Goal: Information Seeking & Learning: Compare options

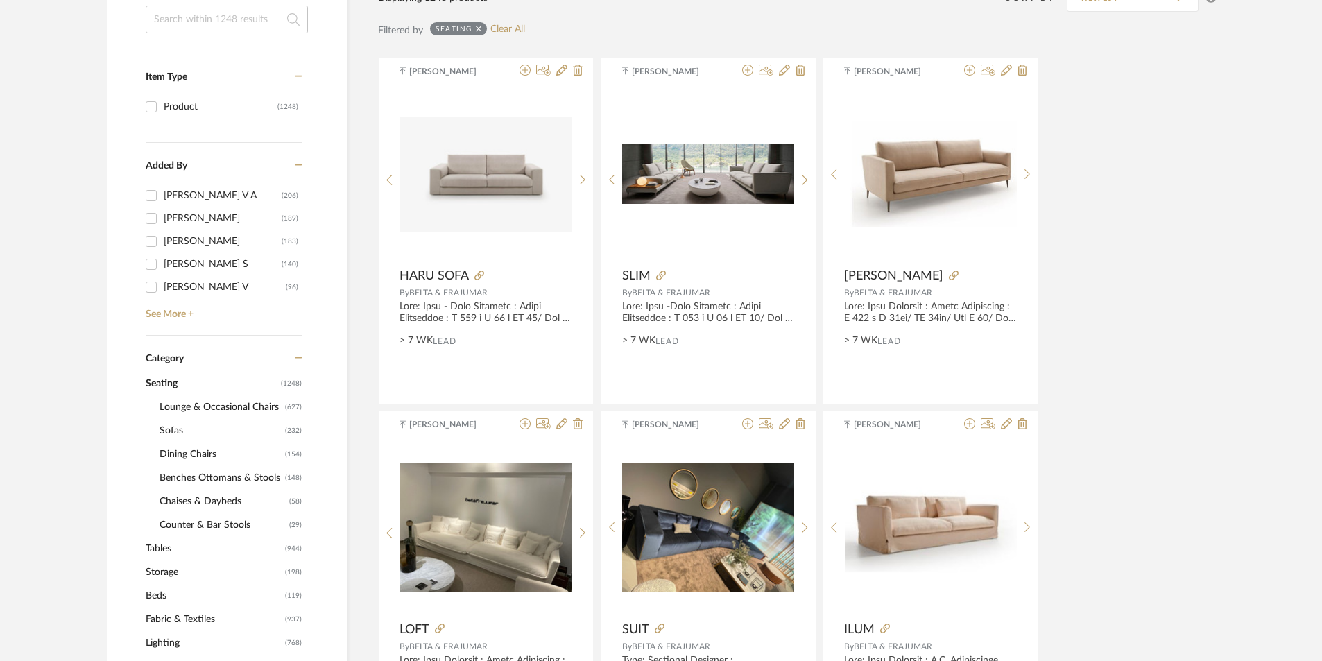
scroll to position [208, 0]
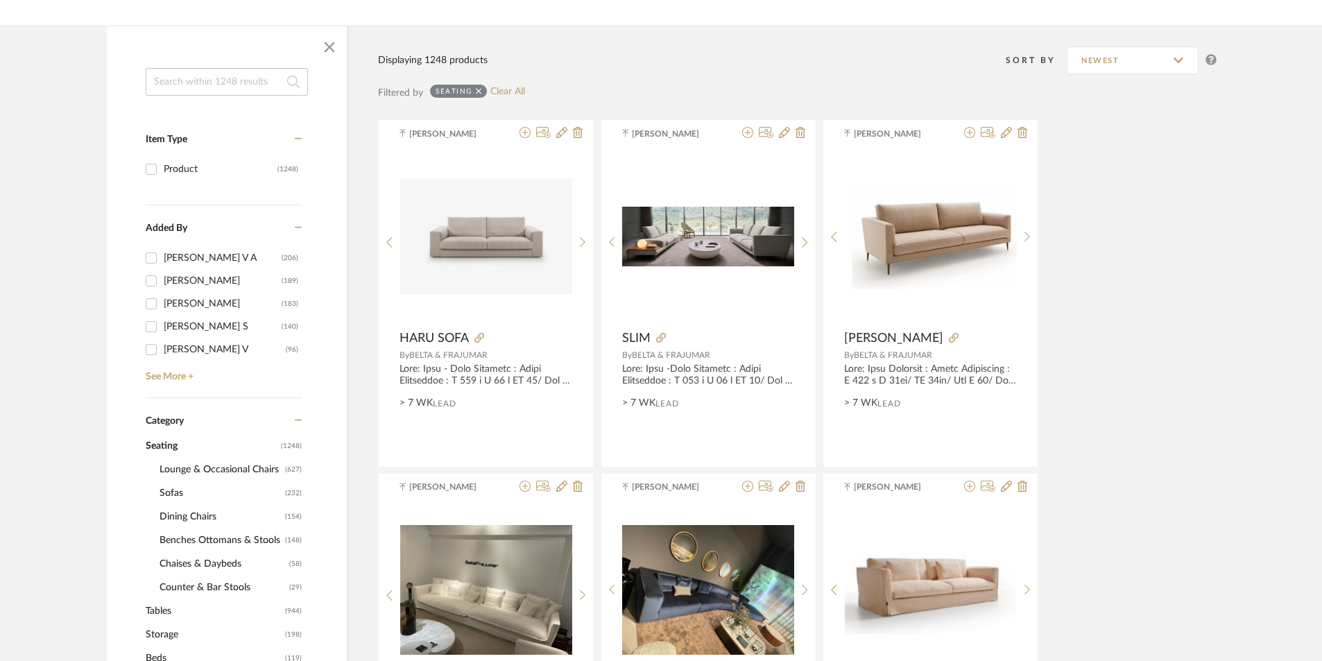
click at [191, 464] on span "Lounge & Occasional Chairs" at bounding box center [221, 470] width 122 height 24
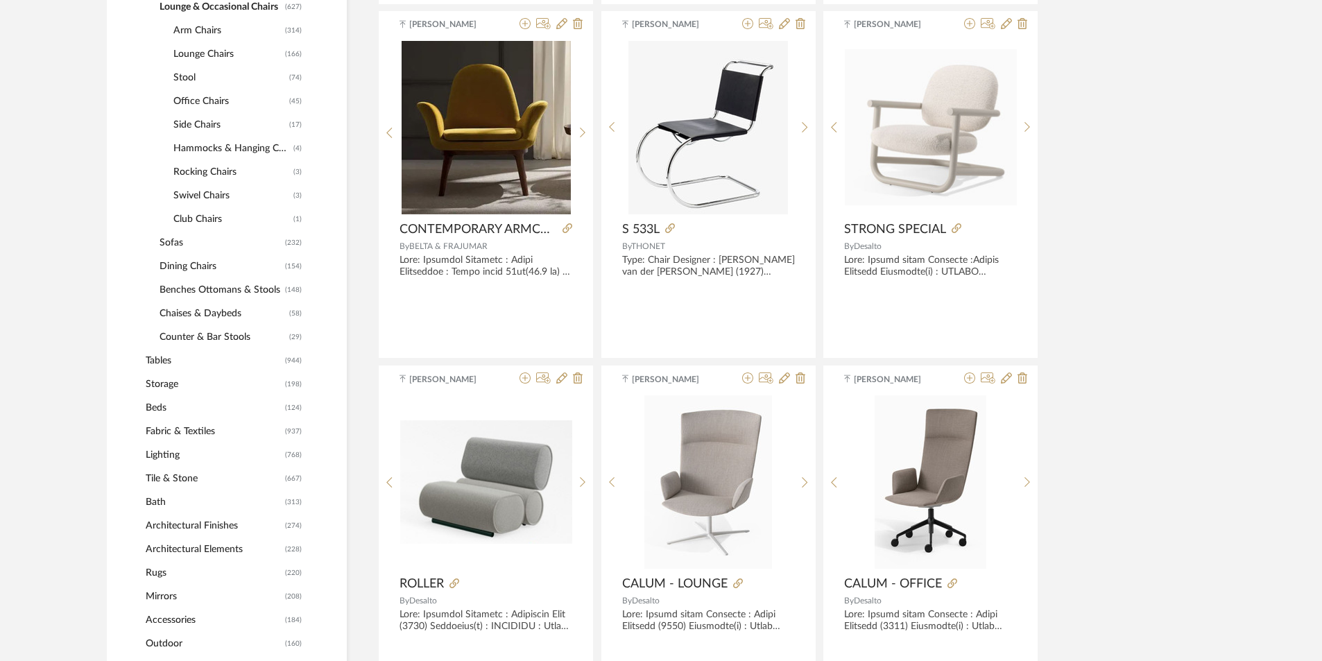
scroll to position [694, 0]
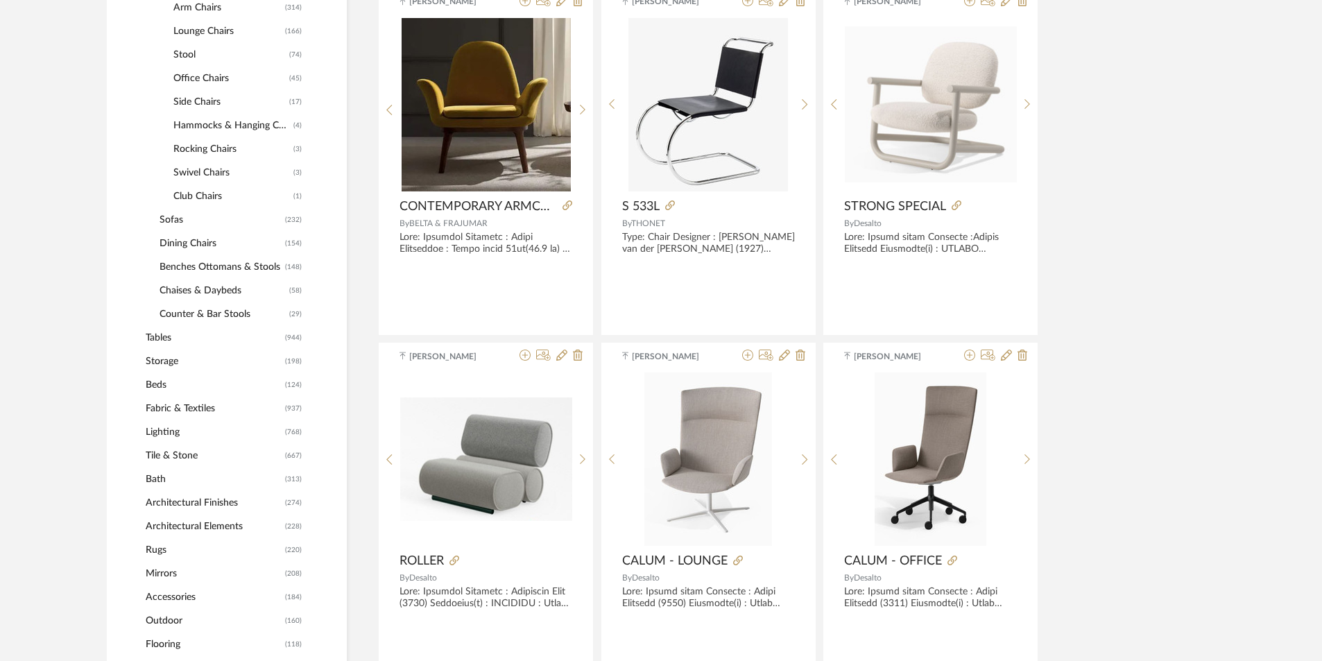
click at [187, 555] on span "Rugs" at bounding box center [214, 550] width 136 height 24
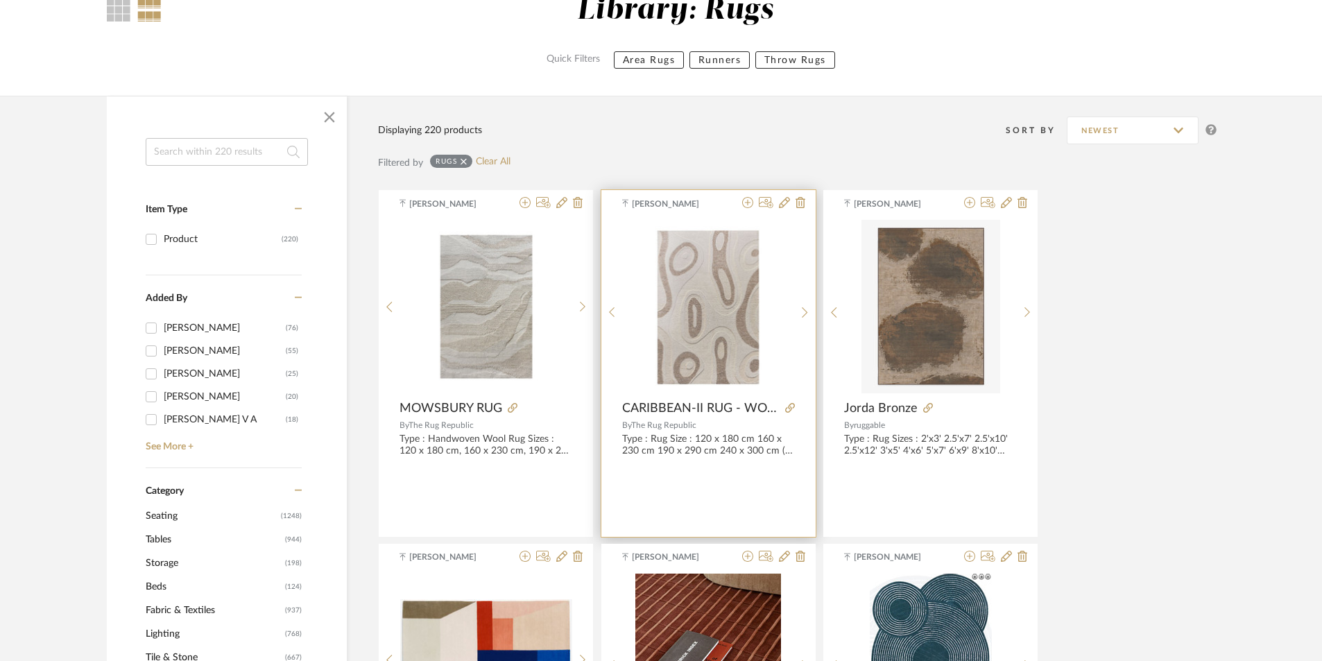
scroll to position [139, 0]
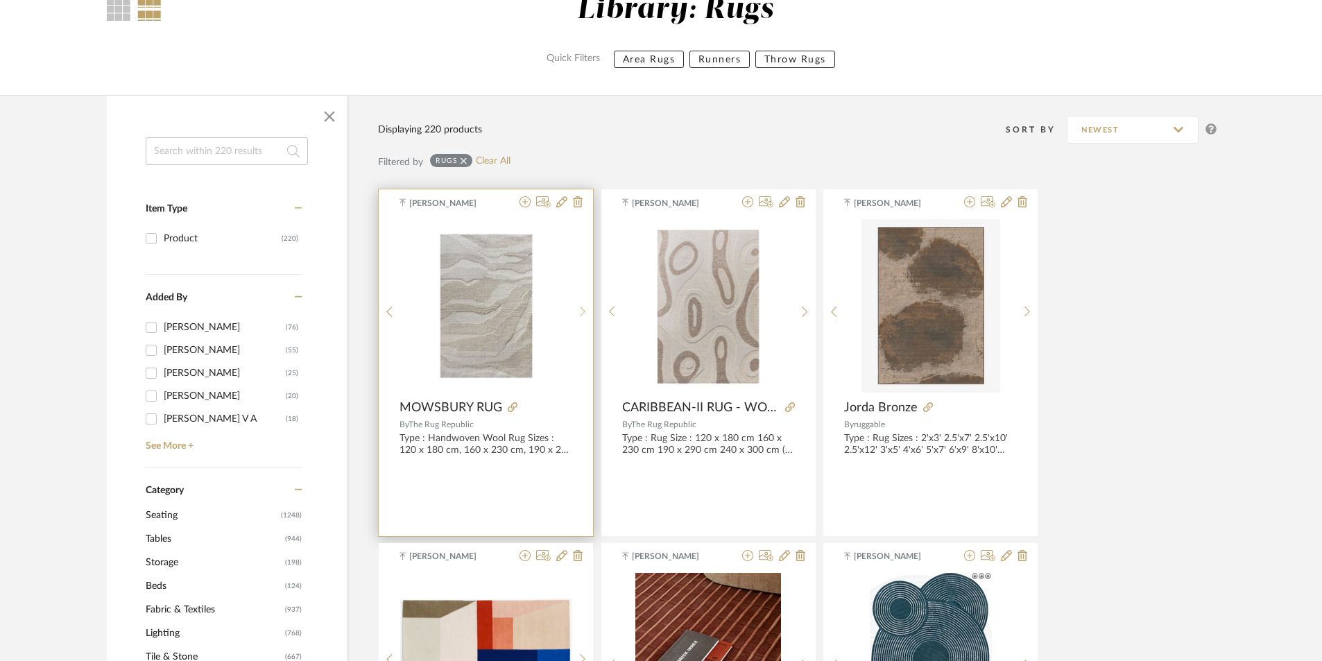
click at [575, 307] on sr-next-btn at bounding box center [582, 312] width 21 height 12
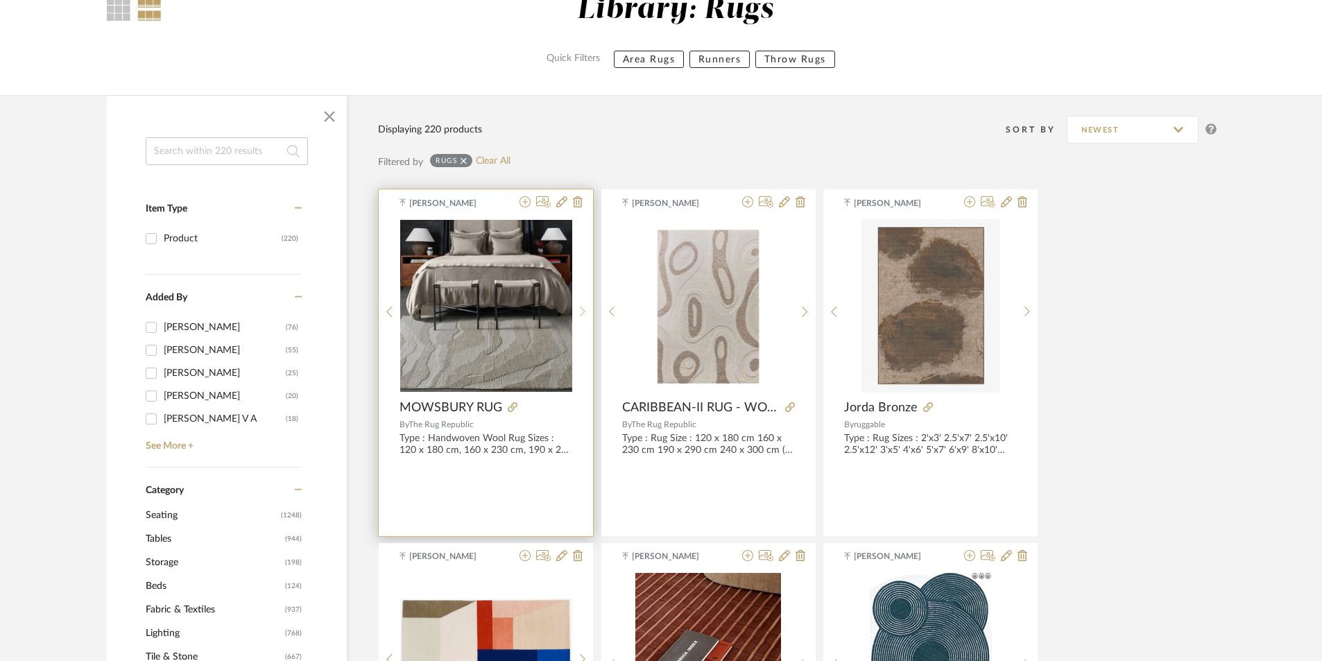
click at [575, 307] on sr-next-btn at bounding box center [582, 312] width 21 height 12
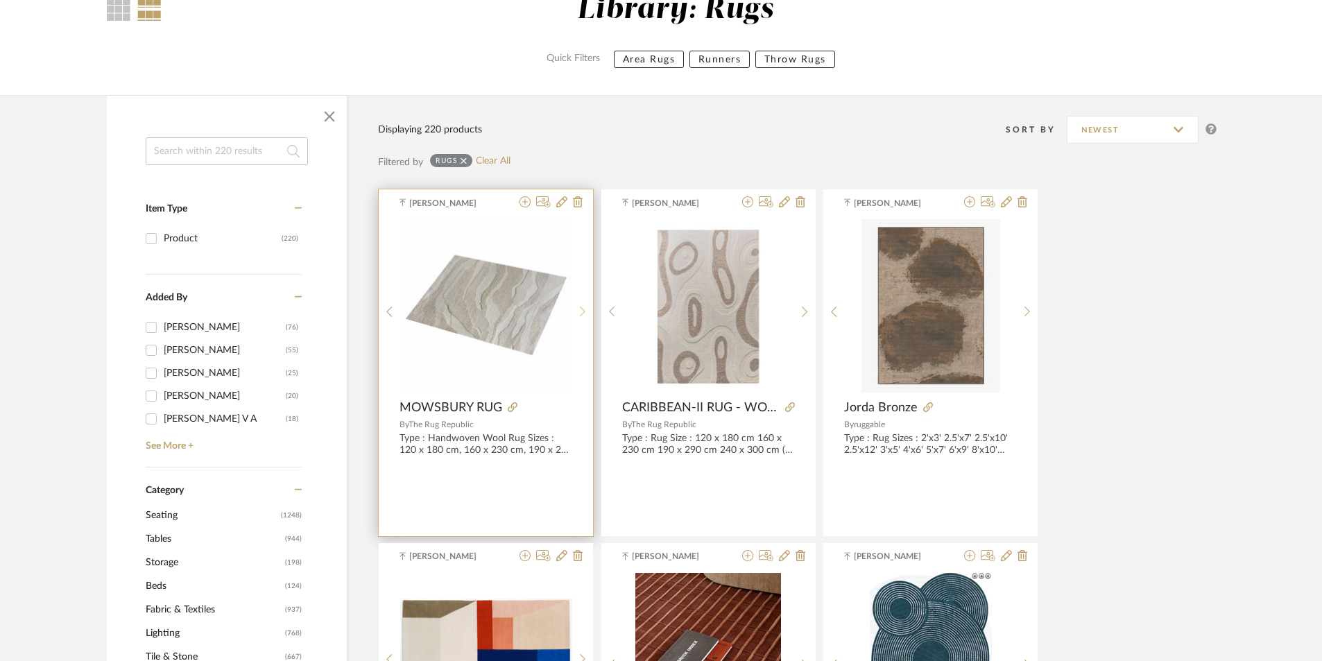
click at [575, 307] on sr-next-btn at bounding box center [582, 312] width 21 height 12
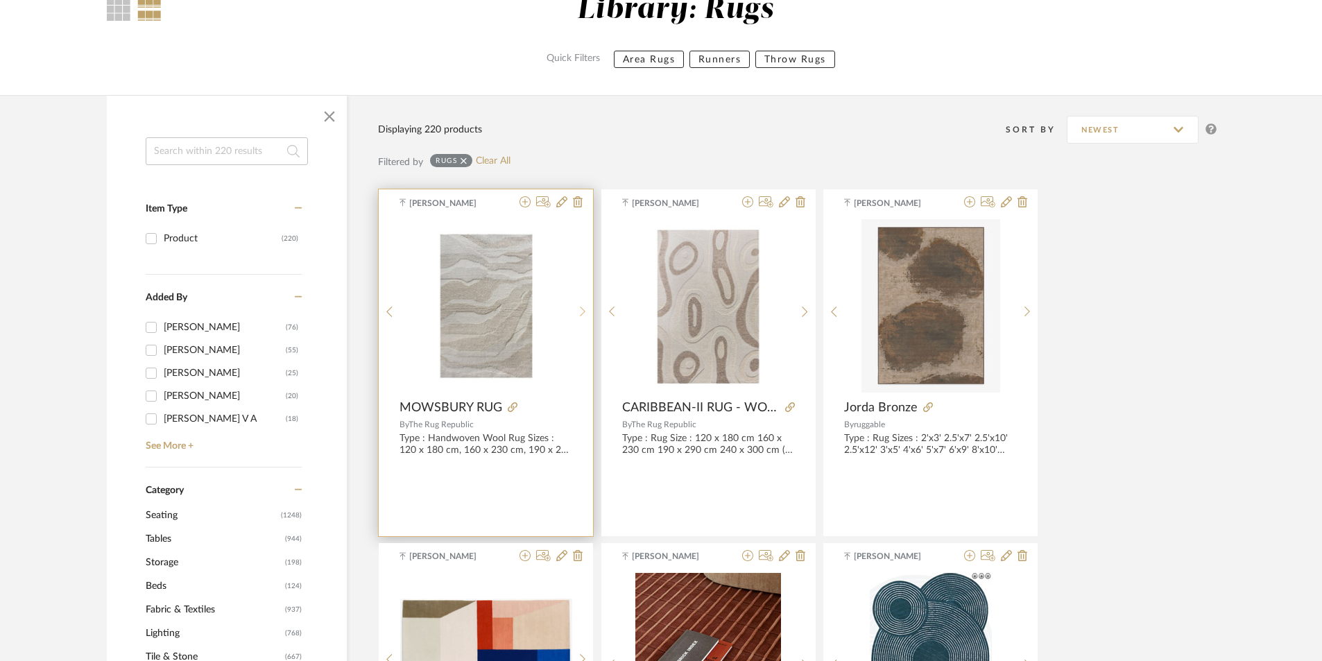
click at [575, 307] on sr-next-btn at bounding box center [582, 312] width 21 height 12
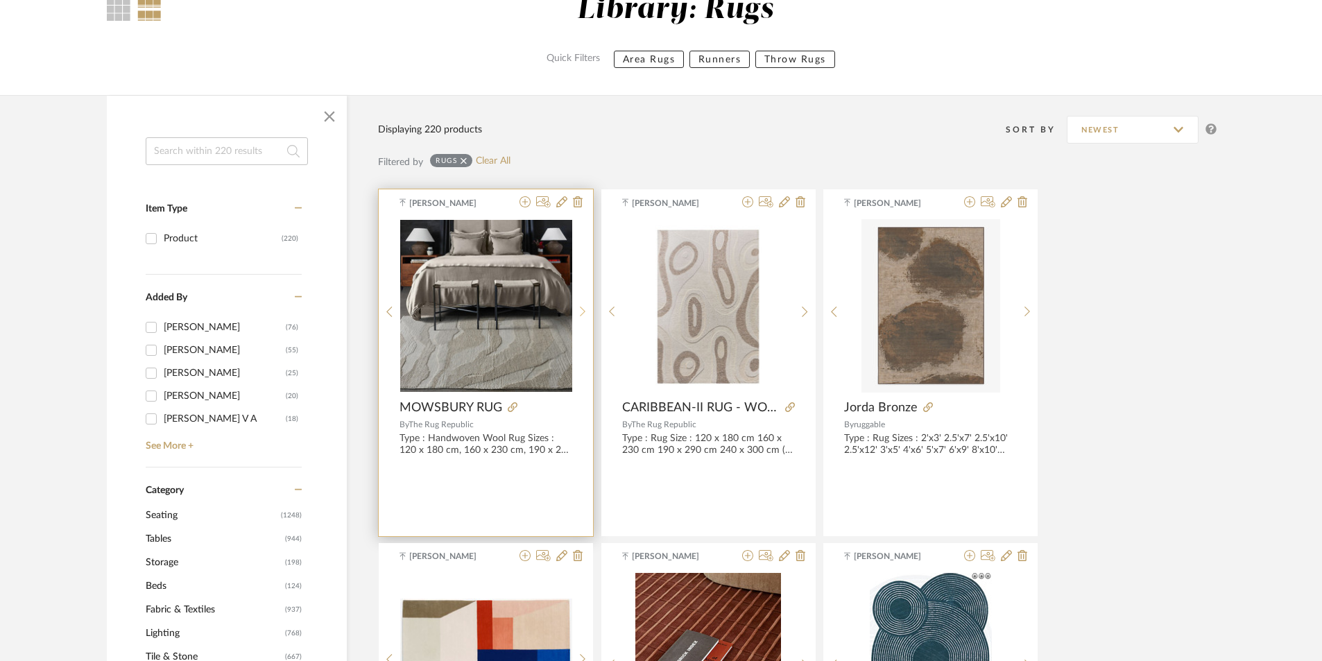
click at [575, 307] on sr-next-btn at bounding box center [582, 312] width 21 height 12
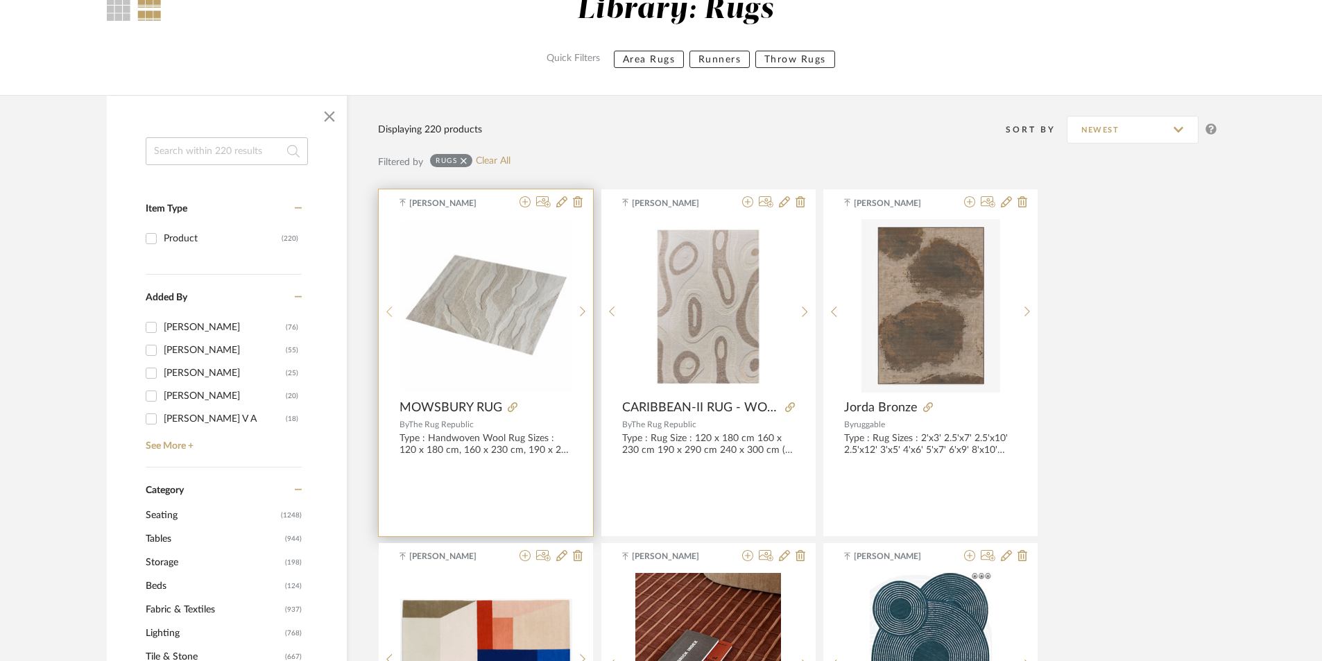
click at [398, 302] on div at bounding box center [389, 311] width 21 height 184
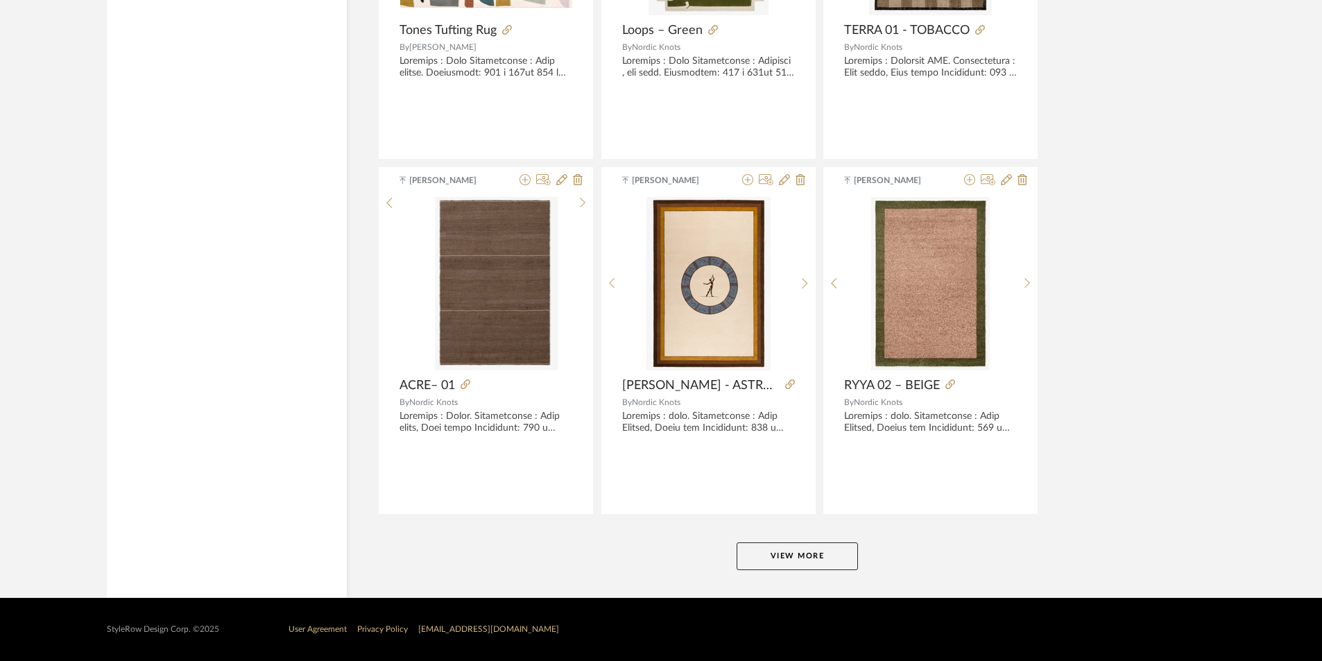
scroll to position [4063, 0]
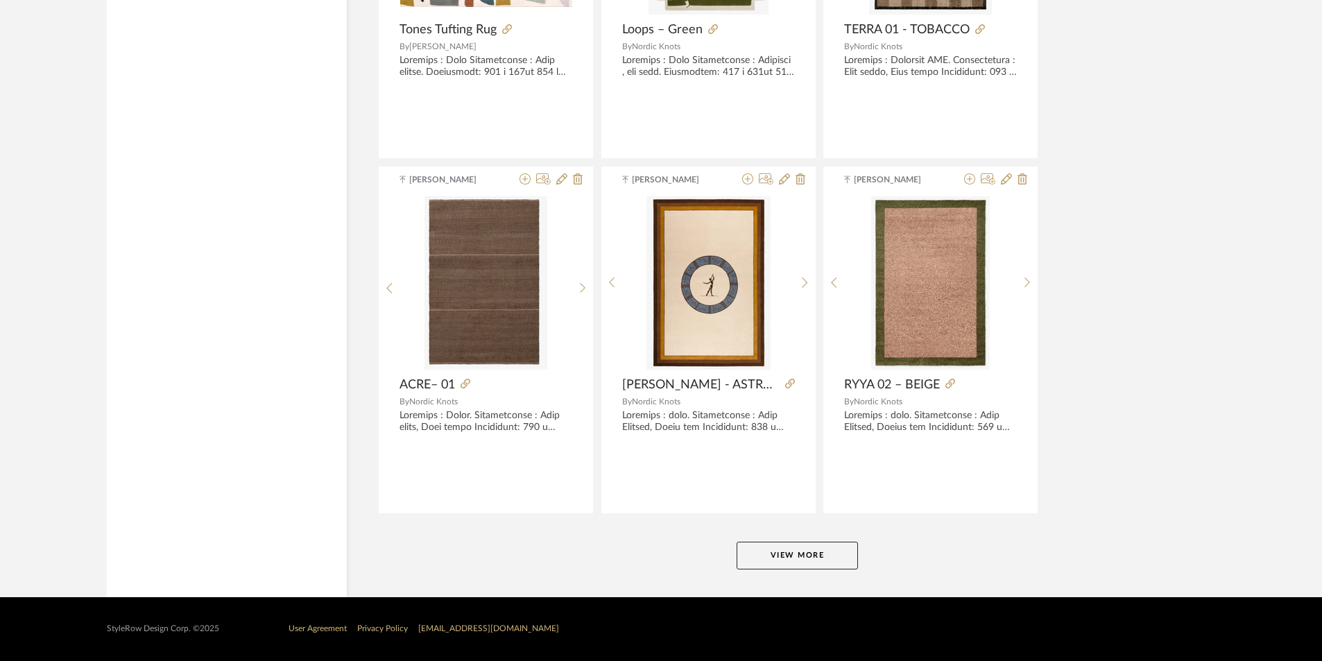
click at [770, 563] on button "View More" at bounding box center [797, 556] width 121 height 28
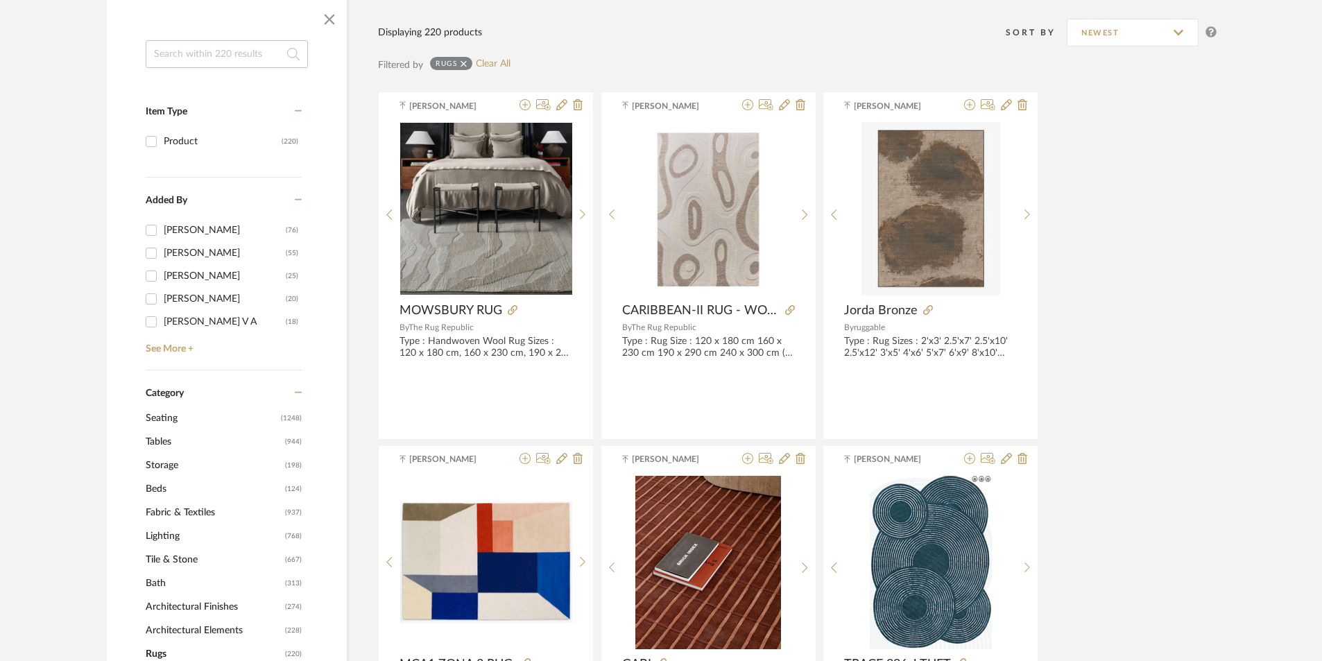
scroll to position [0, 0]
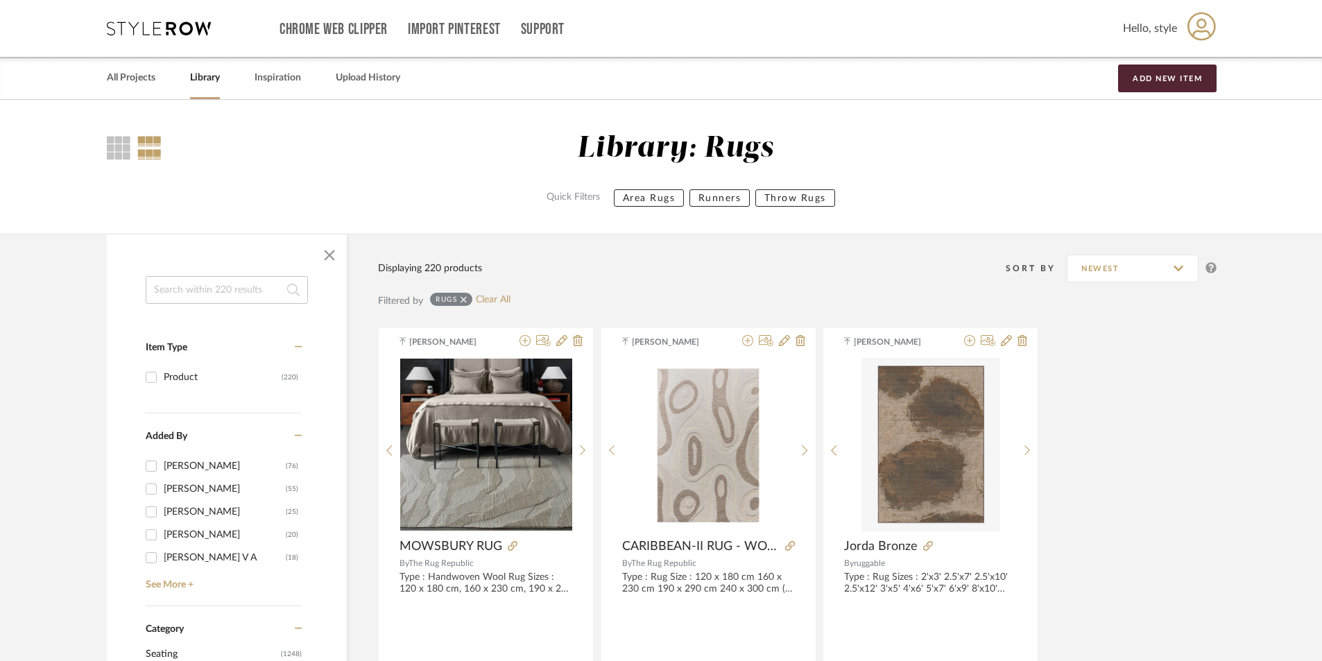
click at [160, 290] on input at bounding box center [227, 290] width 162 height 28
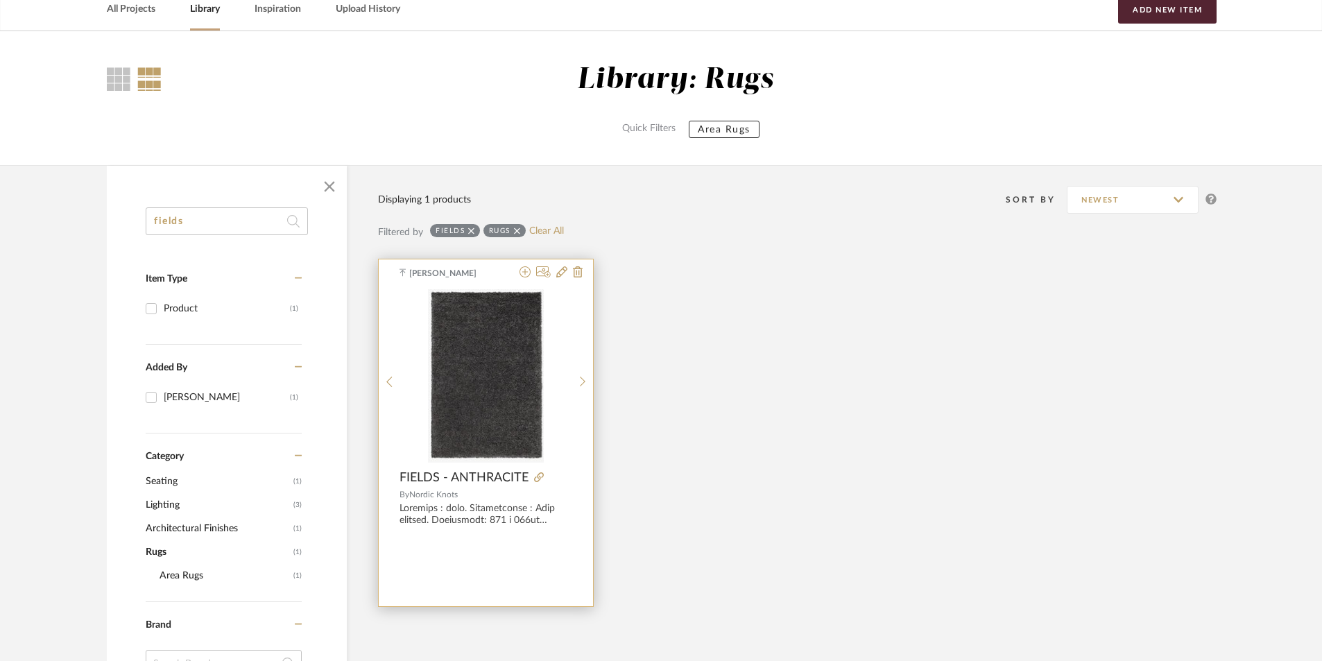
scroll to position [208, 0]
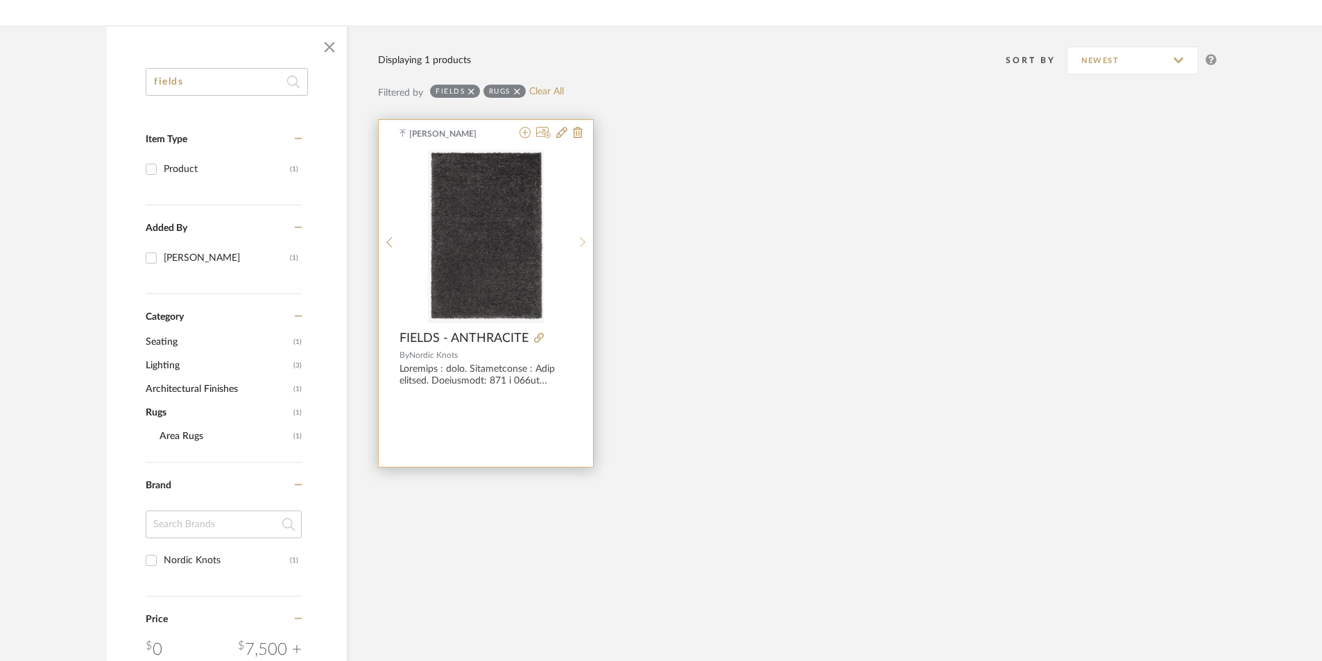
type input "fields"
click at [583, 248] on icon at bounding box center [583, 242] width 6 height 12
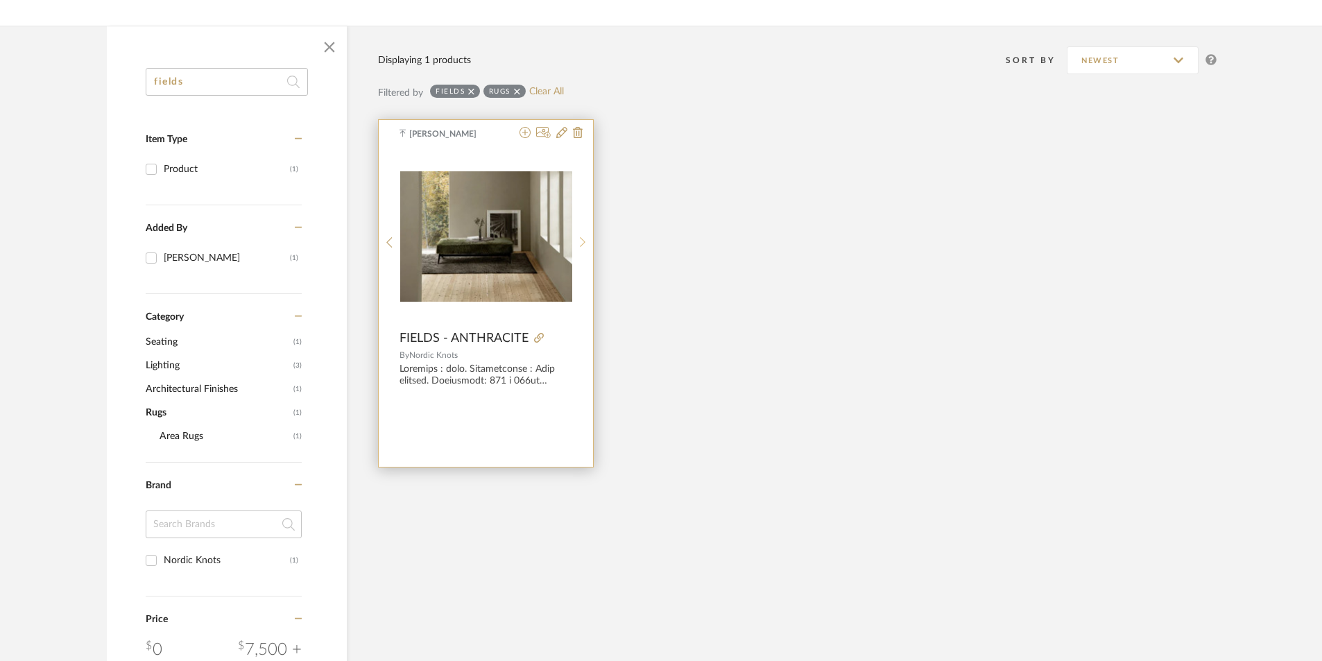
click at [583, 248] on icon at bounding box center [583, 242] width 6 height 12
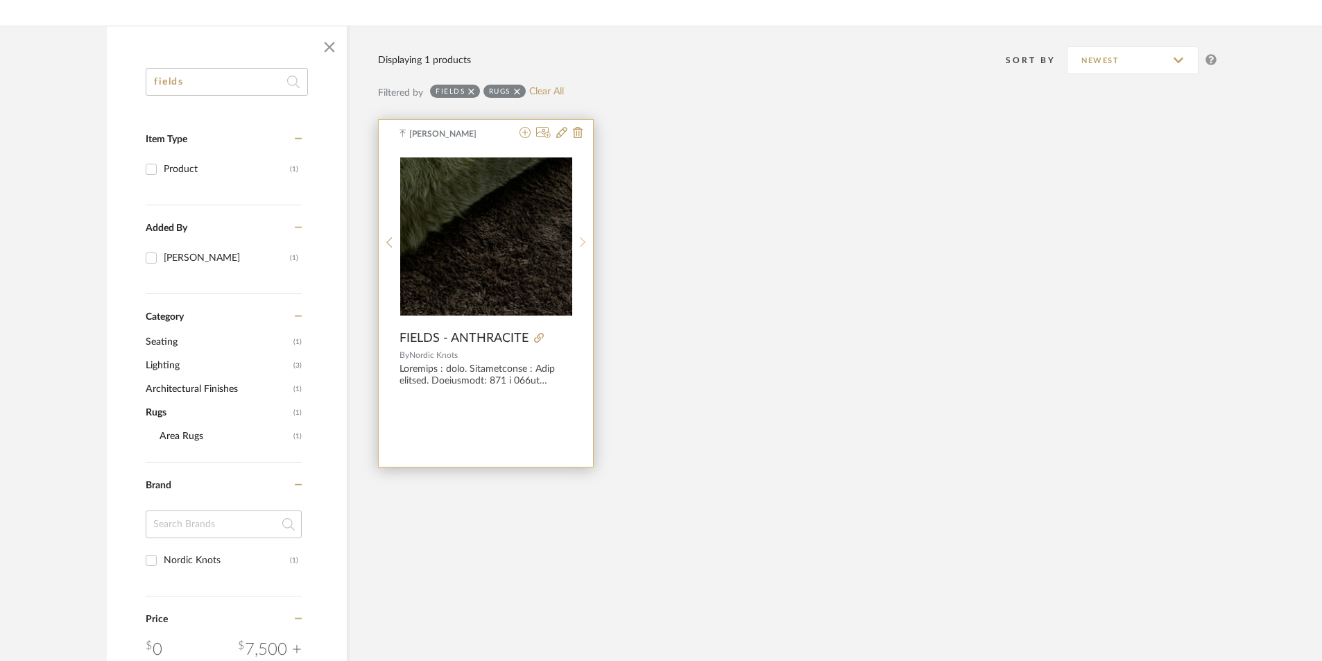
click at [580, 244] on icon at bounding box center [583, 242] width 6 height 12
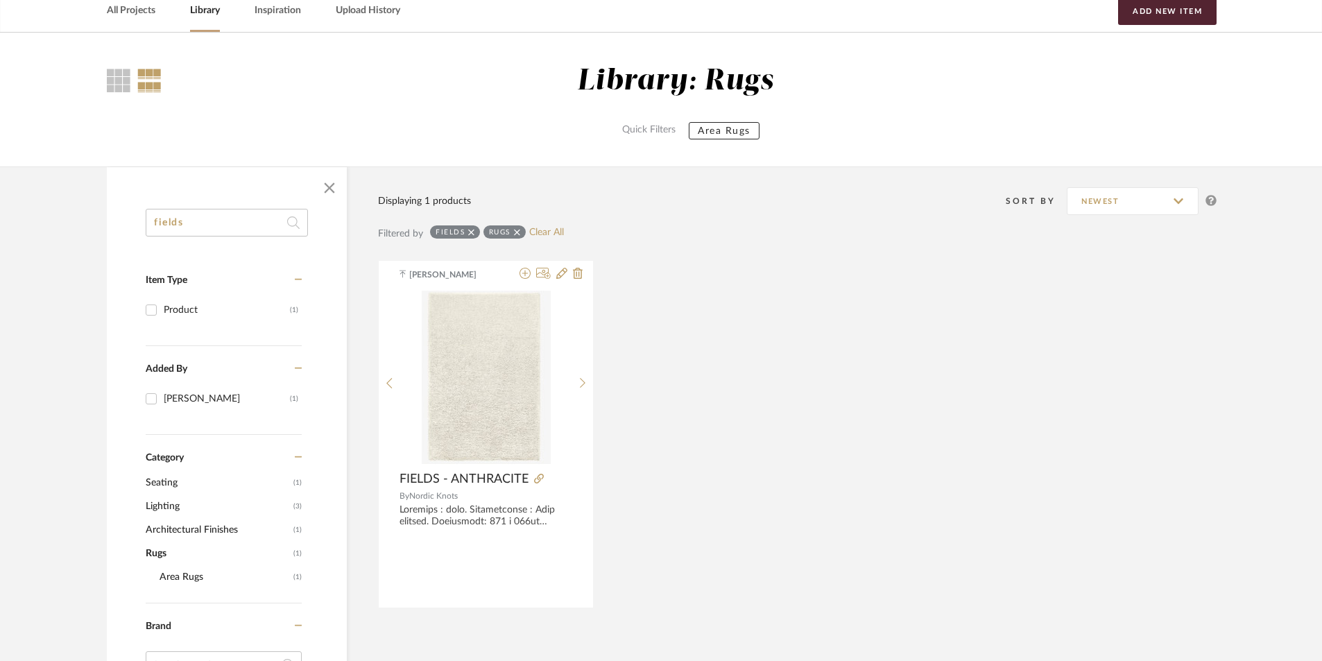
scroll to position [0, 0]
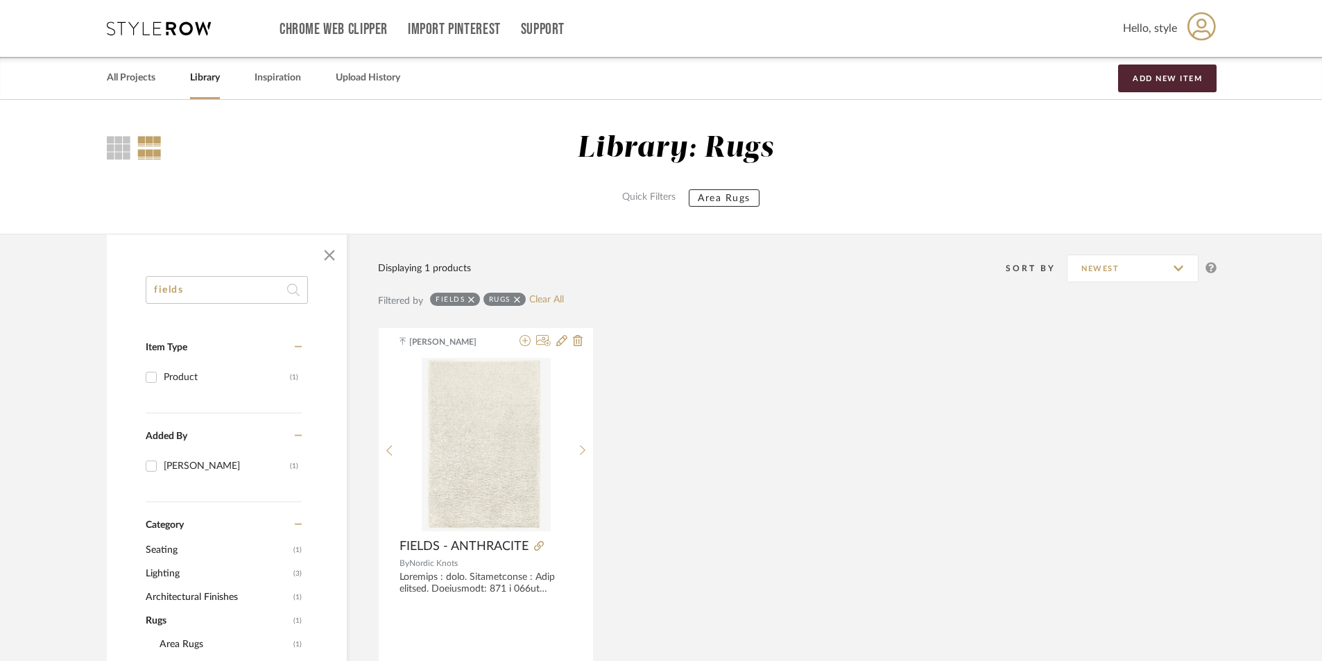
click at [474, 299] on div "fields" at bounding box center [455, 299] width 50 height 13
click at [469, 302] on icon at bounding box center [471, 299] width 6 height 6
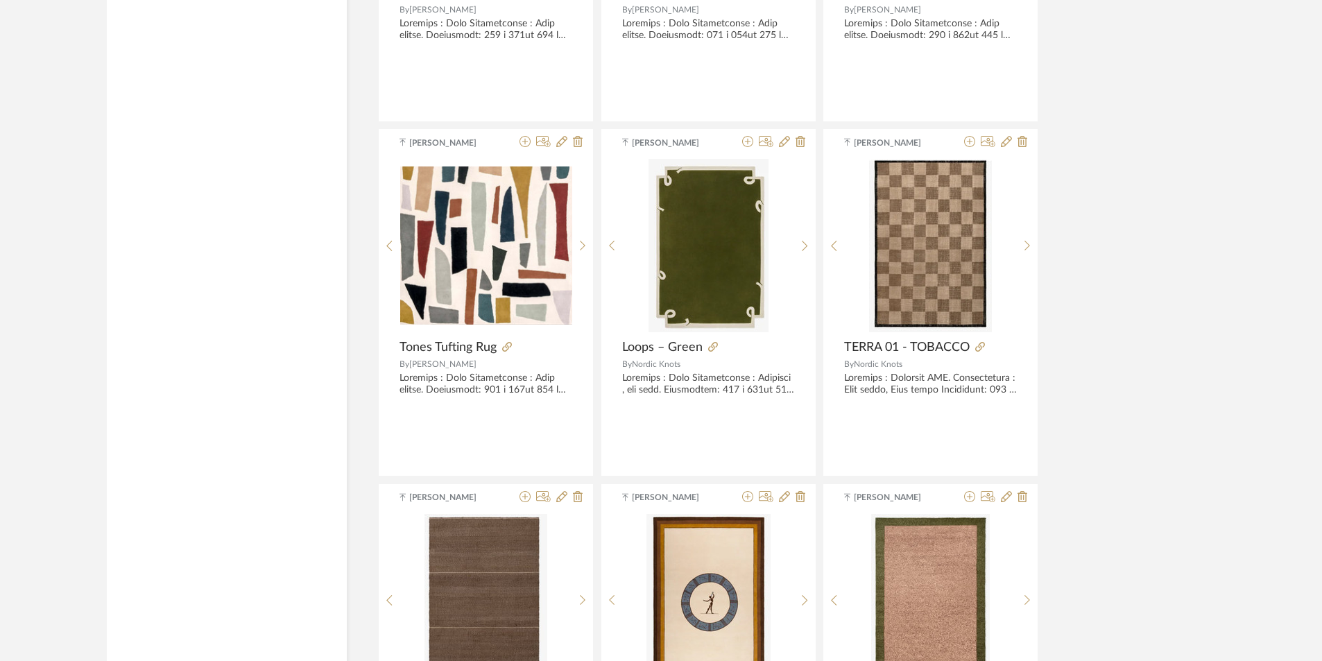
scroll to position [4063, 0]
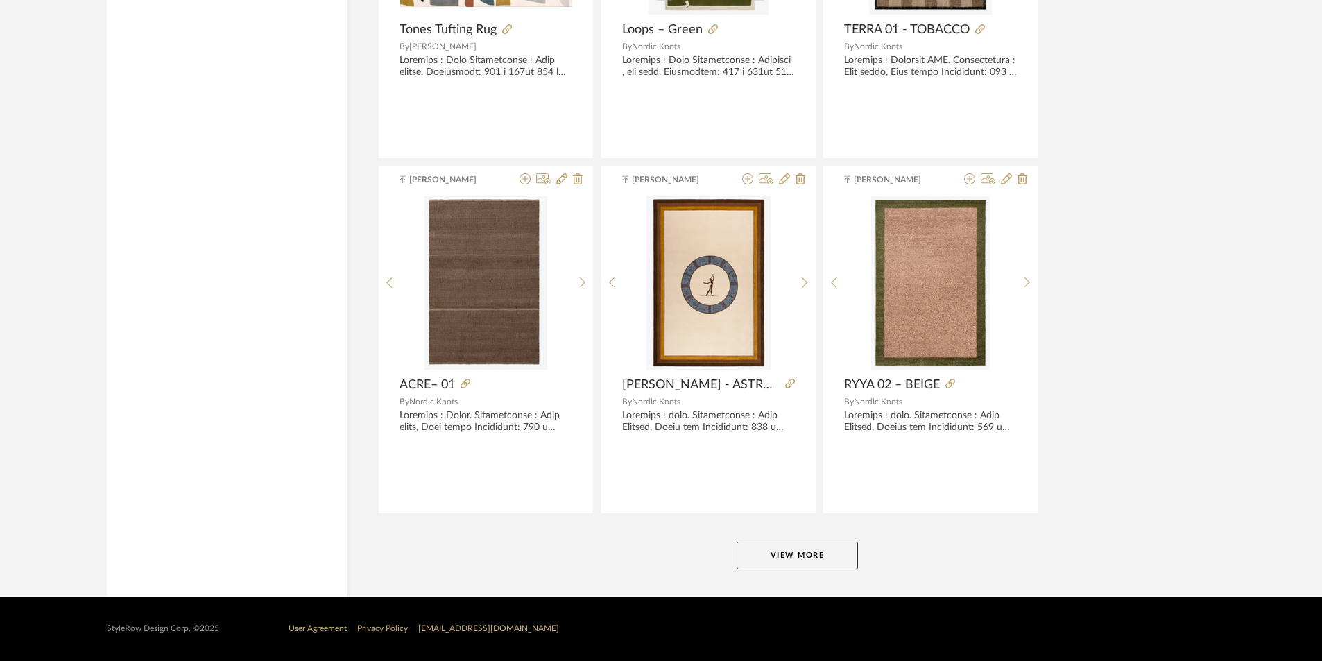
click at [766, 557] on button "View More" at bounding box center [797, 556] width 121 height 28
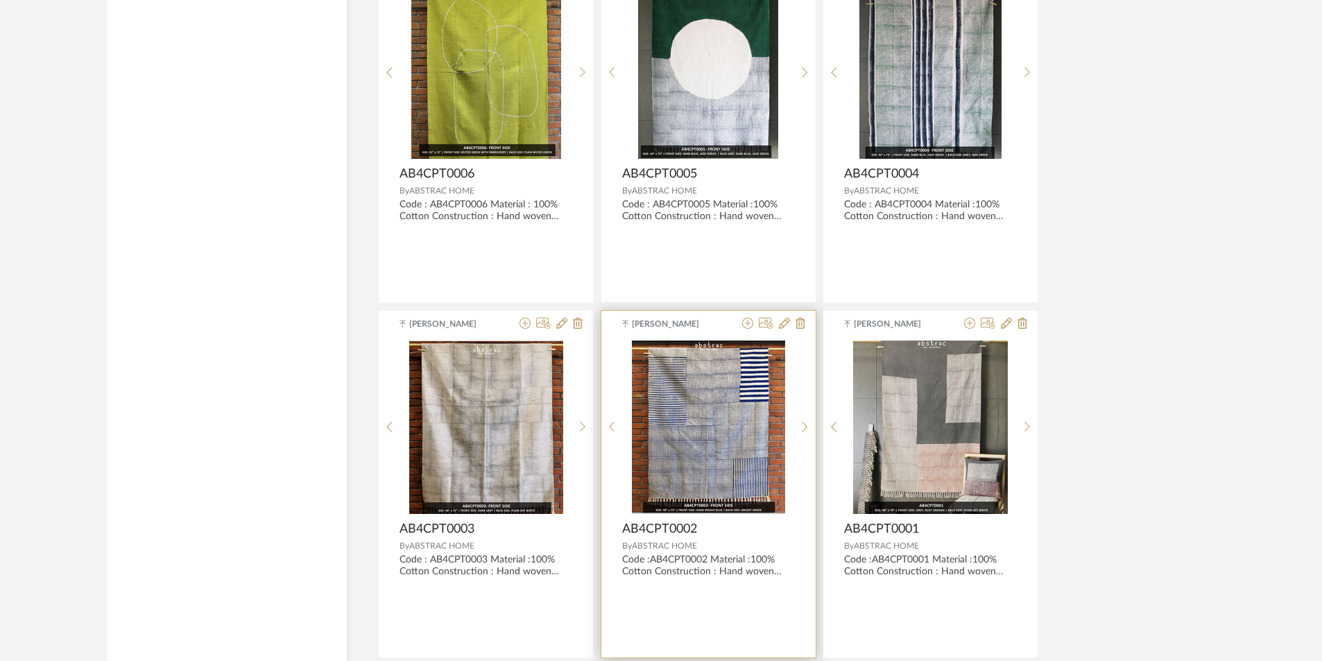
scroll to position [8320, 0]
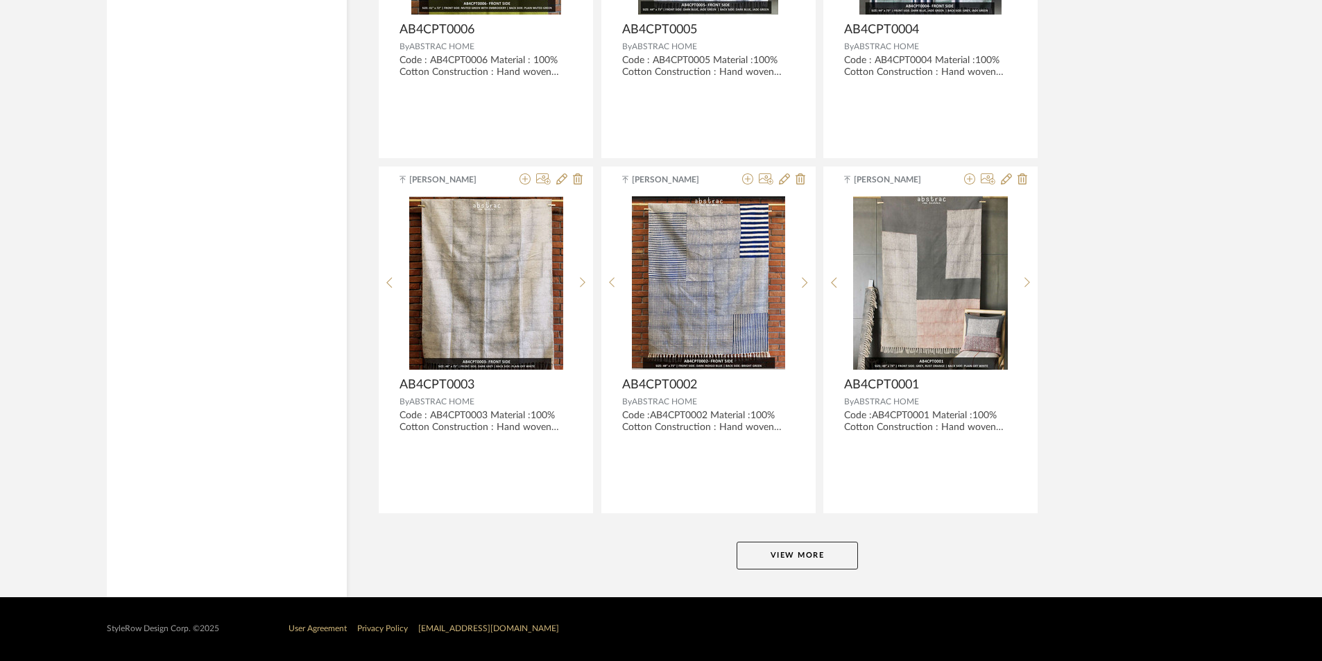
click at [799, 554] on button "View More" at bounding box center [797, 556] width 121 height 28
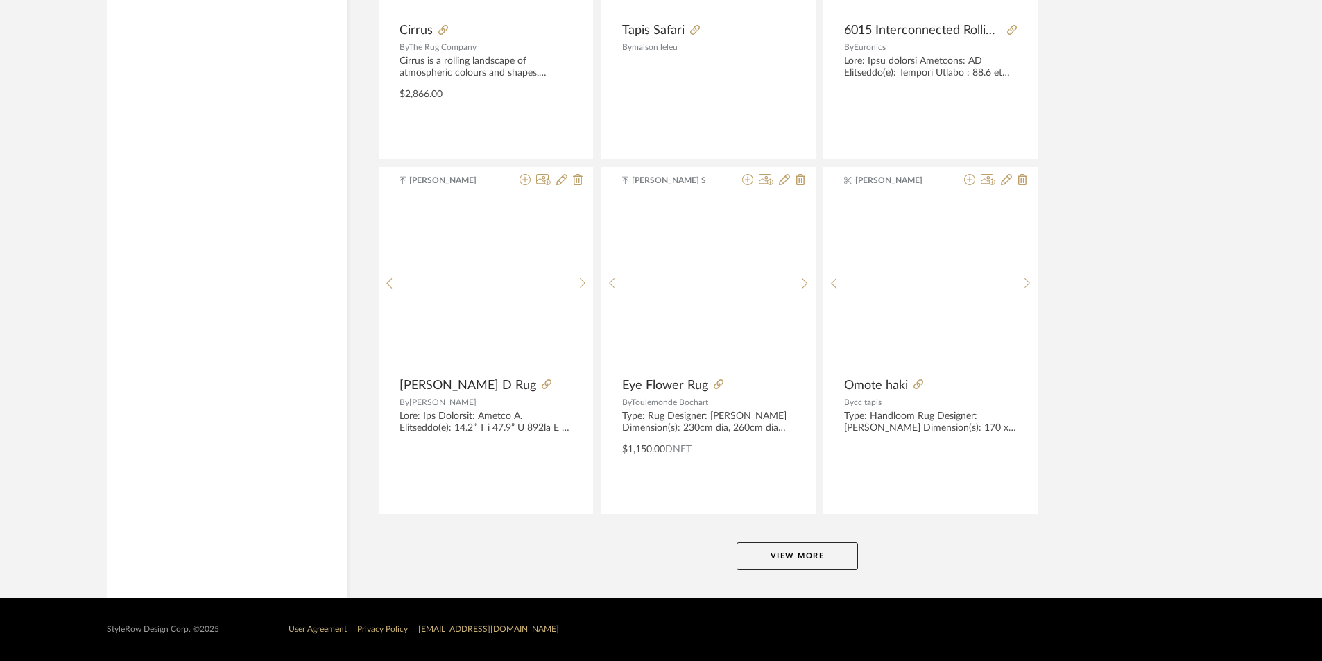
scroll to position [12576, 0]
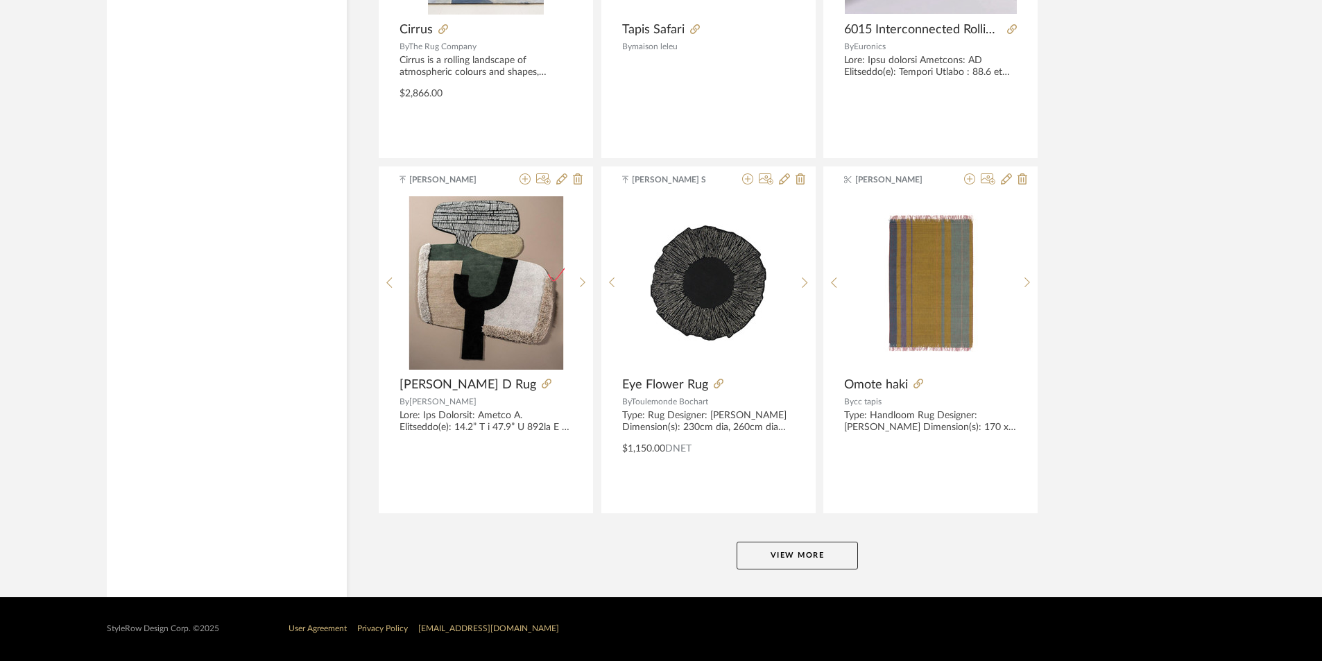
click at [792, 549] on button "View More" at bounding box center [797, 556] width 121 height 28
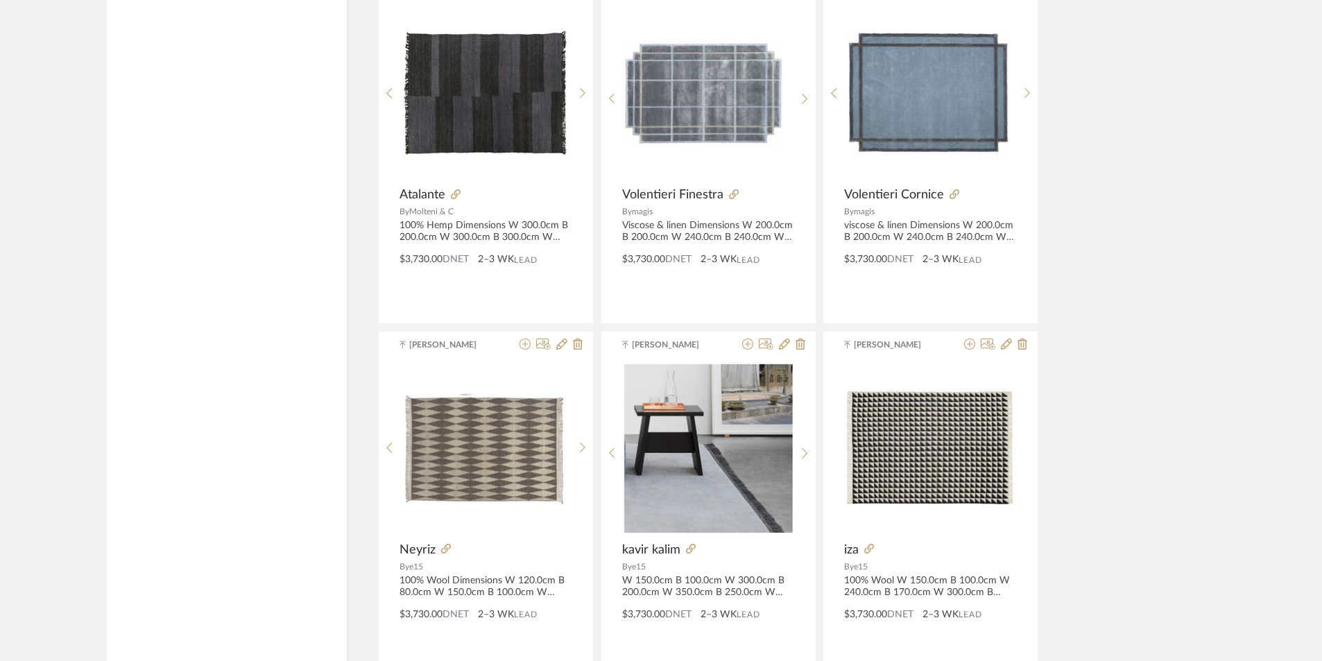
scroll to position [16833, 0]
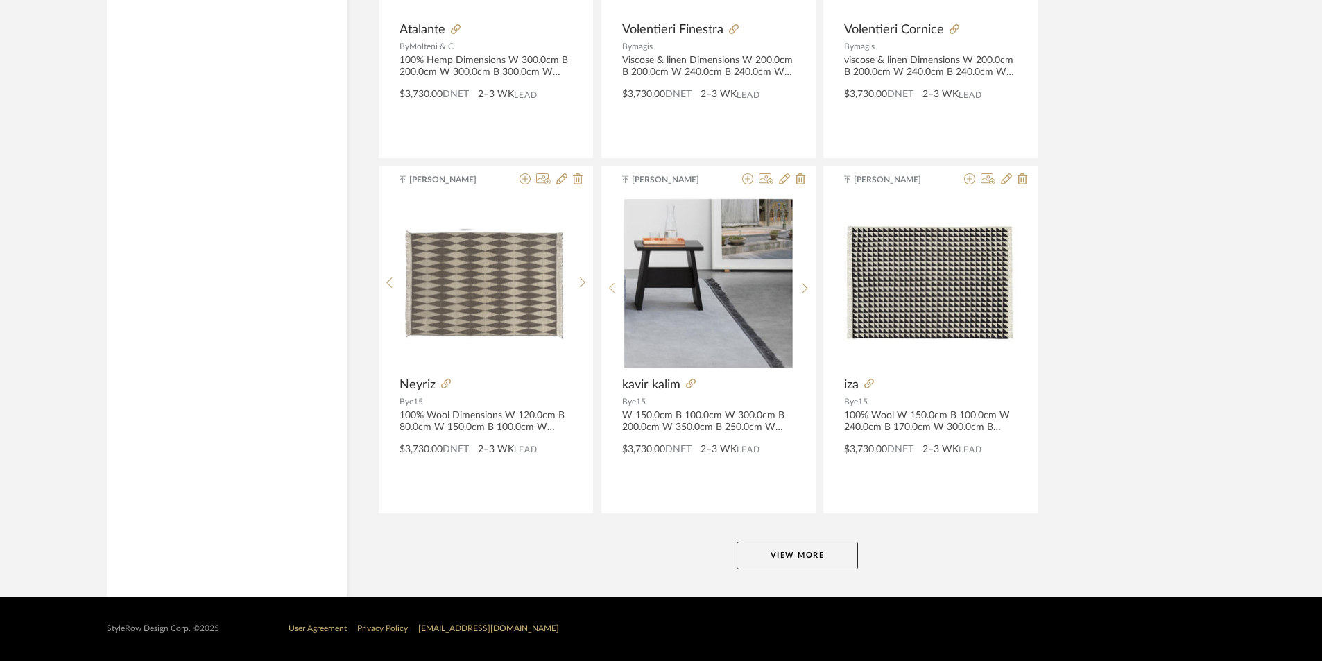
click at [761, 555] on button "View More" at bounding box center [797, 556] width 121 height 28
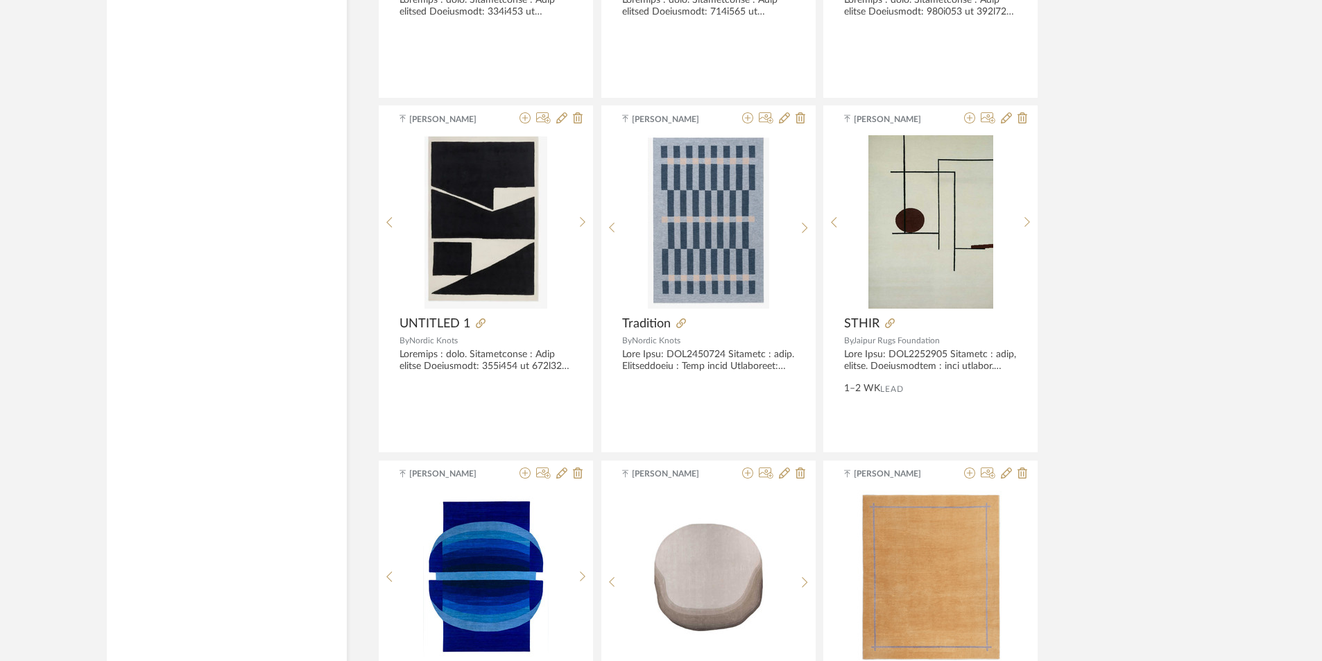
scroll to position [5833, 0]
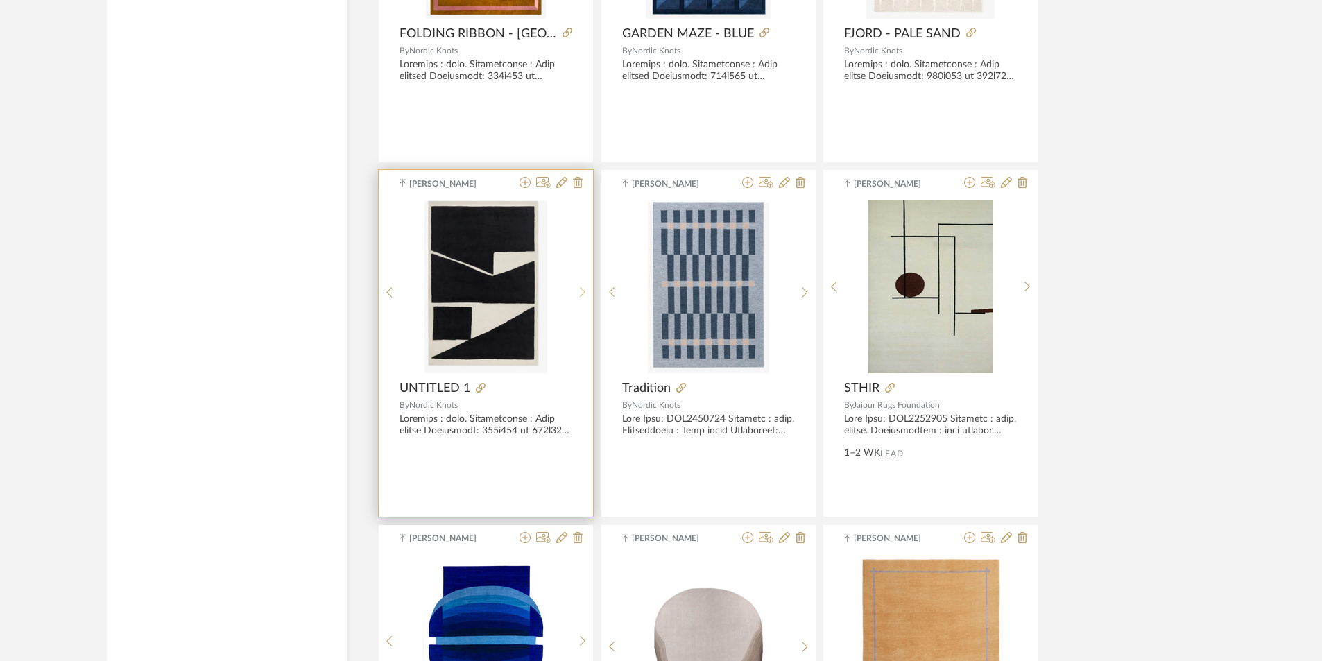
click at [585, 291] on sr-next-btn at bounding box center [582, 292] width 21 height 12
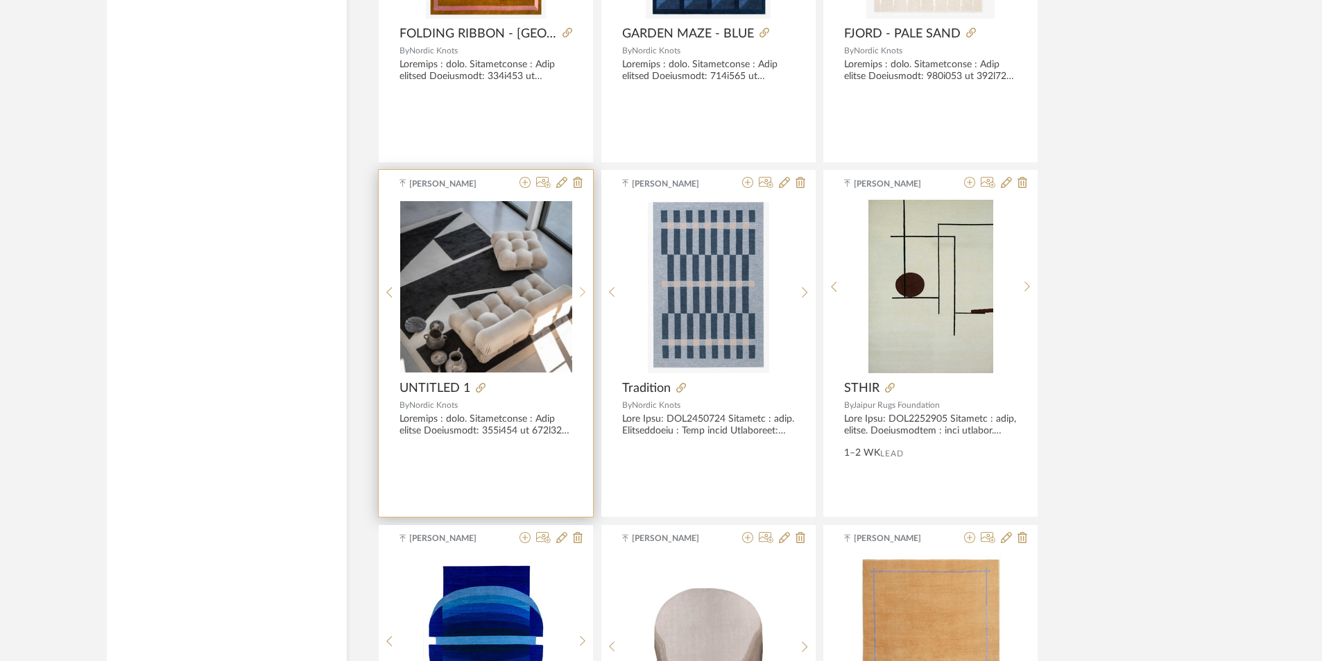
click at [585, 291] on sr-next-btn at bounding box center [582, 292] width 21 height 12
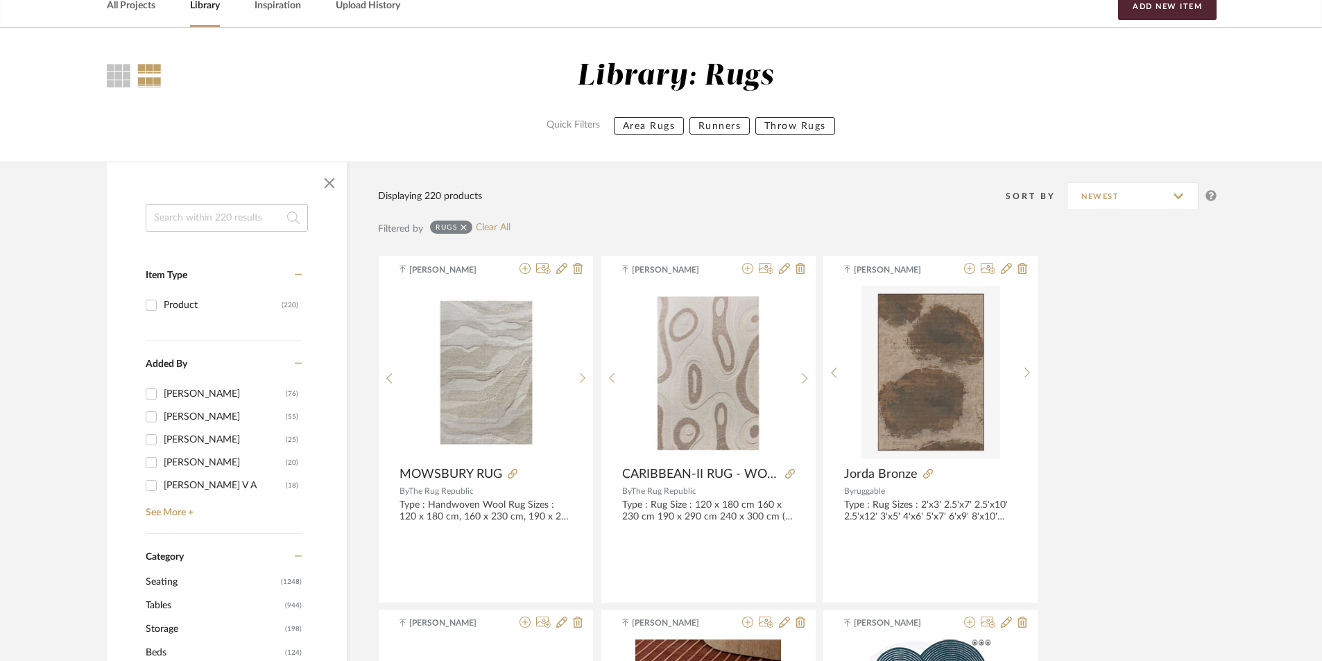
scroll to position [0, 0]
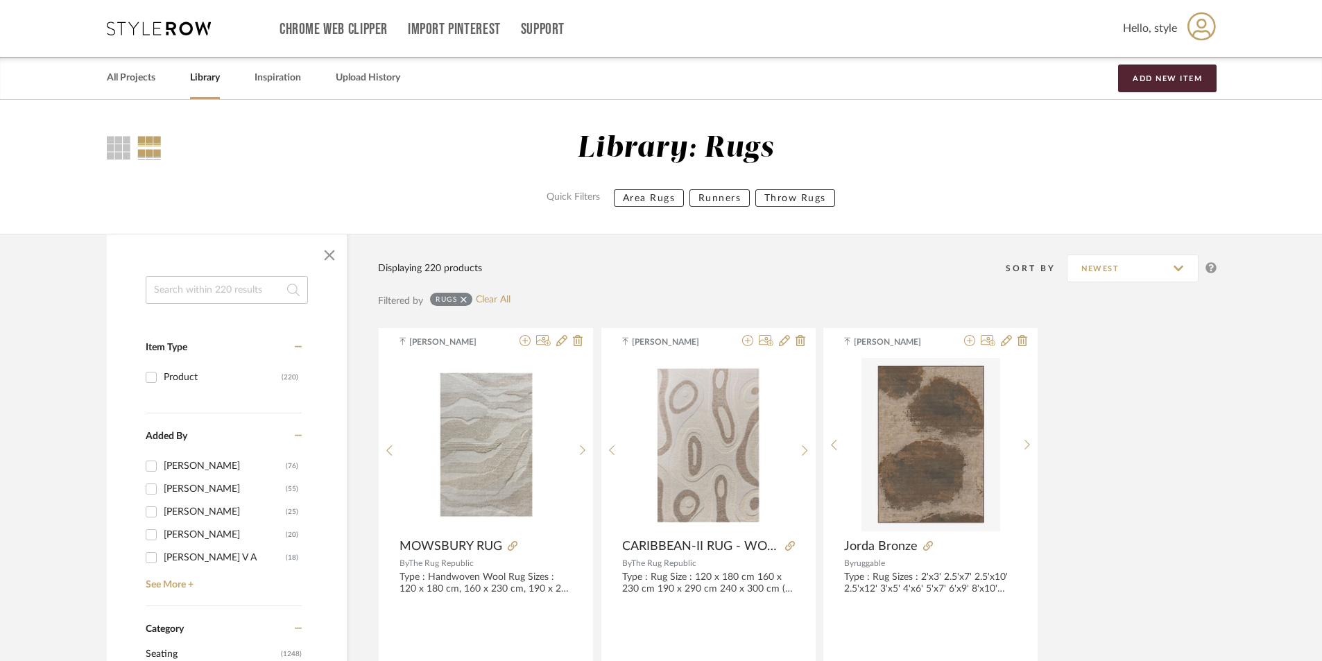
click at [252, 294] on input at bounding box center [227, 290] width 162 height 28
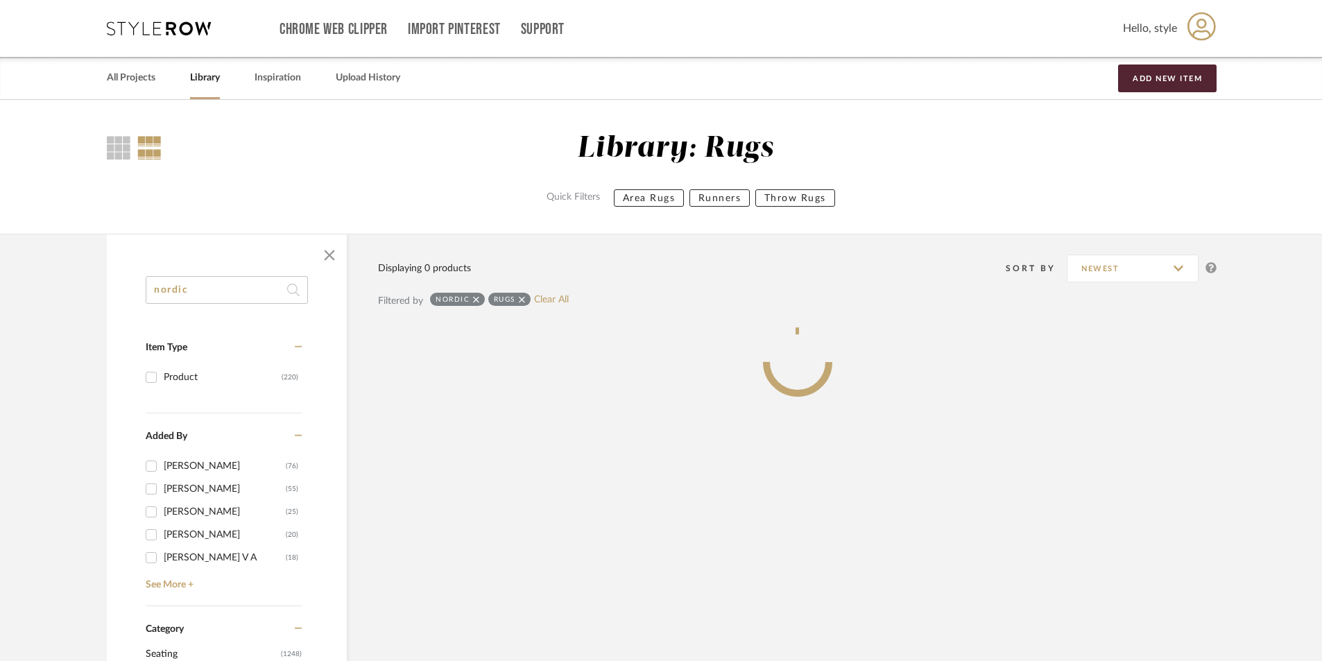
type input "nordic"
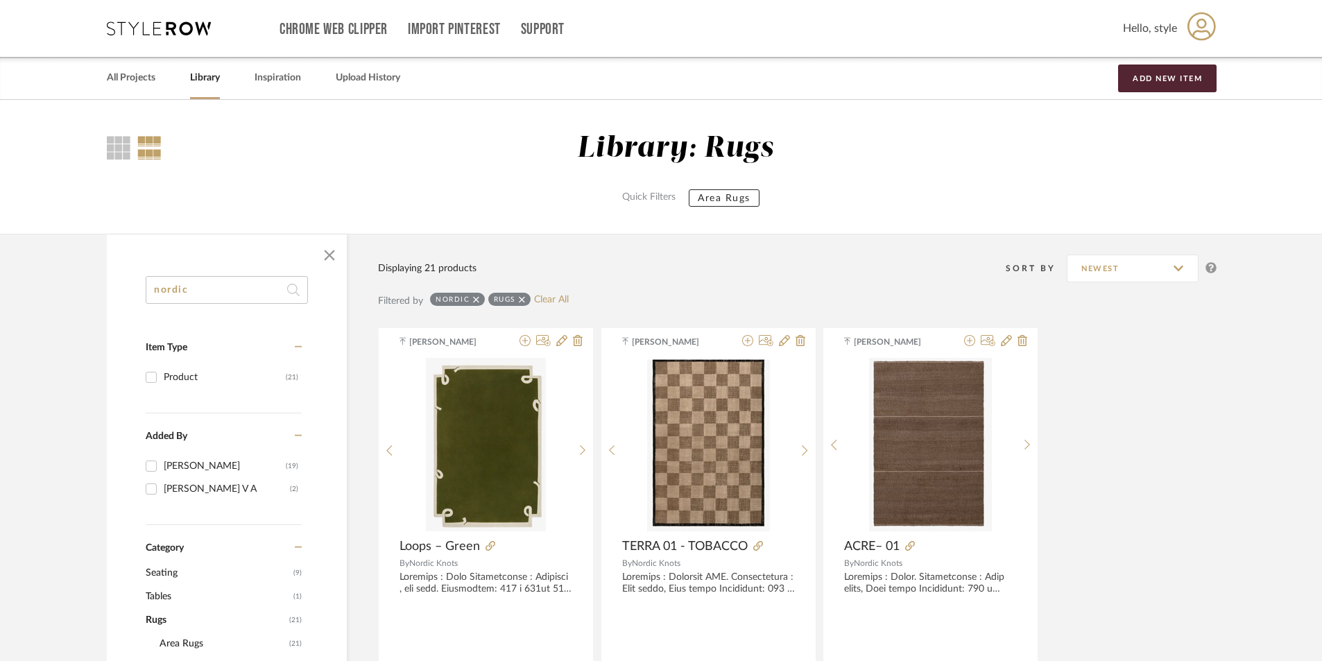
scroll to position [277, 0]
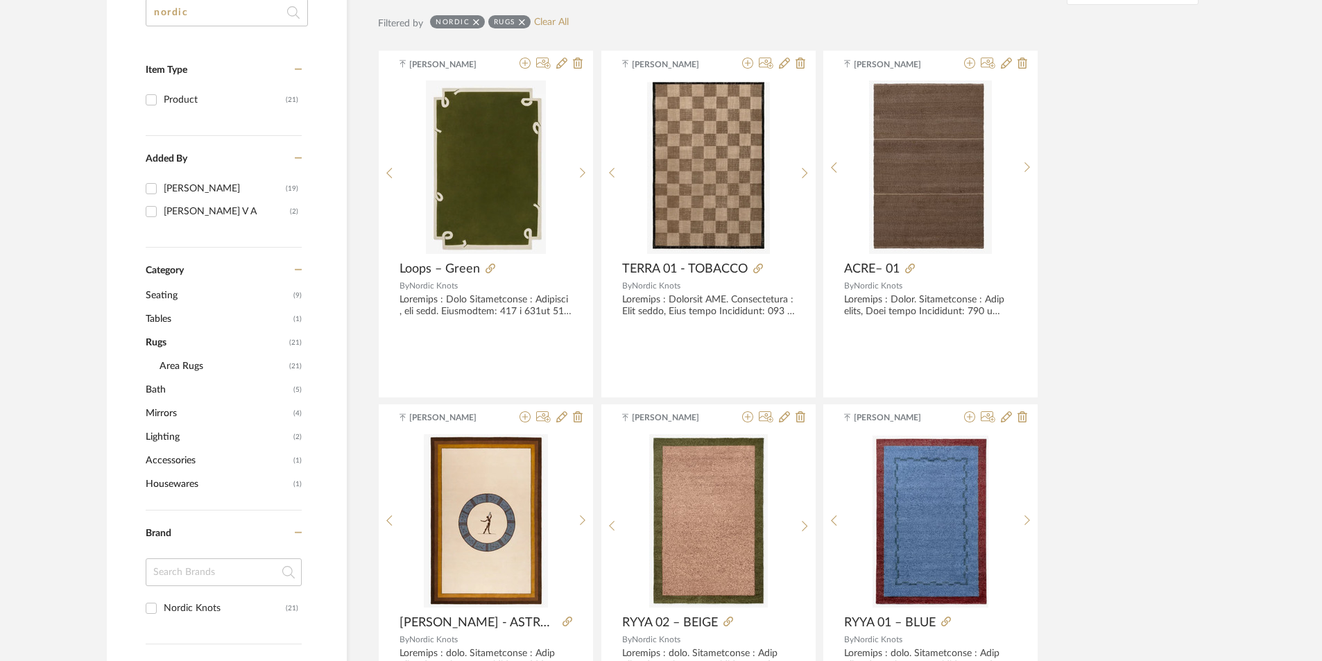
click at [155, 297] on span "Seating" at bounding box center [218, 296] width 144 height 24
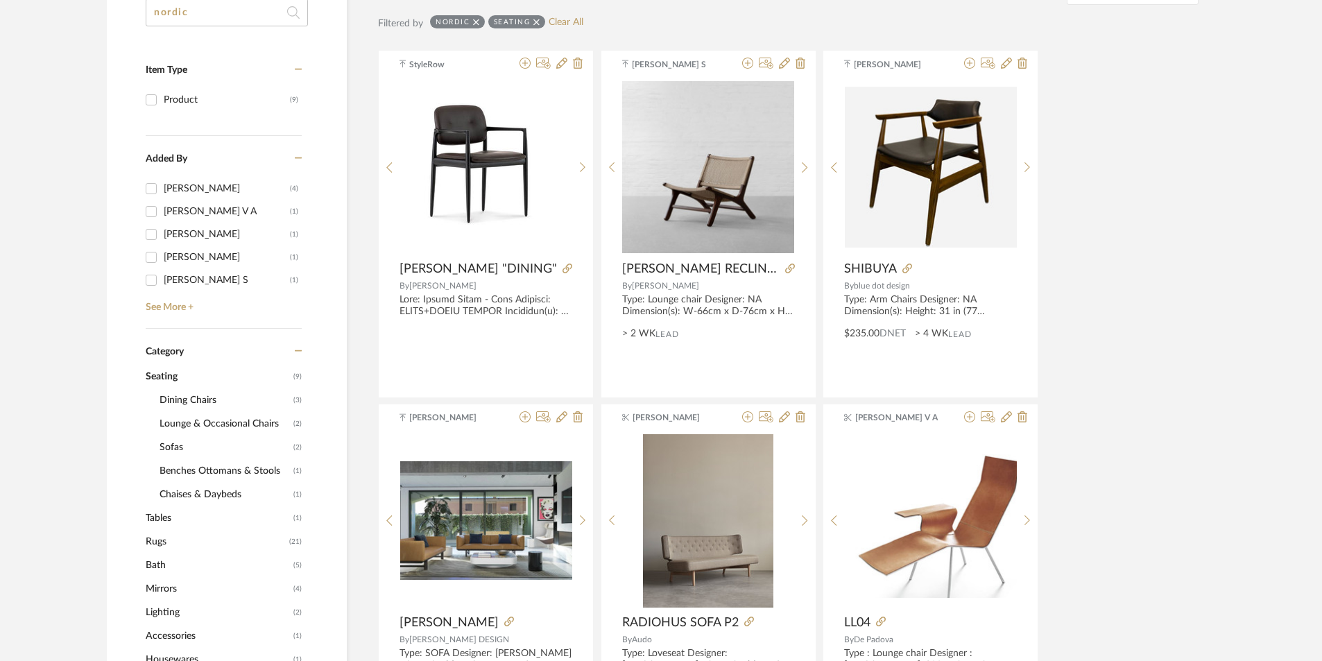
click at [183, 422] on span "Lounge & Occasional Chairs" at bounding box center [225, 424] width 130 height 24
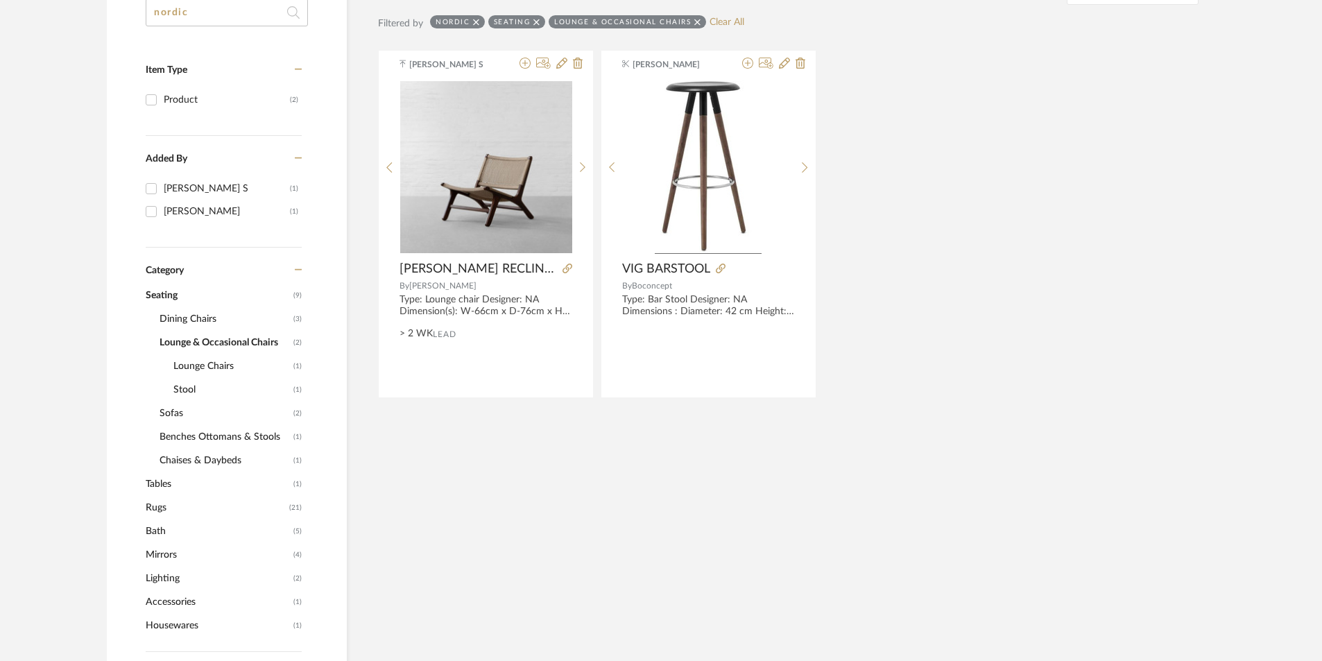
click at [196, 368] on span "Lounge Chairs" at bounding box center [231, 366] width 117 height 24
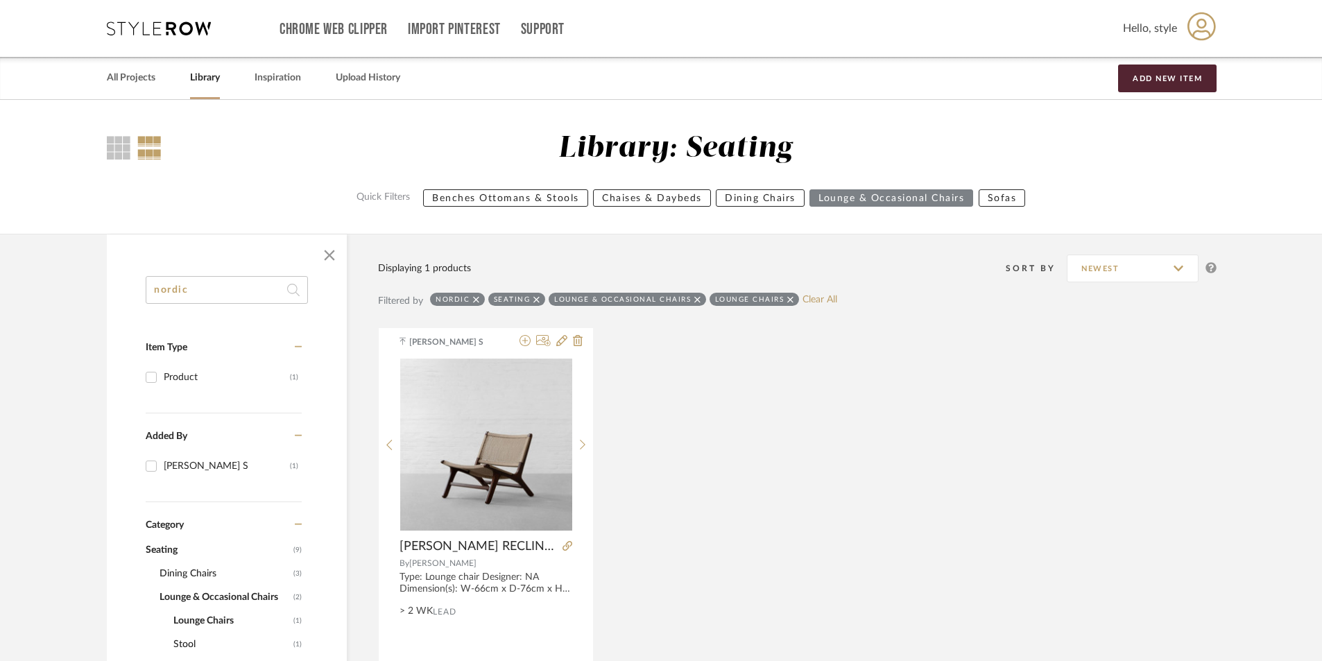
click at [475, 300] on icon at bounding box center [476, 299] width 6 height 6
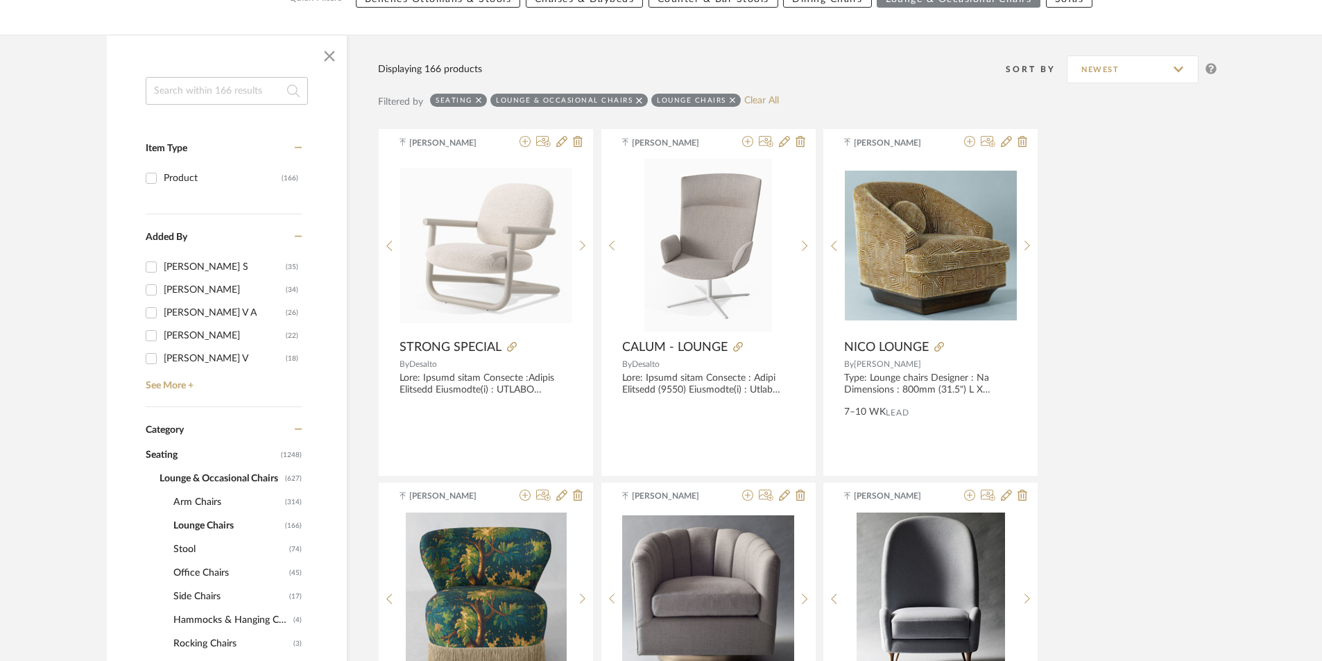
scroll to position [208, 0]
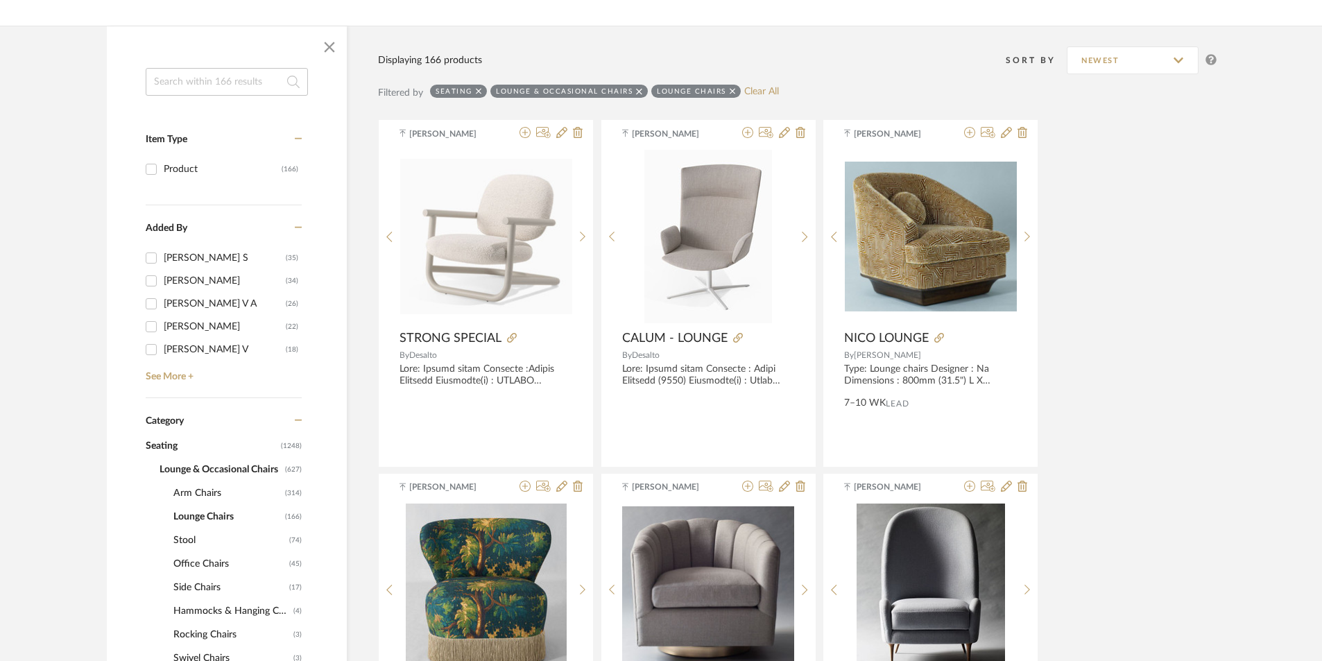
click at [207, 494] on span "Arm Chairs" at bounding box center [227, 493] width 108 height 24
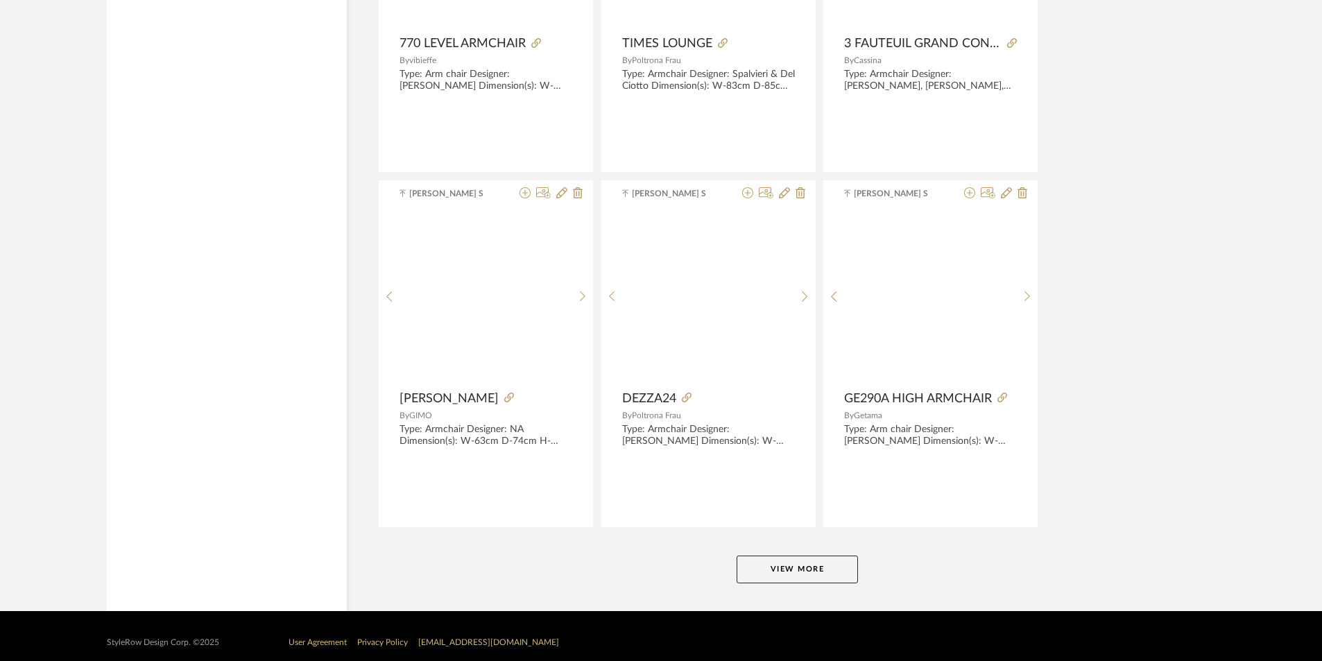
scroll to position [4063, 0]
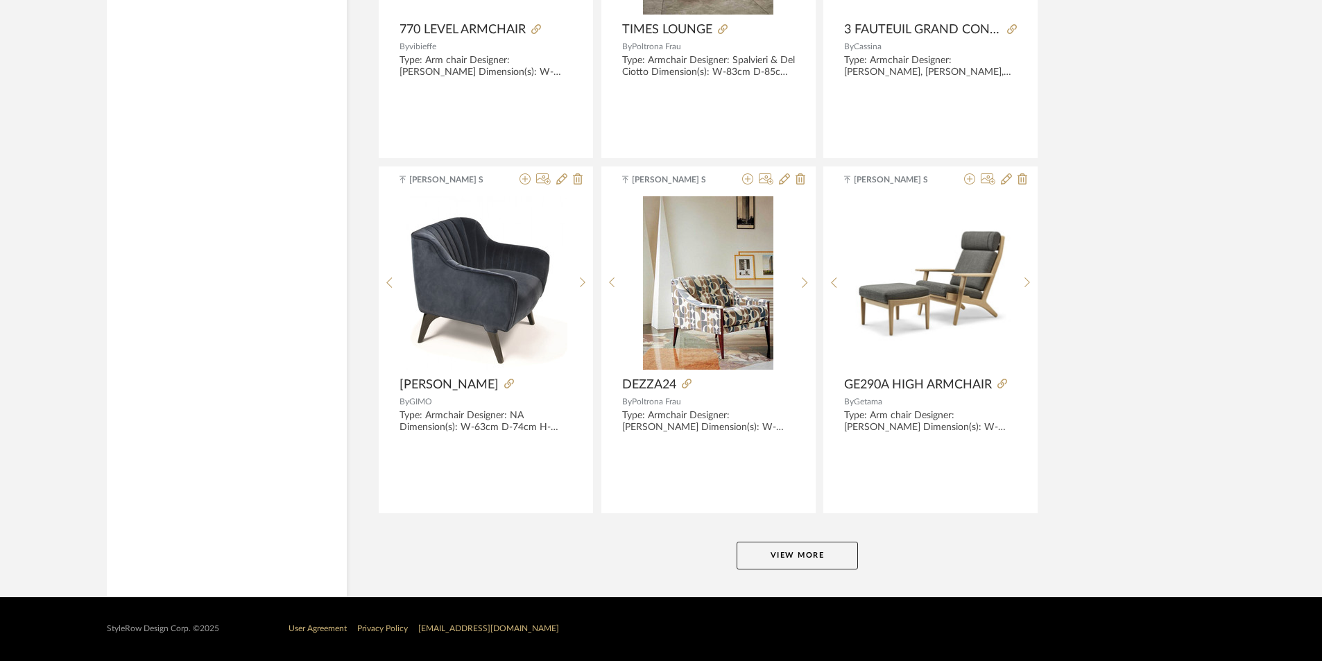
click at [748, 544] on button "View More" at bounding box center [797, 556] width 121 height 28
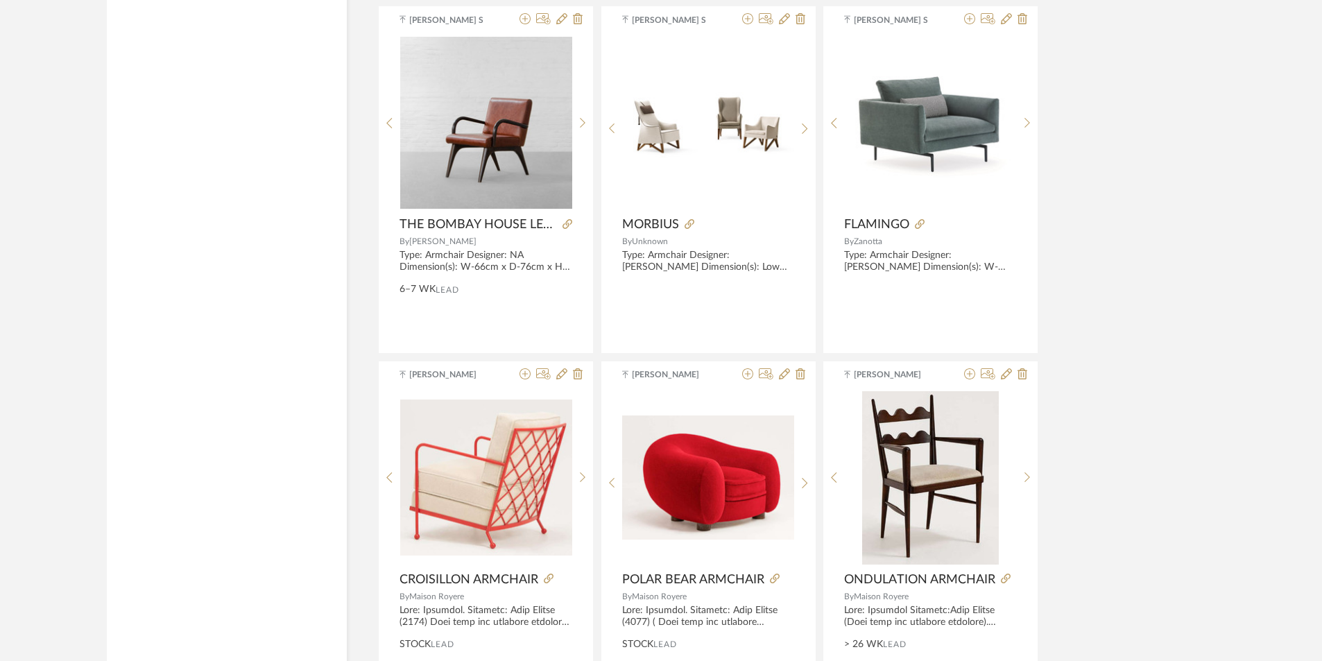
scroll to position [5311, 0]
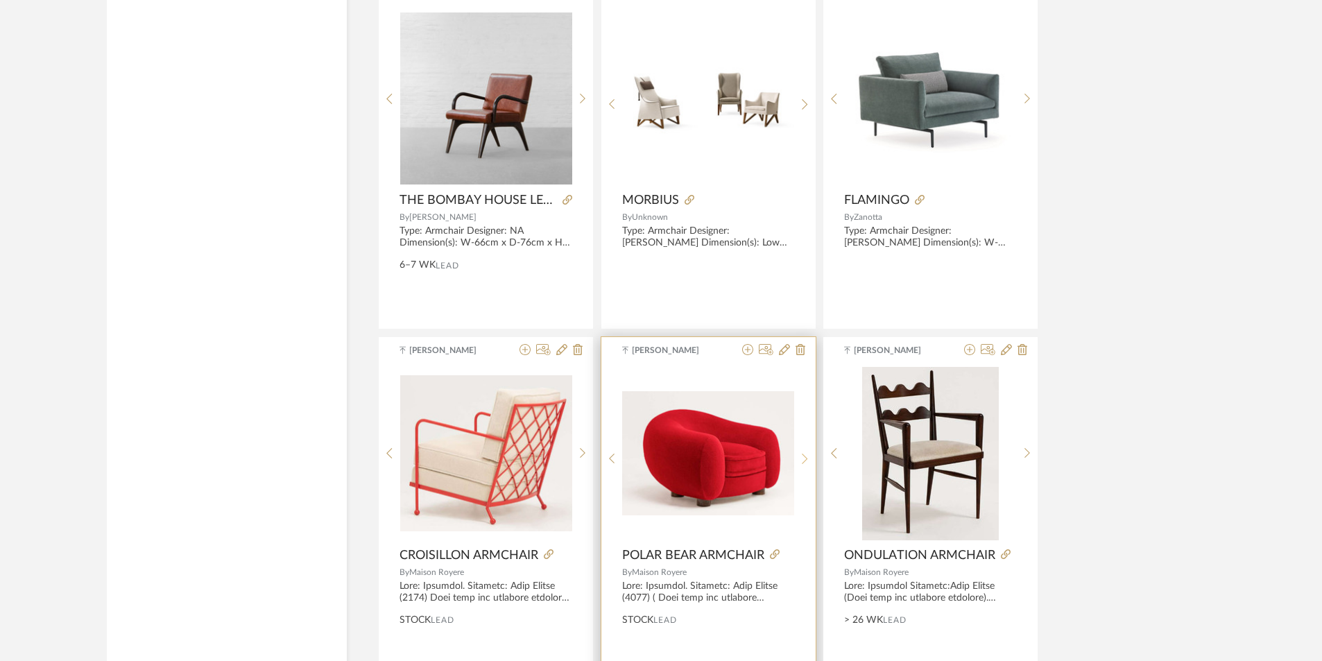
click at [809, 464] on sr-next-btn at bounding box center [804, 459] width 21 height 12
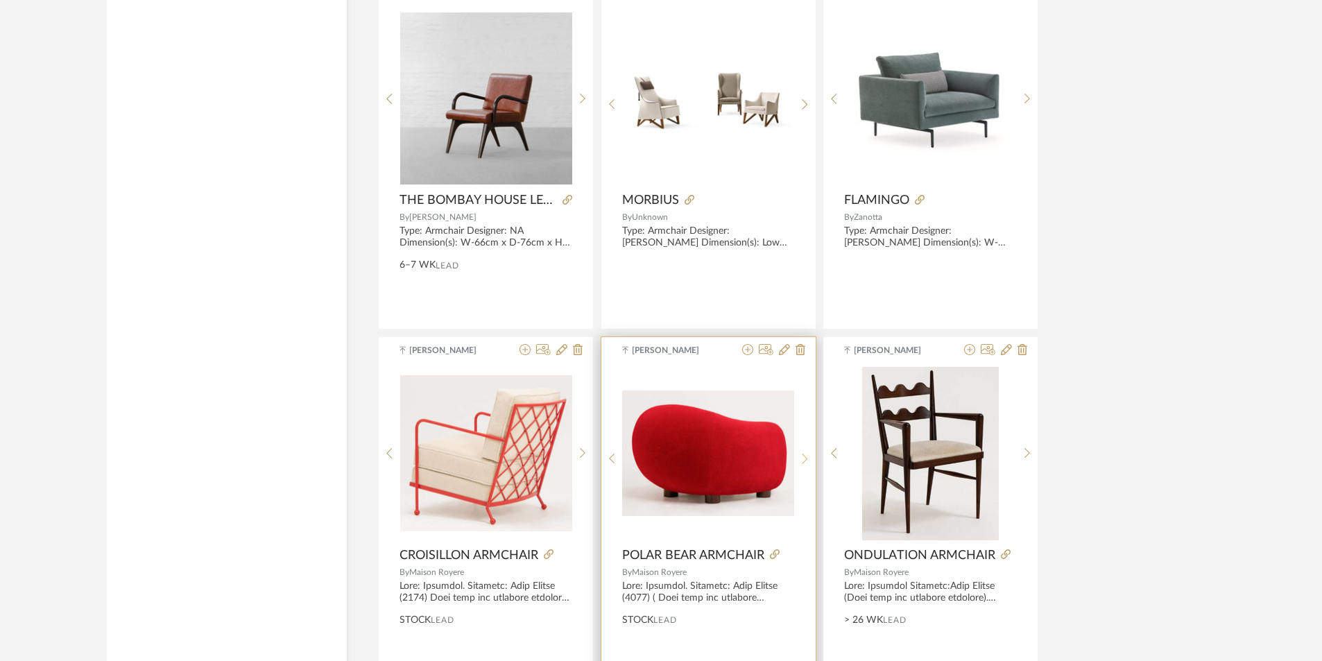
click at [809, 464] on sr-next-btn at bounding box center [804, 459] width 21 height 12
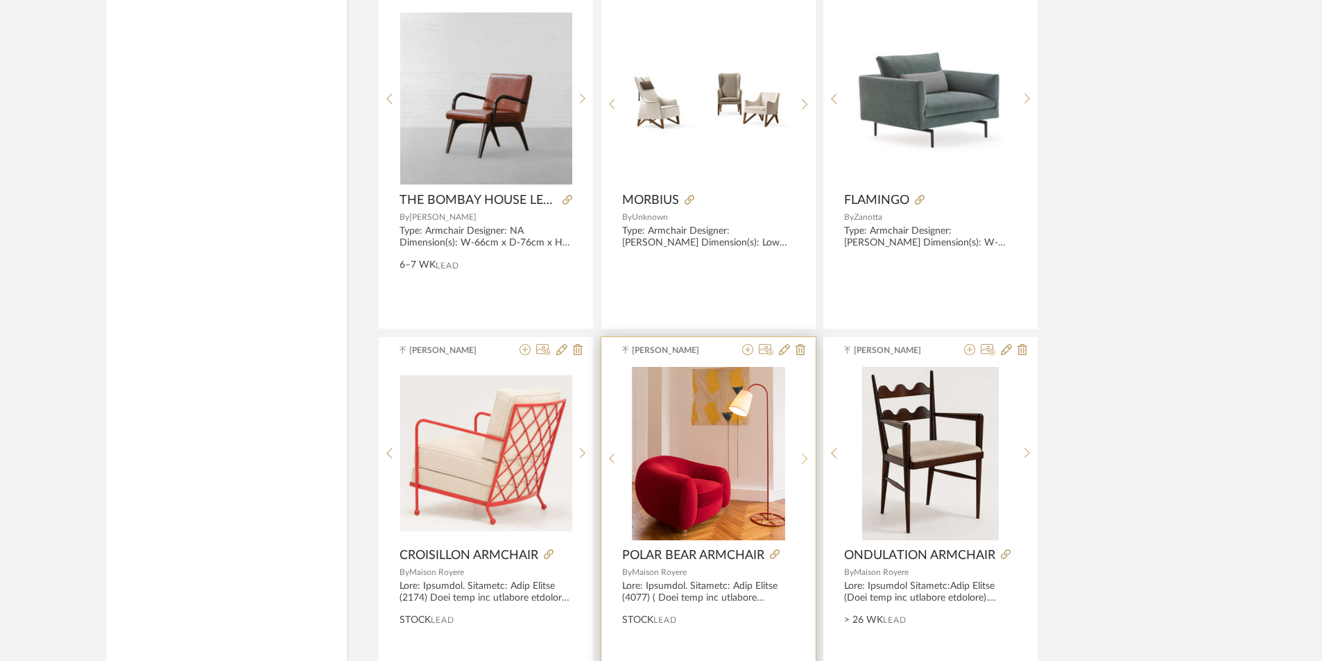
click at [809, 463] on sr-next-btn at bounding box center [804, 459] width 21 height 12
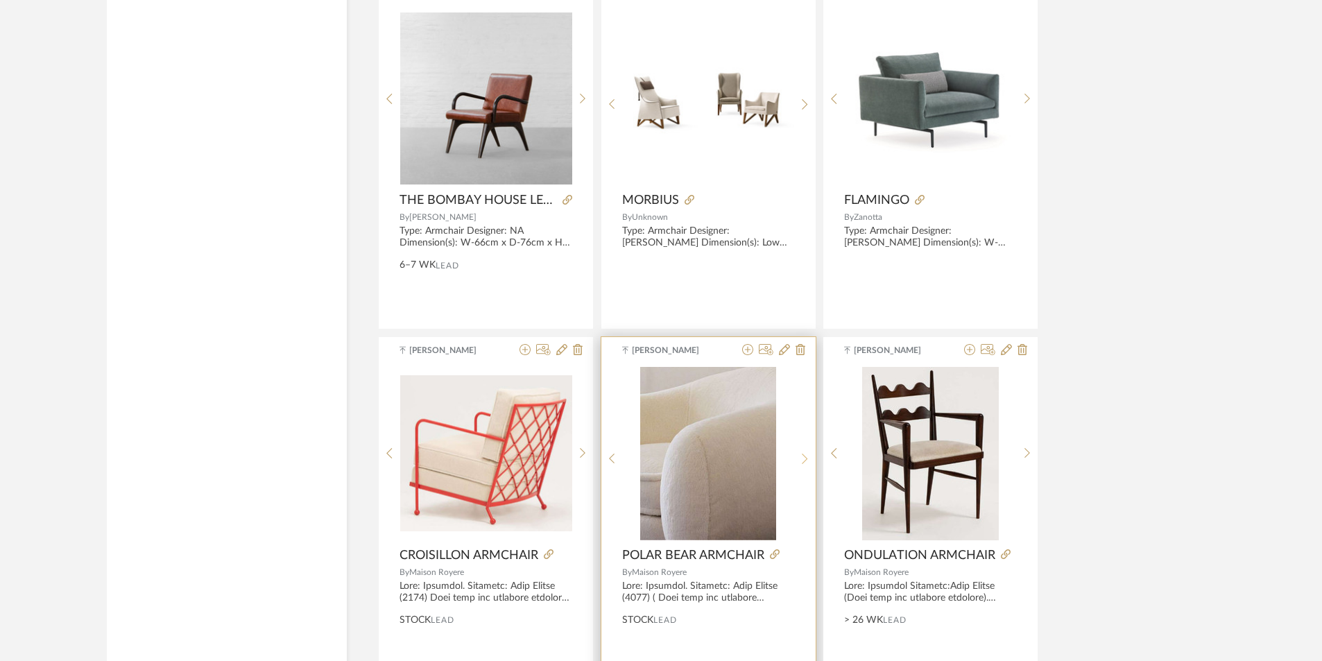
click at [809, 463] on sr-next-btn at bounding box center [804, 459] width 21 height 12
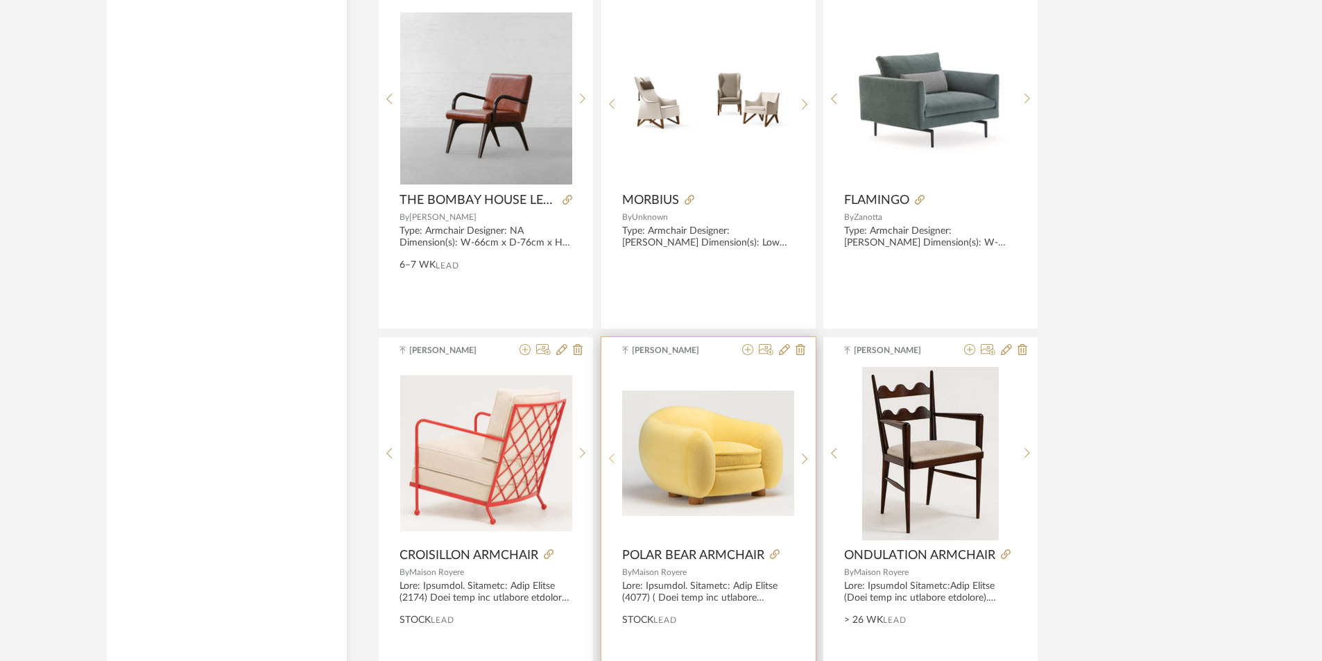
click at [617, 457] on sr-prev-btn at bounding box center [611, 459] width 21 height 12
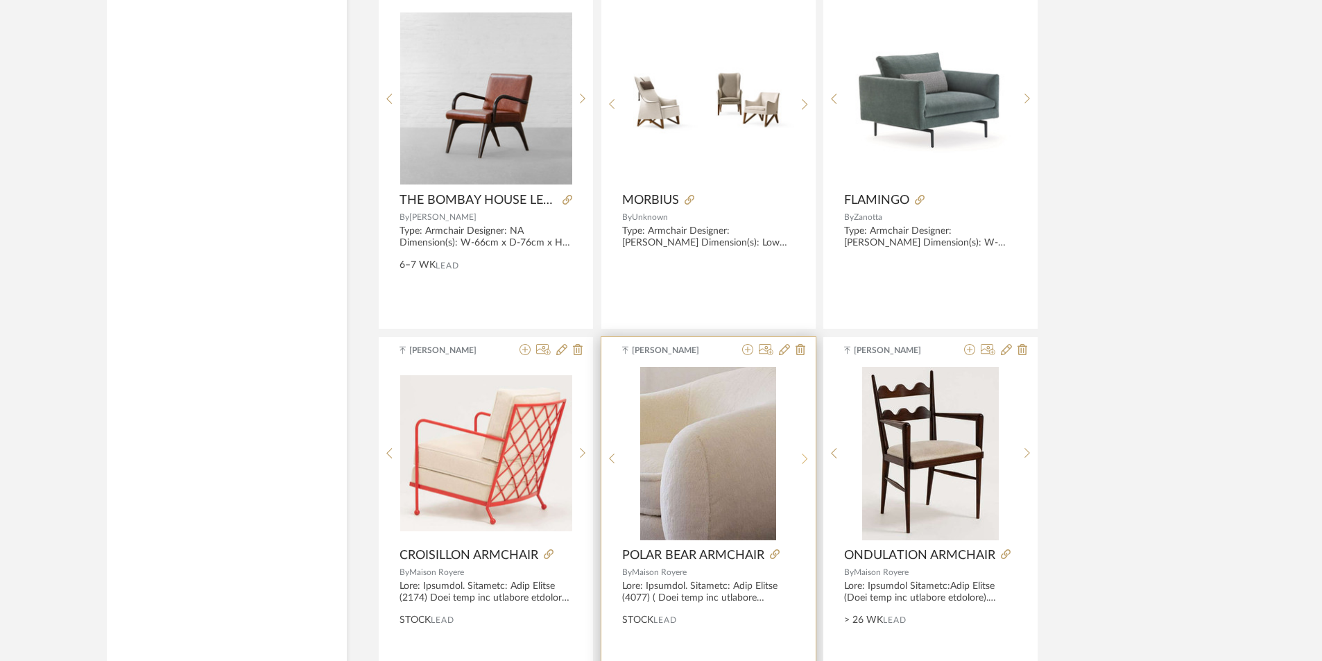
click at [795, 455] on sr-next-btn at bounding box center [804, 459] width 21 height 12
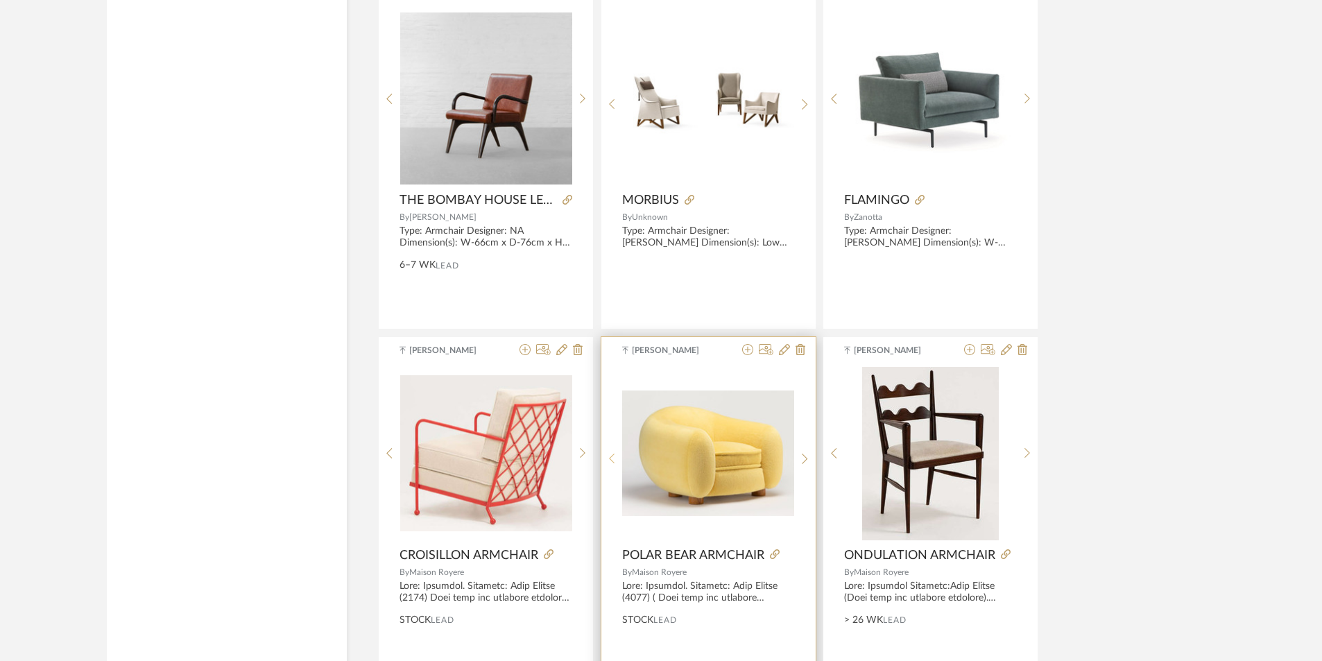
click at [614, 451] on div at bounding box center [611, 459] width 21 height 184
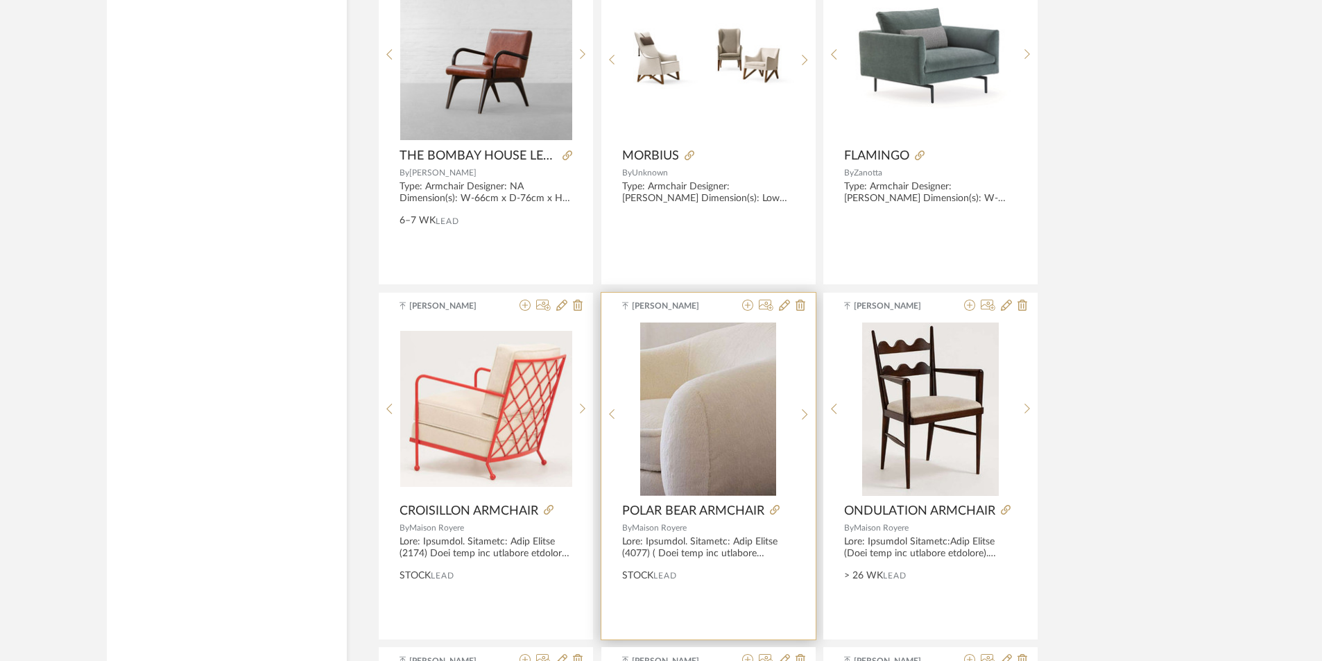
scroll to position [5380, 0]
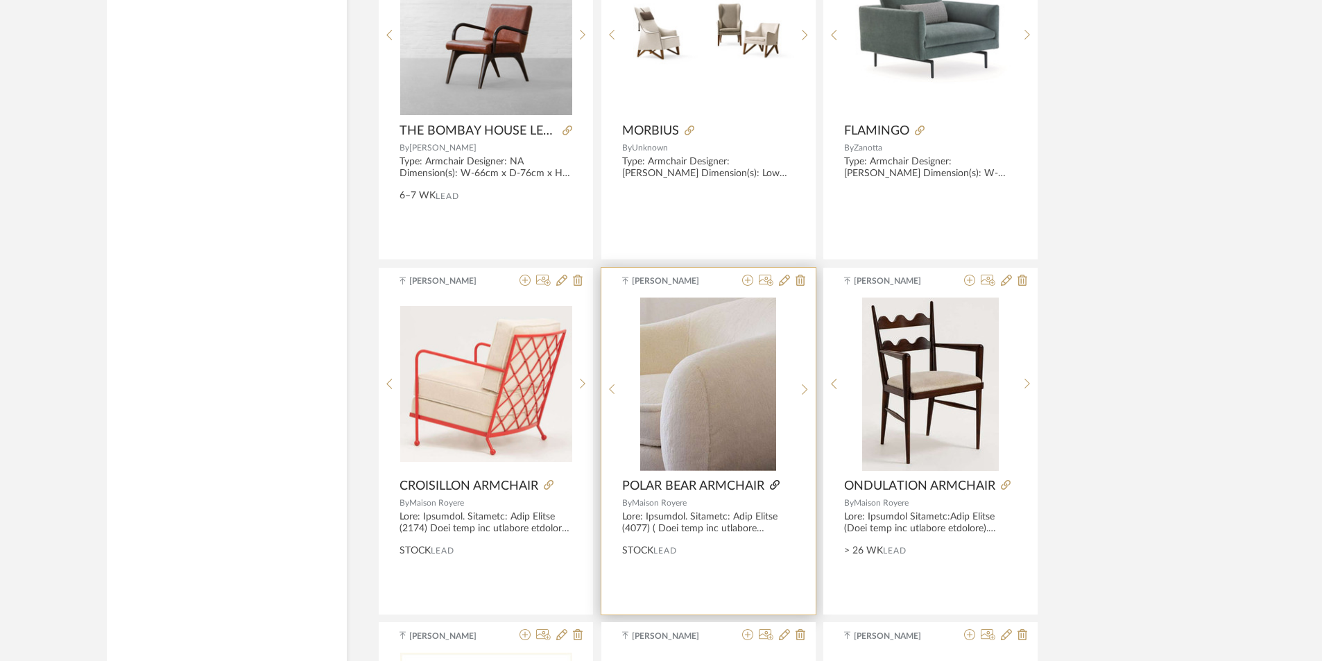
click at [771, 488] on icon at bounding box center [775, 485] width 10 height 10
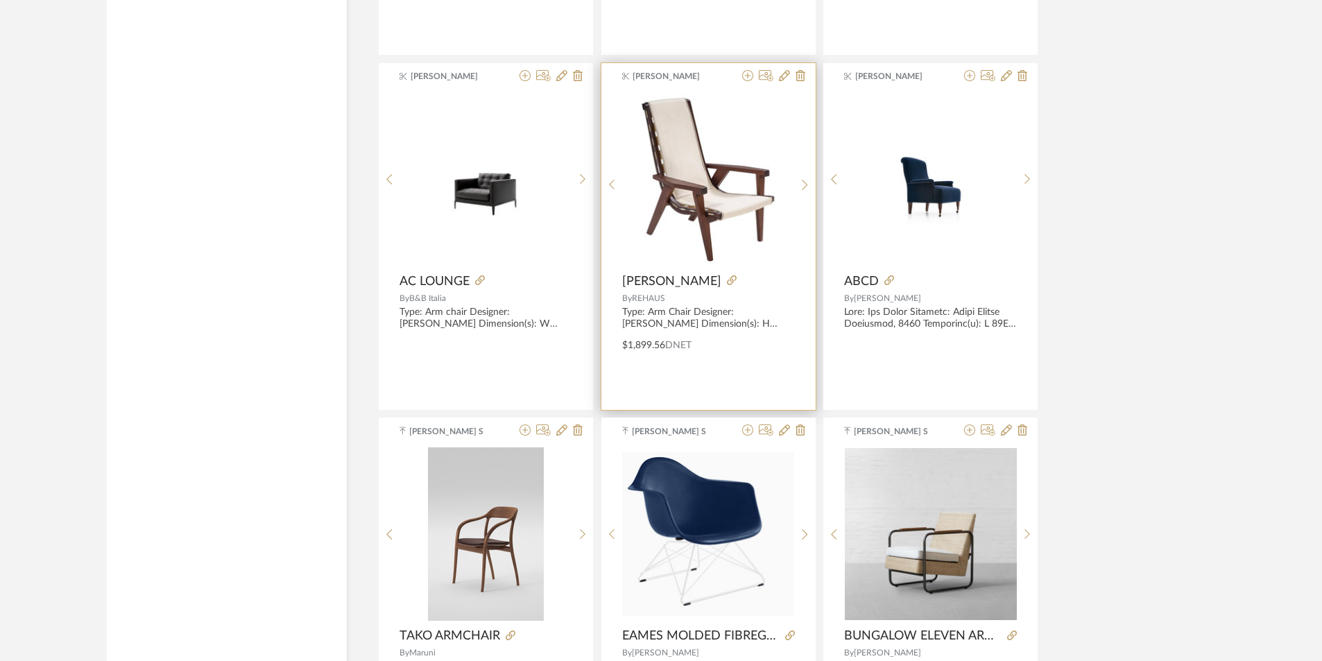
scroll to position [6421, 0]
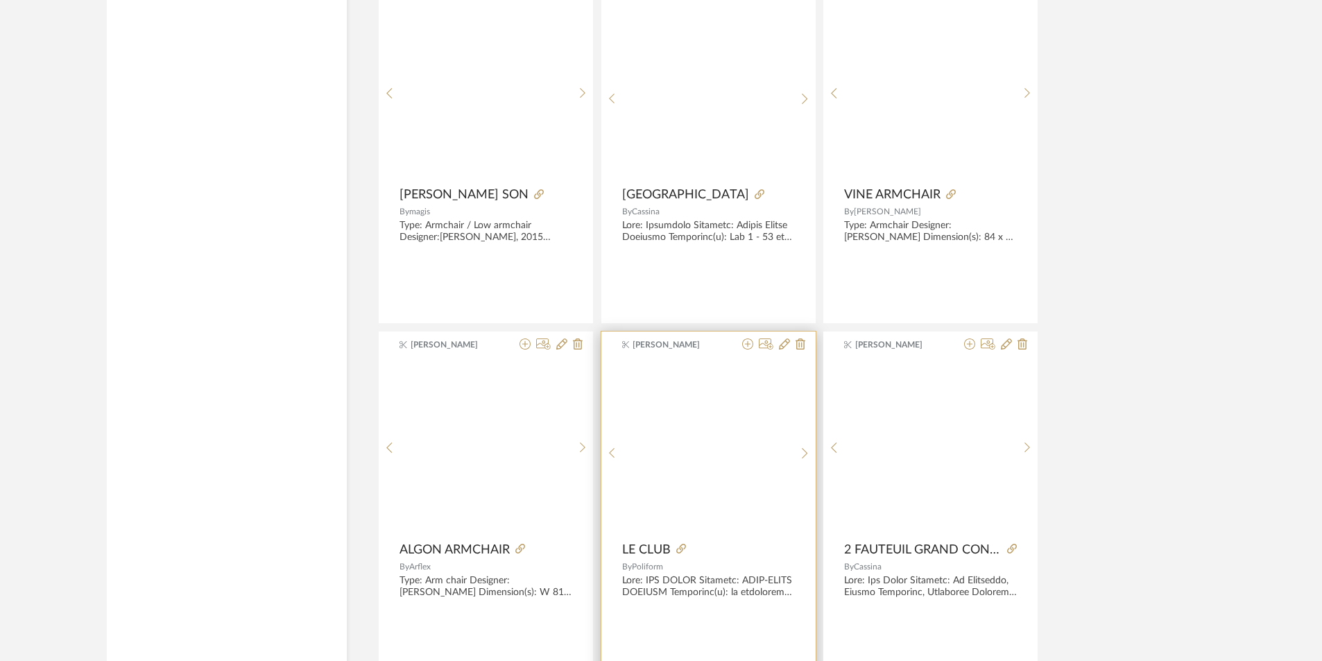
scroll to position [8320, 0]
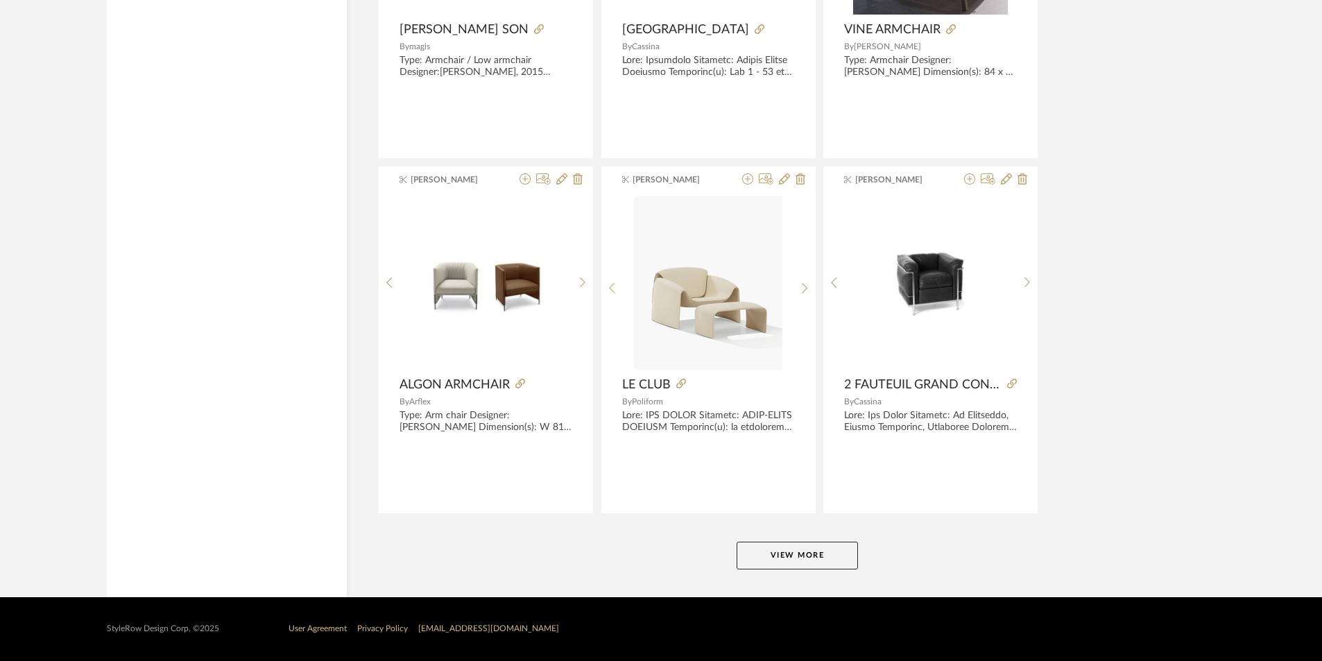
click at [809, 564] on button "View More" at bounding box center [797, 556] width 121 height 28
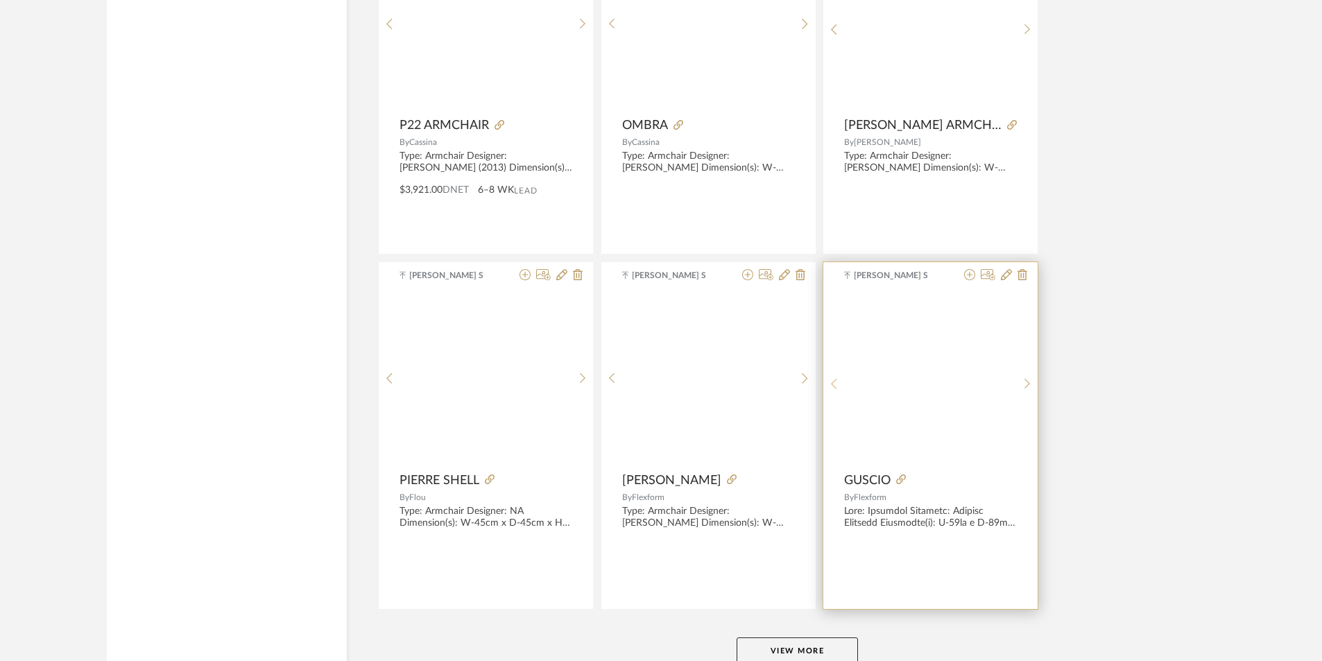
scroll to position [12576, 0]
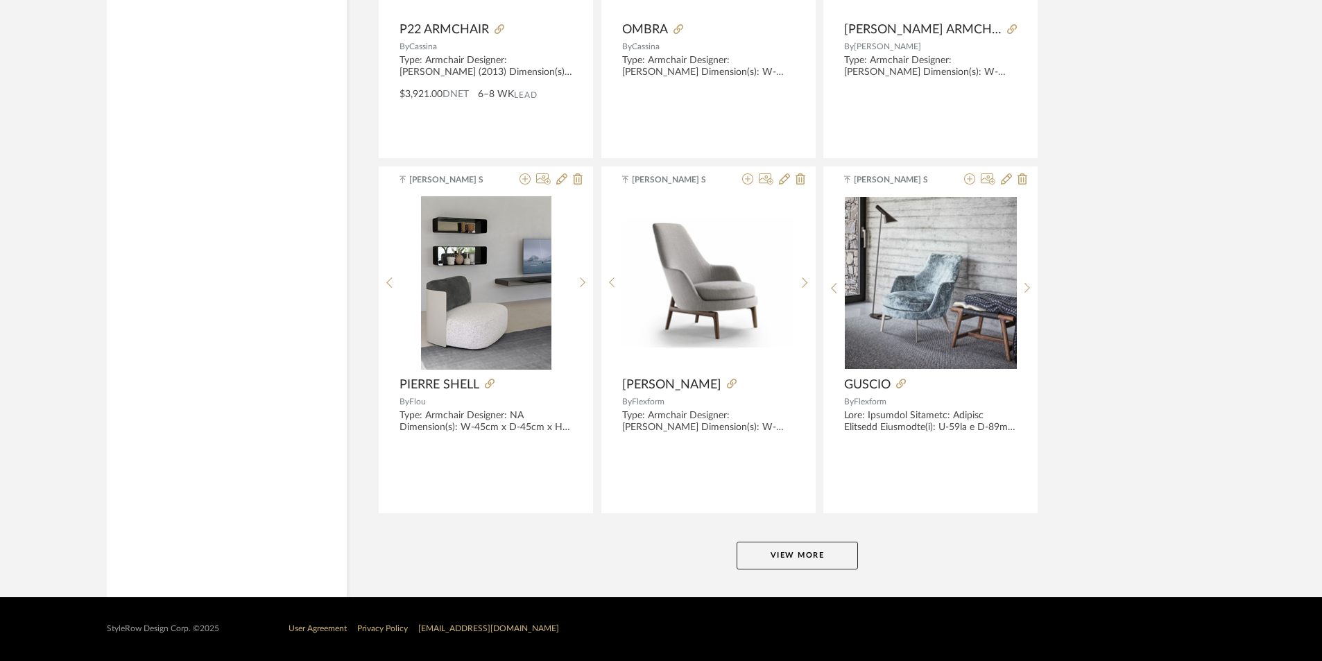
click at [791, 554] on button "View More" at bounding box center [797, 556] width 121 height 28
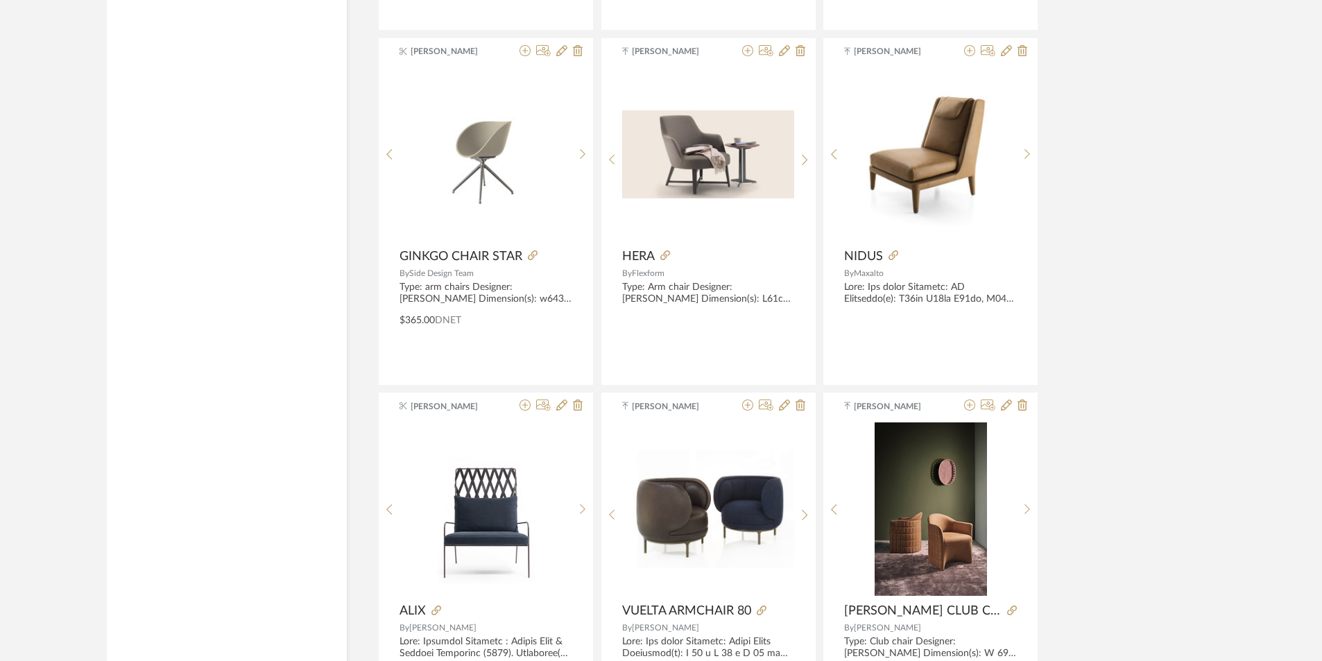
scroll to position [16321, 0]
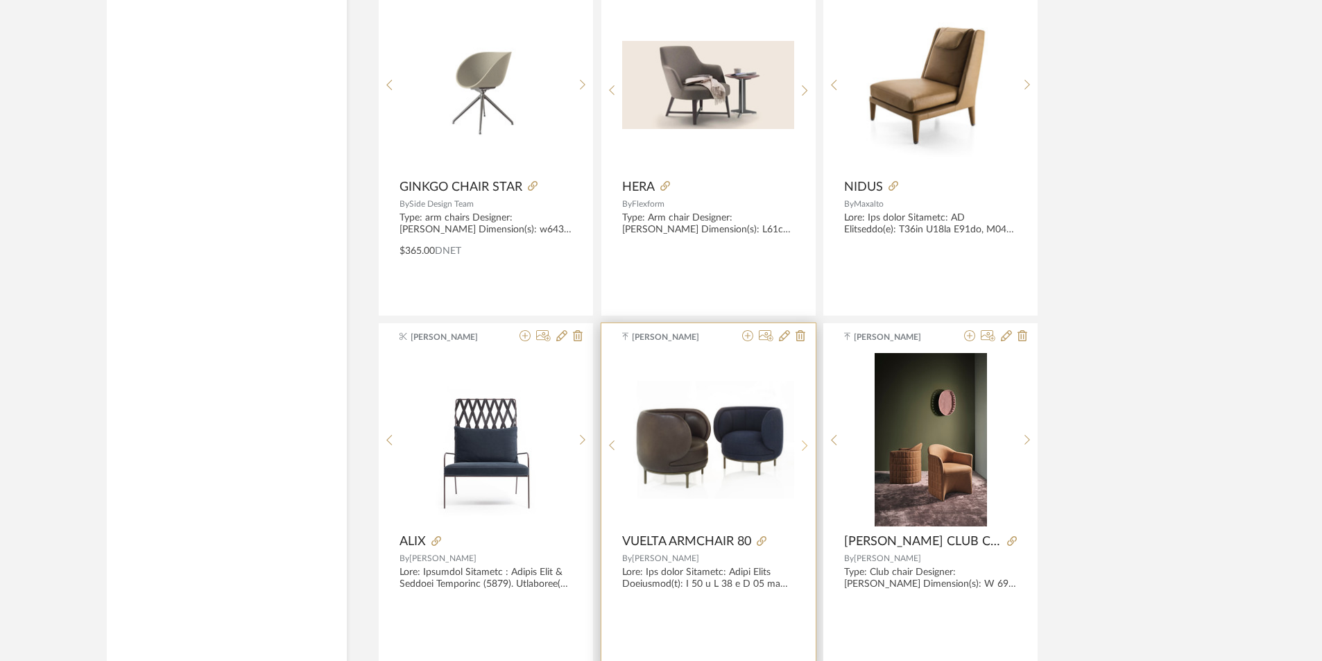
click at [801, 452] on div at bounding box center [804, 445] width 21 height 184
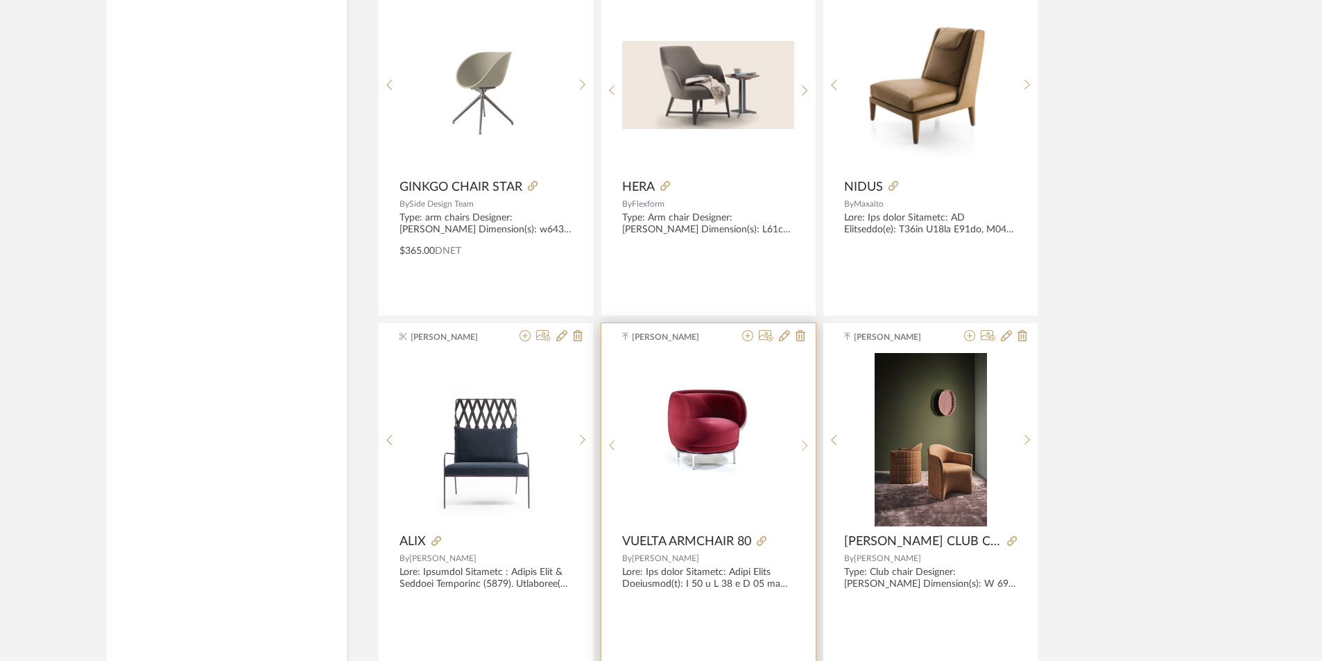
click at [801, 452] on div at bounding box center [804, 445] width 21 height 184
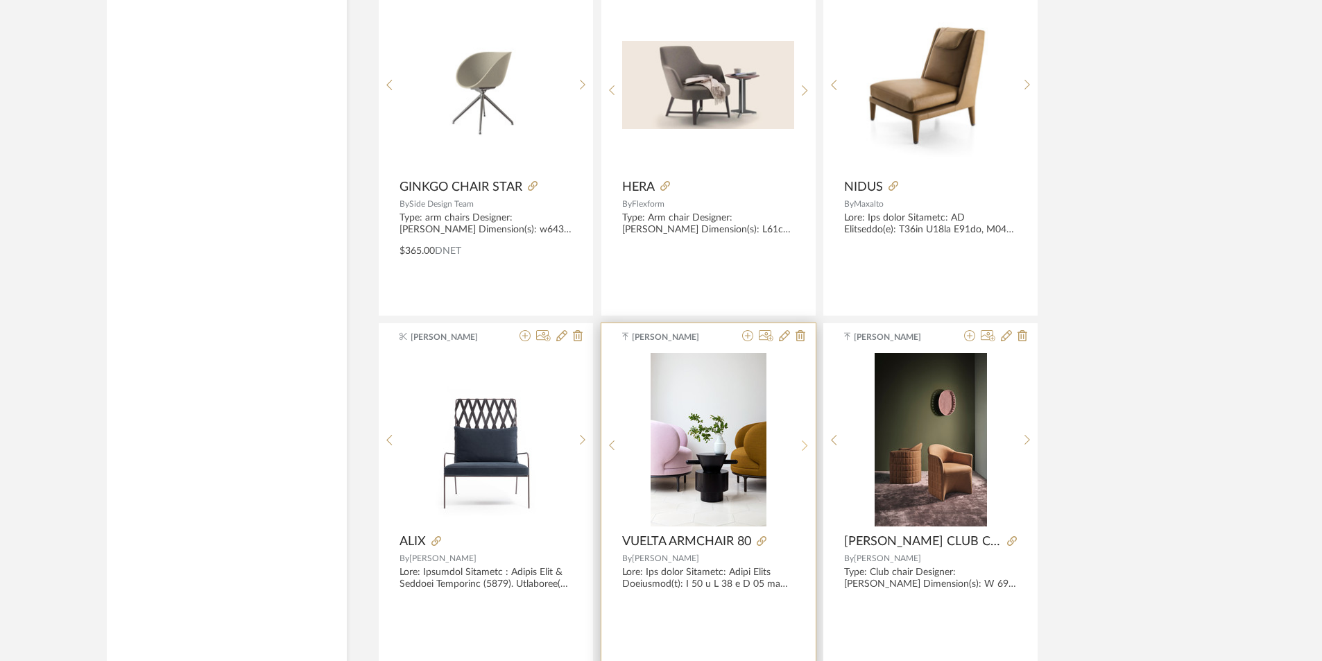
click at [801, 452] on div at bounding box center [804, 445] width 21 height 184
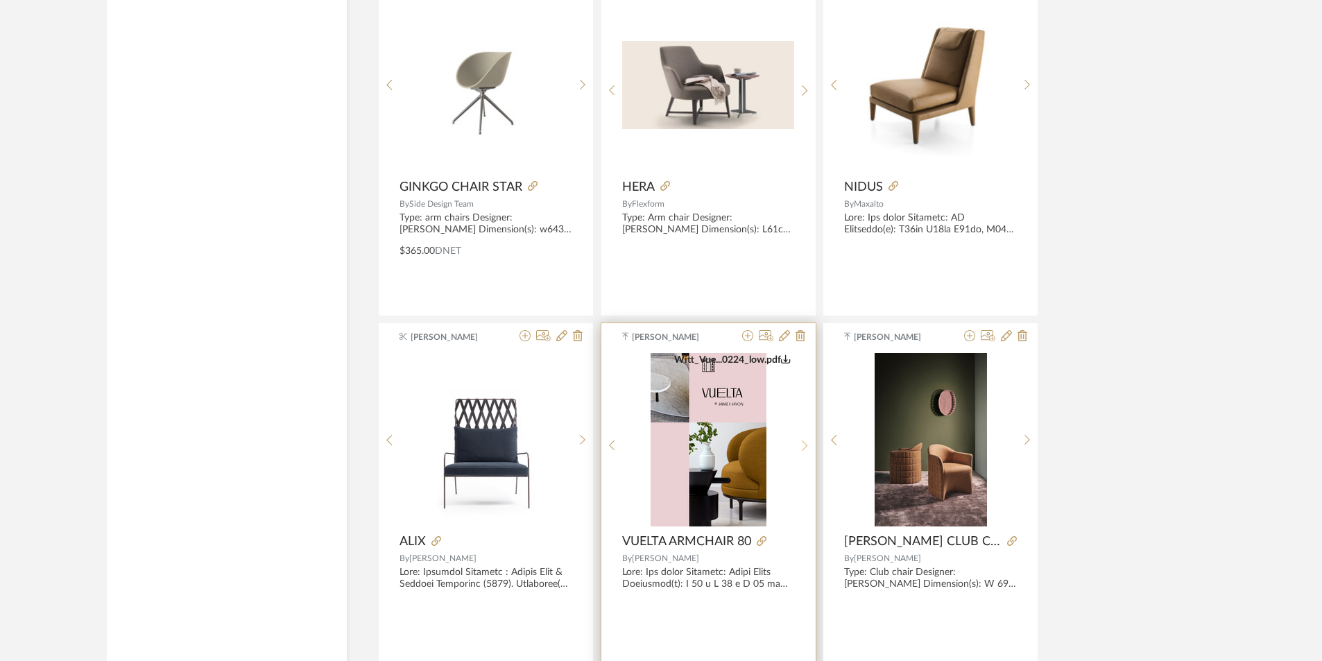
click at [801, 452] on div at bounding box center [804, 445] width 21 height 184
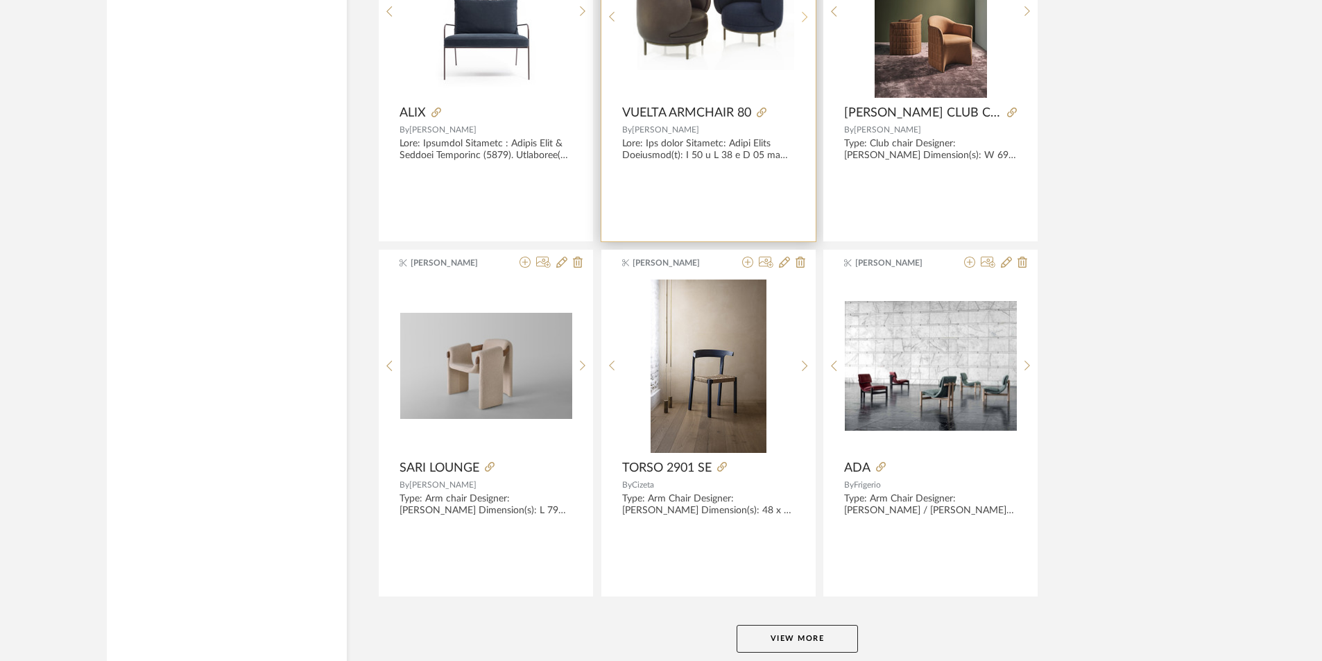
scroll to position [16807, 0]
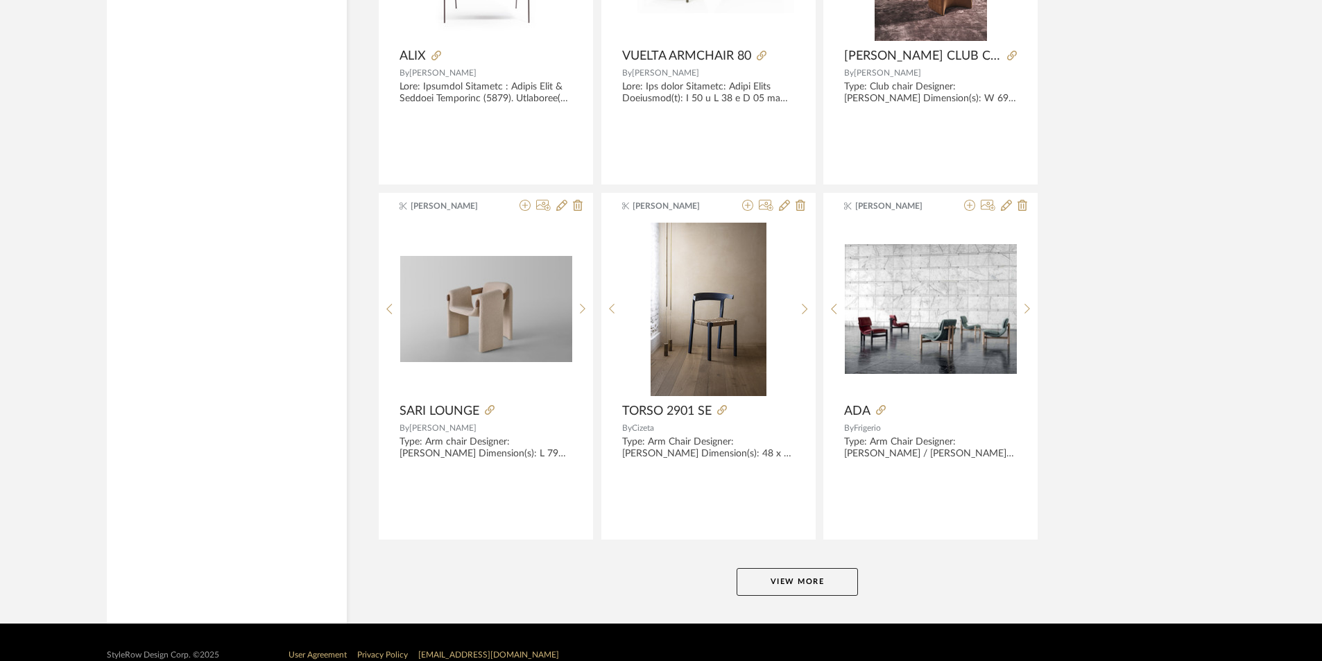
click at [808, 578] on button "View More" at bounding box center [797, 582] width 121 height 28
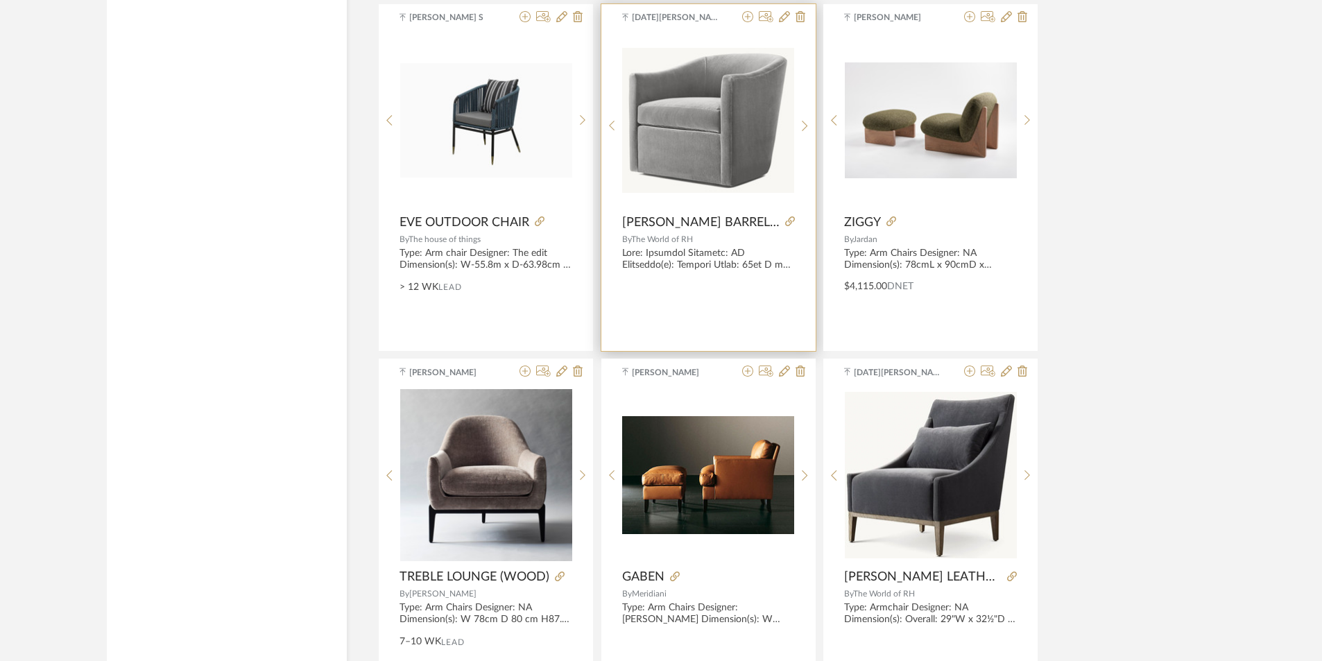
scroll to position [18471, 0]
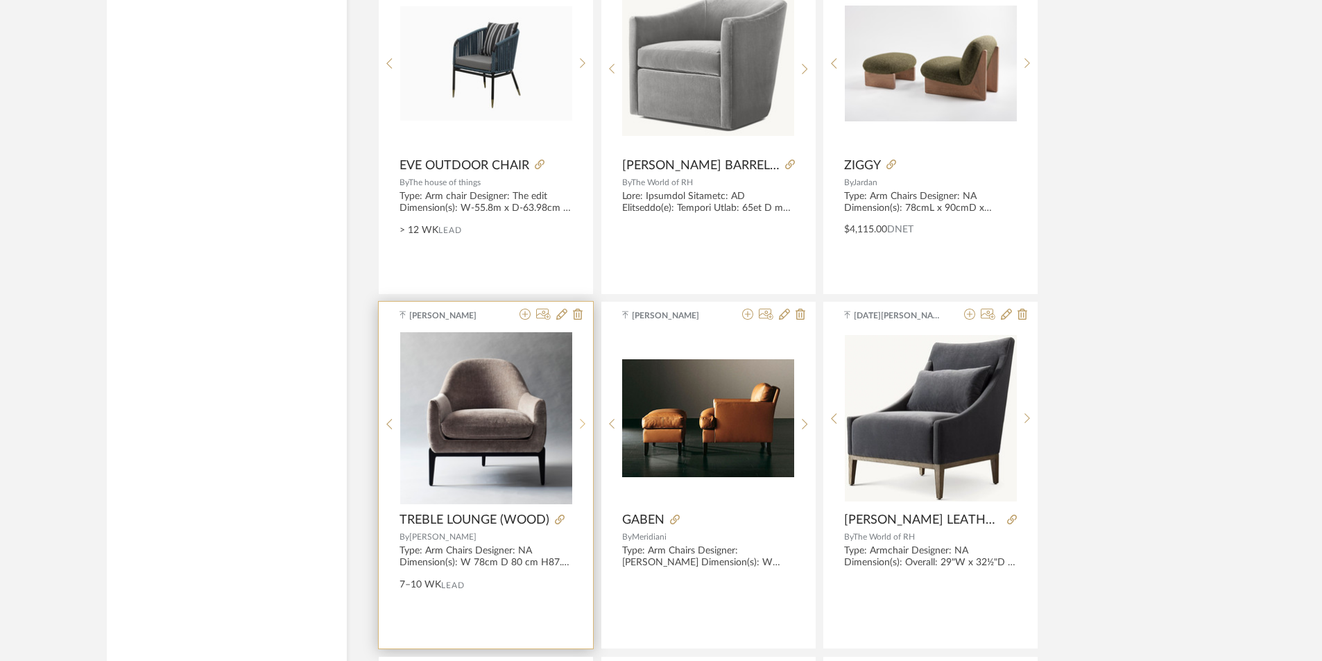
click at [585, 420] on sr-next-btn at bounding box center [582, 424] width 21 height 12
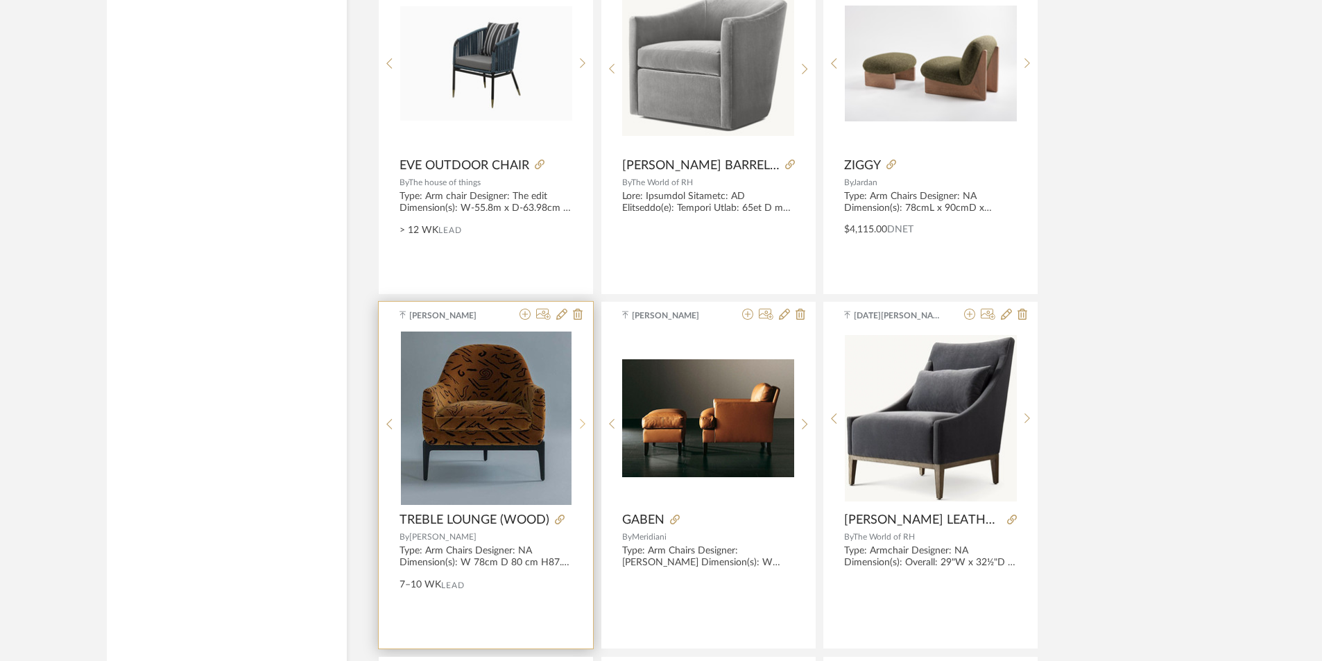
click at [585, 420] on sr-next-btn at bounding box center [582, 424] width 21 height 12
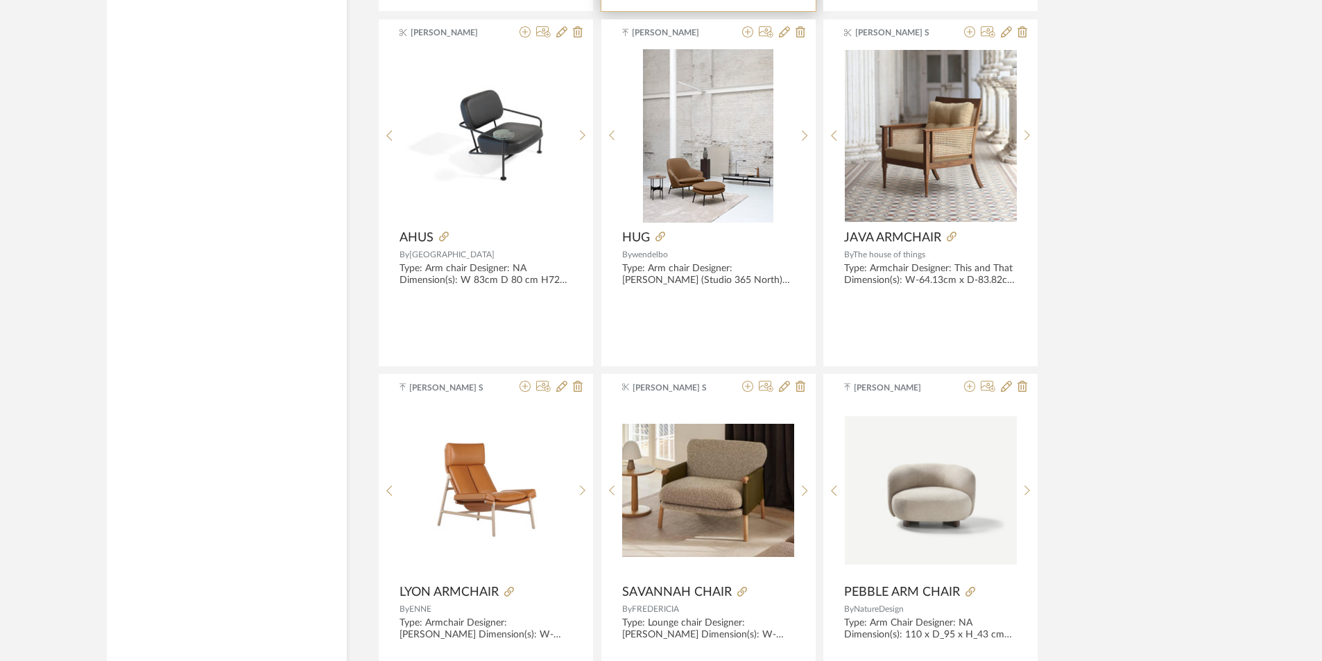
scroll to position [19304, 0]
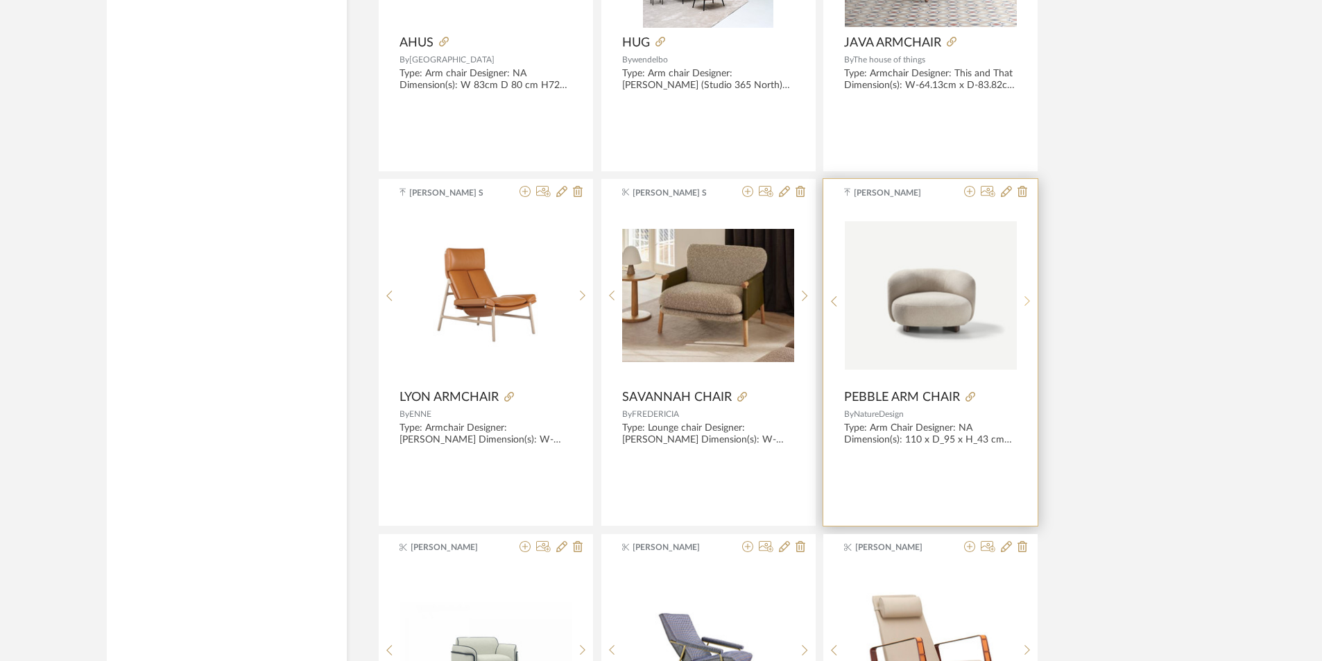
click at [1026, 298] on icon at bounding box center [1027, 301] width 6 height 12
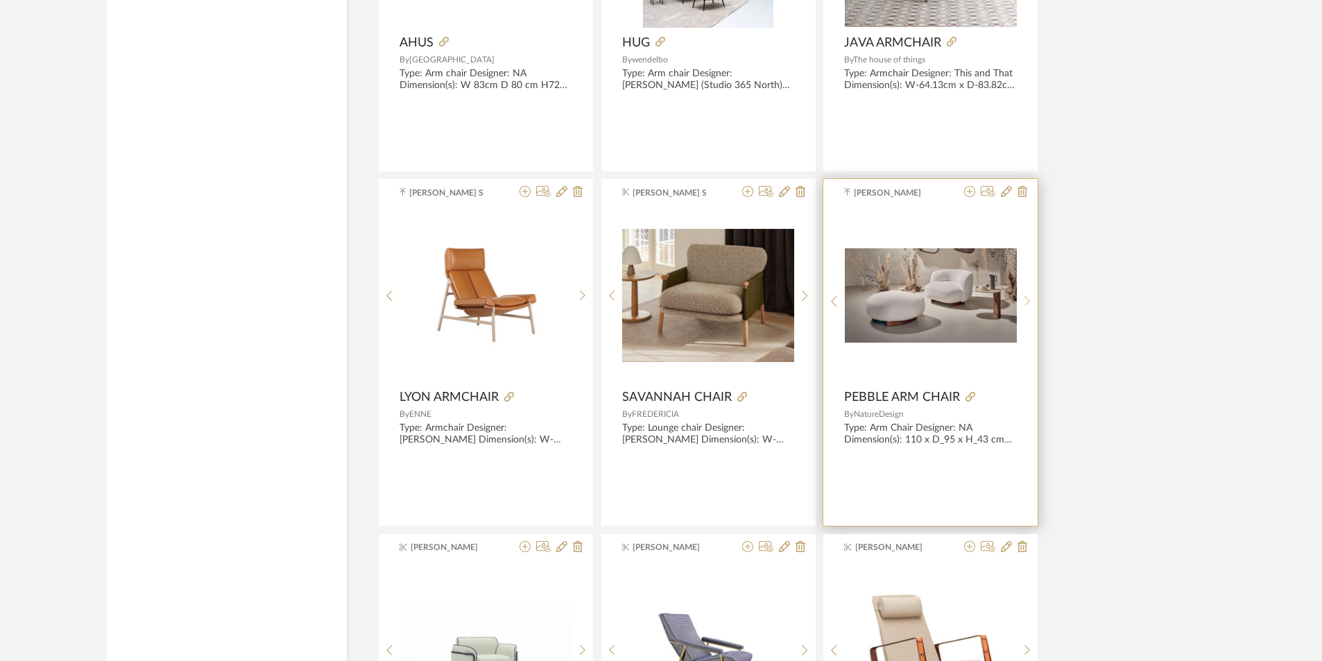
click at [1026, 298] on icon at bounding box center [1027, 301] width 6 height 12
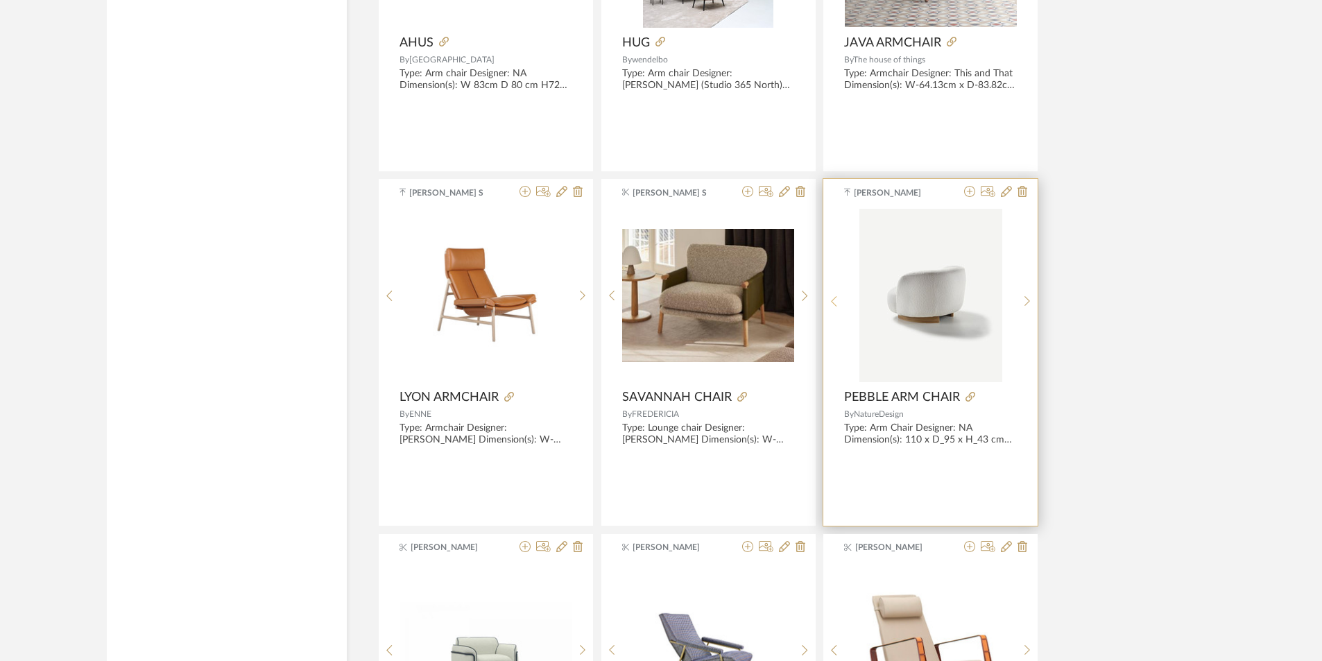
click at [838, 299] on sr-prev-btn at bounding box center [833, 301] width 21 height 12
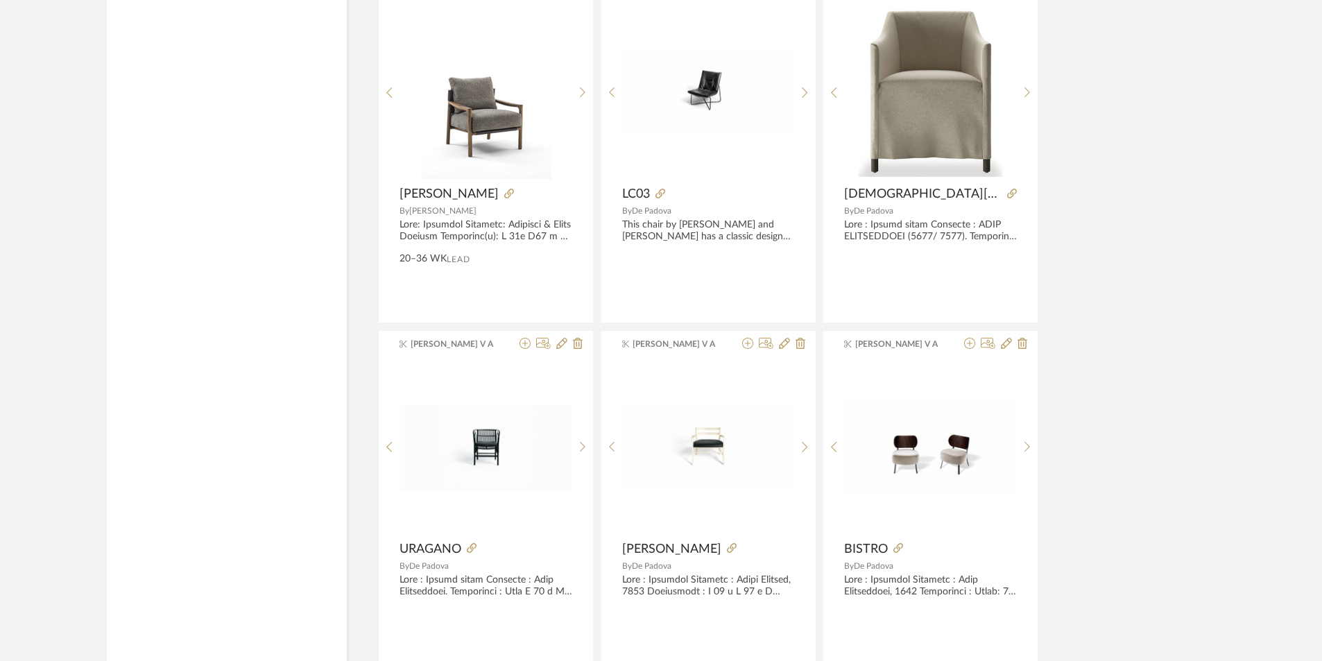
scroll to position [21090, 0]
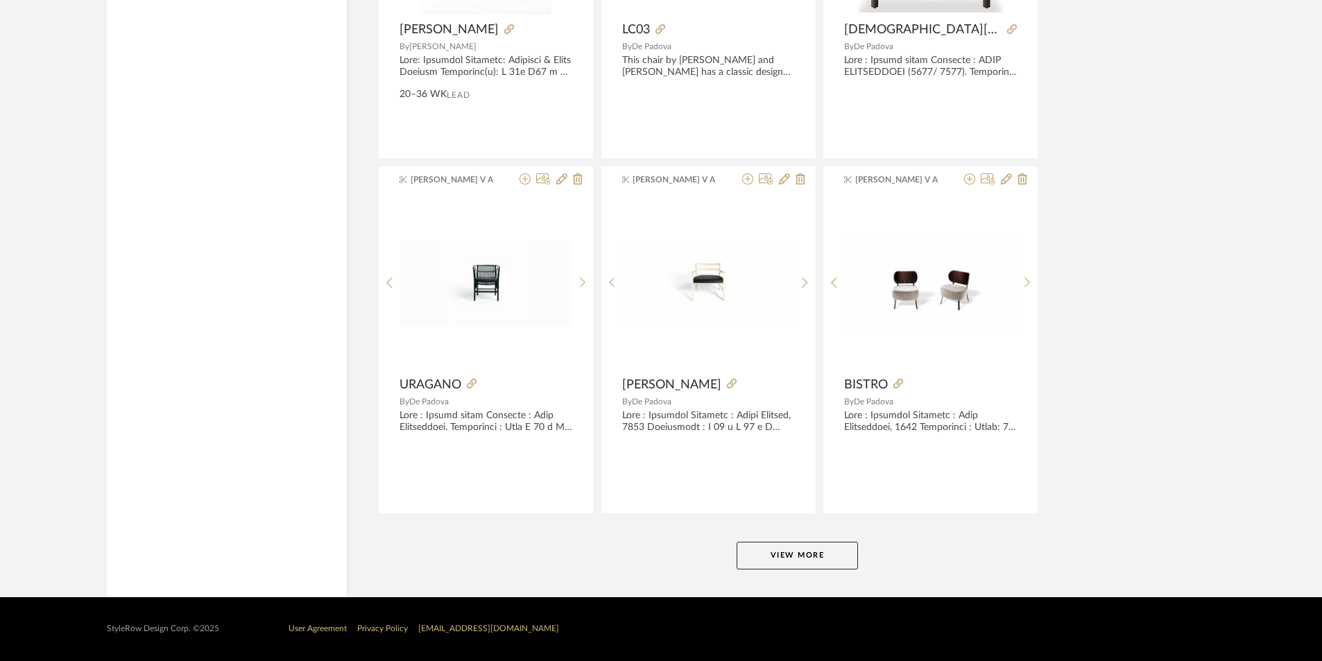
click at [815, 555] on button "View More" at bounding box center [797, 556] width 121 height 28
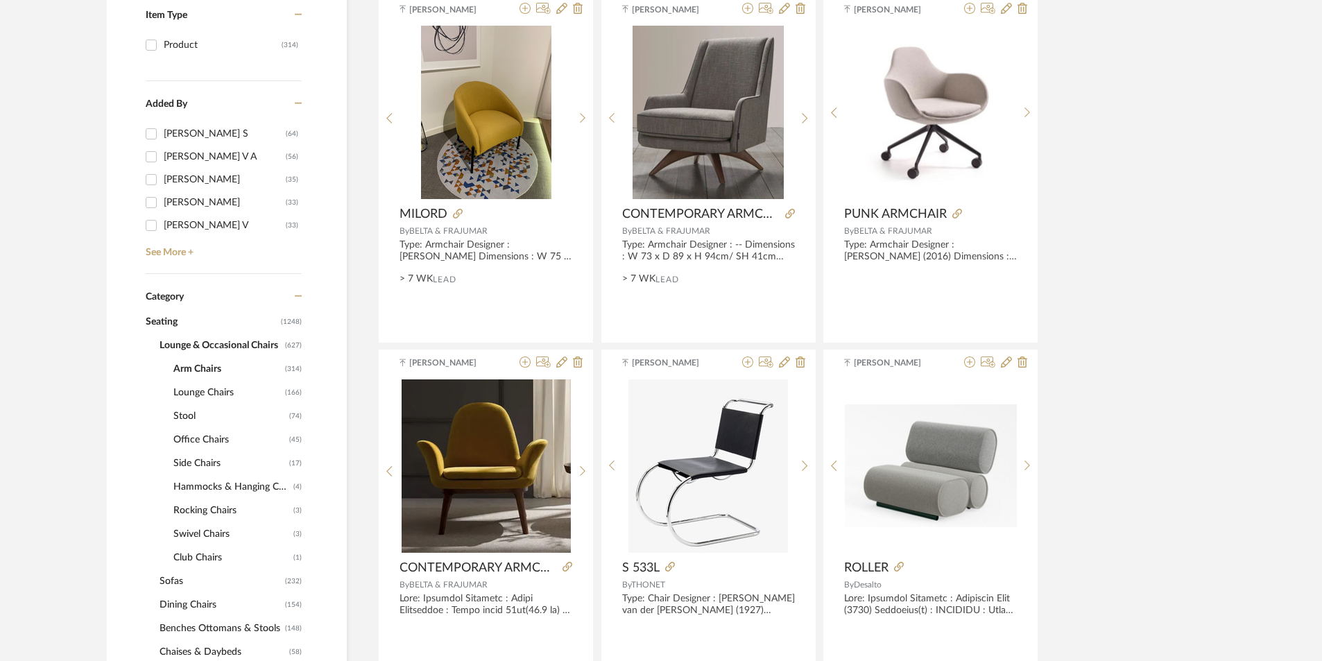
scroll to position [347, 0]
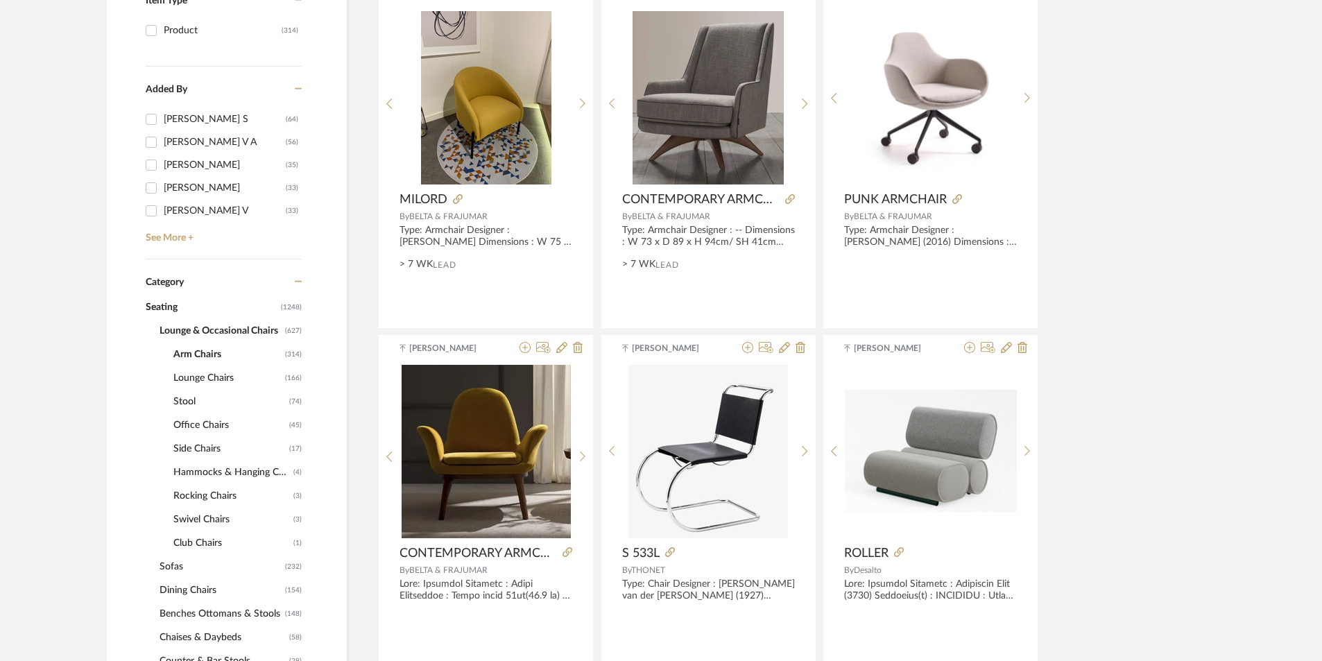
click at [190, 330] on span "Lounge & Occasional Chairs" at bounding box center [221, 331] width 122 height 24
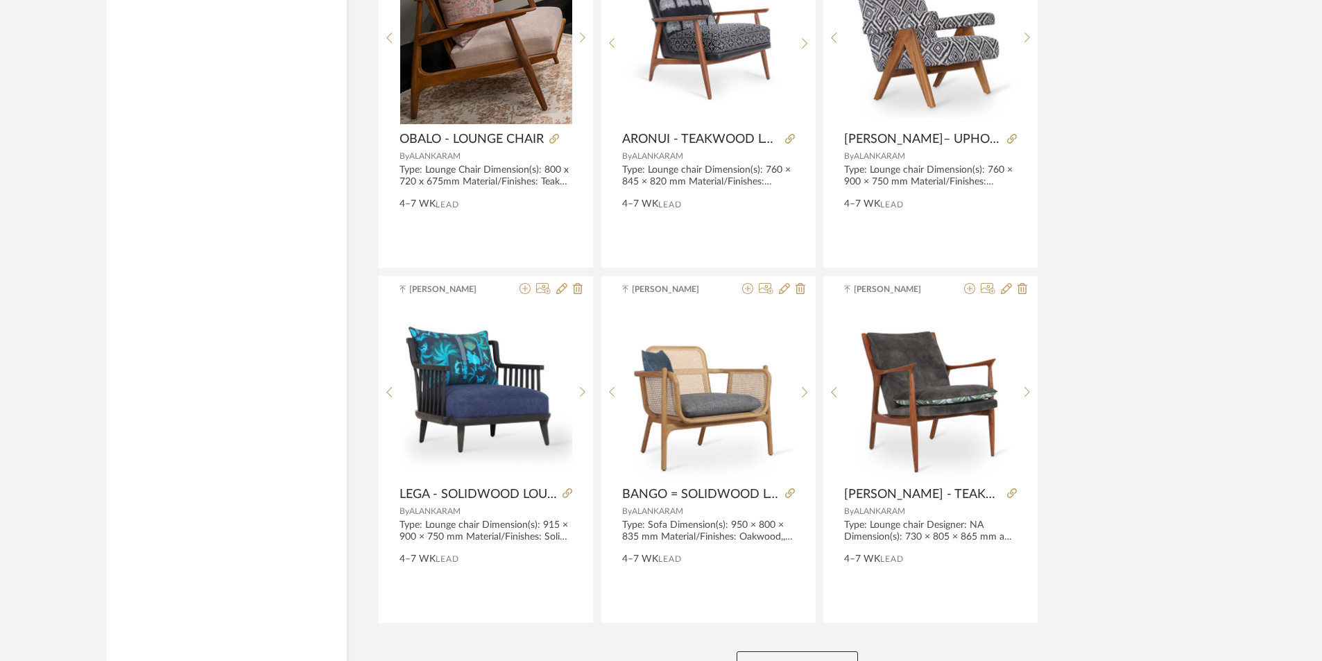
scroll to position [4063, 0]
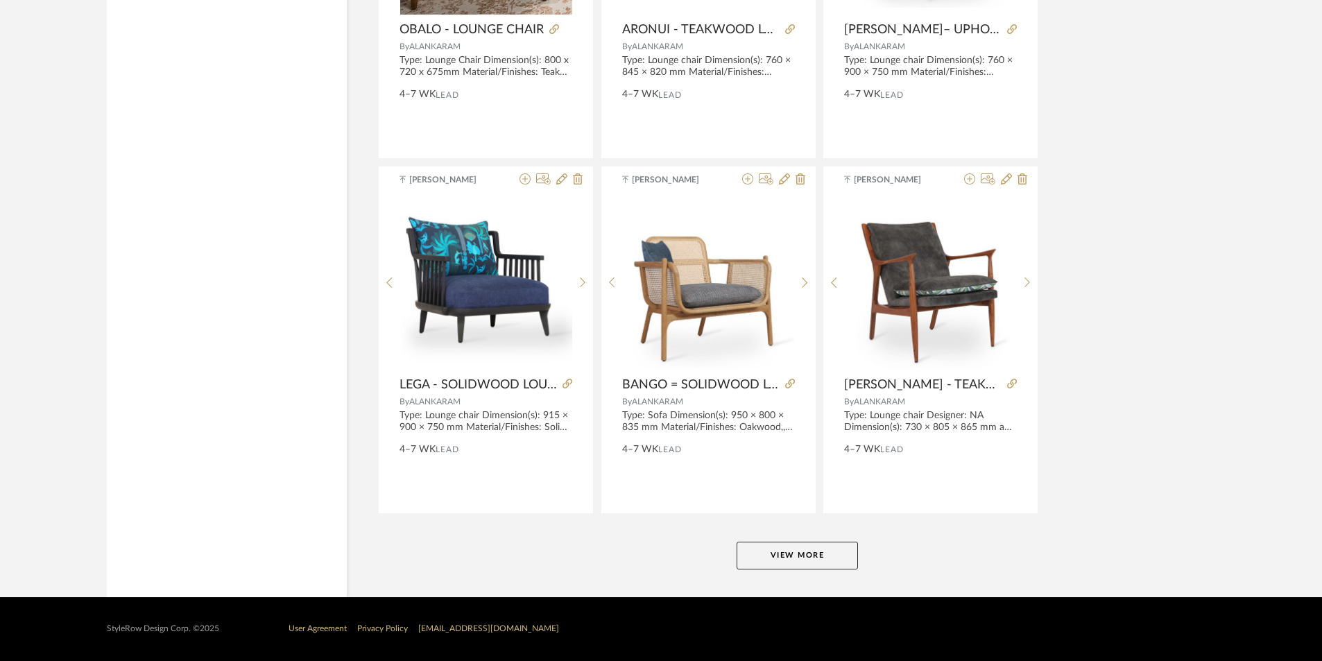
click at [775, 554] on button "View More" at bounding box center [797, 556] width 121 height 28
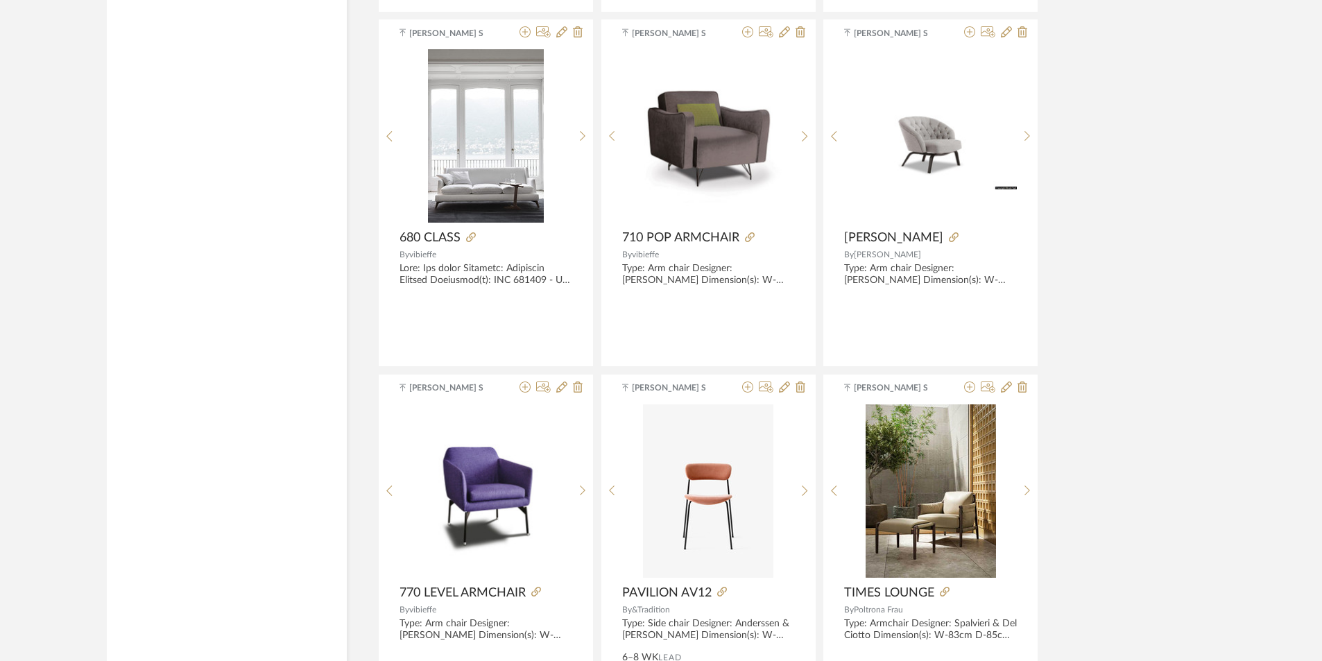
scroll to position [8293, 0]
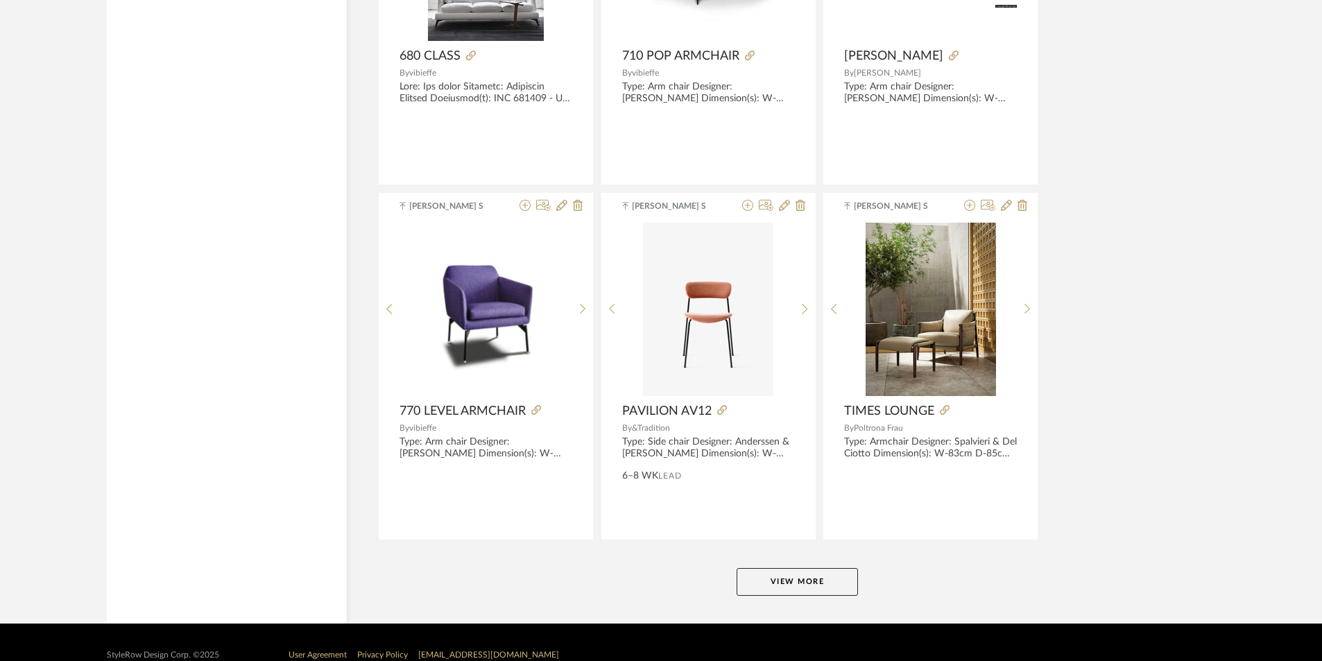
click at [774, 576] on button "View More" at bounding box center [797, 582] width 121 height 28
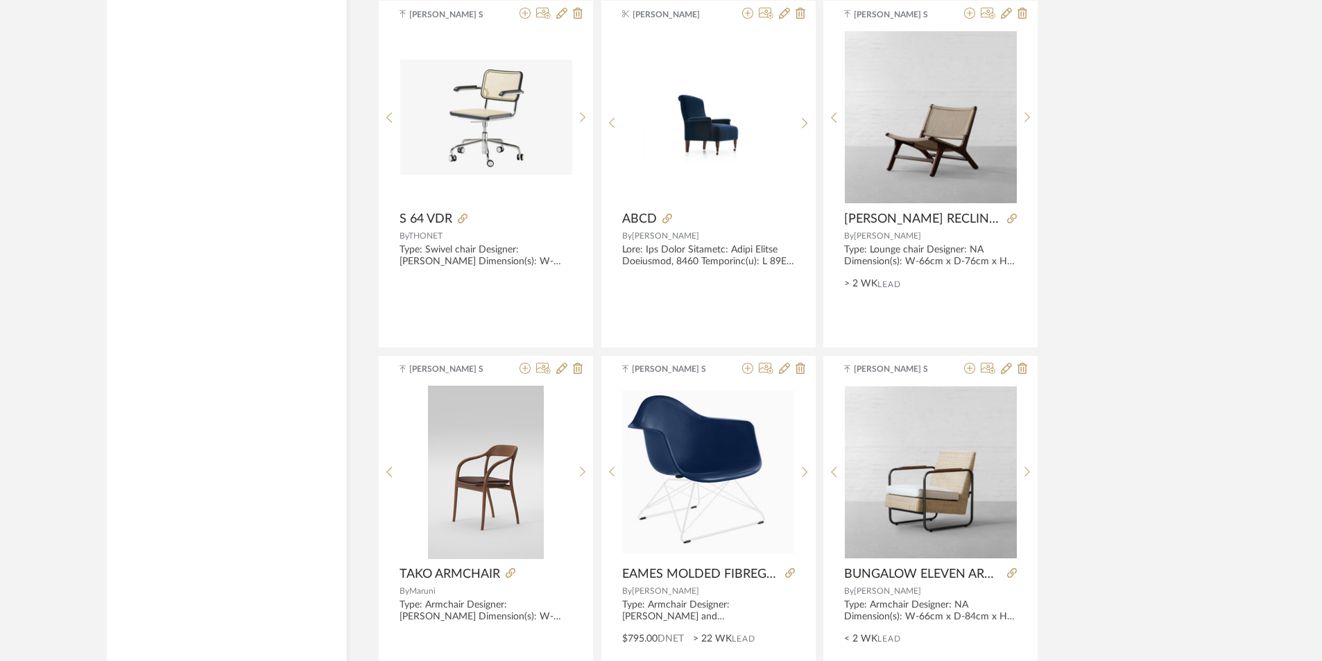
scroll to position [12524, 0]
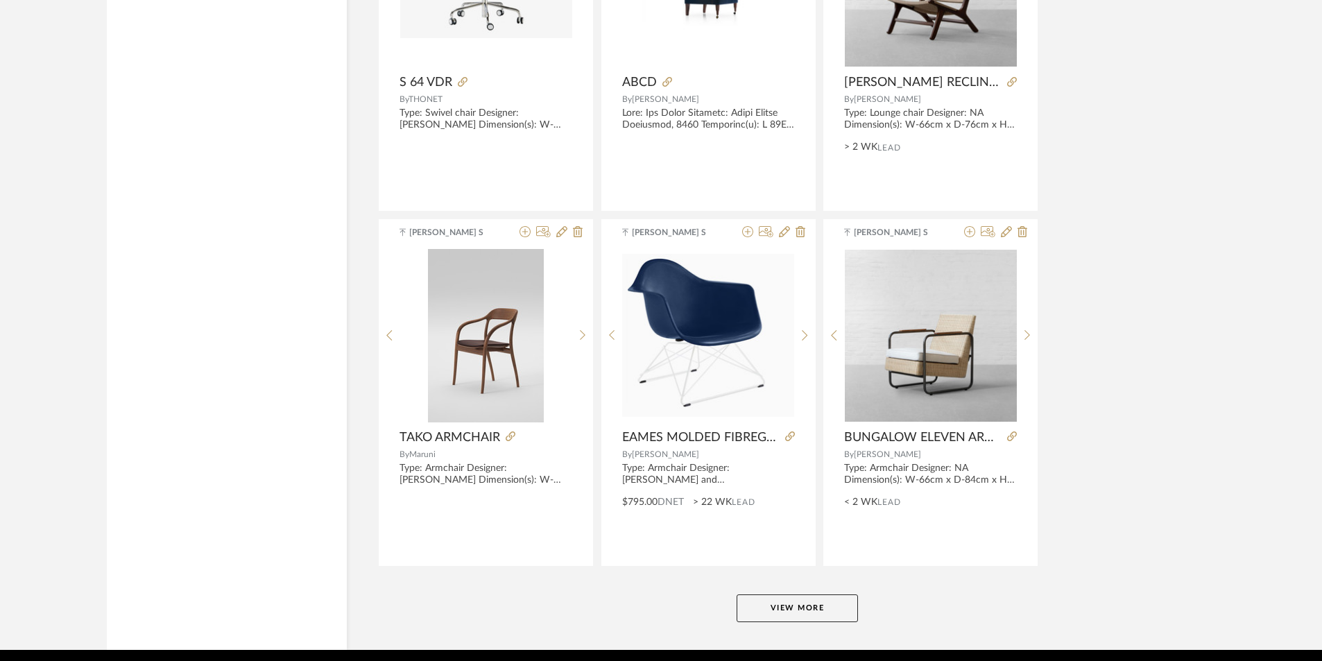
click at [788, 596] on button "View More" at bounding box center [797, 608] width 121 height 28
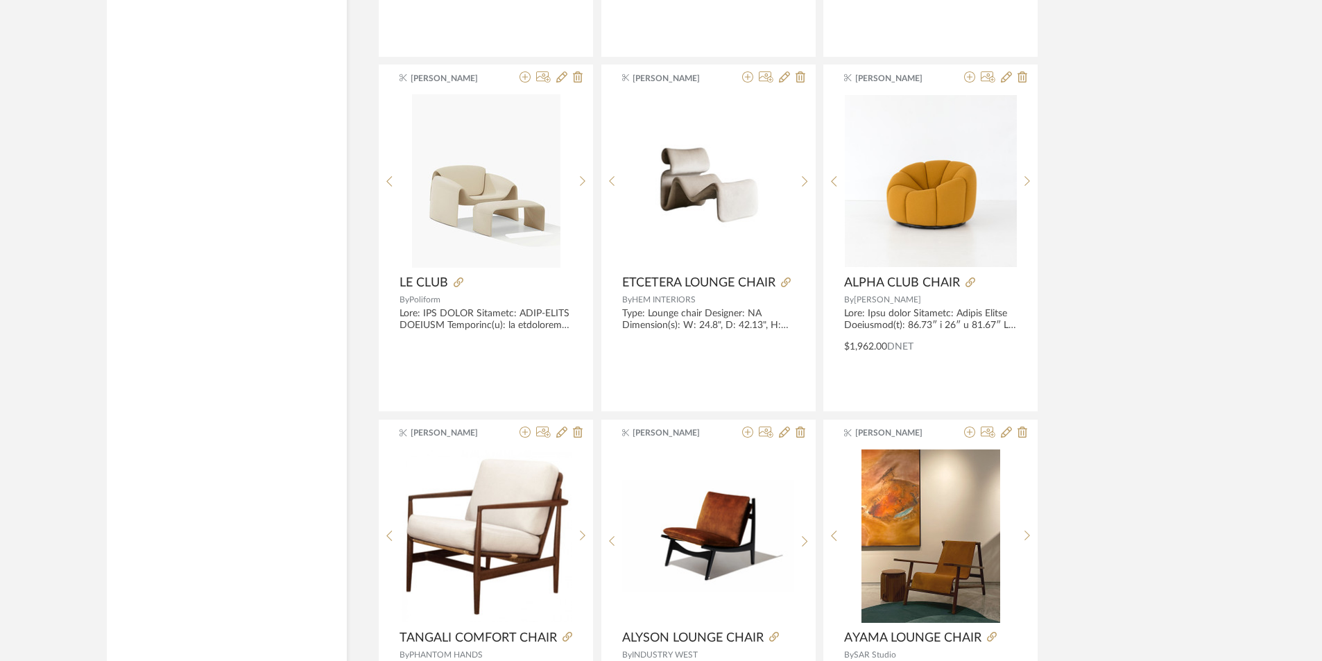
scroll to position [15228, 0]
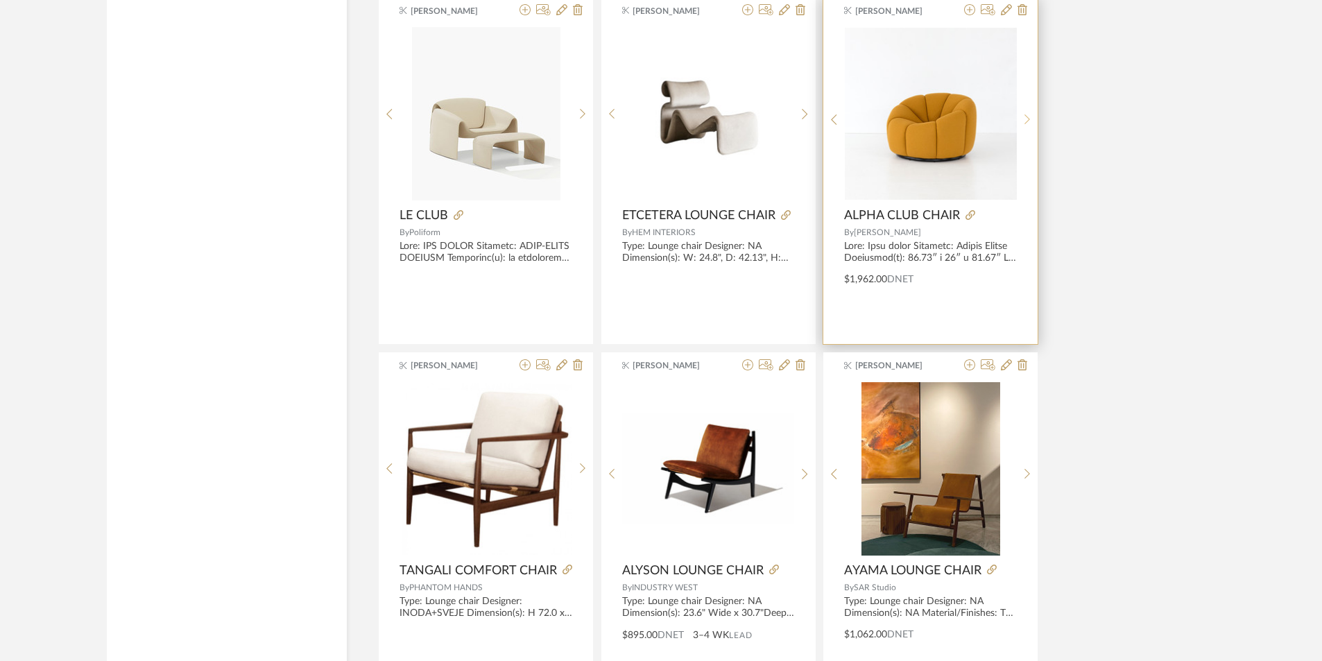
click at [1026, 116] on icon at bounding box center [1027, 120] width 6 height 12
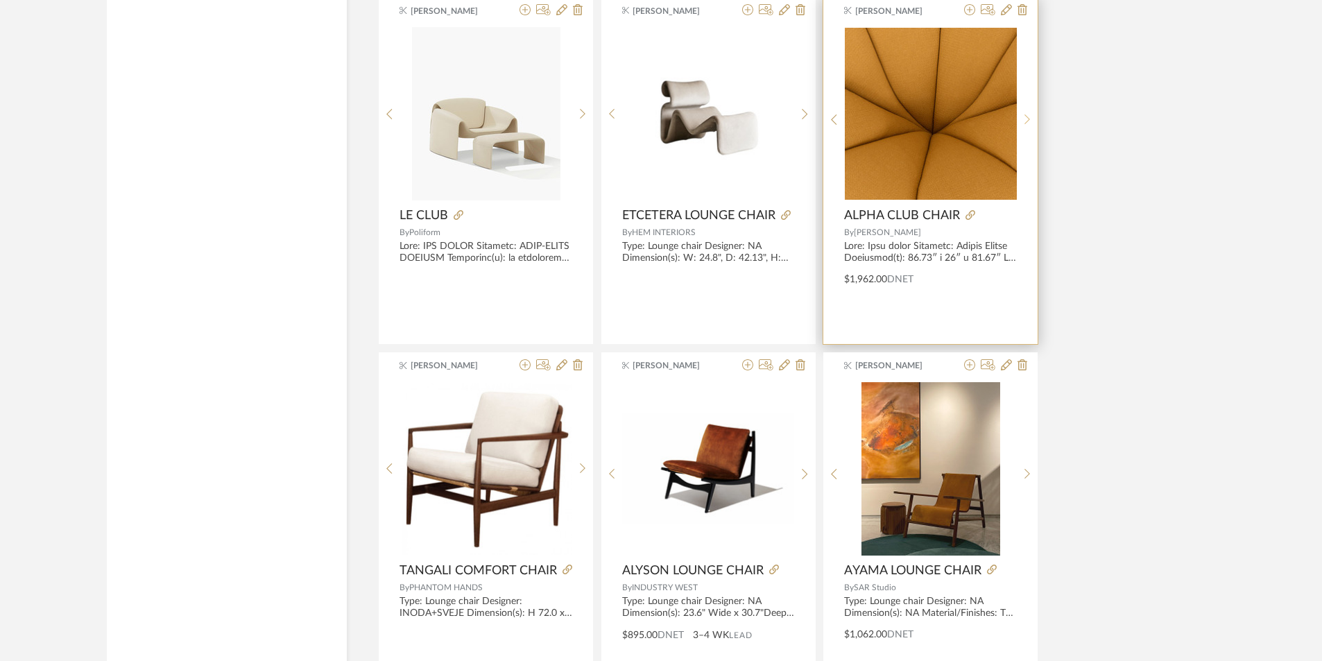
click at [1026, 116] on icon at bounding box center [1027, 120] width 6 height 12
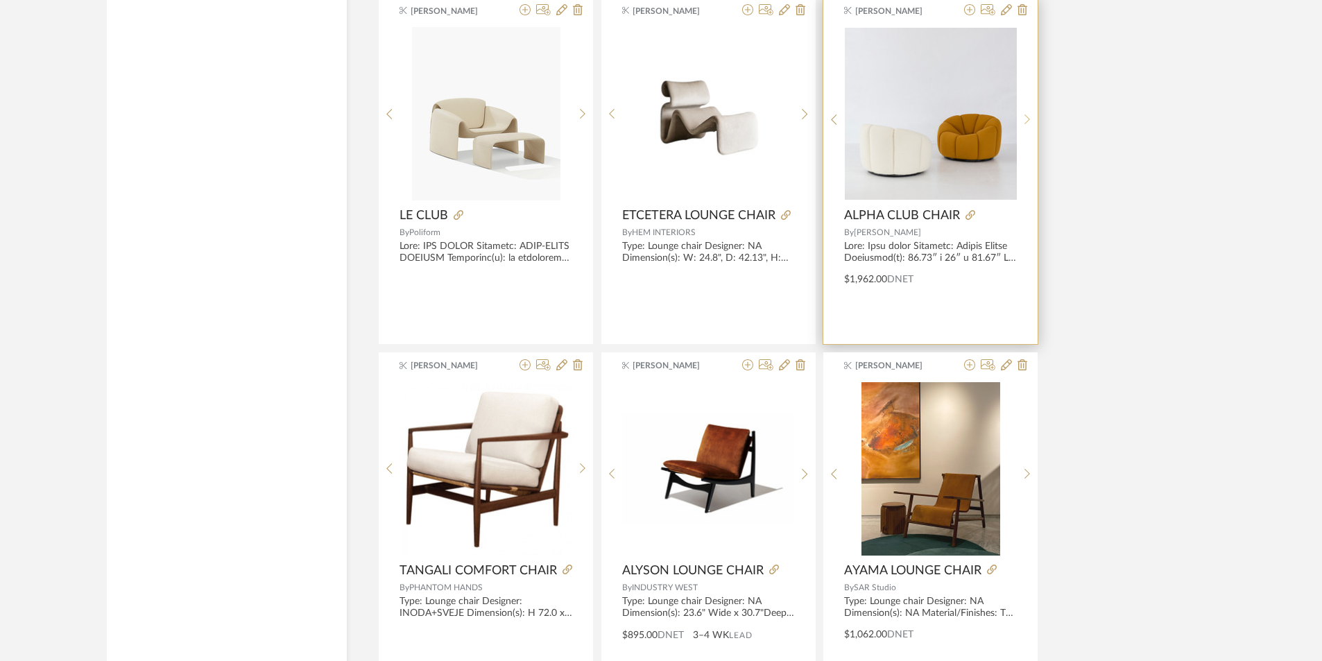
click at [1026, 116] on icon at bounding box center [1027, 120] width 6 height 12
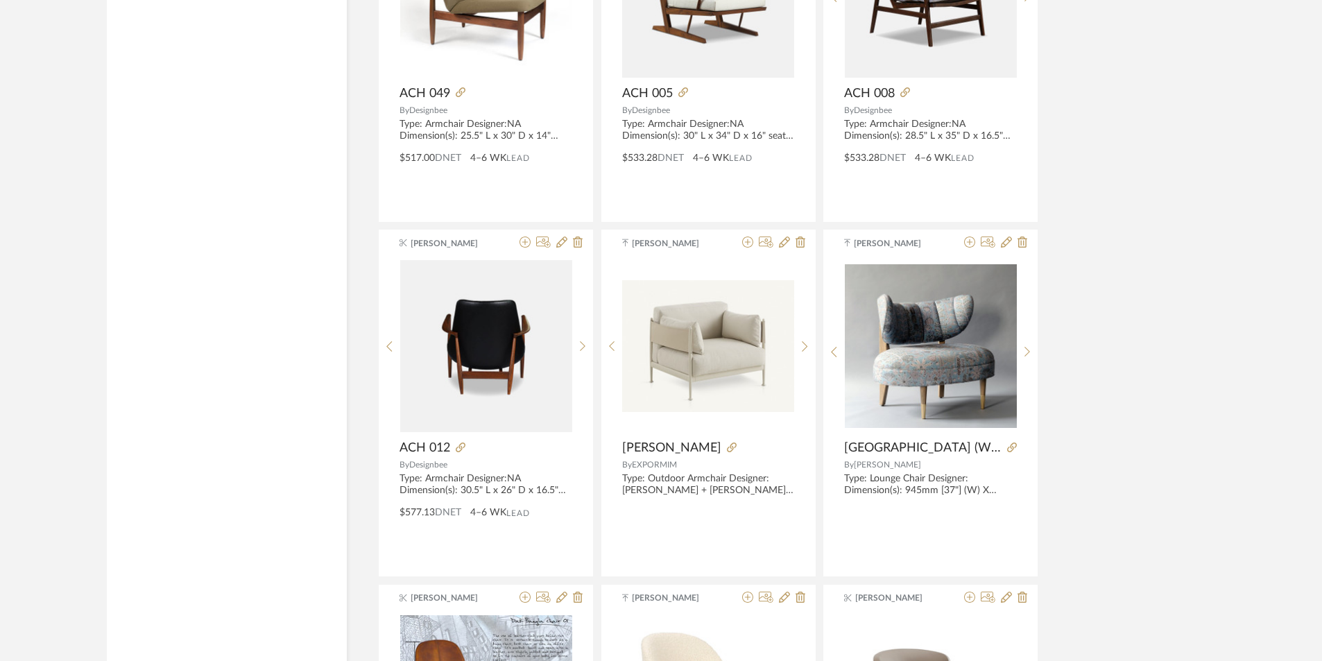
scroll to position [16616, 0]
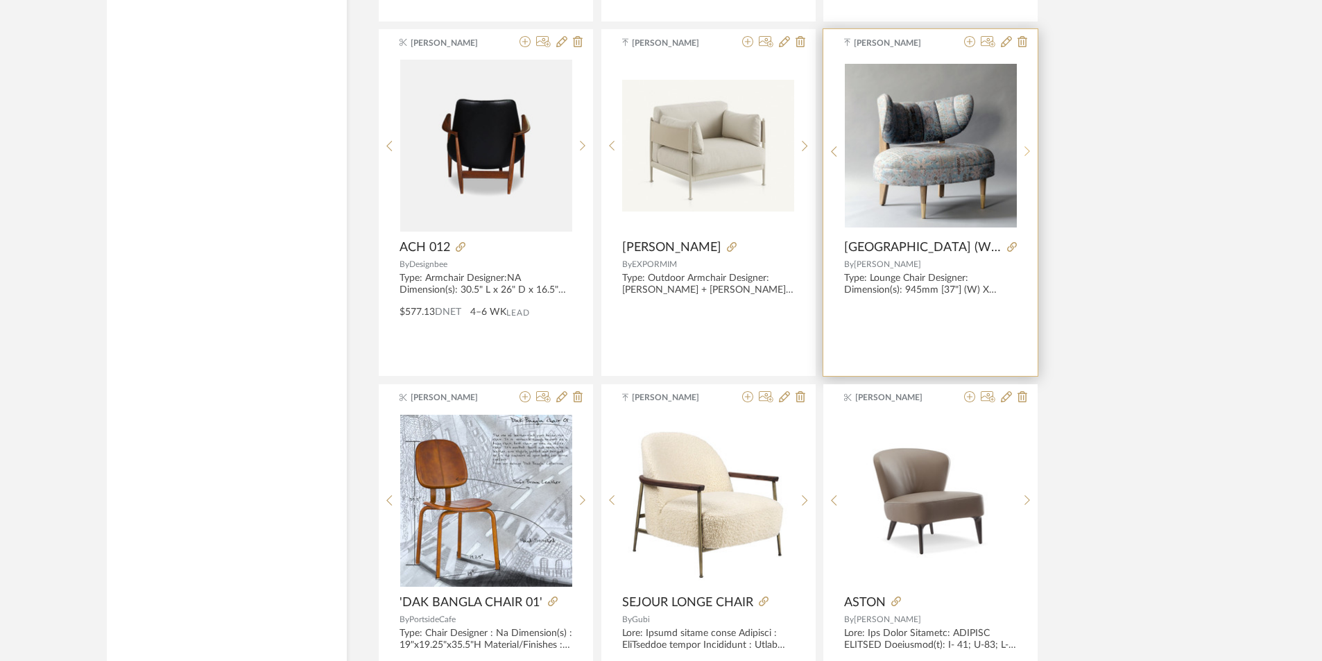
click at [1028, 155] on icon at bounding box center [1027, 152] width 6 height 12
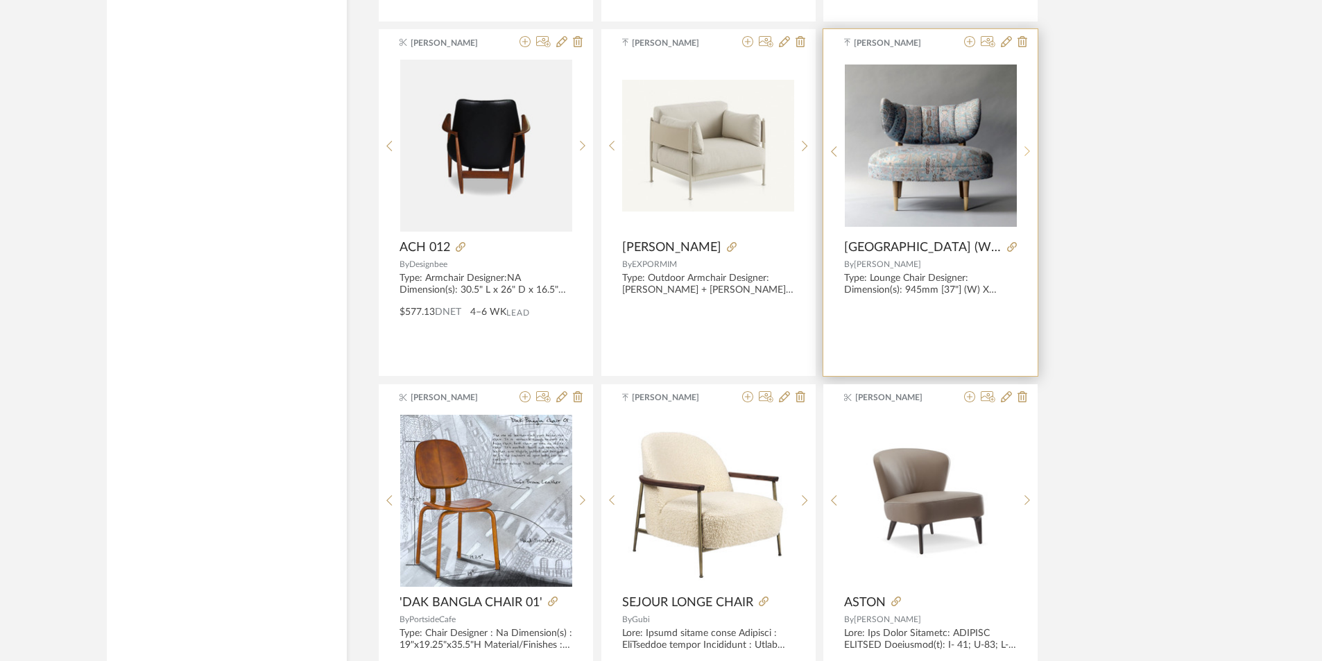
click at [1028, 155] on icon at bounding box center [1027, 152] width 6 height 12
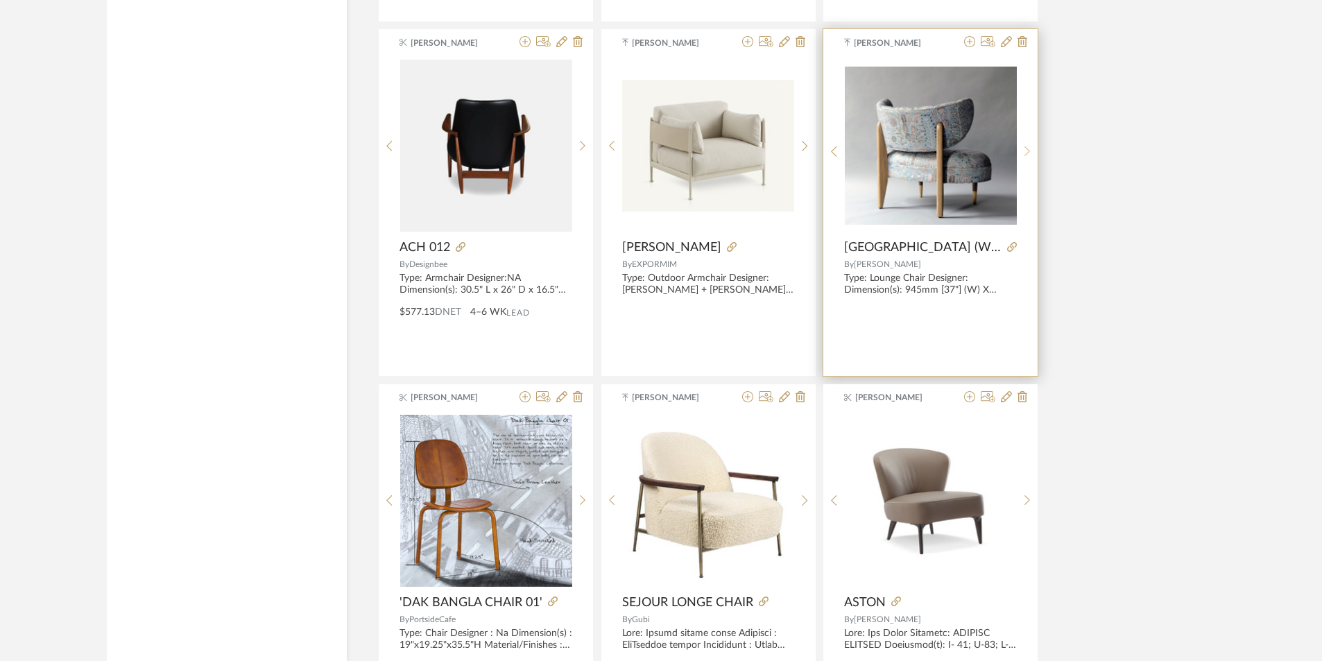
click at [1028, 155] on icon at bounding box center [1027, 152] width 6 height 12
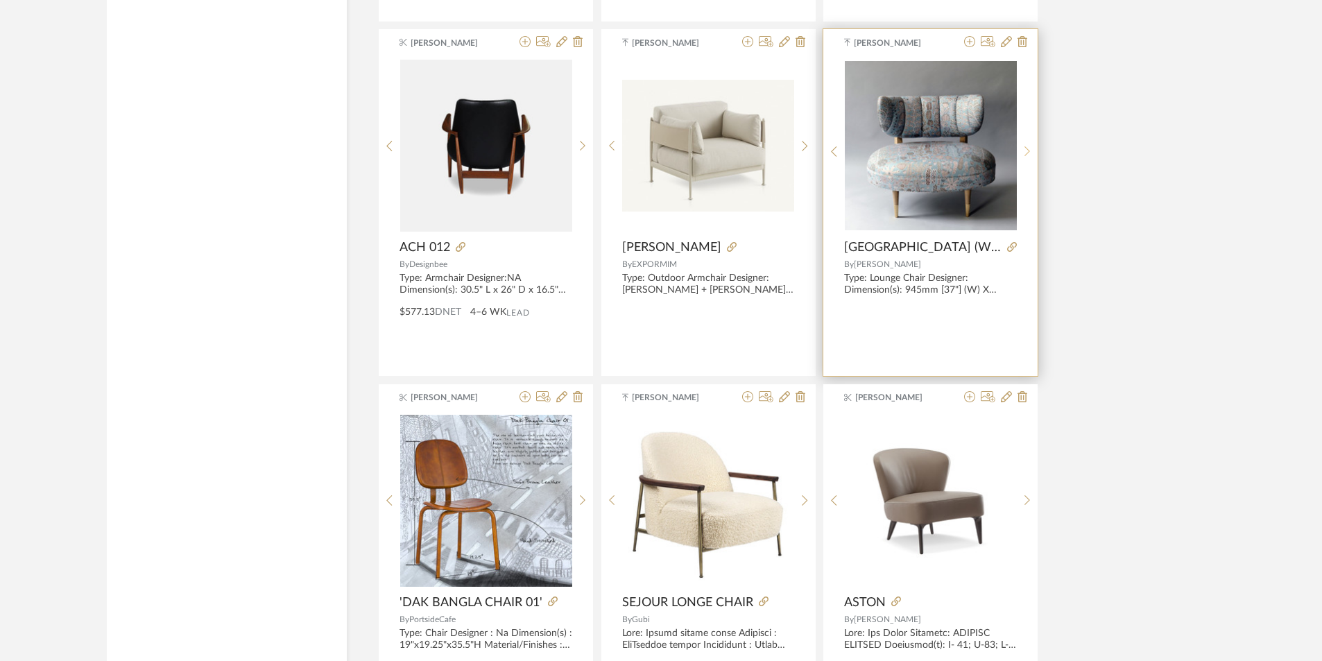
click at [1028, 155] on icon at bounding box center [1027, 152] width 6 height 12
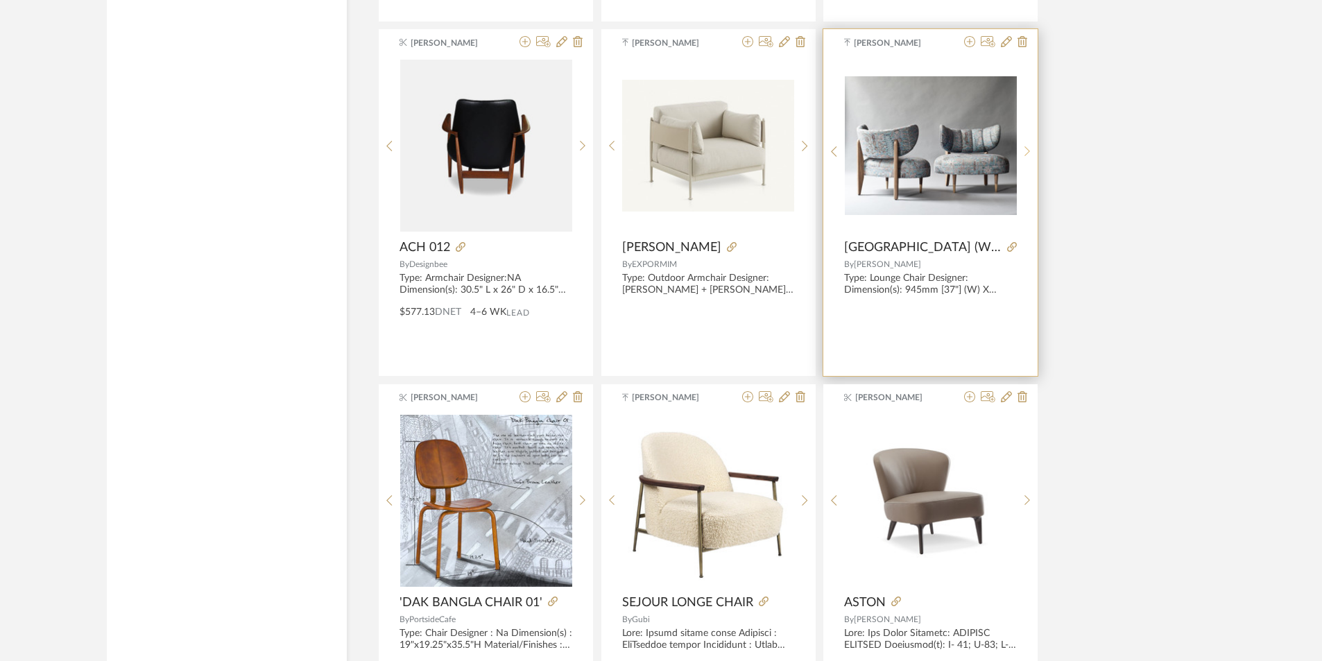
click at [1028, 155] on icon at bounding box center [1027, 152] width 6 height 12
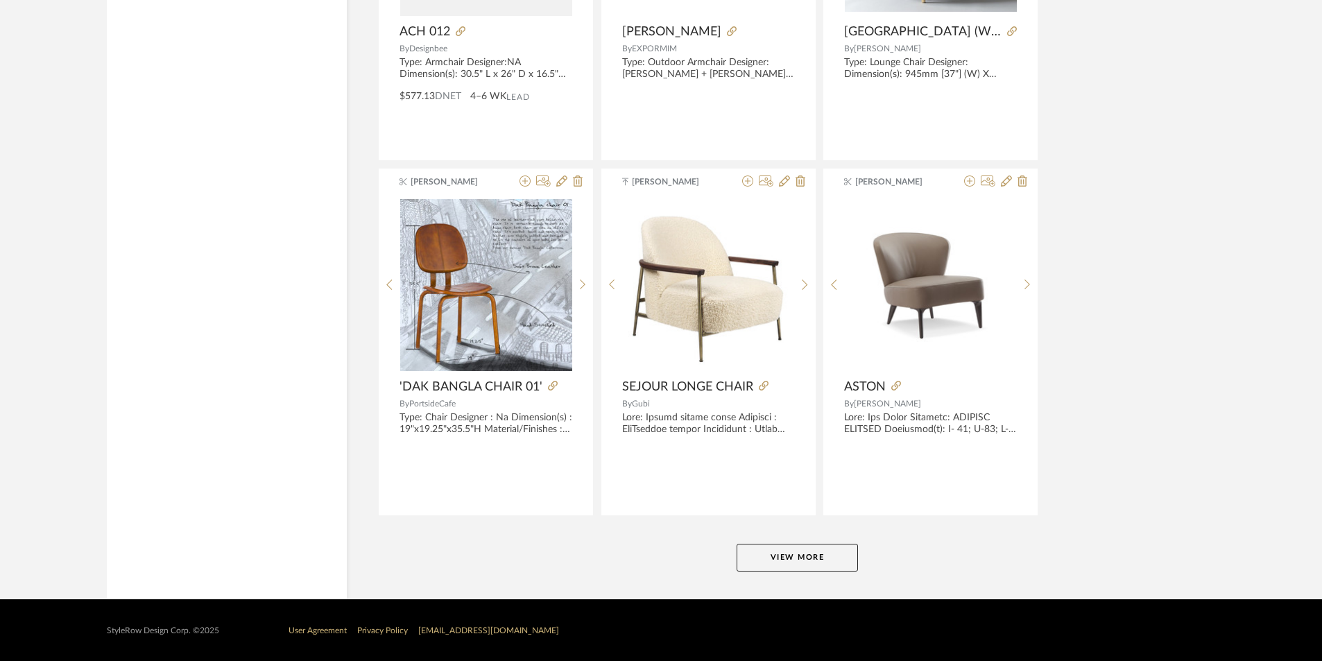
scroll to position [16833, 0]
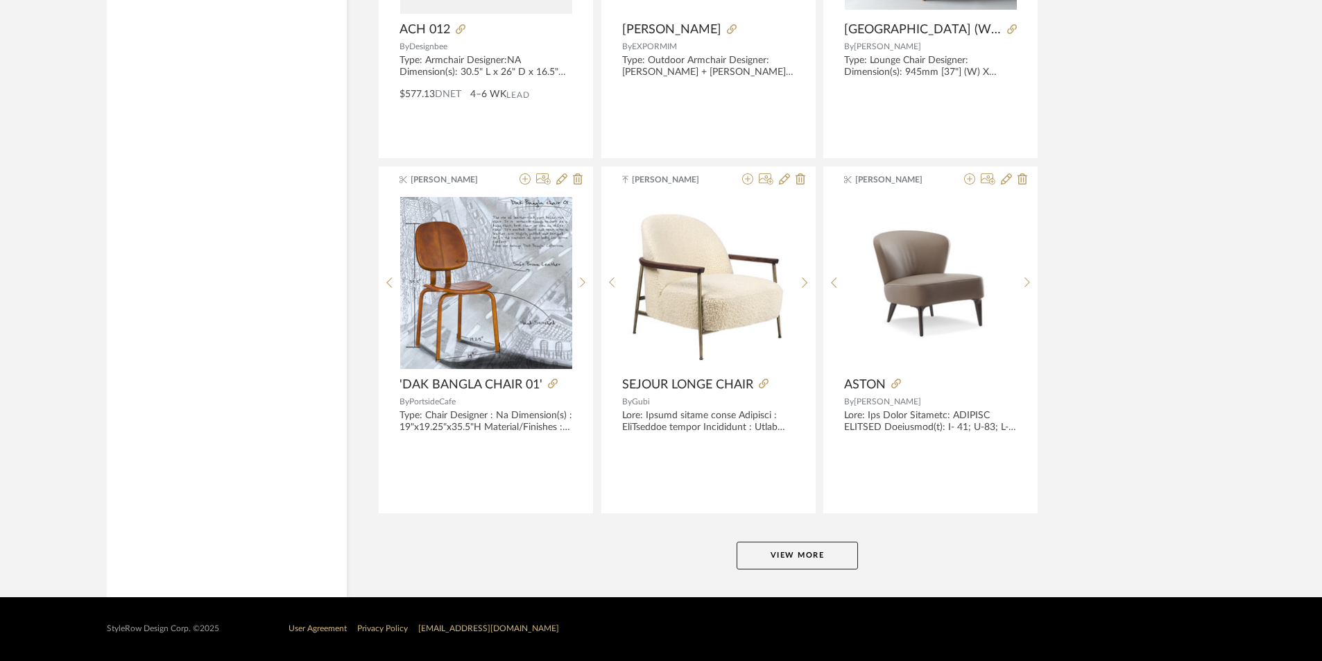
click at [827, 553] on button "View More" at bounding box center [797, 556] width 121 height 28
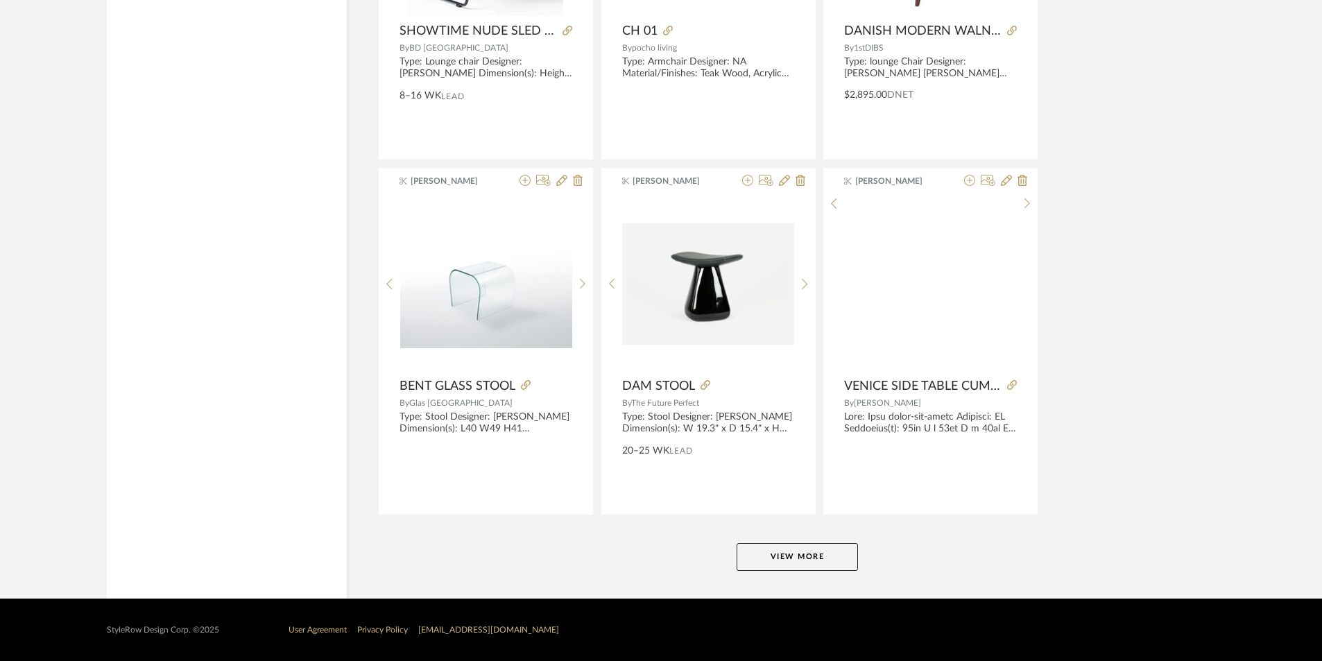
scroll to position [21090, 0]
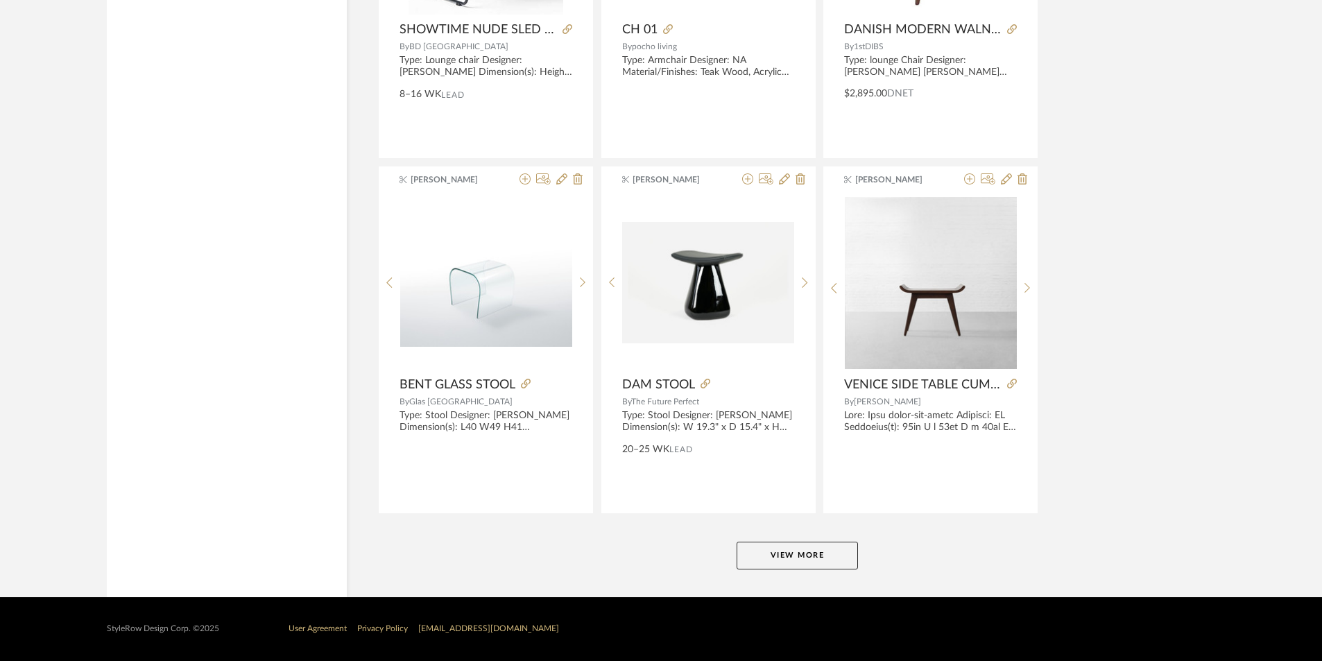
click at [796, 549] on button "View More" at bounding box center [797, 556] width 121 height 28
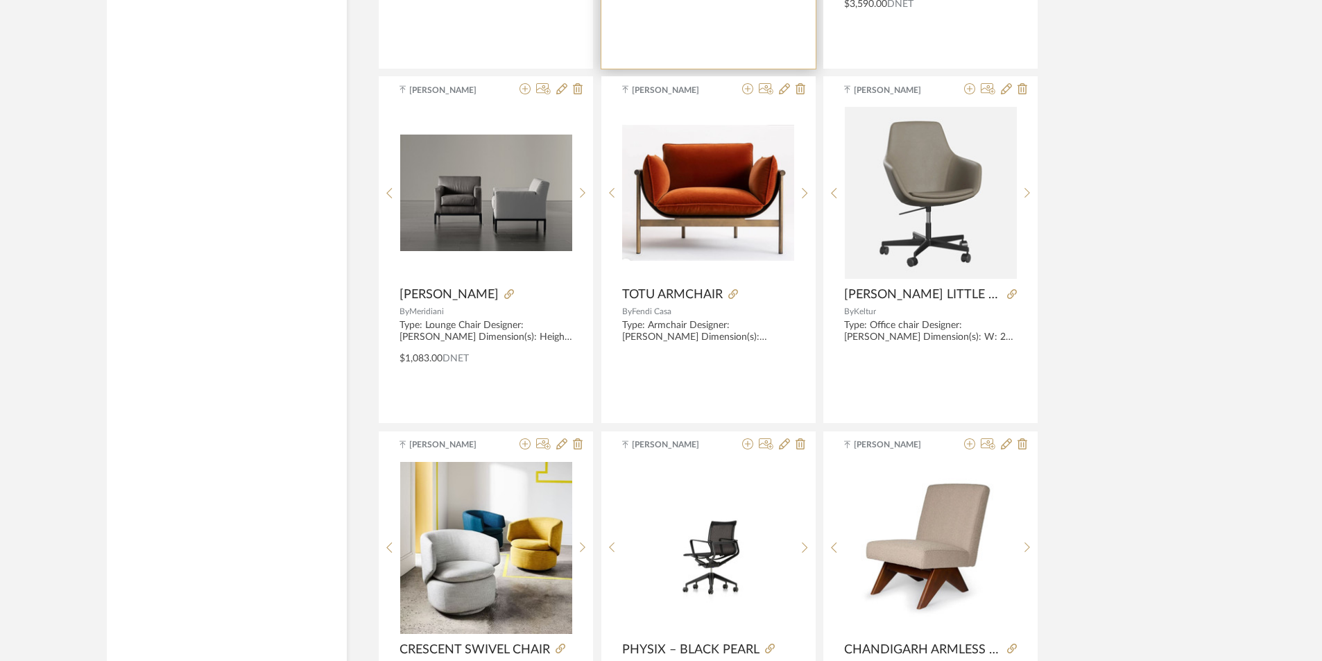
scroll to position [23171, 0]
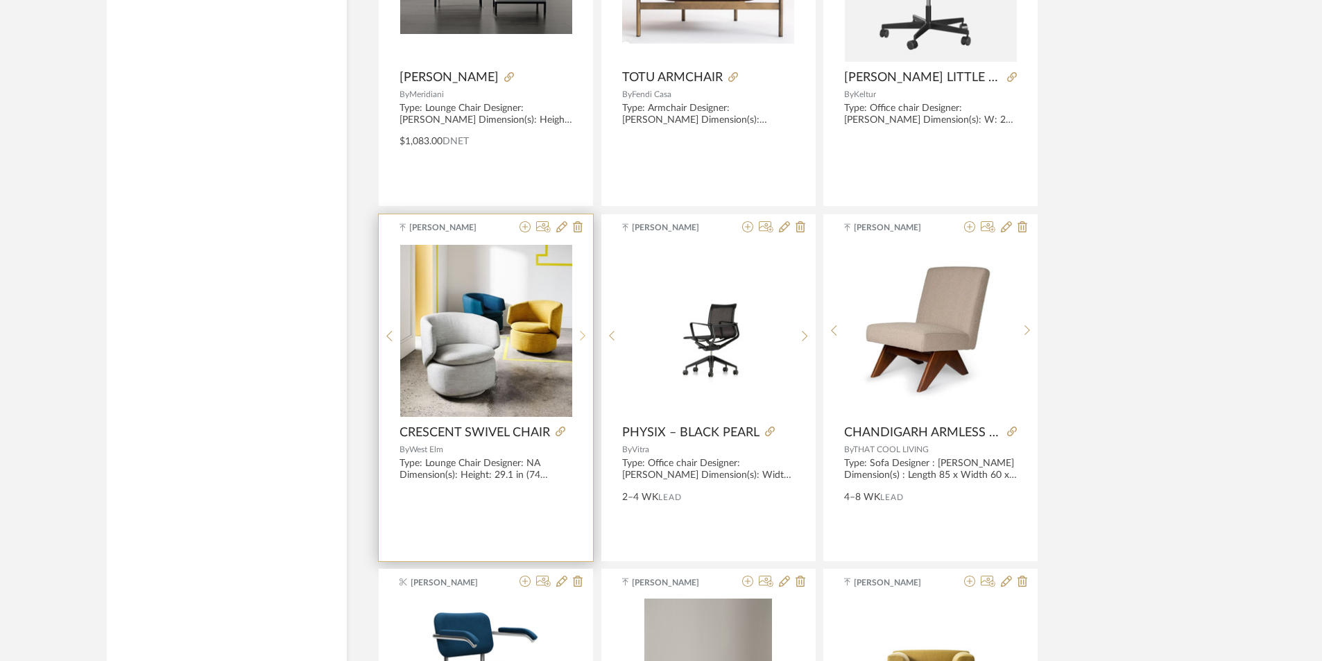
click at [577, 334] on sr-next-btn at bounding box center [582, 336] width 21 height 12
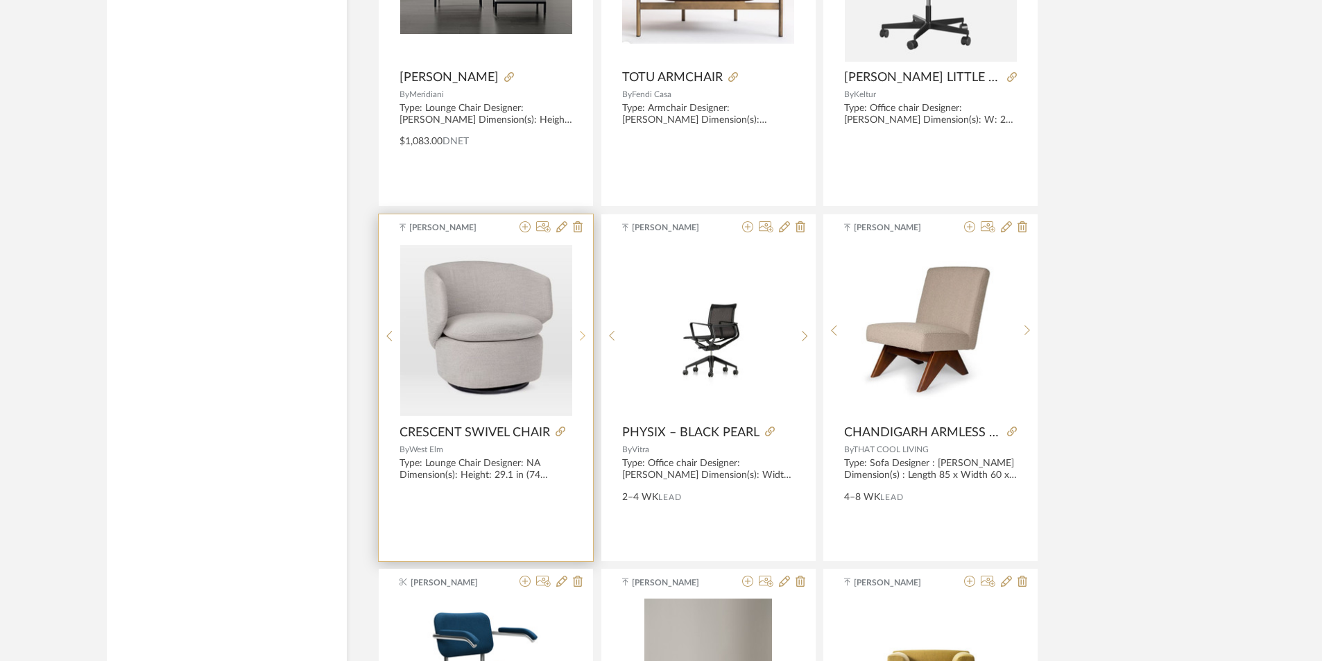
click at [577, 334] on sr-next-btn at bounding box center [582, 336] width 21 height 12
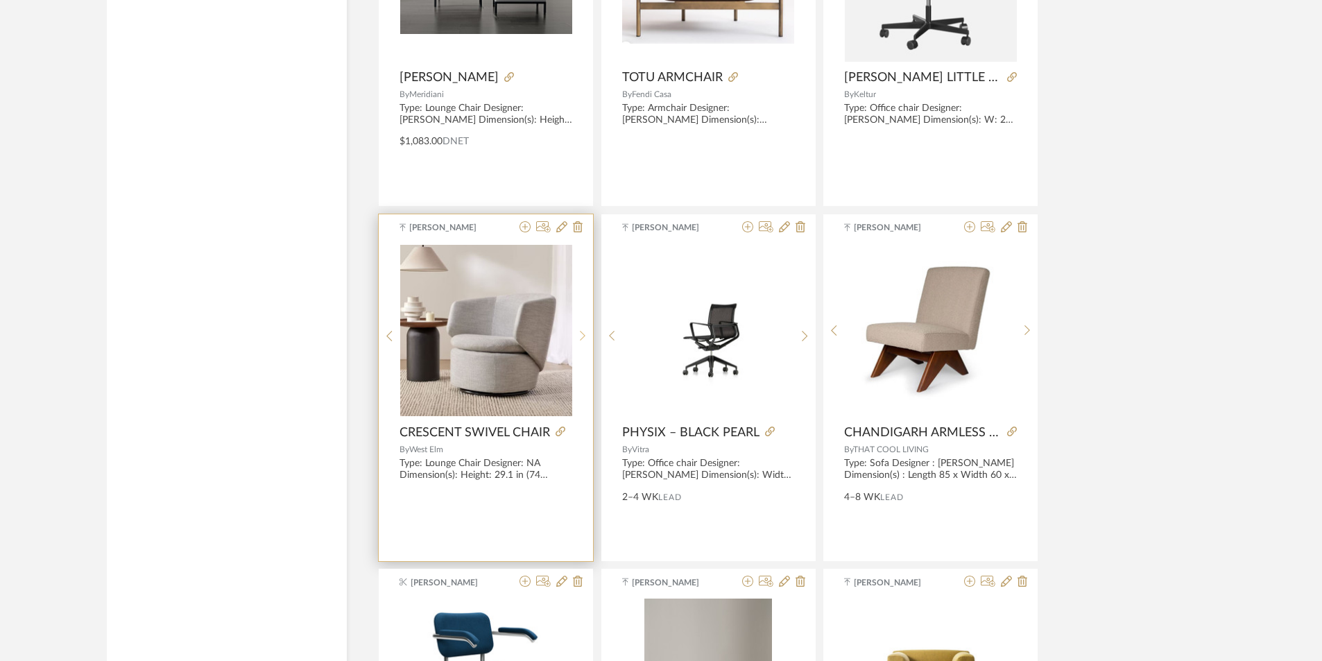
click at [577, 334] on sr-next-btn at bounding box center [582, 336] width 21 height 12
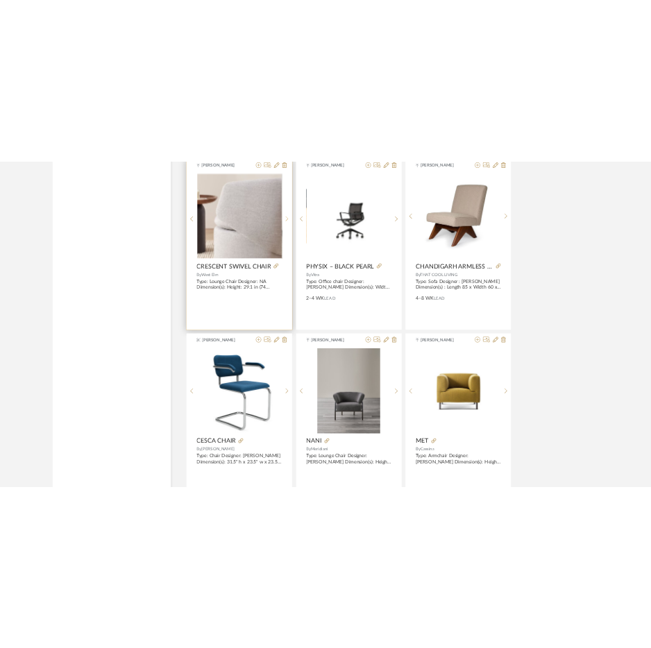
scroll to position [23448, 0]
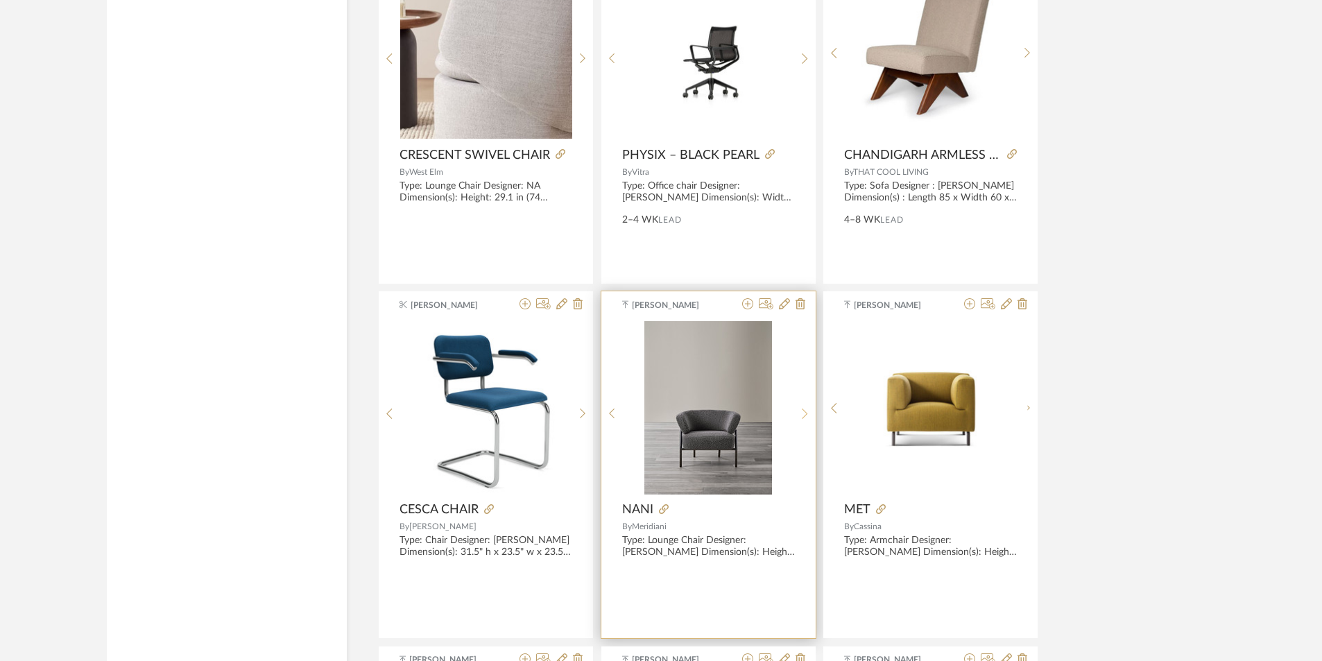
click at [801, 419] on sr-next-btn at bounding box center [804, 414] width 21 height 12
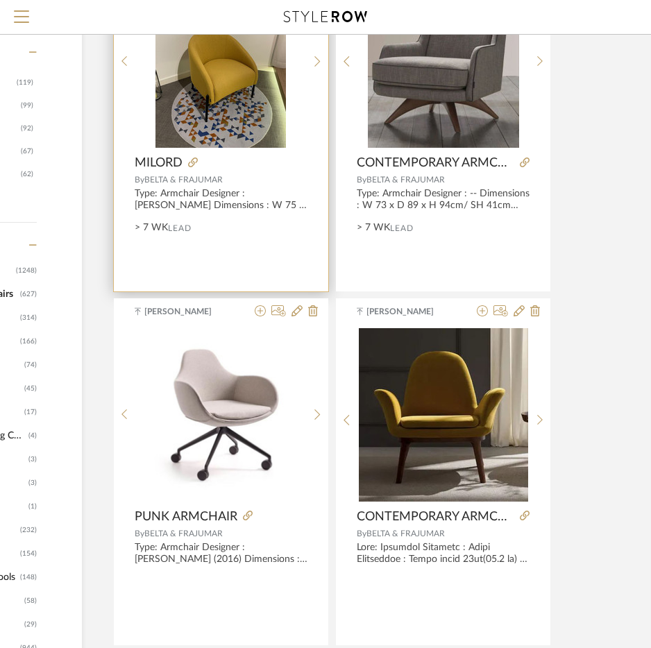
scroll to position [139, 200]
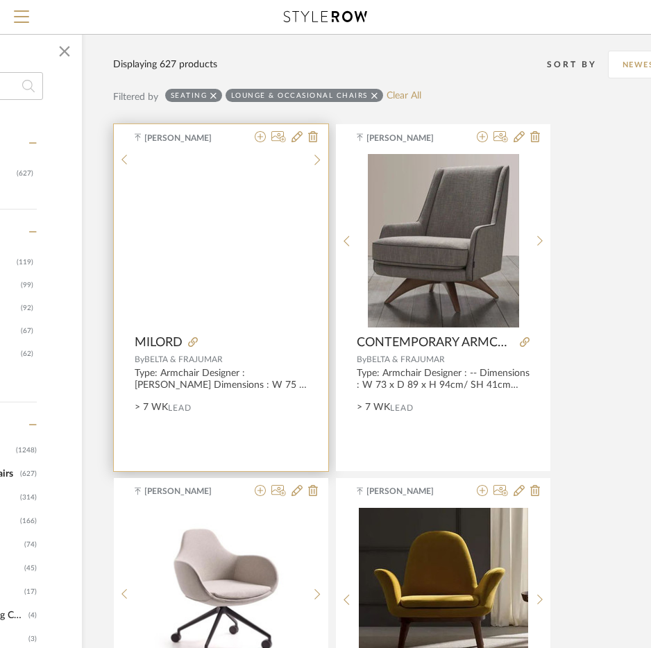
click at [0, 0] on img at bounding box center [0, 0] width 0 height 0
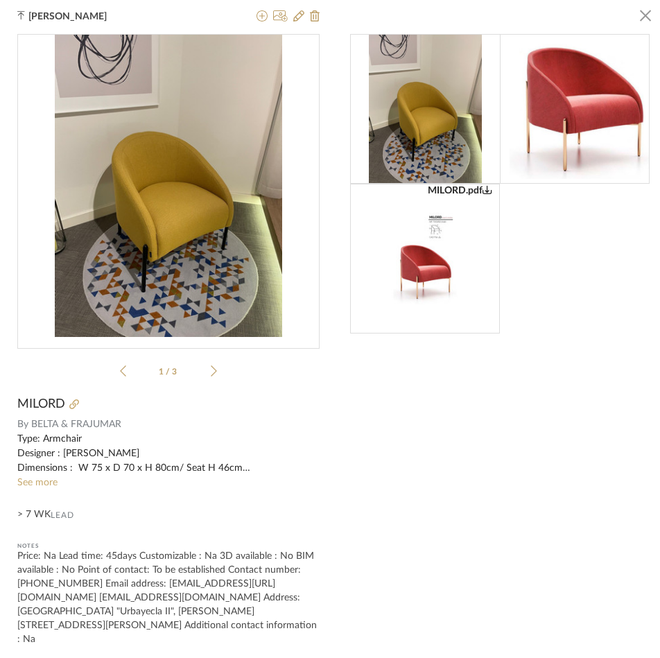
scroll to position [9, 0]
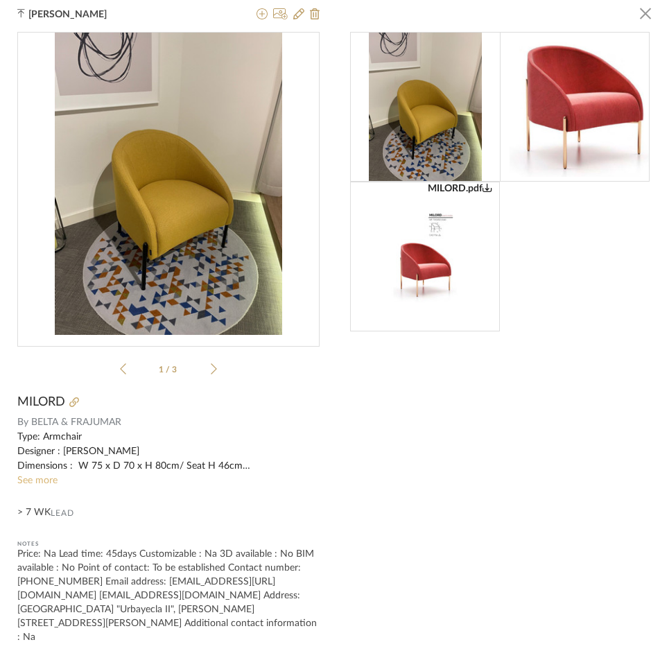
click at [52, 485] on link "See more" at bounding box center [37, 481] width 40 height 10
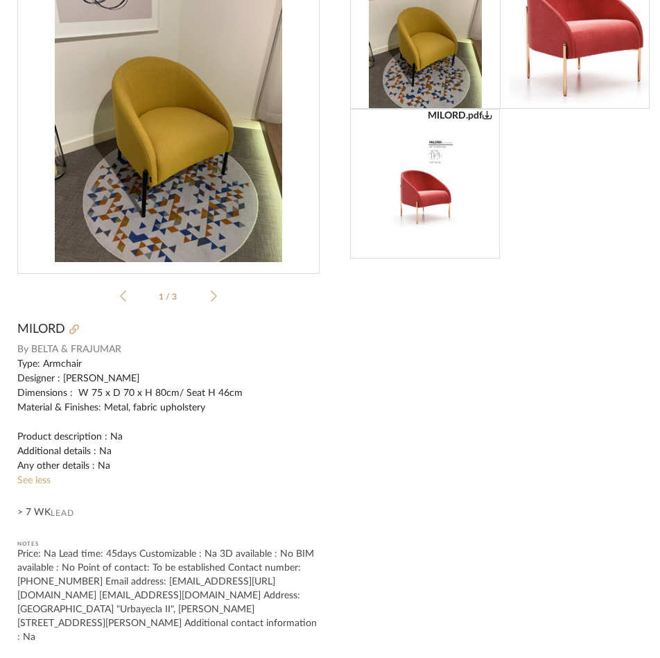
scroll to position [0, 0]
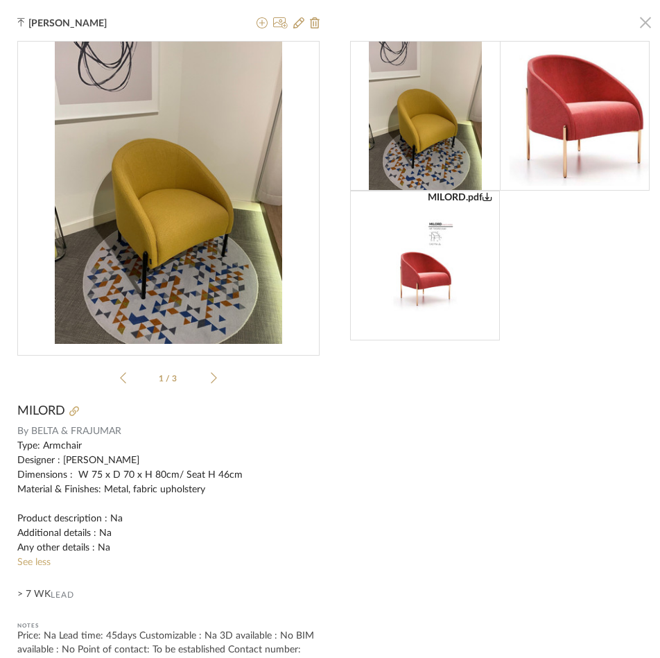
click at [639, 20] on span "button" at bounding box center [646, 22] width 28 height 28
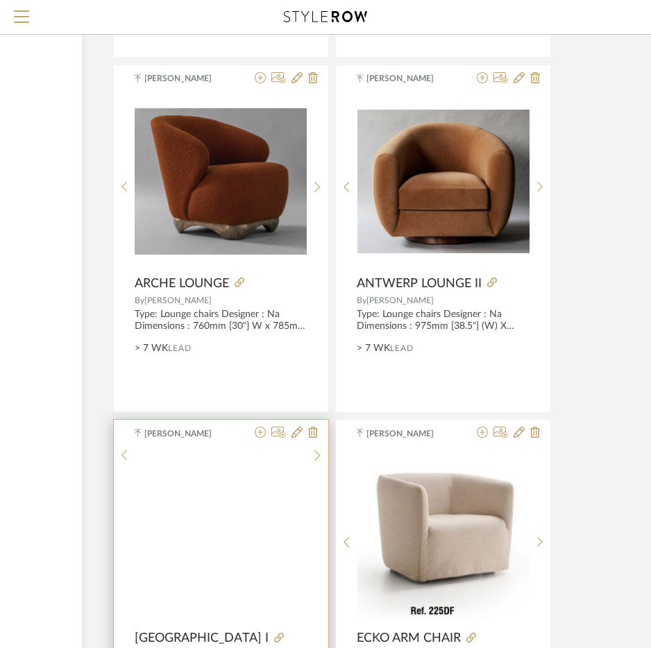
scroll to position [2705, 200]
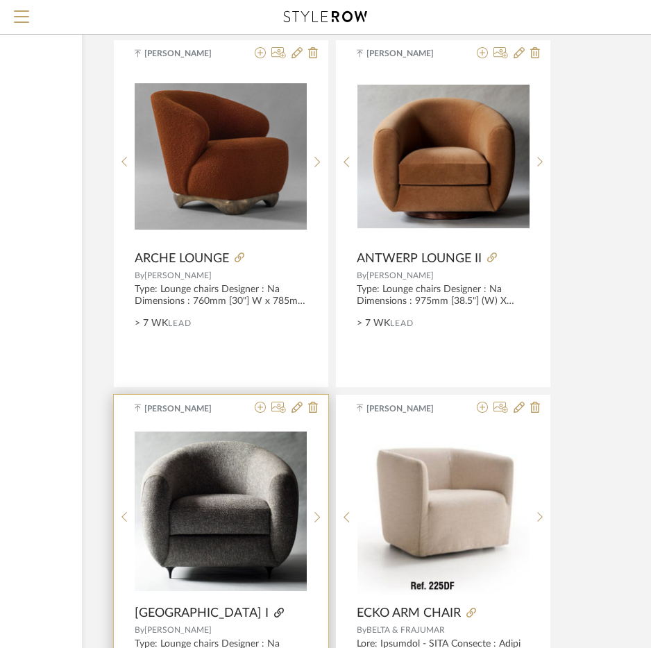
click at [274, 612] on icon at bounding box center [279, 613] width 10 height 10
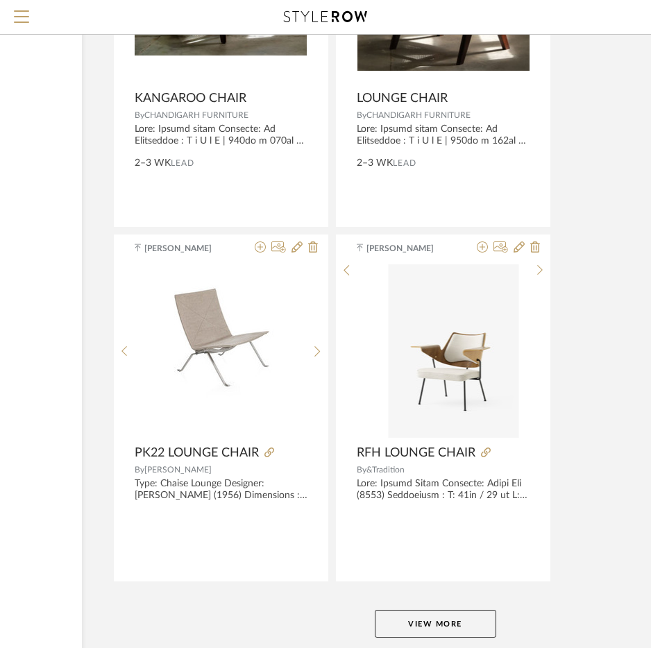
scroll to position [5087, 200]
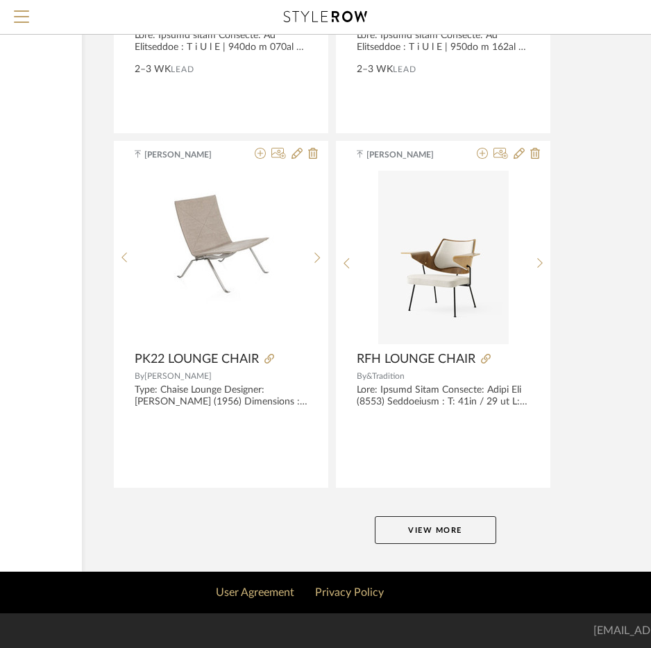
click at [463, 524] on button "View More" at bounding box center [435, 530] width 121 height 28
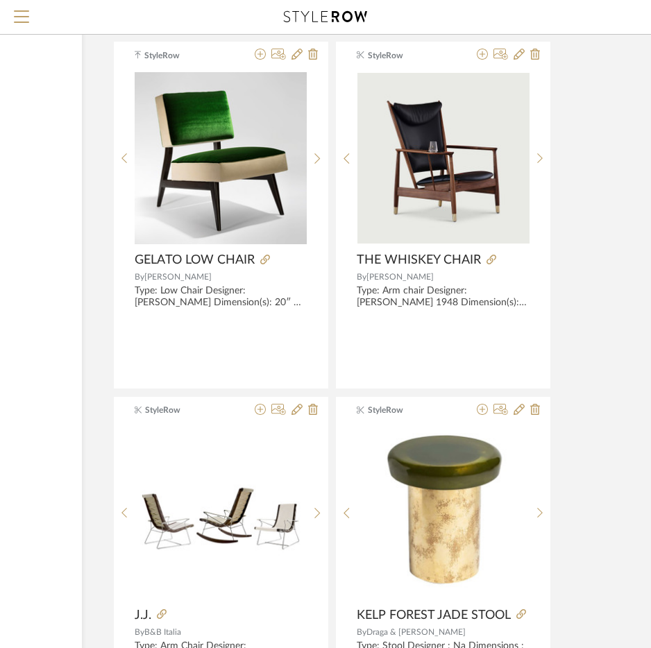
scroll to position [9595, 200]
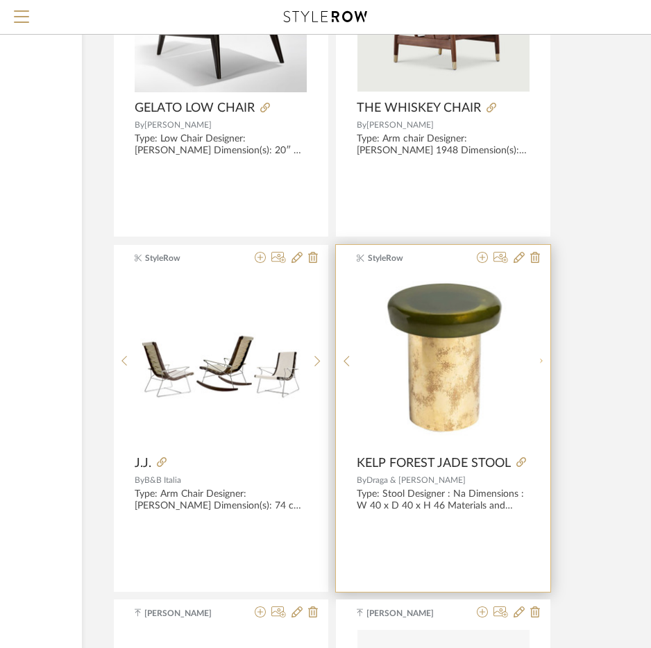
click at [542, 366] on sr-next-btn at bounding box center [539, 361] width 21 height 12
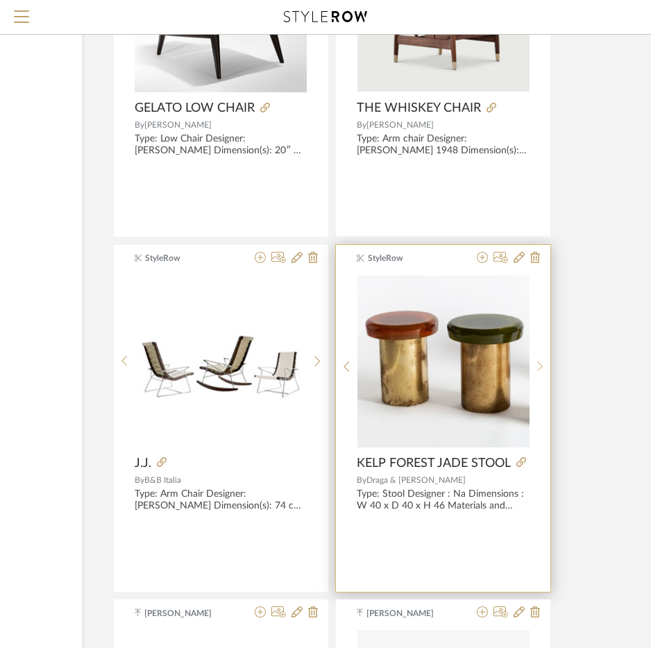
click at [542, 365] on sr-next-btn at bounding box center [539, 367] width 21 height 12
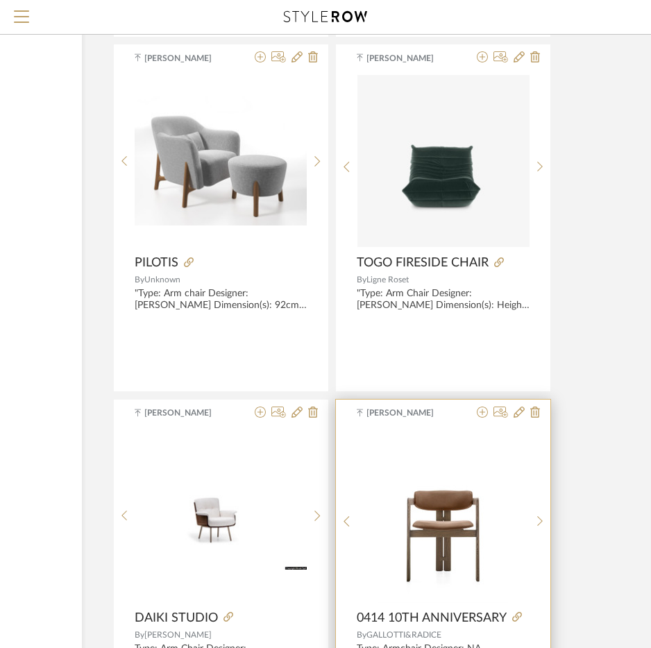
scroll to position [10408, 200]
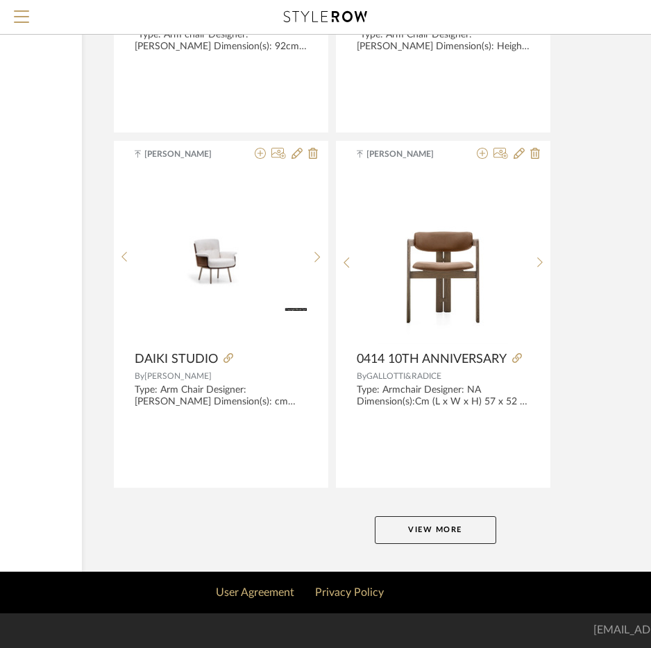
click at [461, 535] on button "View More" at bounding box center [435, 530] width 121 height 28
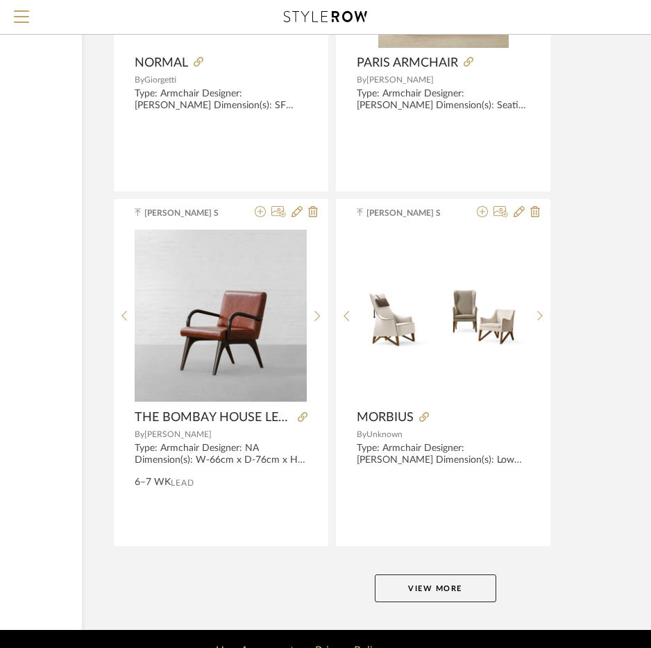
scroll to position [15729, 200]
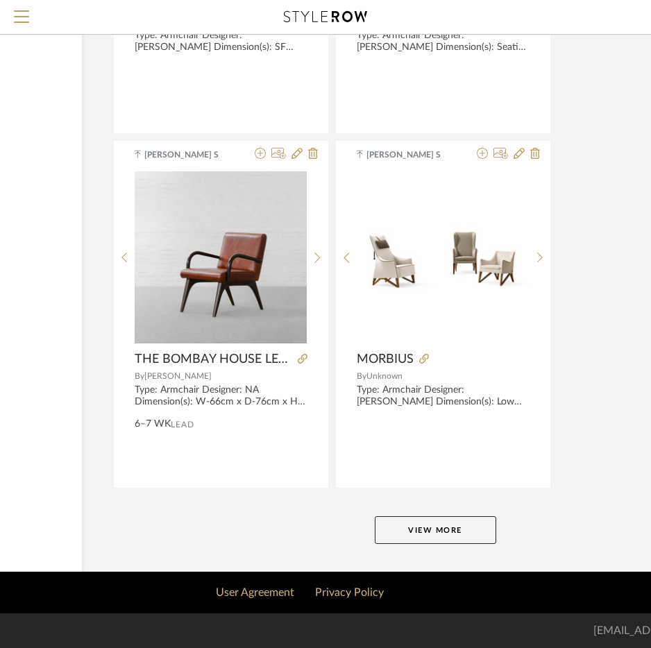
click at [449, 527] on button "View More" at bounding box center [435, 530] width 121 height 28
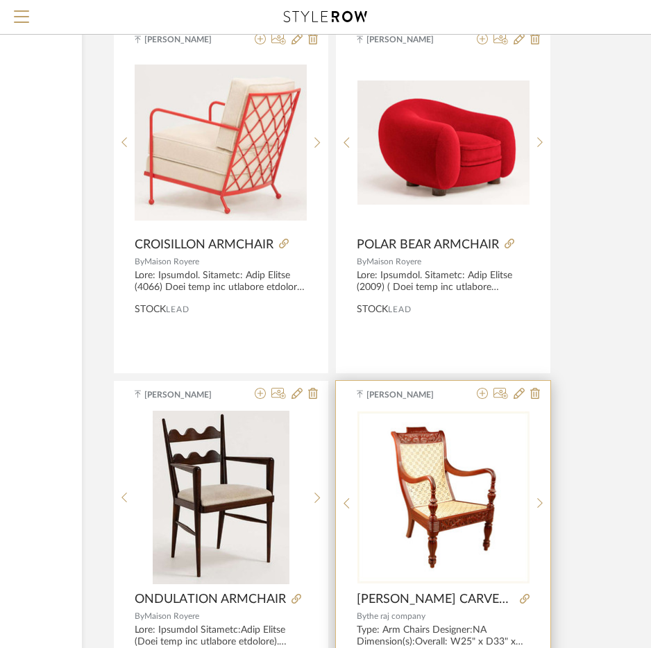
scroll to position [16839, 200]
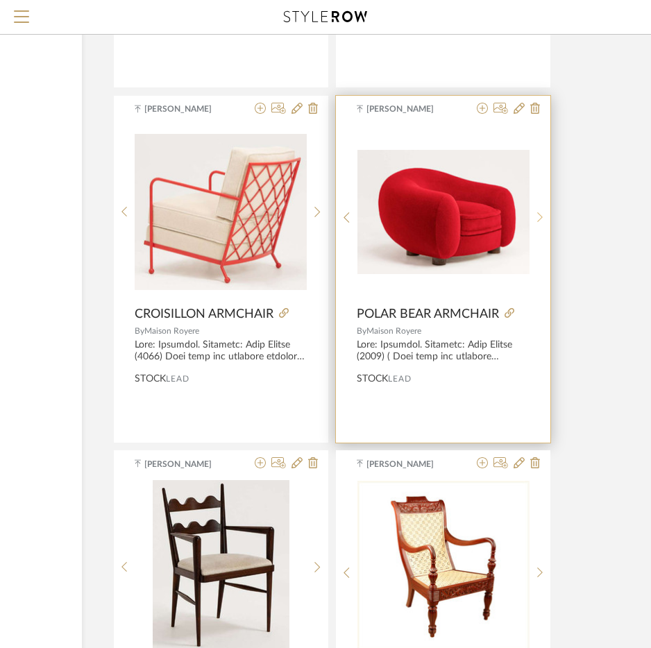
click at [531, 218] on div at bounding box center [539, 218] width 21 height 184
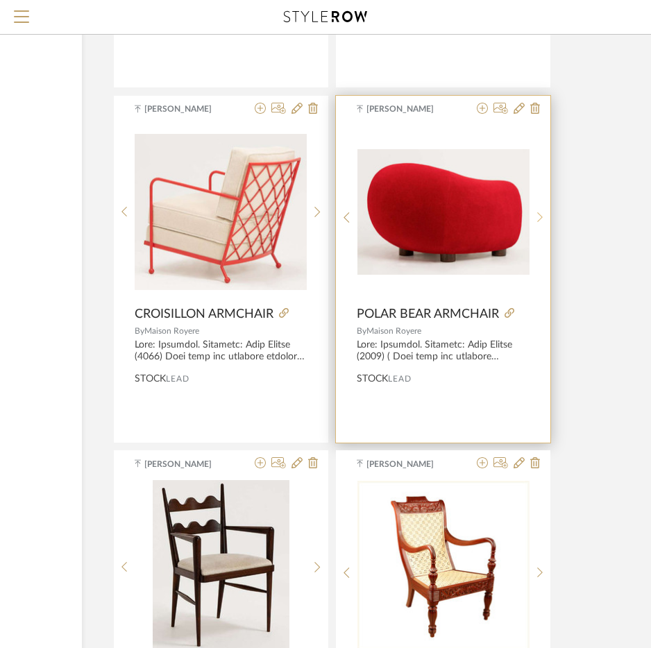
click at [531, 218] on sr-next-btn at bounding box center [539, 218] width 21 height 12
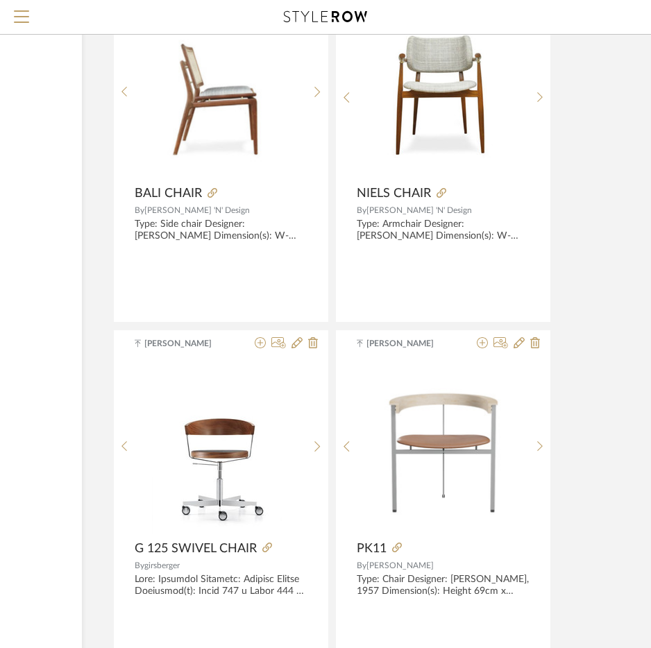
scroll to position [21051, 200]
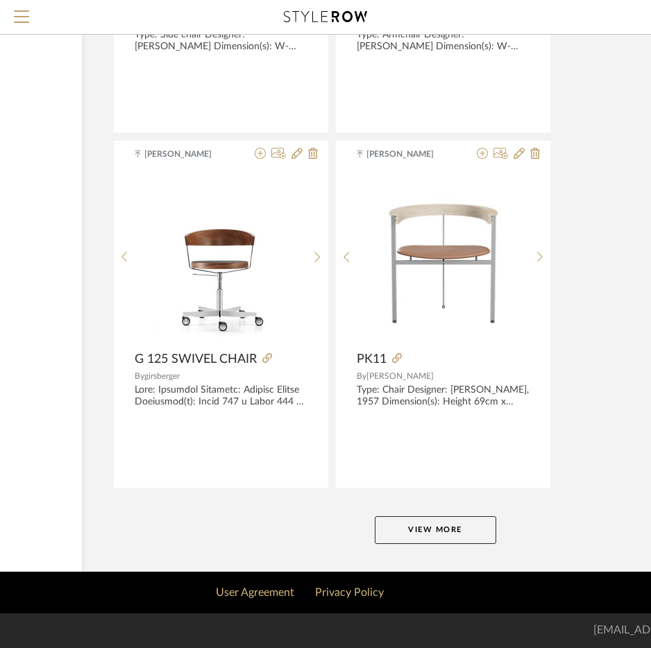
click at [467, 536] on button "View More" at bounding box center [435, 530] width 121 height 28
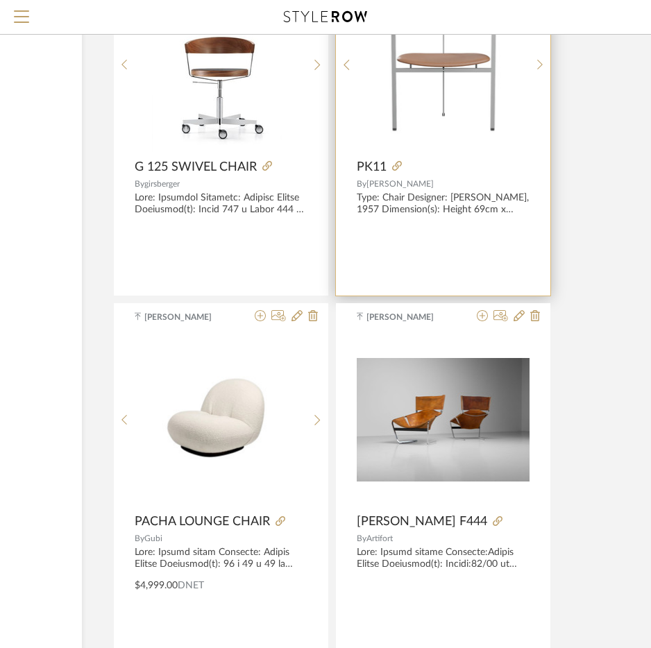
scroll to position [21259, 200]
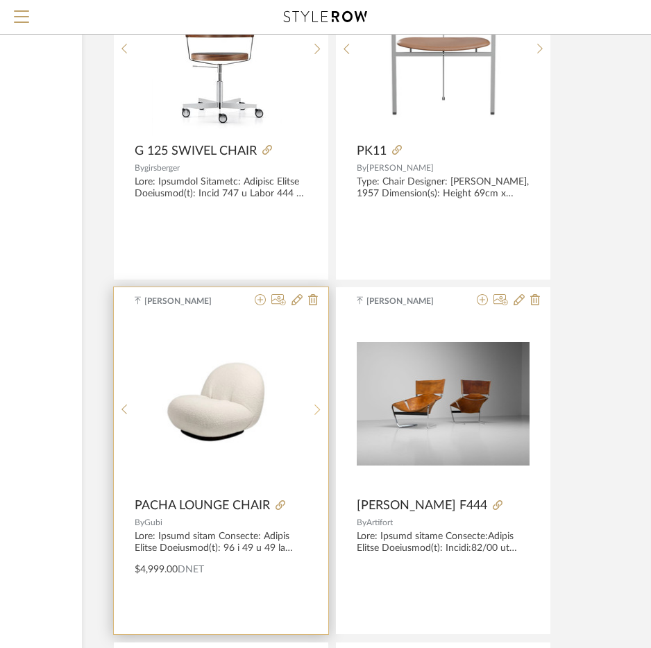
click at [318, 406] on icon at bounding box center [317, 410] width 6 height 12
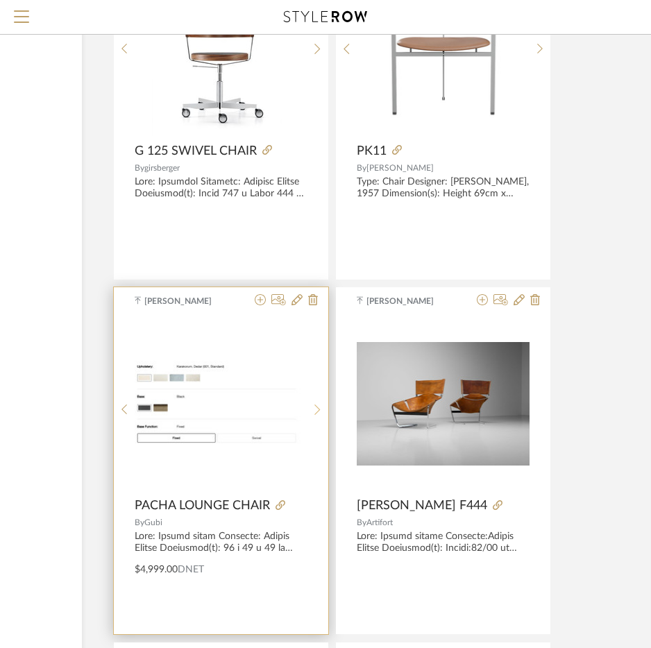
click at [318, 406] on icon at bounding box center [317, 410] width 6 height 12
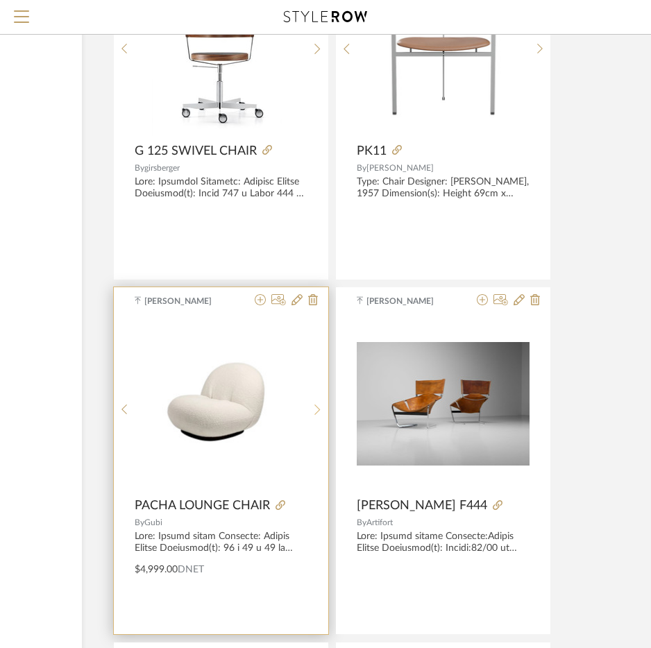
click at [318, 406] on icon at bounding box center [317, 410] width 6 height 12
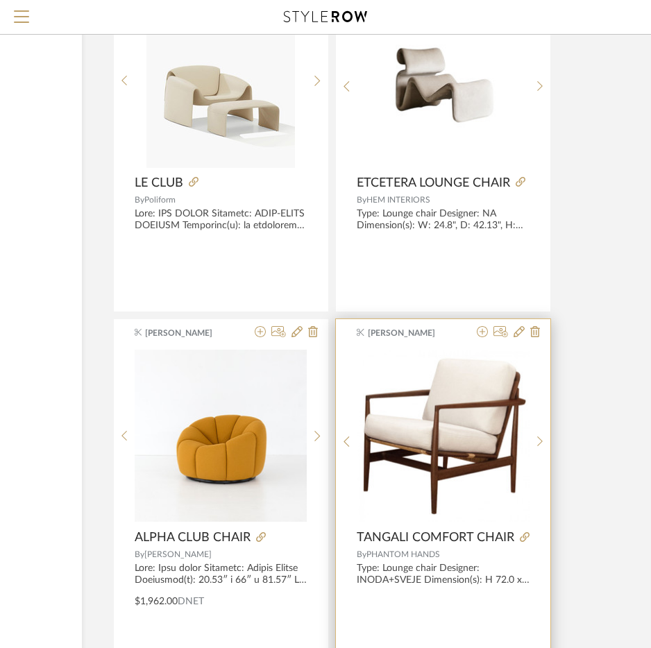
scroll to position [22715, 200]
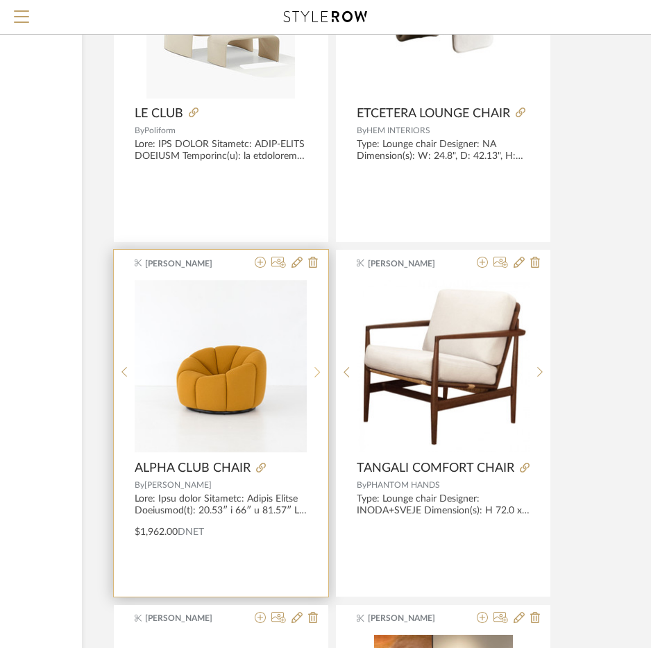
click at [311, 369] on sr-next-btn at bounding box center [317, 372] width 21 height 12
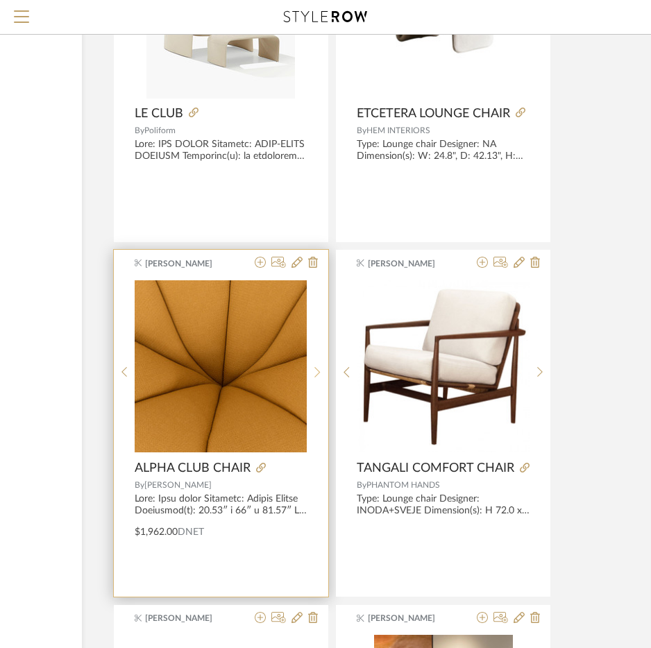
click at [311, 369] on sr-next-btn at bounding box center [317, 372] width 21 height 12
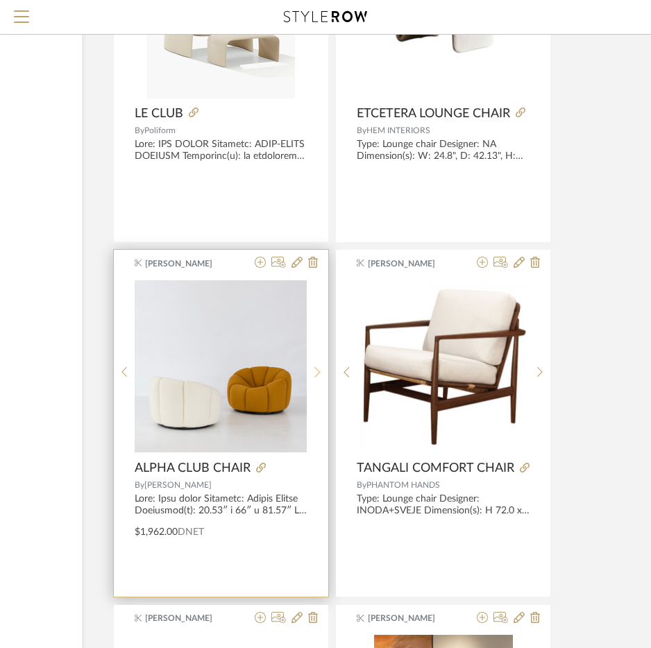
click at [311, 369] on sr-next-btn at bounding box center [317, 372] width 21 height 12
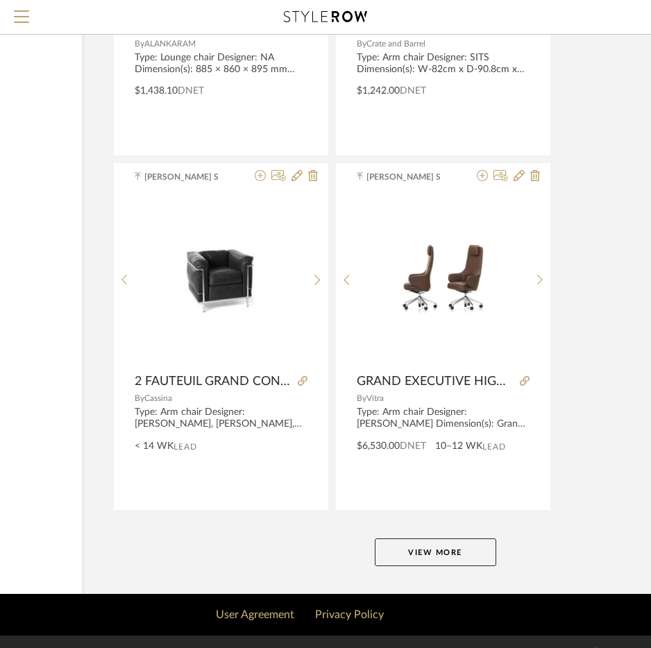
scroll to position [26371, 200]
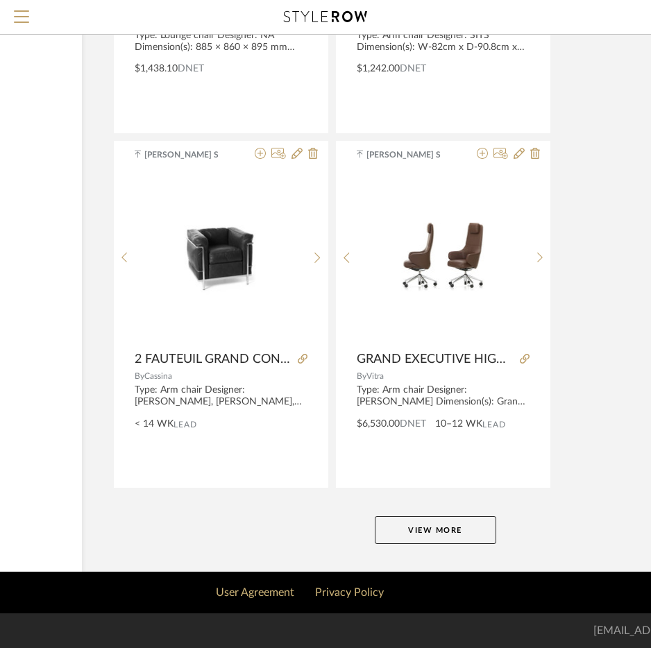
click at [436, 530] on button "View More" at bounding box center [435, 530] width 121 height 28
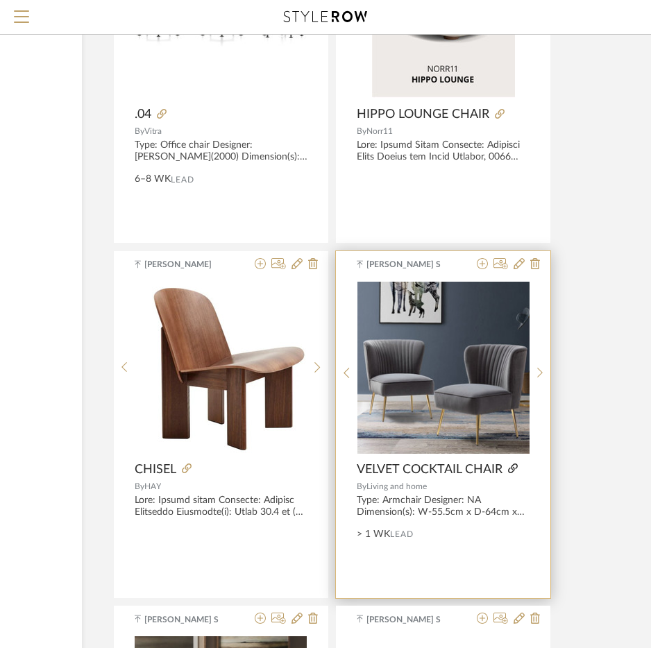
scroll to position [28036, 200]
click at [542, 382] on div at bounding box center [539, 372] width 21 height 184
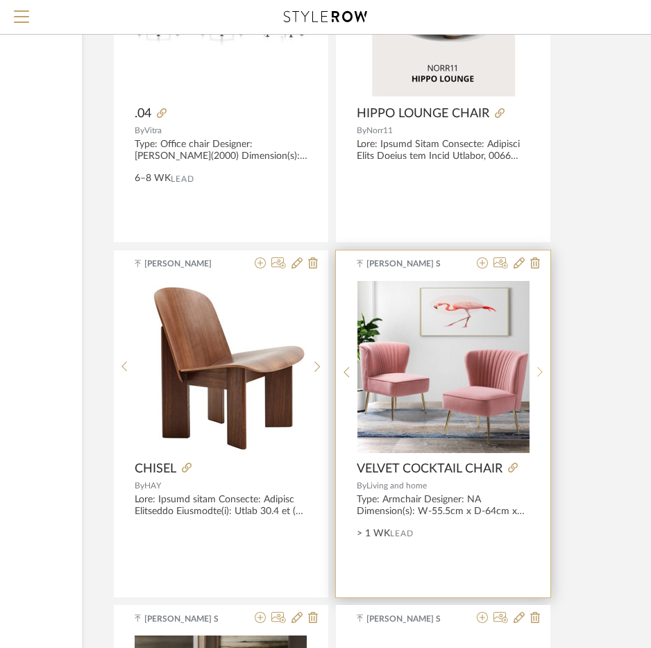
click at [542, 382] on div at bounding box center [539, 372] width 21 height 184
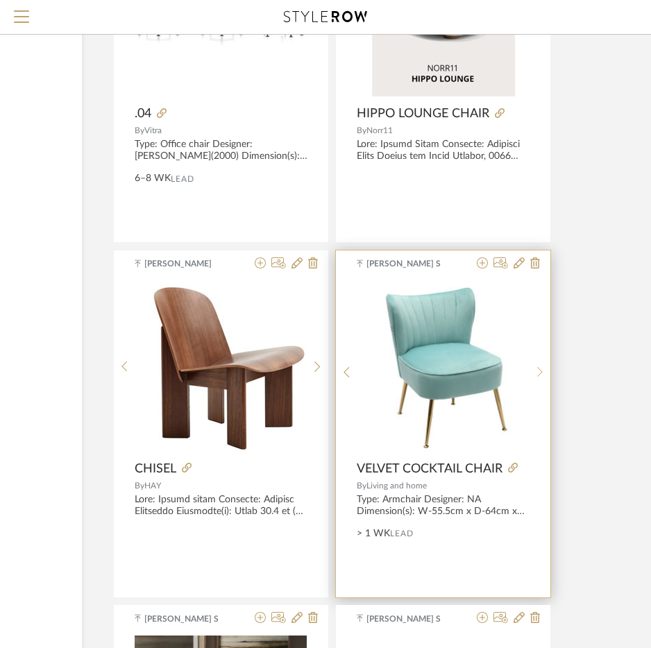
click at [542, 382] on div at bounding box center [539, 372] width 21 height 184
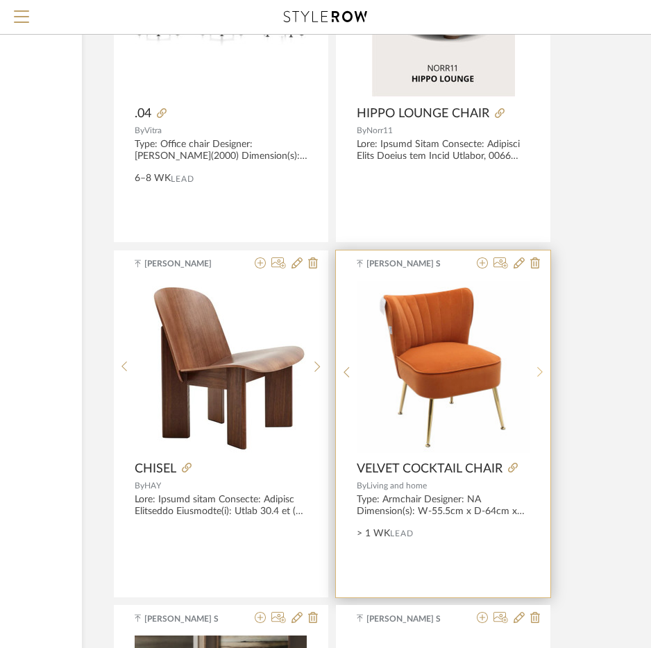
click at [542, 382] on div at bounding box center [539, 372] width 21 height 184
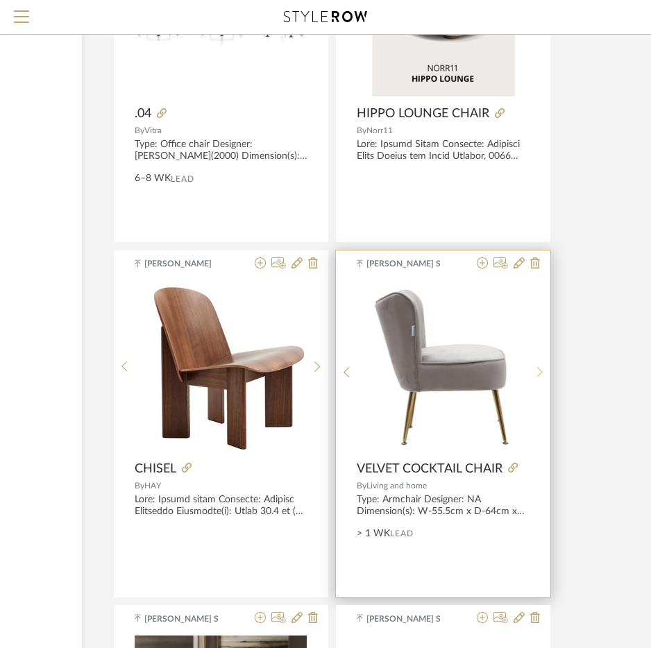
click at [542, 382] on div at bounding box center [539, 372] width 21 height 184
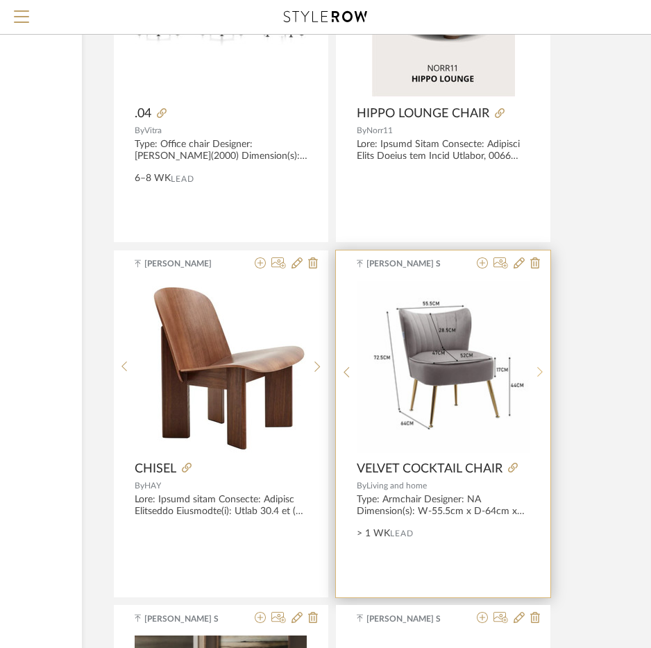
click at [542, 382] on div at bounding box center [539, 372] width 21 height 184
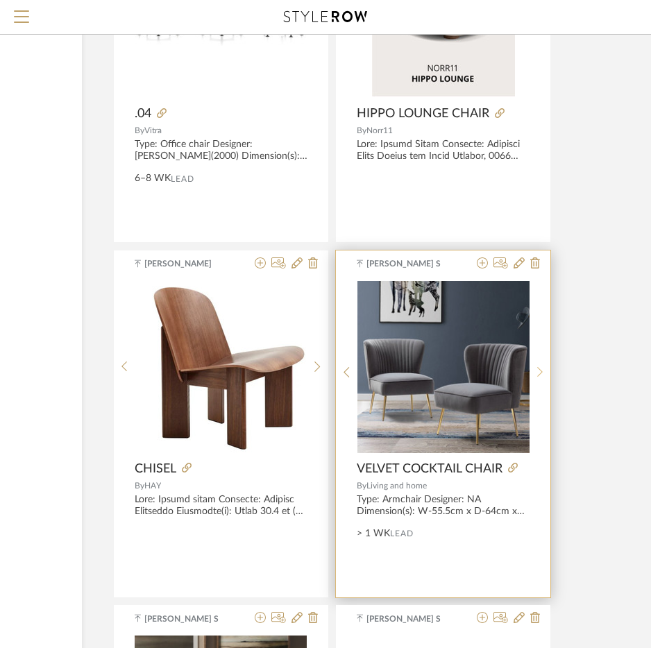
click at [544, 380] on div at bounding box center [539, 372] width 21 height 184
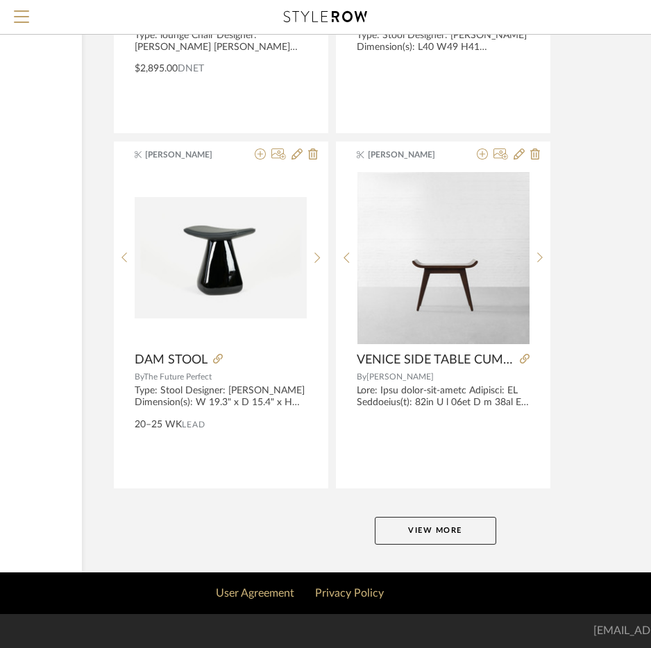
scroll to position [31693, 200]
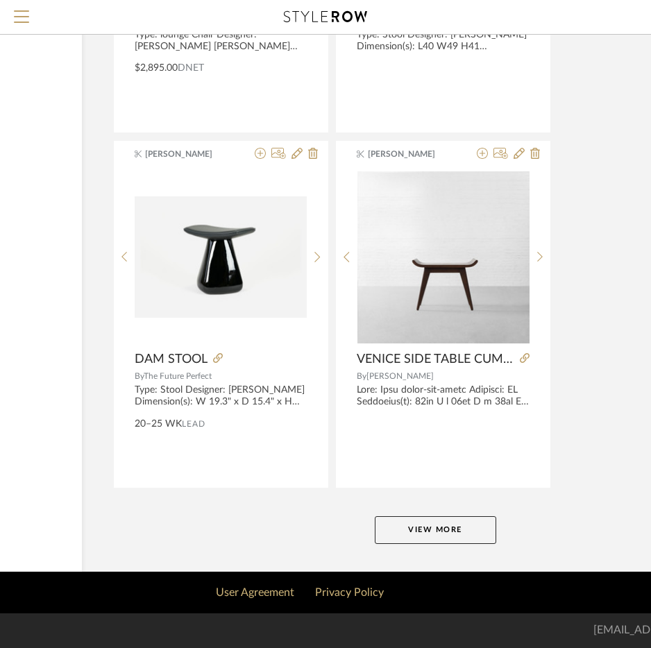
click at [441, 538] on button "View More" at bounding box center [435, 530] width 121 height 28
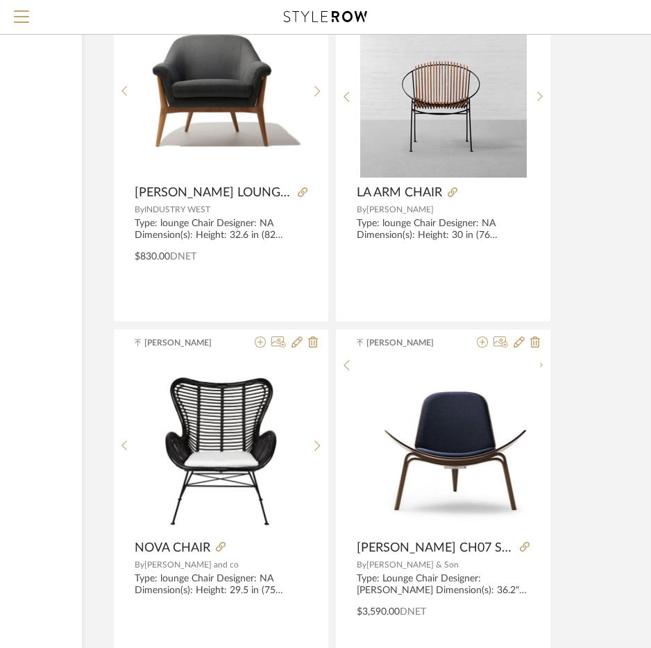
scroll to position [33635, 200]
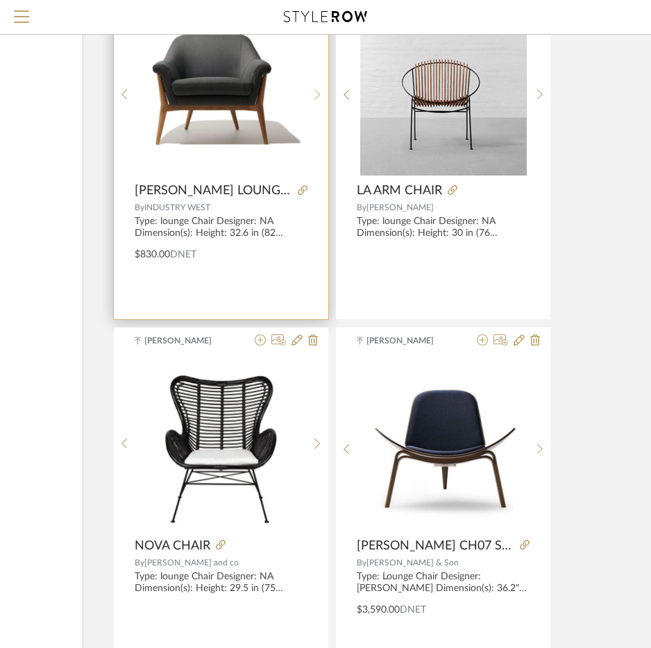
click at [318, 98] on div at bounding box center [317, 94] width 21 height 184
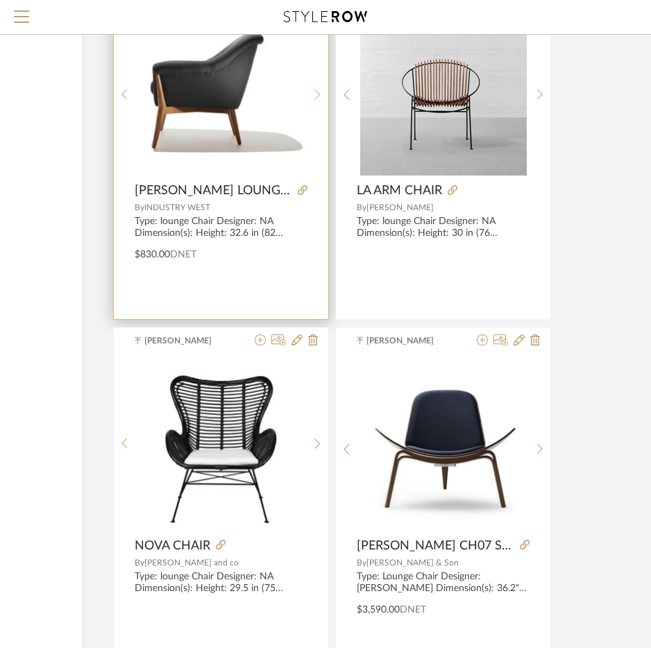
click at [319, 97] on icon at bounding box center [317, 95] width 6 height 12
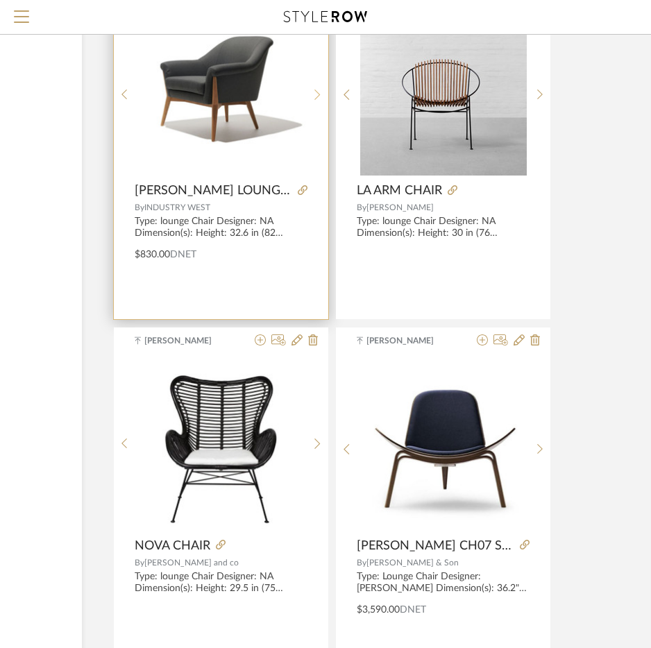
click at [319, 97] on icon at bounding box center [317, 95] width 6 height 12
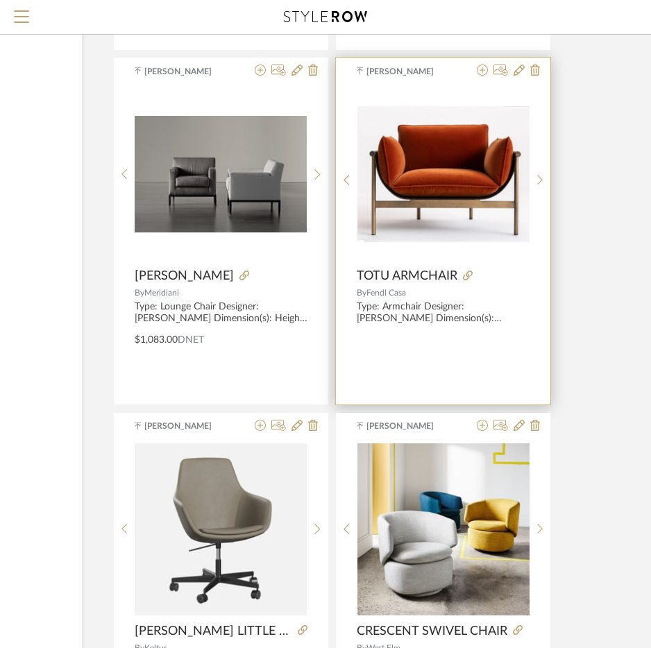
scroll to position [34328, 200]
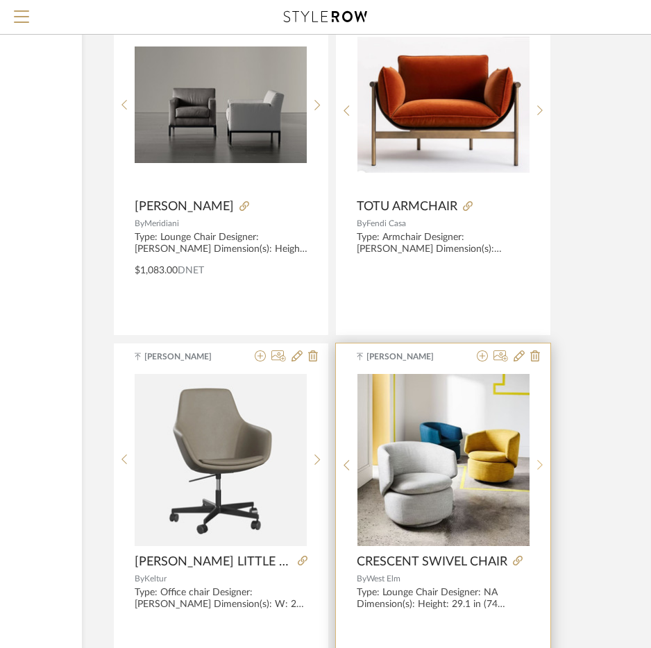
click at [537, 465] on icon at bounding box center [540, 465] width 6 height 12
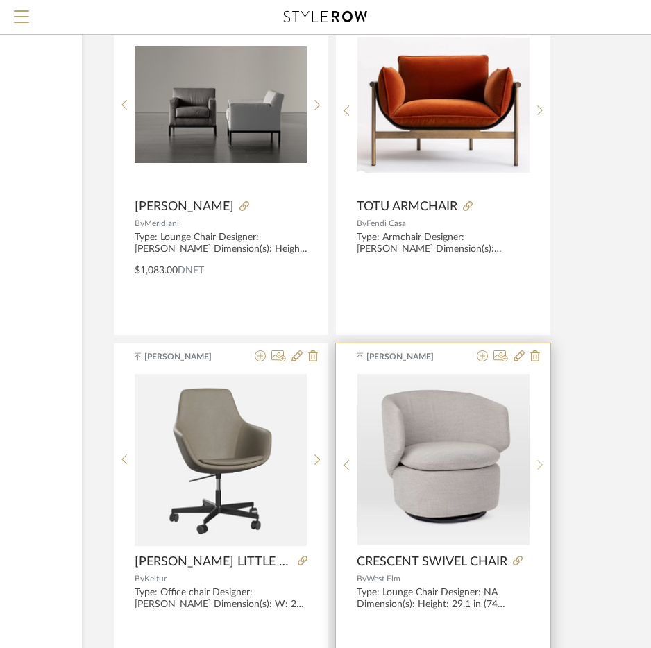
click at [537, 465] on icon at bounding box center [540, 465] width 6 height 12
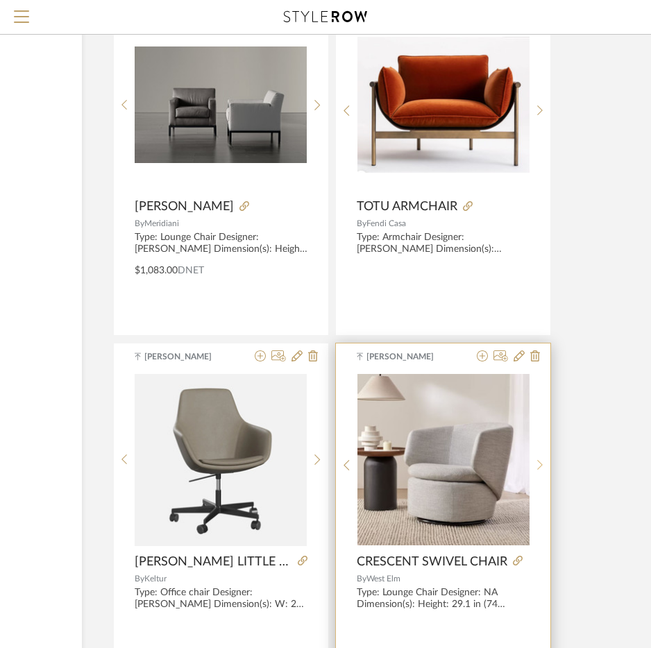
click at [537, 465] on icon at bounding box center [540, 465] width 6 height 12
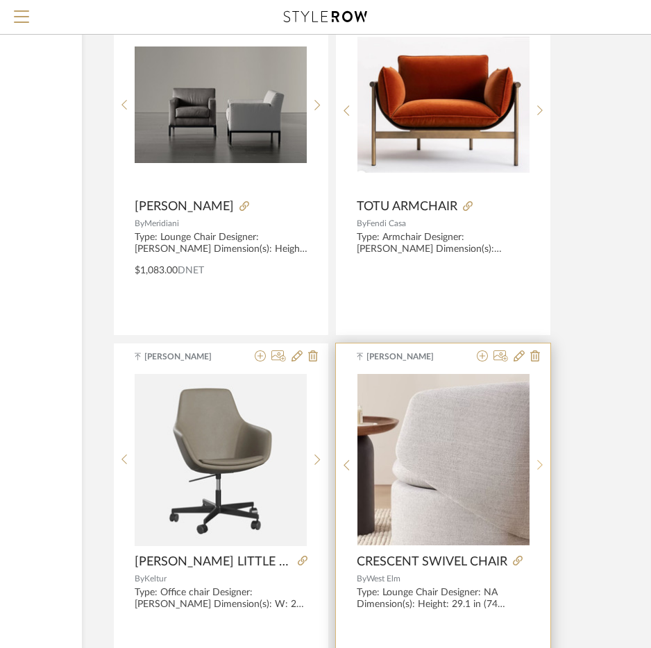
click at [539, 470] on icon at bounding box center [540, 465] width 6 height 12
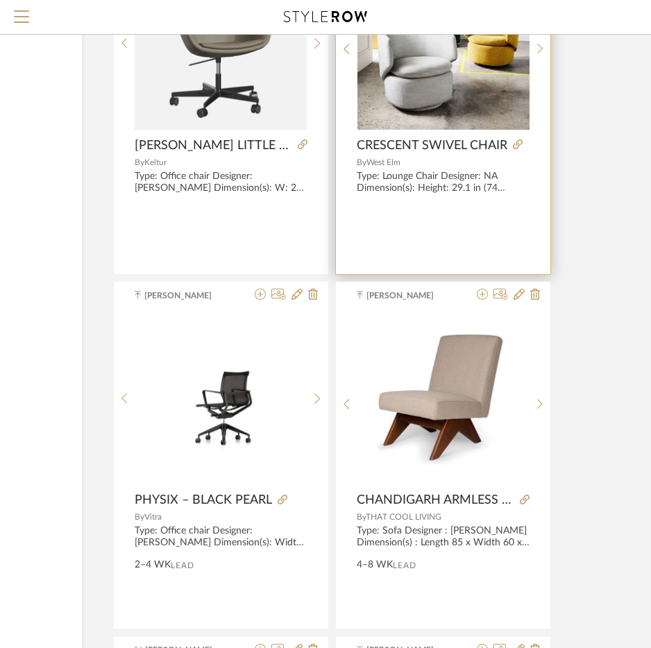
scroll to position [35091, 200]
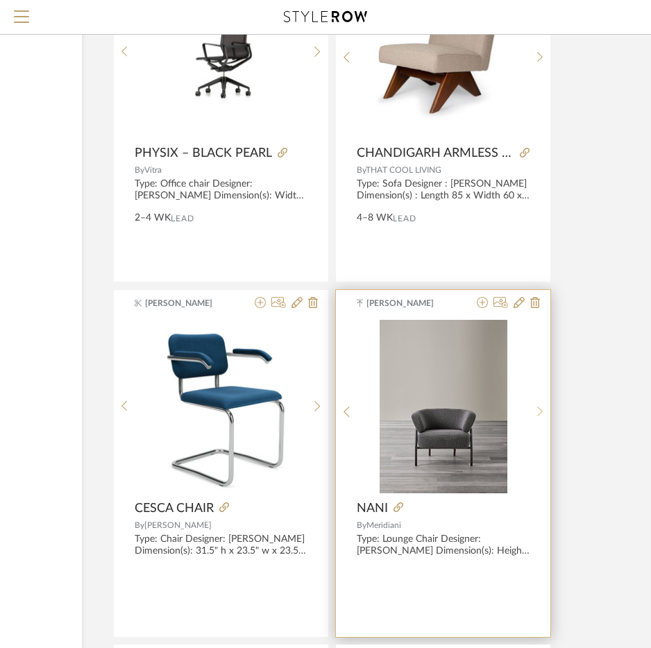
click at [539, 418] on div at bounding box center [539, 412] width 21 height 184
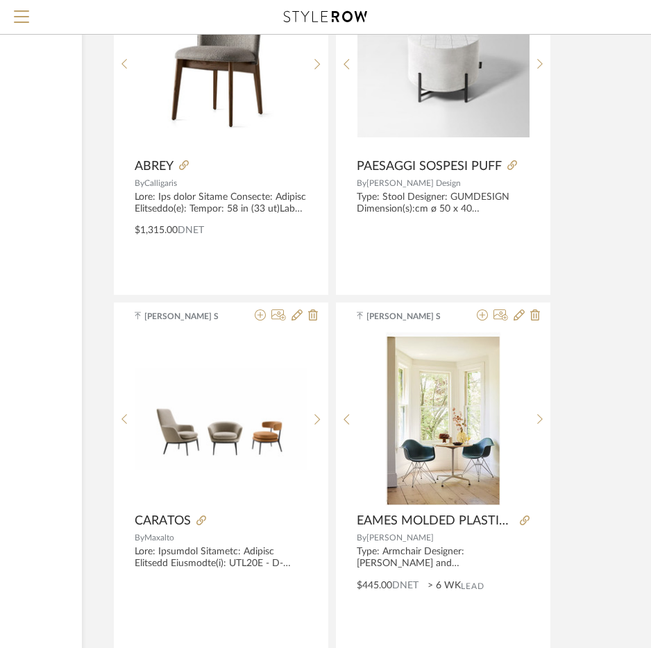
scroll to position [36964, 200]
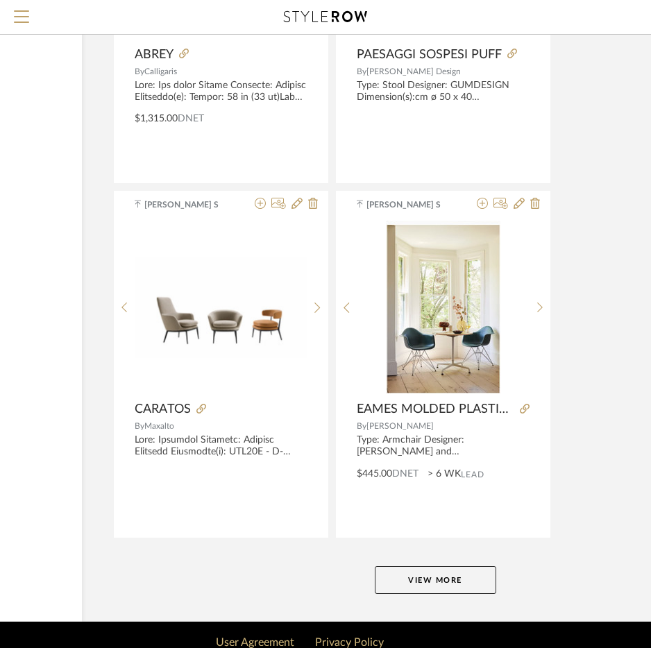
click at [436, 583] on button "View More" at bounding box center [435, 580] width 121 height 28
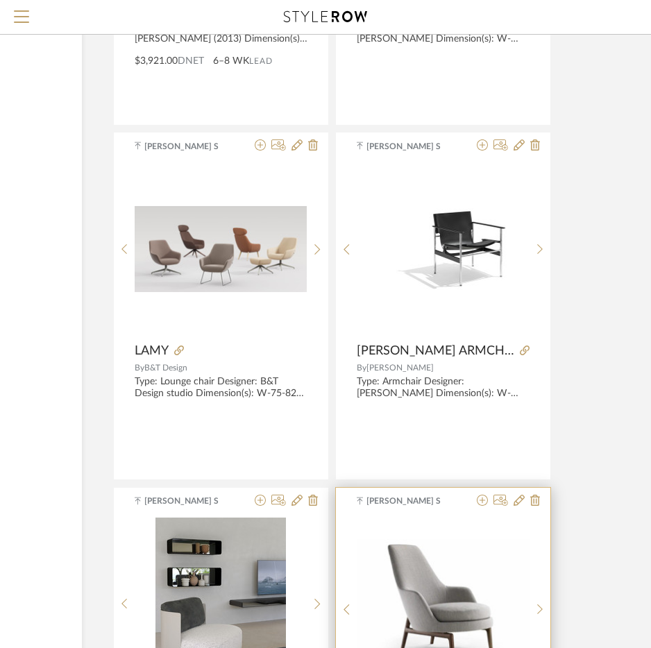
scroll to position [38073, 200]
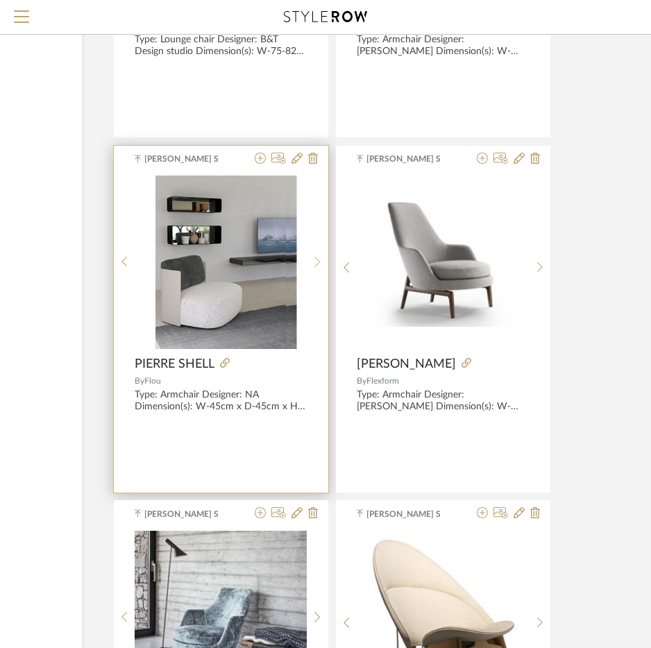
click at [316, 261] on icon at bounding box center [317, 262] width 6 height 12
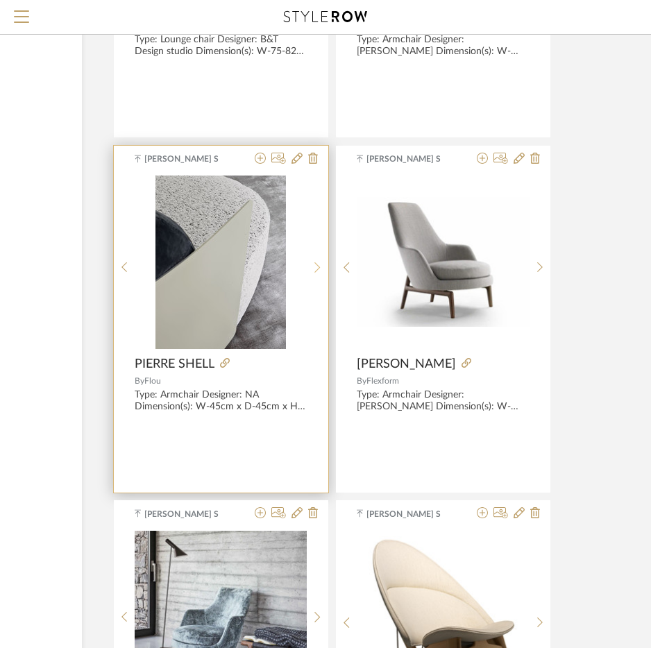
click at [316, 261] on icon at bounding box center [317, 267] width 6 height 12
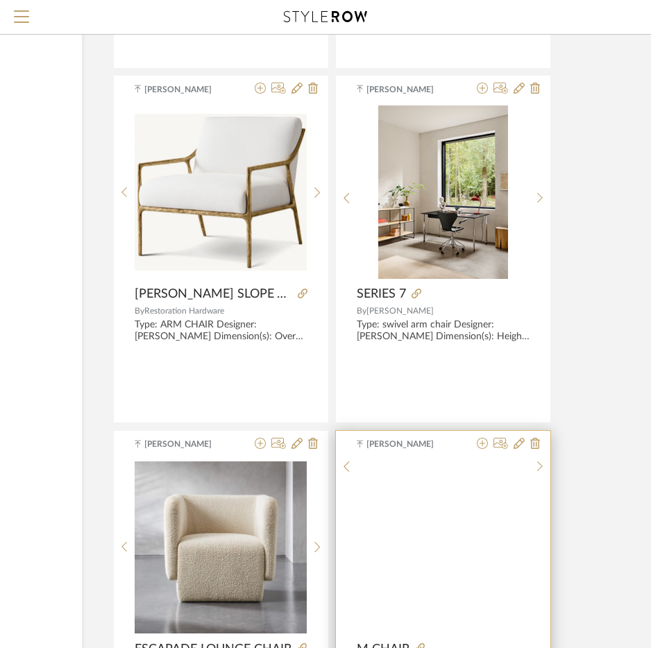
scroll to position [40847, 200]
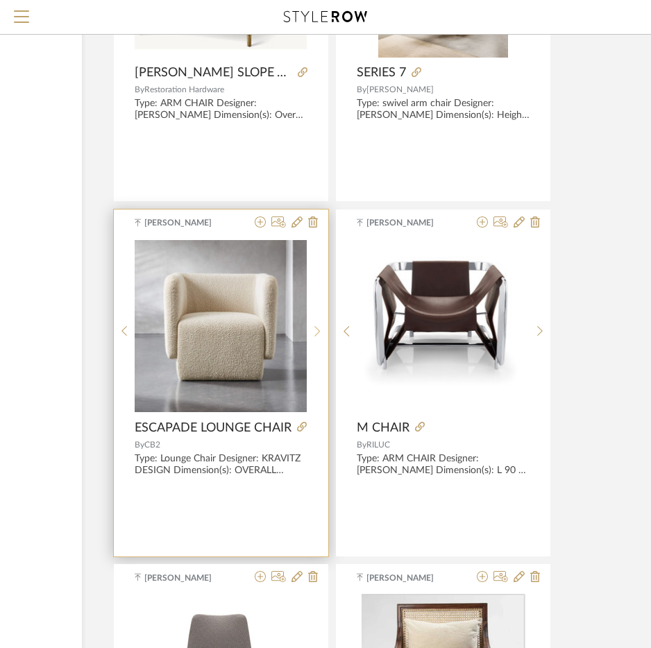
click at [317, 329] on icon at bounding box center [317, 331] width 6 height 10
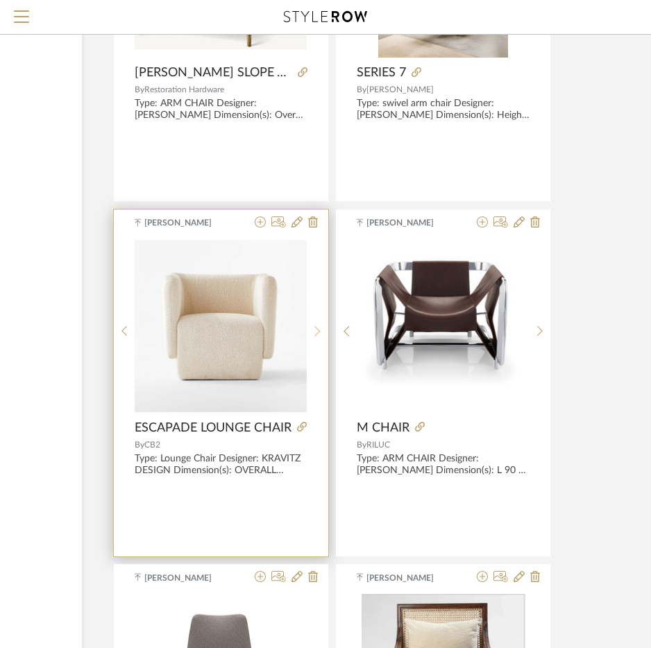
click at [317, 329] on icon at bounding box center [317, 331] width 6 height 10
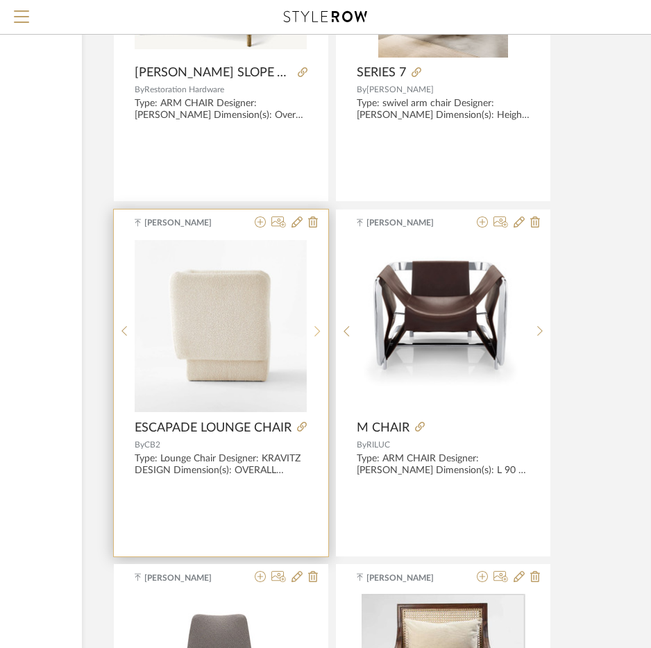
click at [317, 329] on icon at bounding box center [317, 331] width 6 height 10
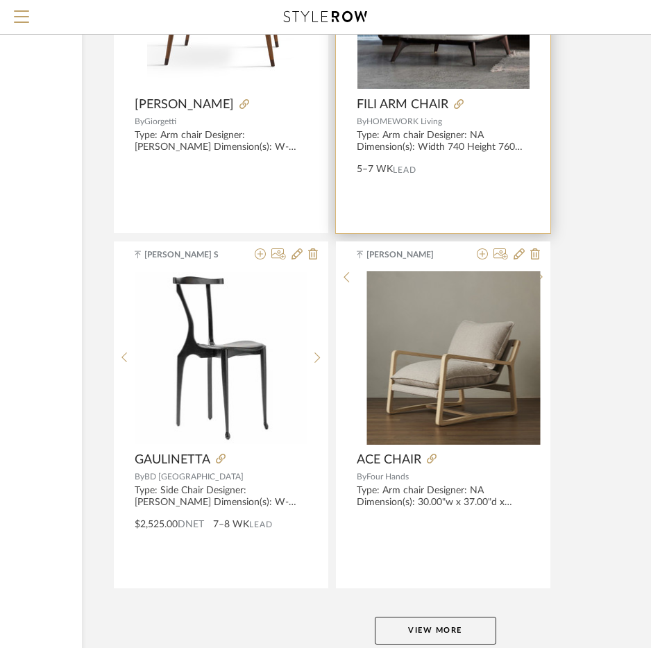
scroll to position [42335, 200]
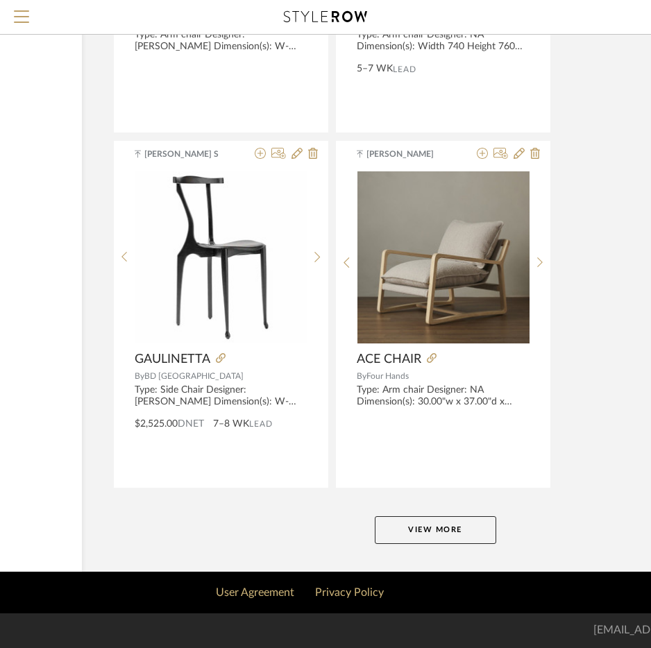
click at [465, 535] on button "View More" at bounding box center [435, 530] width 121 height 28
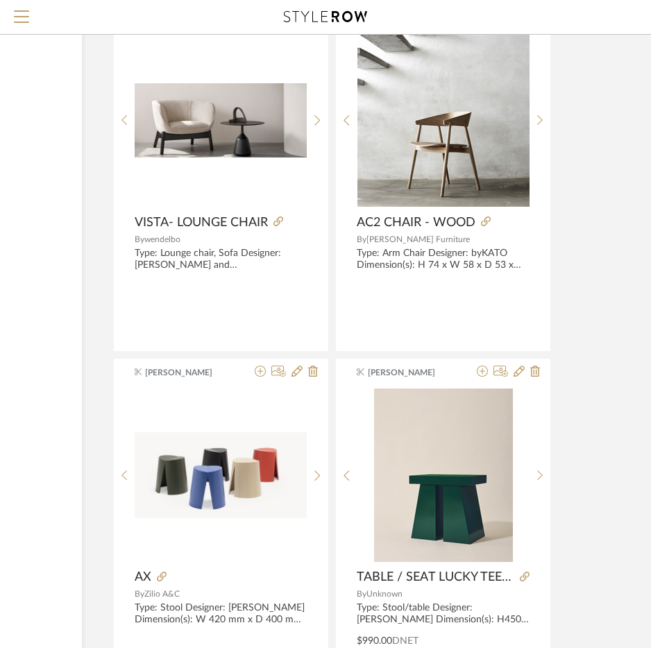
scroll to position [45941, 200]
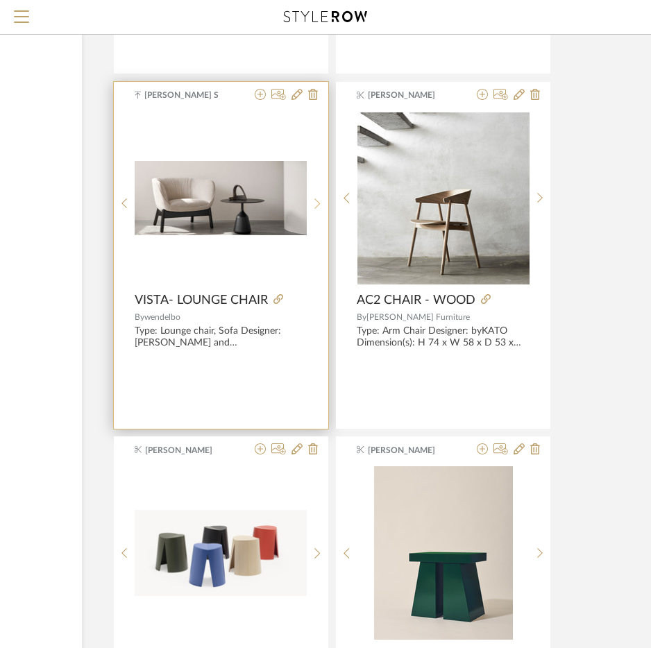
click at [316, 207] on icon at bounding box center [317, 204] width 6 height 12
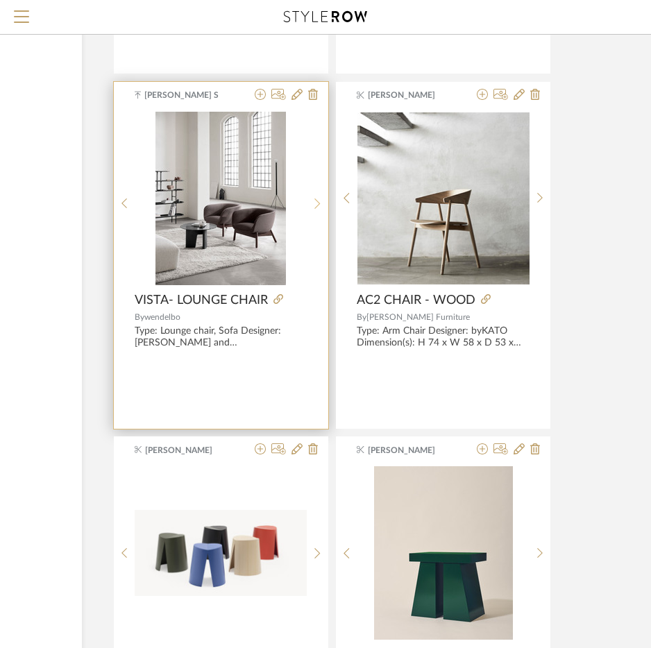
click at [316, 207] on icon at bounding box center [317, 204] width 6 height 12
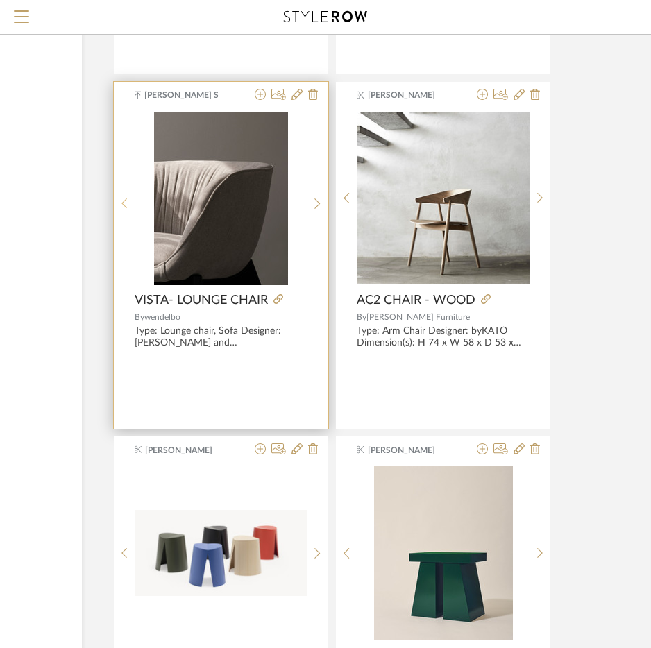
click at [126, 200] on icon at bounding box center [124, 204] width 6 height 12
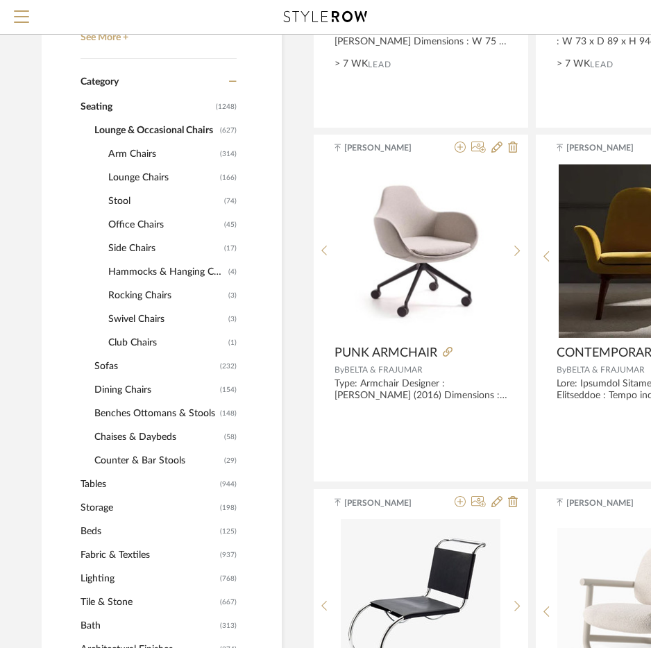
scroll to position [485, 0]
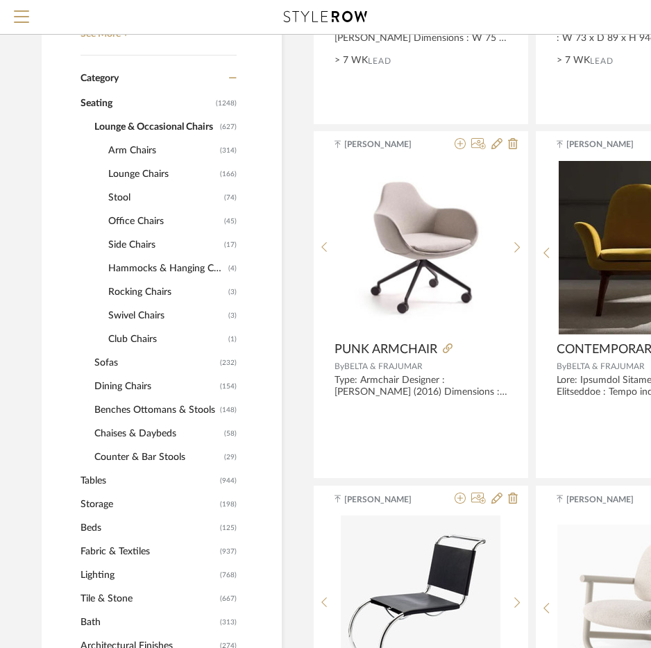
click at [98, 481] on span "Tables" at bounding box center [148, 481] width 136 height 24
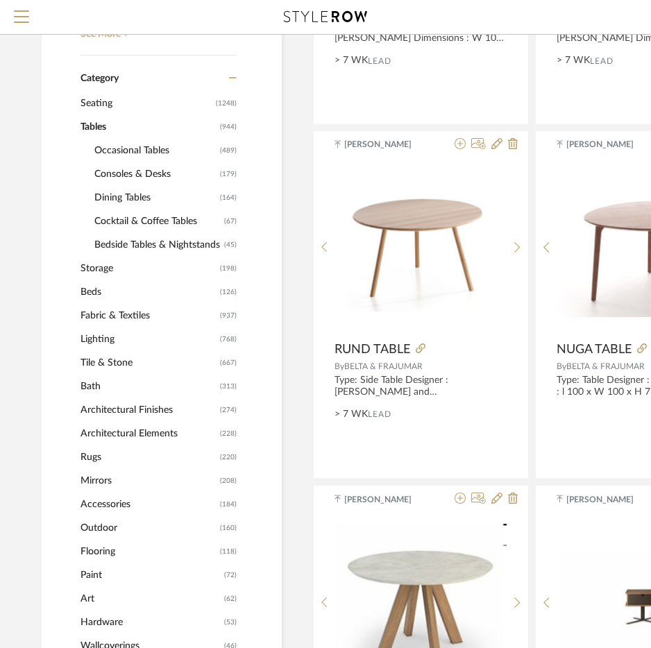
click at [123, 218] on span "Cocktail & Coffee Tables" at bounding box center [157, 221] width 126 height 24
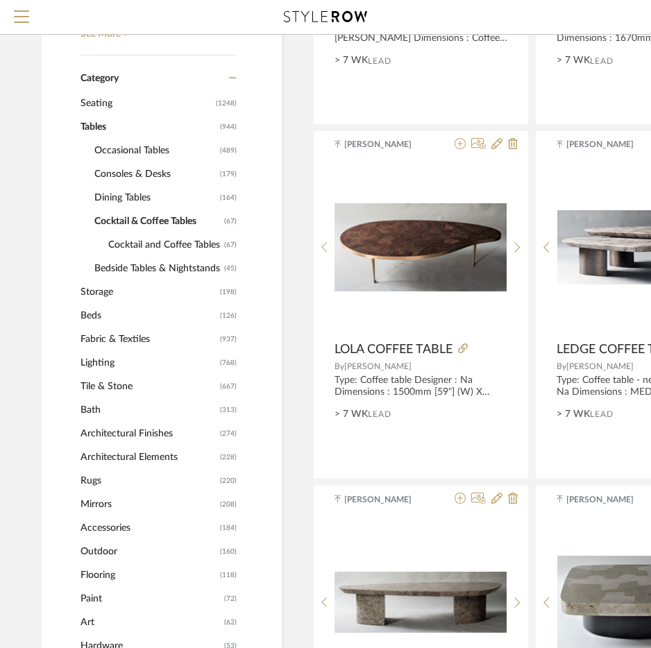
click at [154, 243] on span "Cocktail and Coffee Tables" at bounding box center [164, 245] width 112 height 24
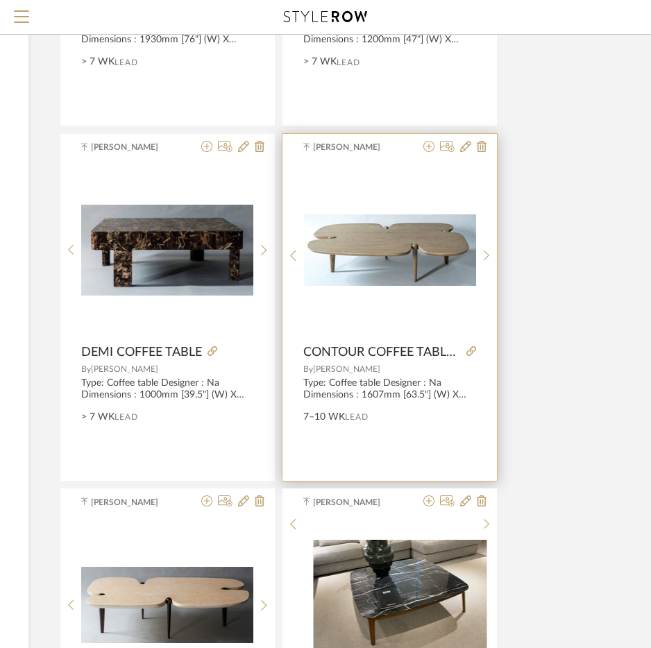
scroll to position [1387, 253]
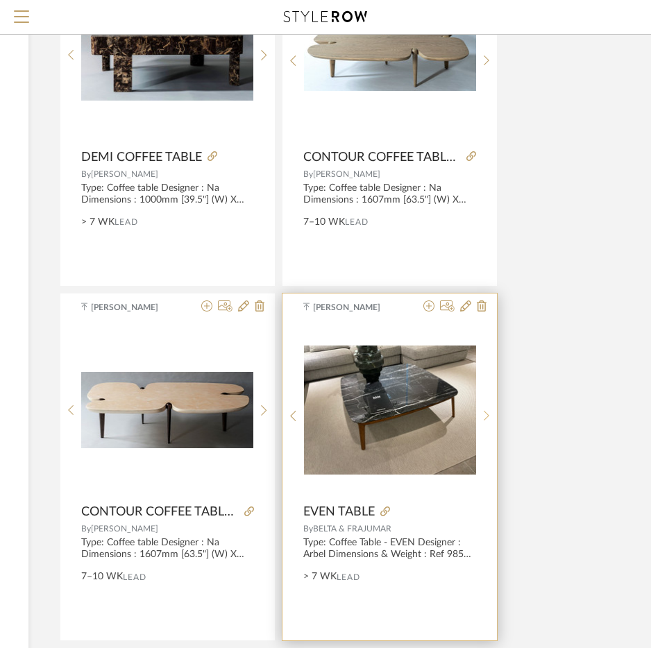
click at [481, 415] on sr-next-btn at bounding box center [486, 416] width 21 height 12
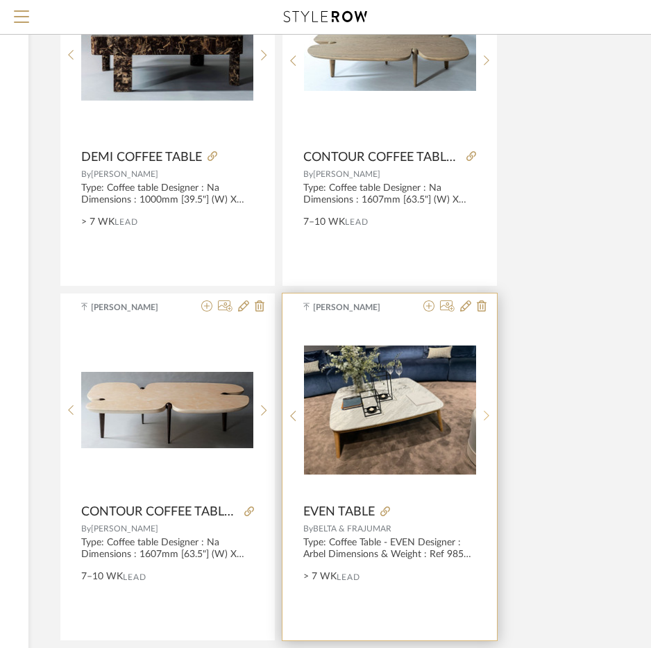
click at [481, 415] on sr-next-btn at bounding box center [486, 416] width 21 height 12
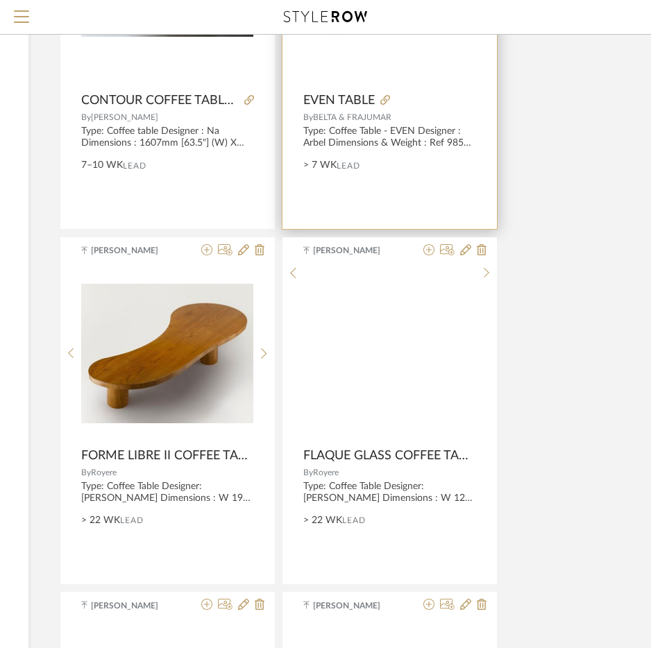
scroll to position [1803, 253]
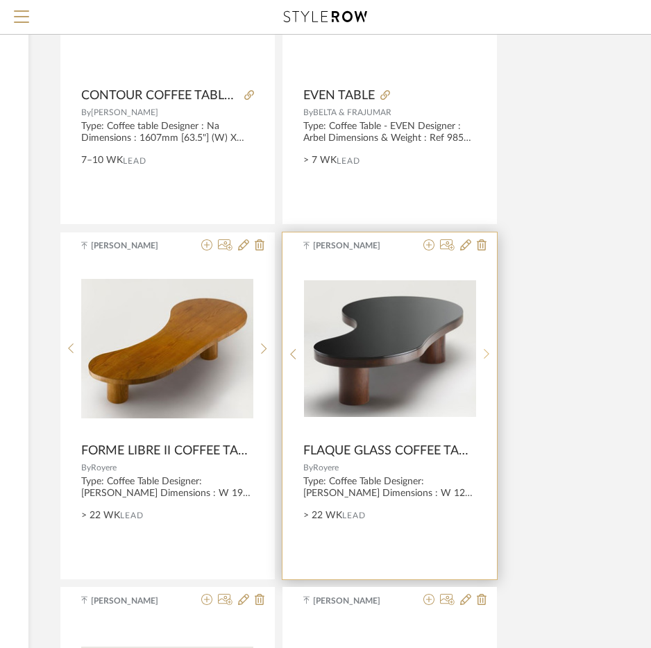
click at [489, 356] on sr-next-btn at bounding box center [486, 354] width 21 height 12
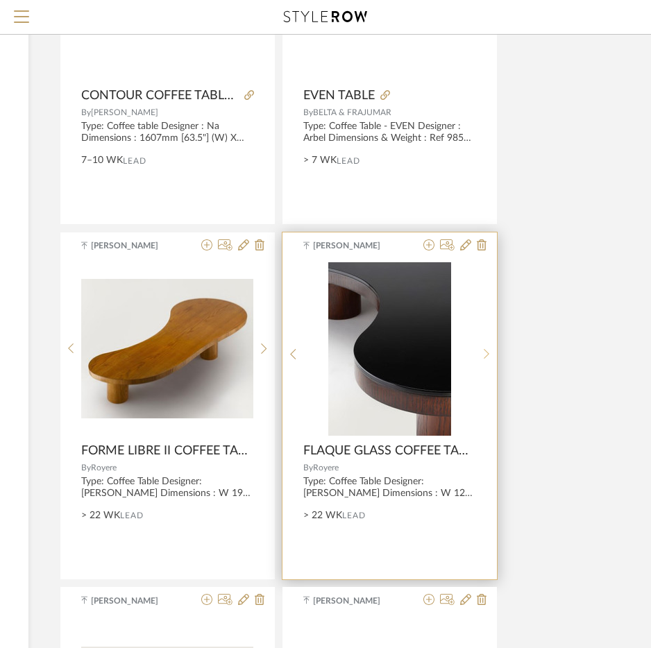
click at [489, 356] on sr-next-btn at bounding box center [486, 354] width 21 height 12
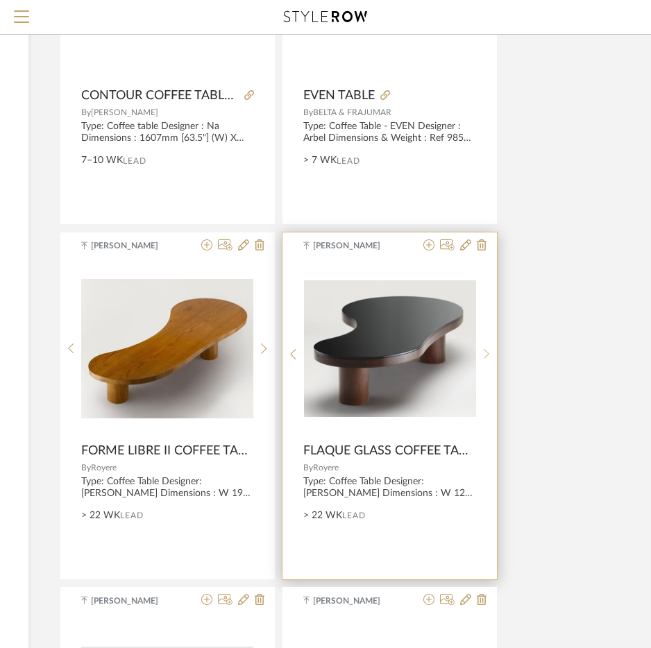
click at [489, 356] on sr-next-btn at bounding box center [486, 354] width 21 height 12
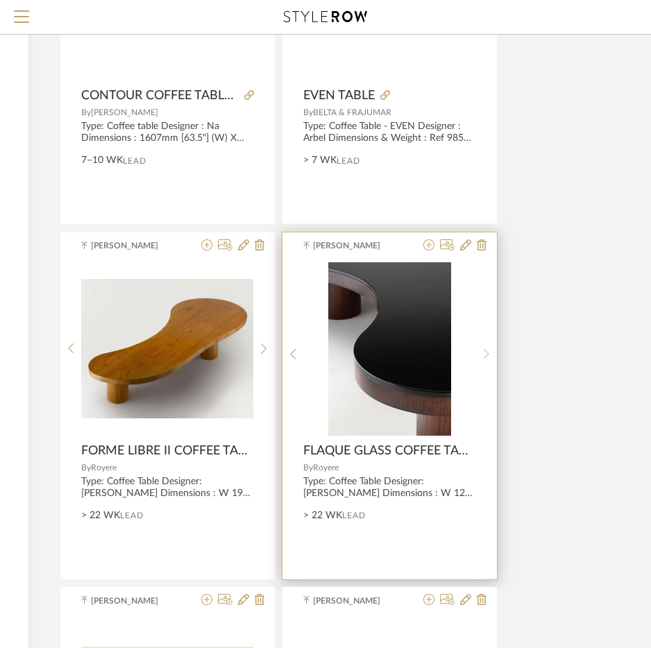
click at [489, 356] on sr-next-btn at bounding box center [486, 354] width 21 height 12
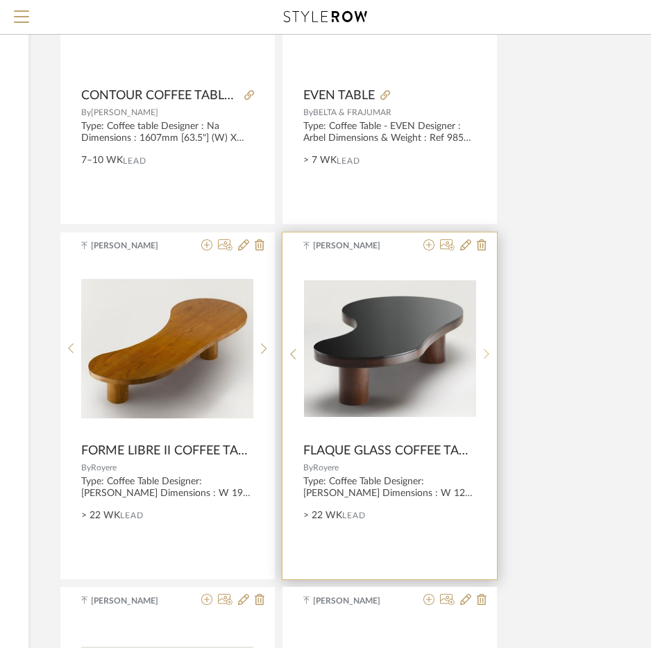
click at [489, 356] on sr-next-btn at bounding box center [486, 354] width 21 height 12
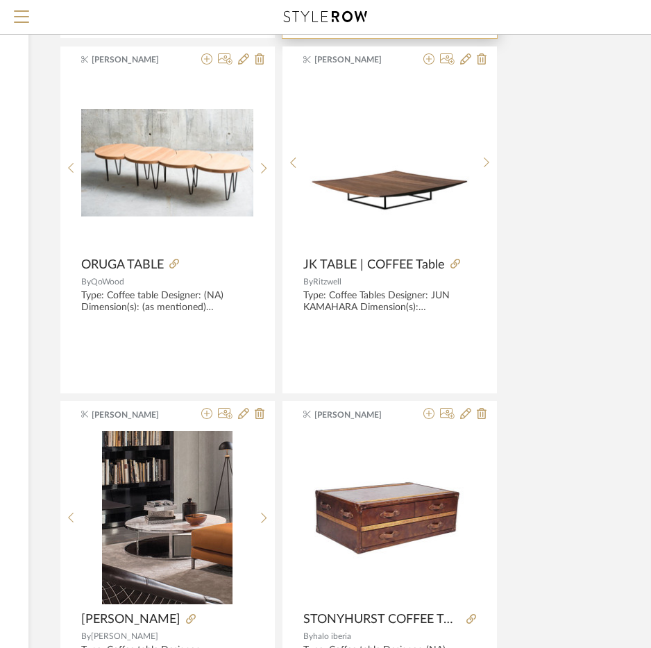
scroll to position [4993, 253]
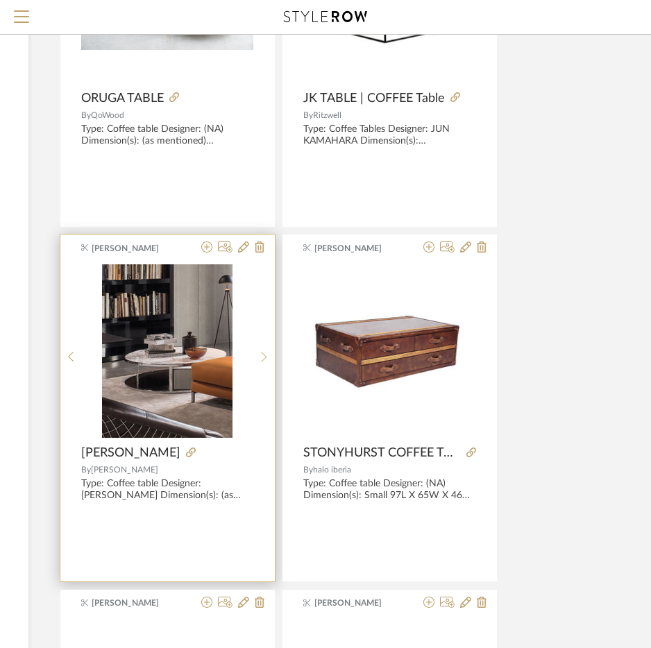
click at [263, 354] on icon at bounding box center [264, 357] width 6 height 10
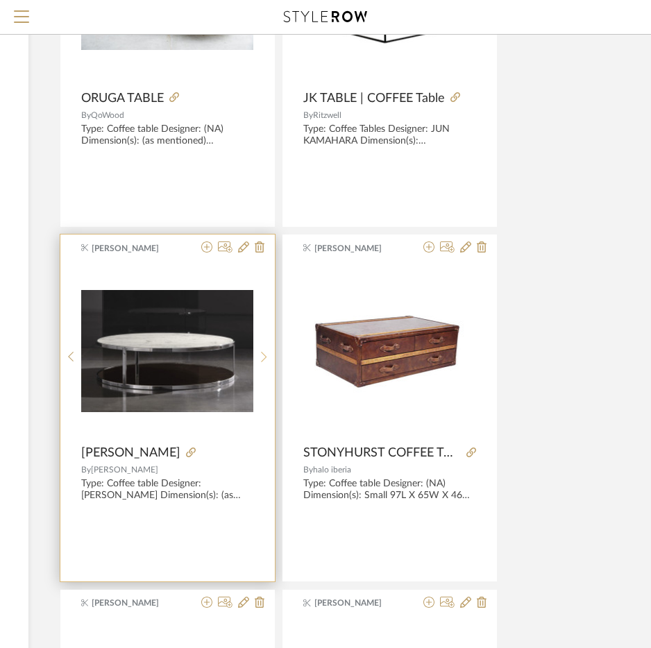
click at [263, 354] on icon at bounding box center [264, 357] width 6 height 12
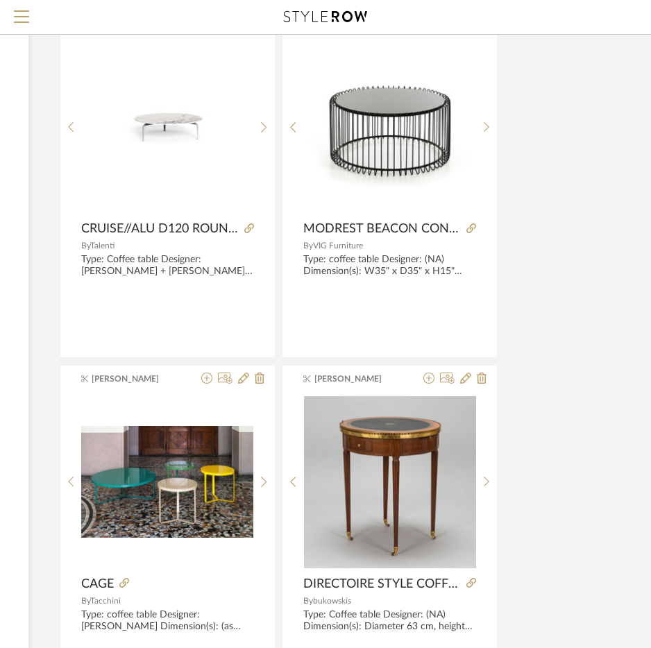
scroll to position [6152, 253]
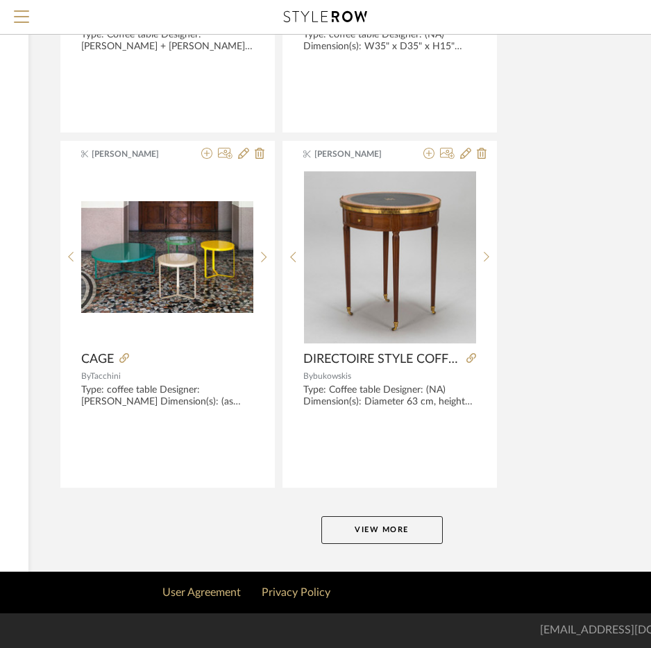
click at [390, 526] on button "View More" at bounding box center [381, 530] width 121 height 28
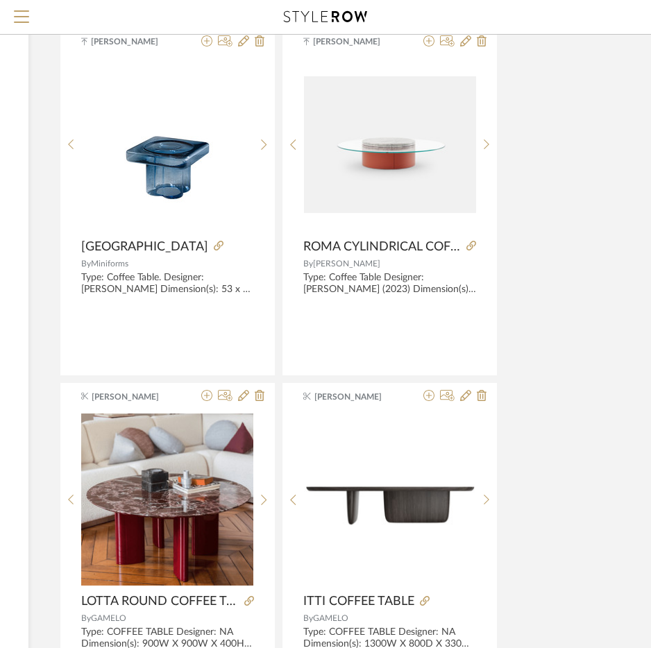
scroll to position [7885, 253]
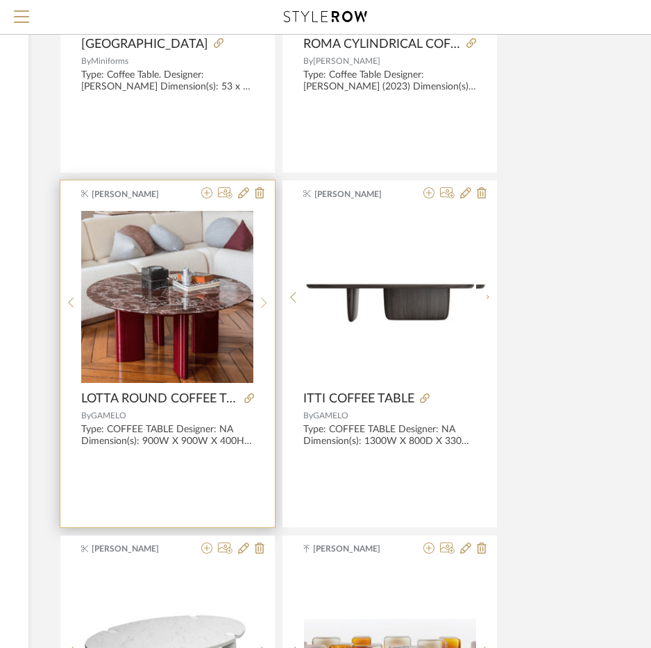
click at [264, 298] on icon at bounding box center [264, 303] width 6 height 10
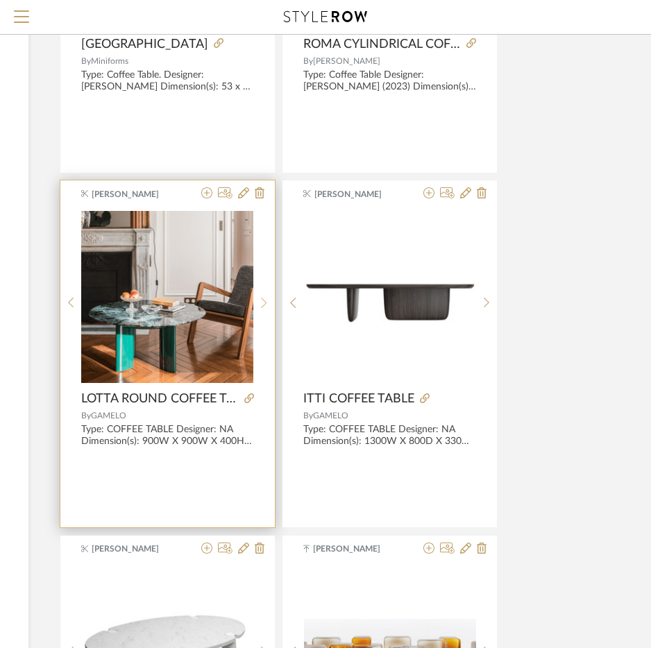
click at [264, 295] on div at bounding box center [263, 302] width 21 height 184
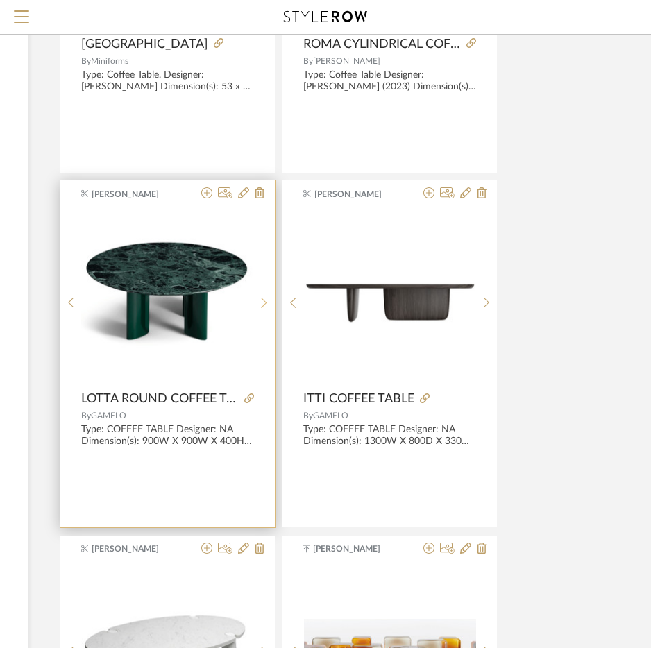
click at [264, 295] on div at bounding box center [263, 302] width 21 height 184
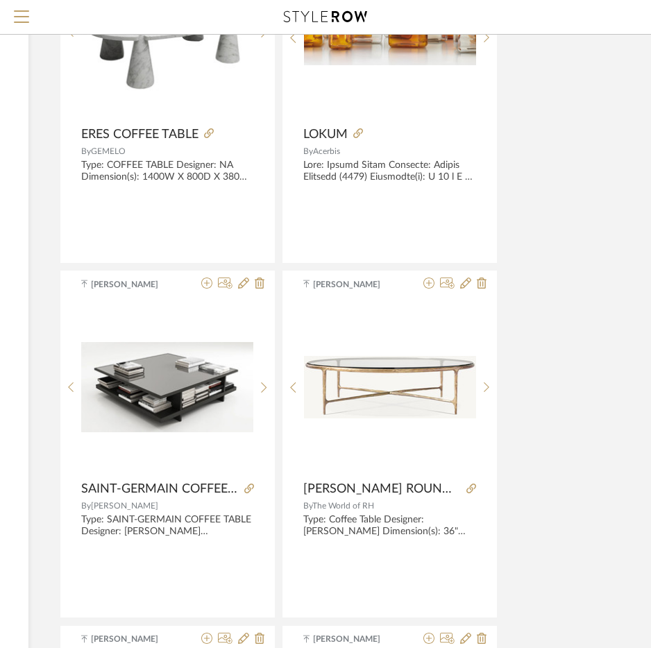
scroll to position [8510, 253]
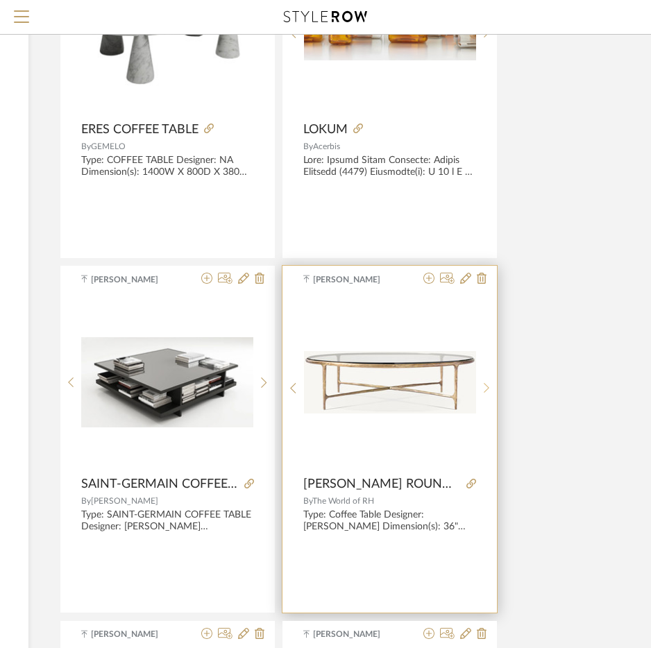
click at [478, 388] on sr-next-btn at bounding box center [486, 388] width 21 height 12
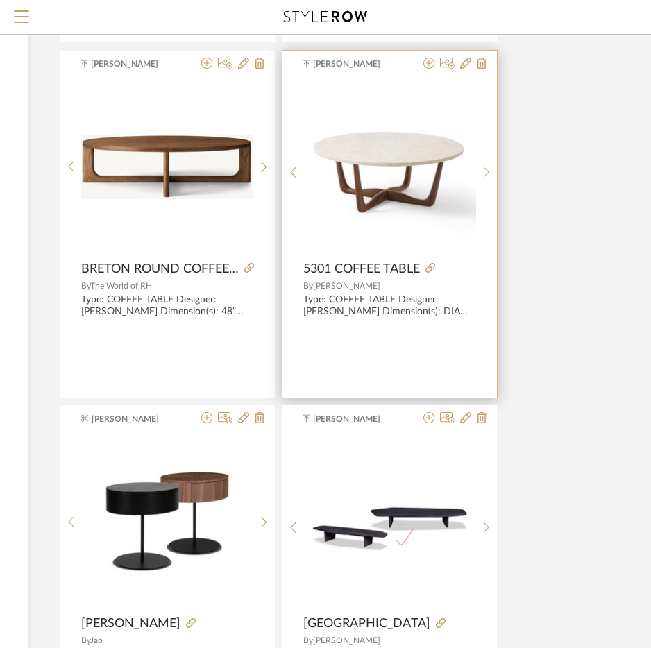
scroll to position [9064, 253]
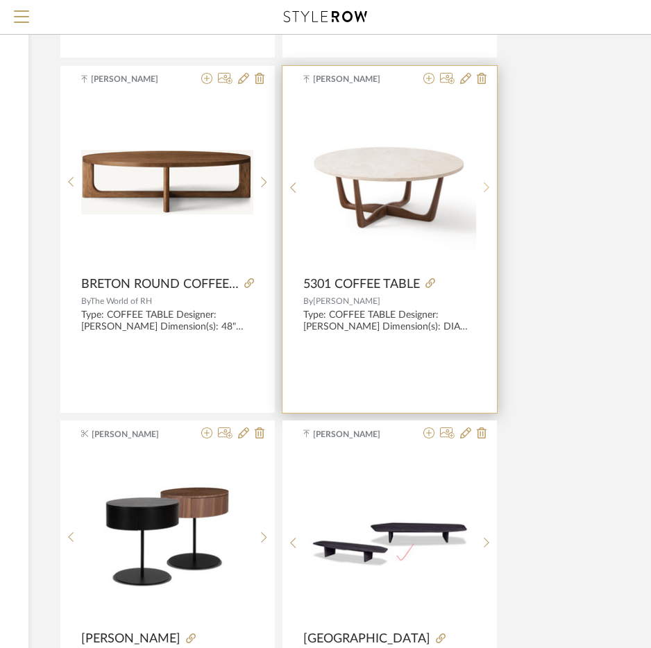
click at [485, 189] on icon at bounding box center [486, 188] width 6 height 12
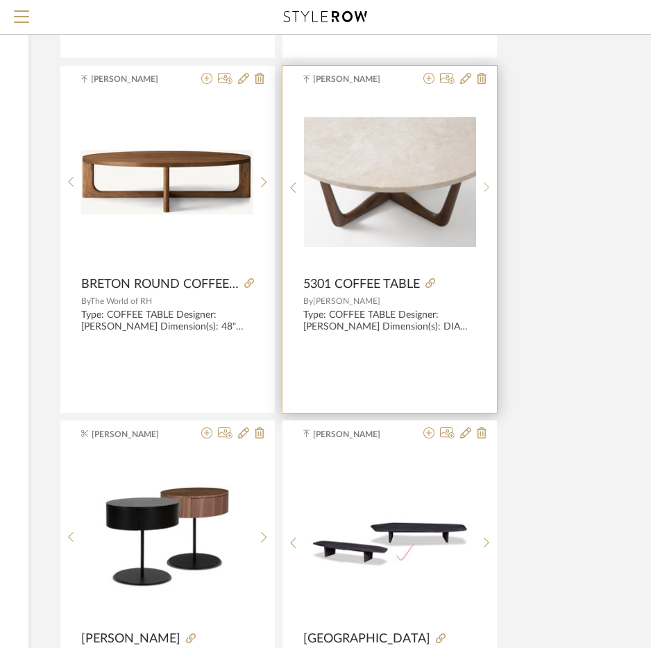
click at [485, 189] on icon at bounding box center [486, 188] width 6 height 12
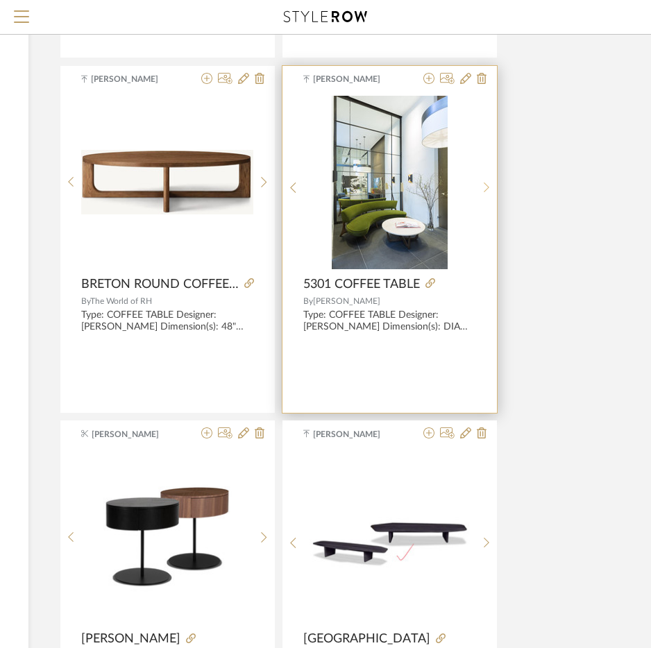
click at [485, 189] on icon at bounding box center [486, 188] width 6 height 12
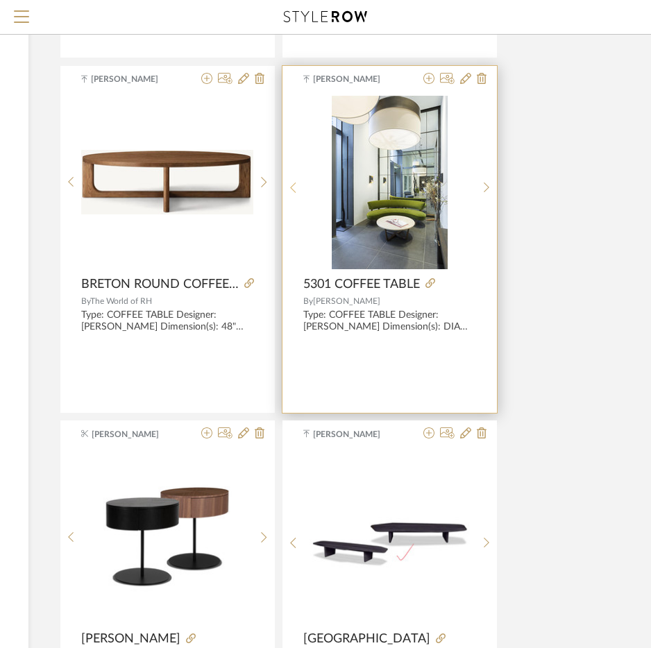
click at [293, 189] on icon at bounding box center [293, 188] width 6 height 12
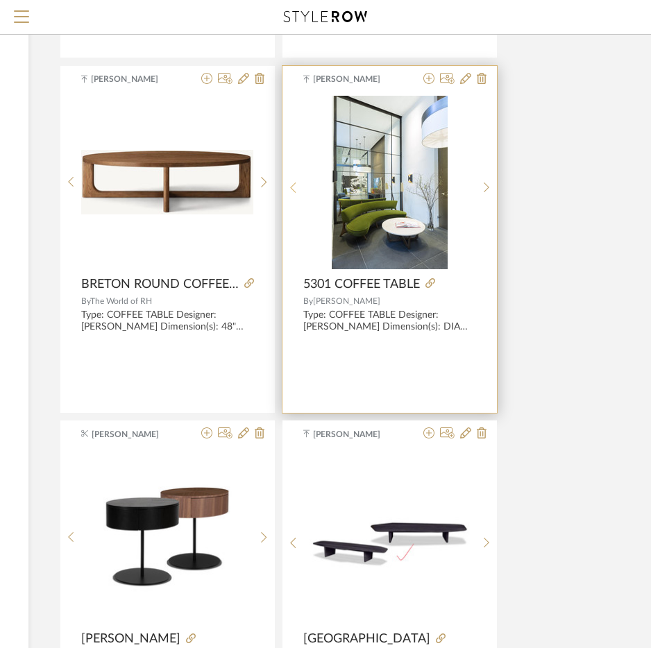
click at [293, 189] on icon at bounding box center [293, 188] width 6 height 12
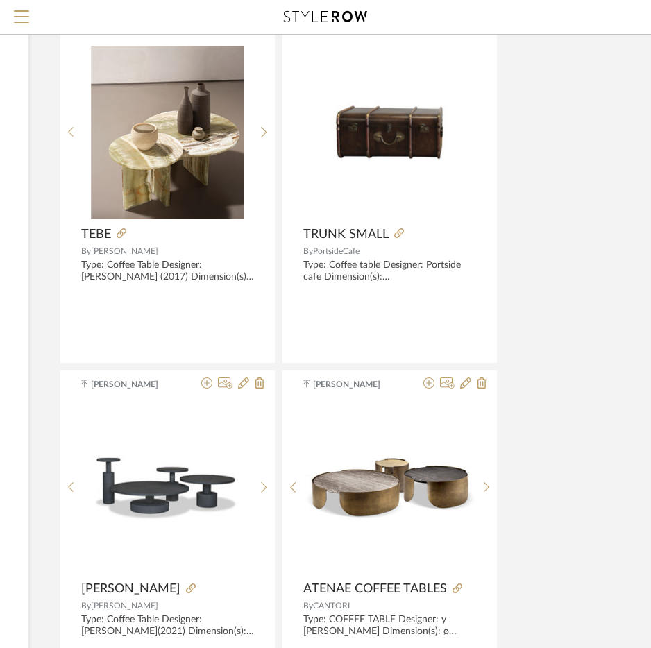
scroll to position [9827, 253]
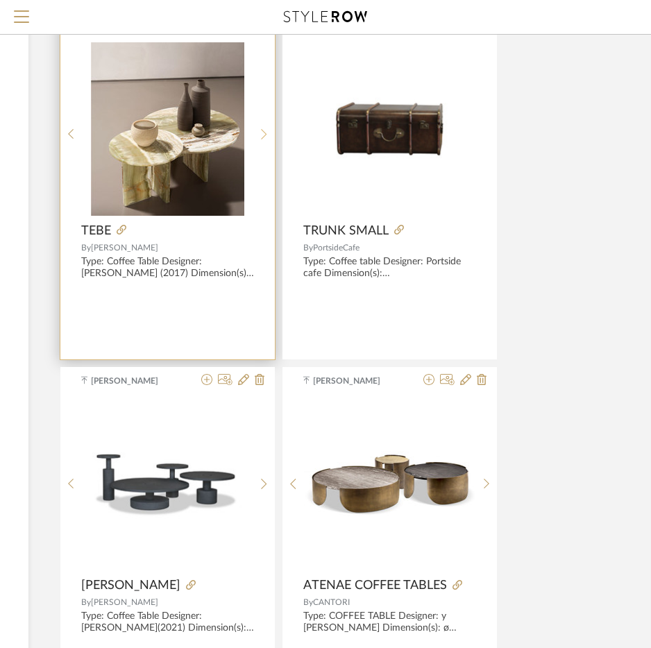
click at [266, 132] on icon at bounding box center [264, 134] width 6 height 12
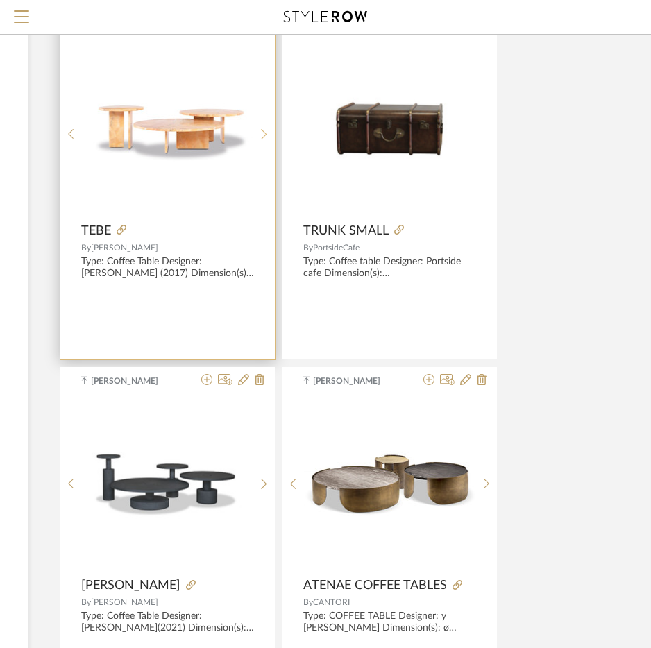
click at [266, 132] on icon at bounding box center [264, 134] width 6 height 12
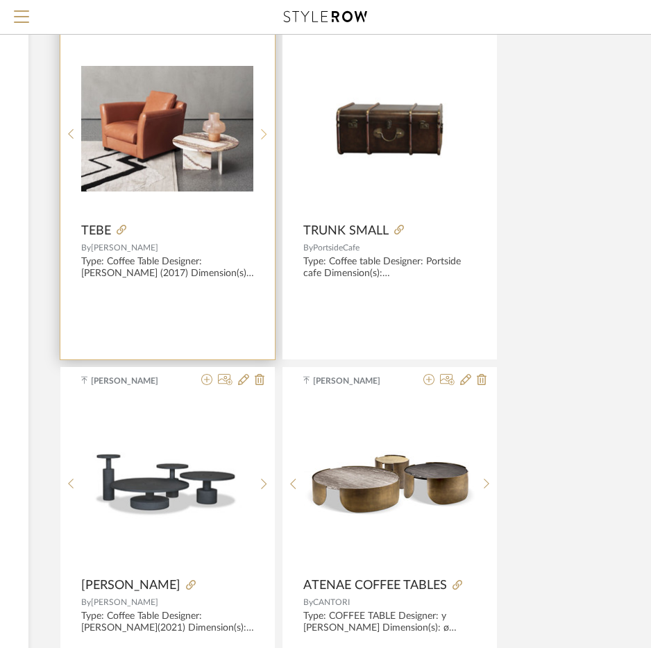
click at [266, 132] on icon at bounding box center [264, 134] width 6 height 12
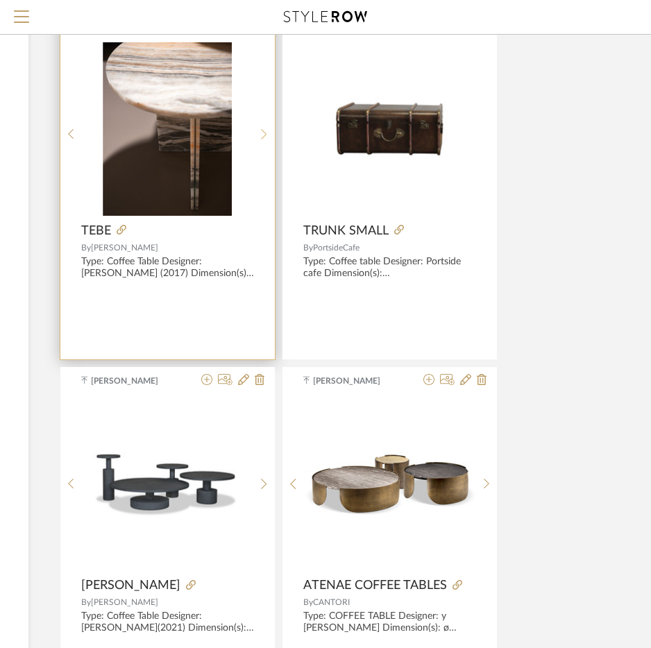
click at [266, 132] on icon at bounding box center [264, 134] width 6 height 12
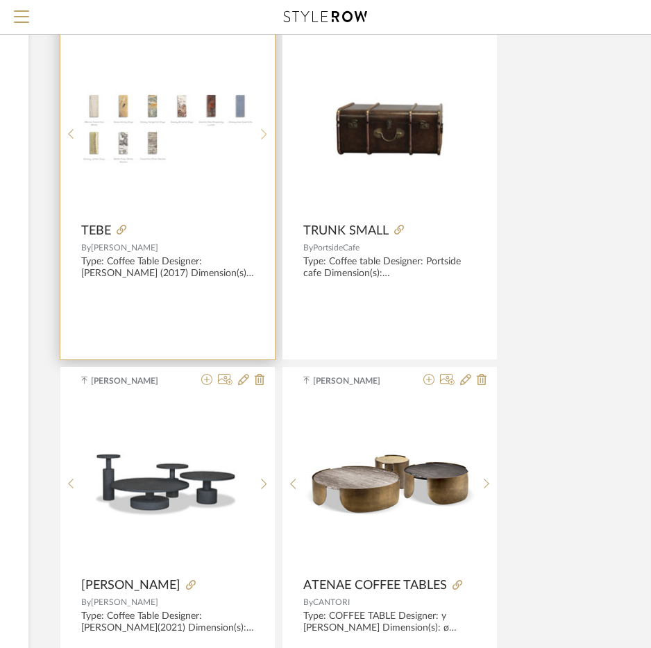
click at [266, 132] on icon at bounding box center [264, 134] width 6 height 12
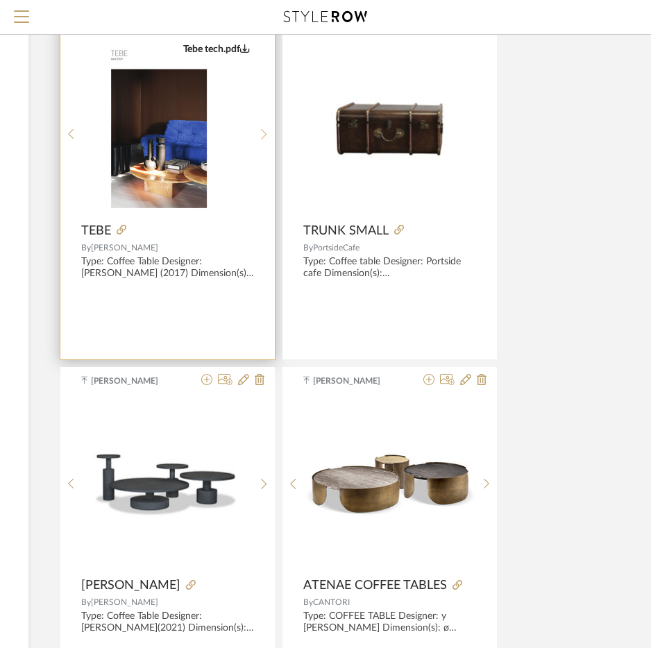
click at [266, 132] on icon at bounding box center [264, 134] width 6 height 12
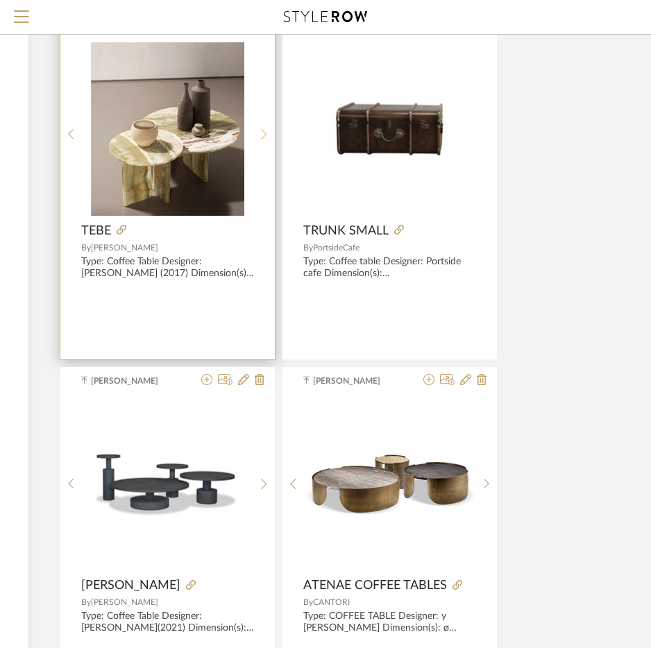
click at [266, 132] on icon at bounding box center [264, 134] width 6 height 12
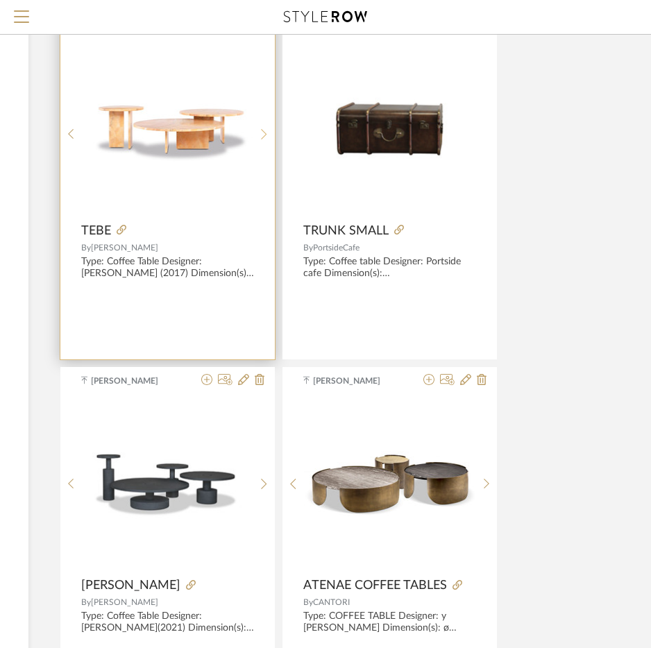
click at [266, 132] on icon at bounding box center [264, 134] width 6 height 12
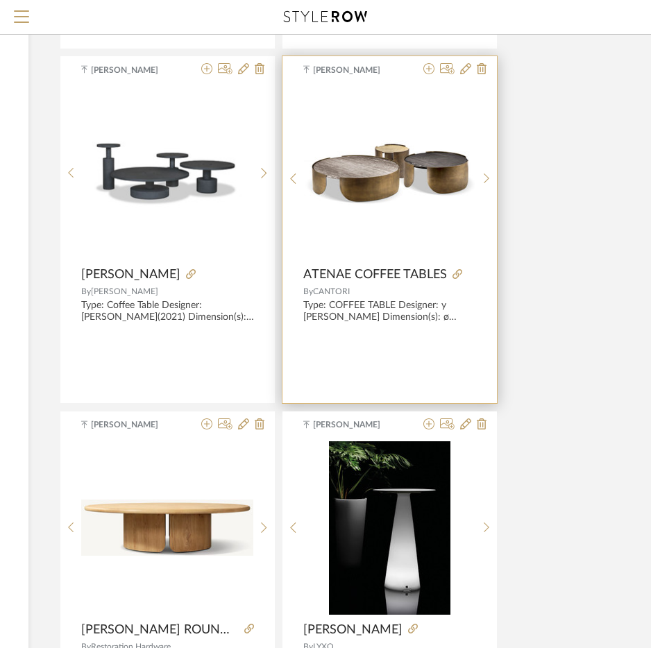
scroll to position [10105, 253]
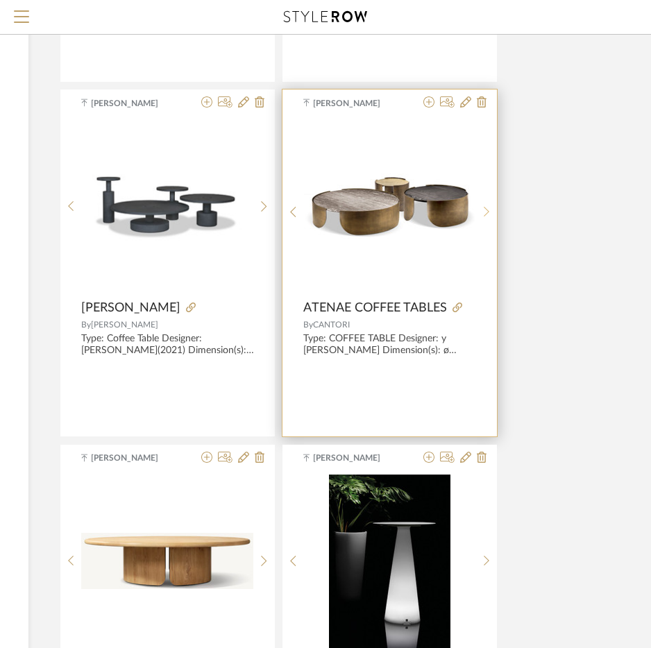
click at [486, 209] on icon at bounding box center [486, 212] width 6 height 10
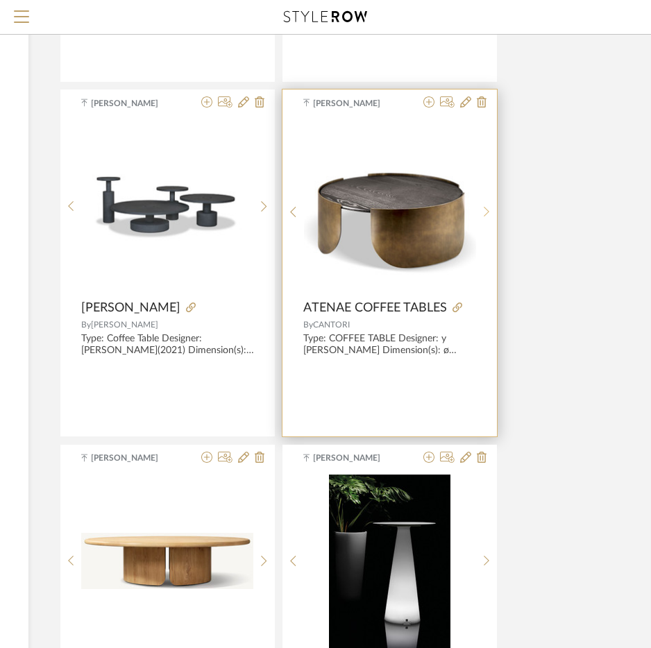
click at [486, 209] on icon at bounding box center [486, 212] width 6 height 10
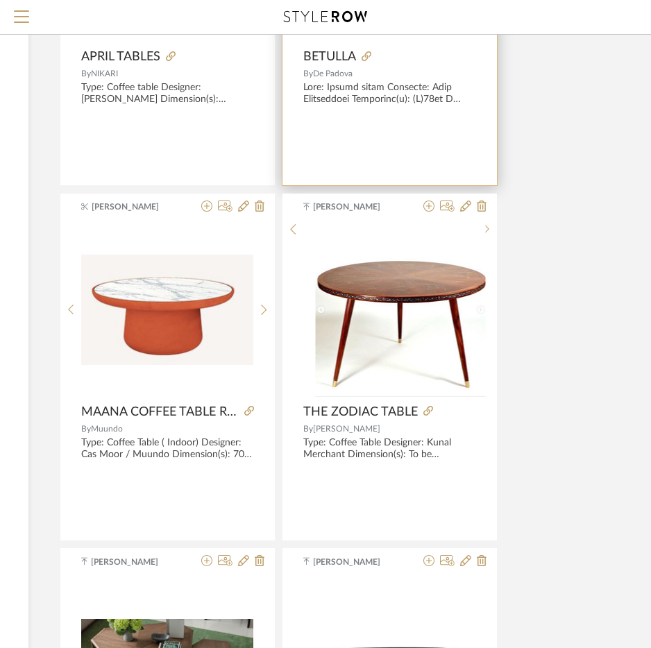
scroll to position [11076, 253]
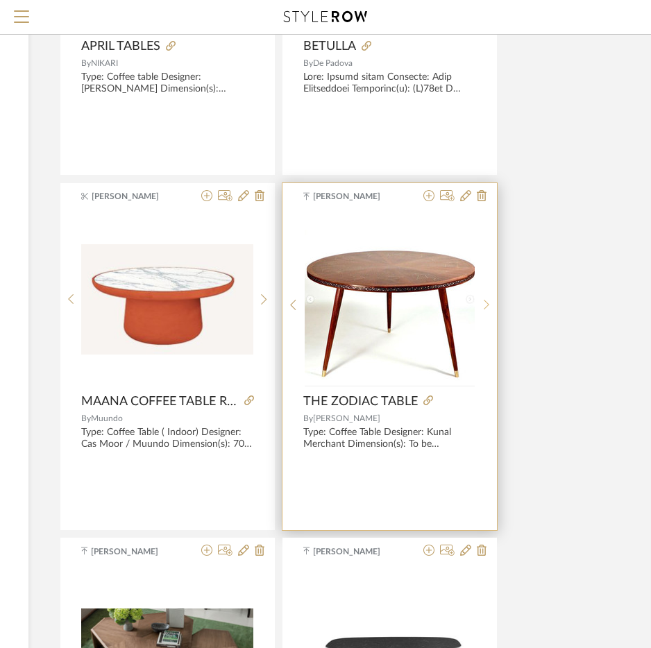
click at [479, 314] on div at bounding box center [486, 305] width 21 height 184
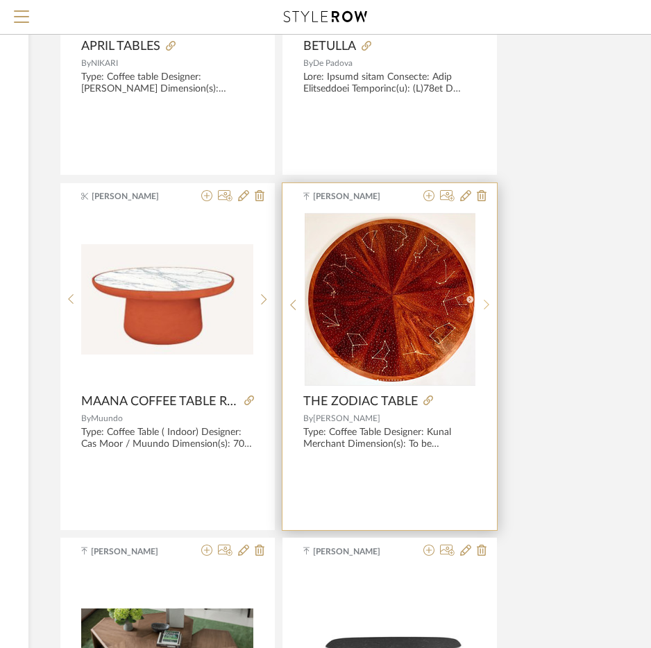
click at [479, 314] on div at bounding box center [486, 305] width 21 height 184
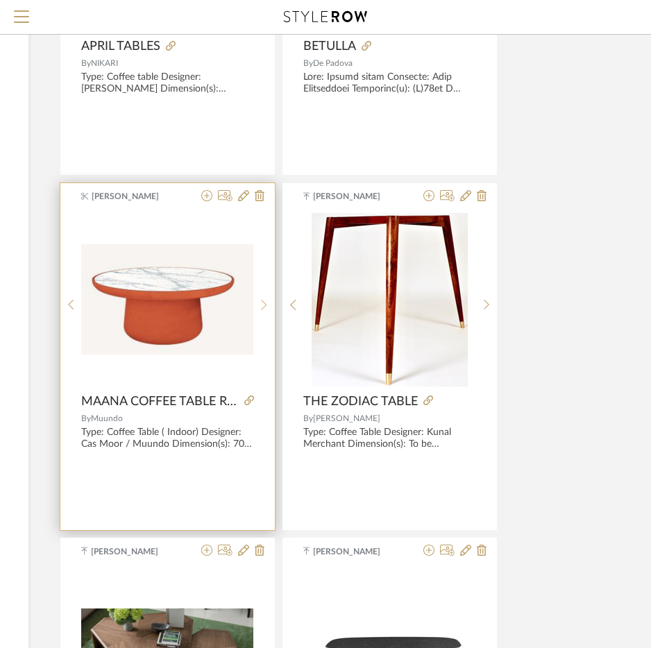
click at [270, 297] on div at bounding box center [263, 305] width 21 height 184
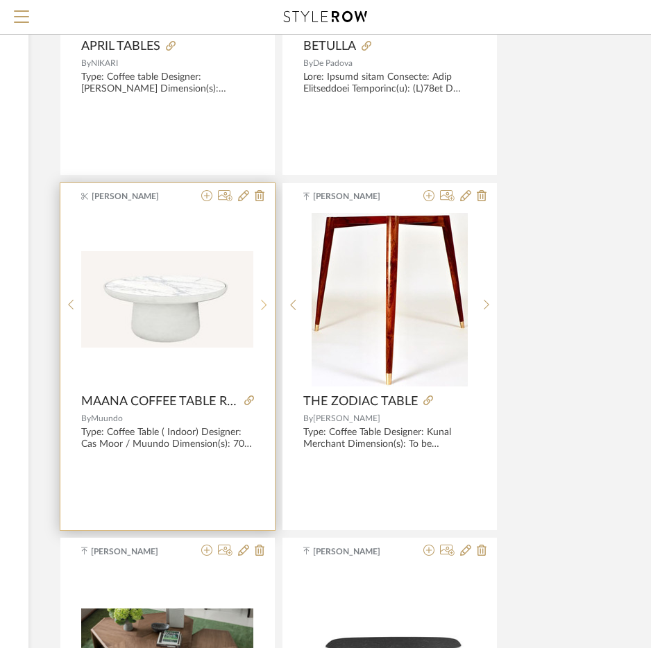
click at [270, 297] on div at bounding box center [263, 305] width 21 height 184
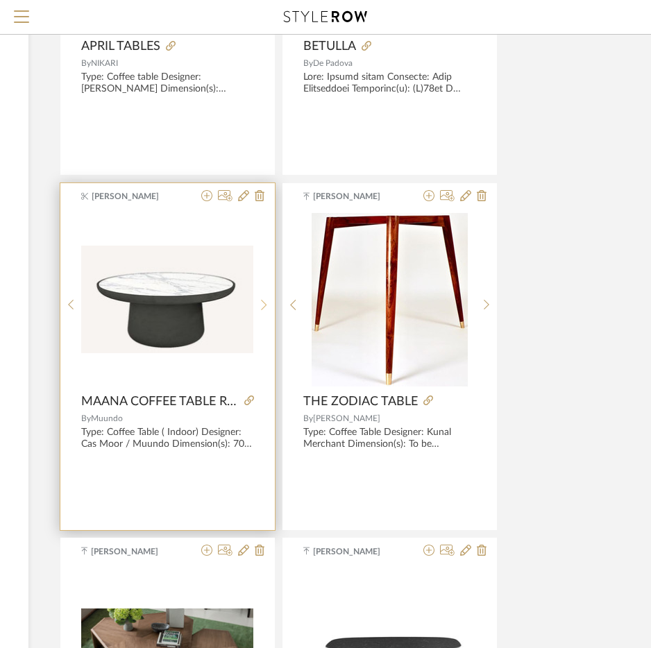
click at [270, 297] on div at bounding box center [263, 305] width 21 height 184
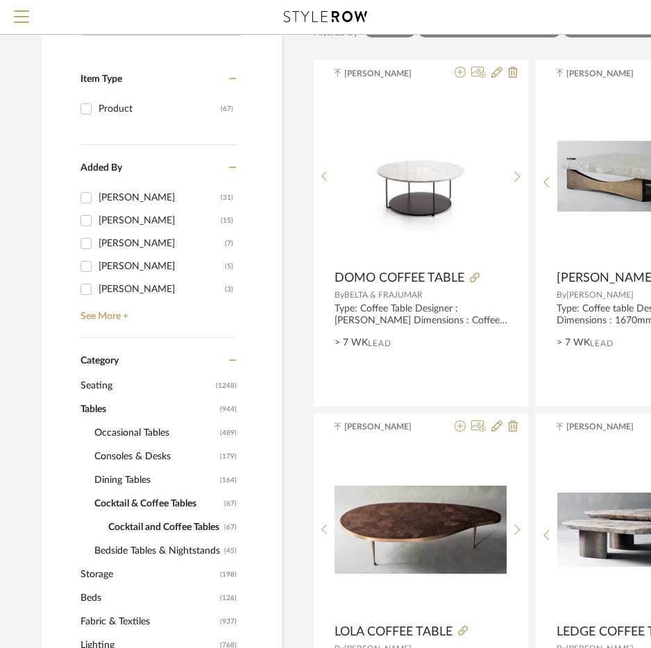
scroll to position [208, 0]
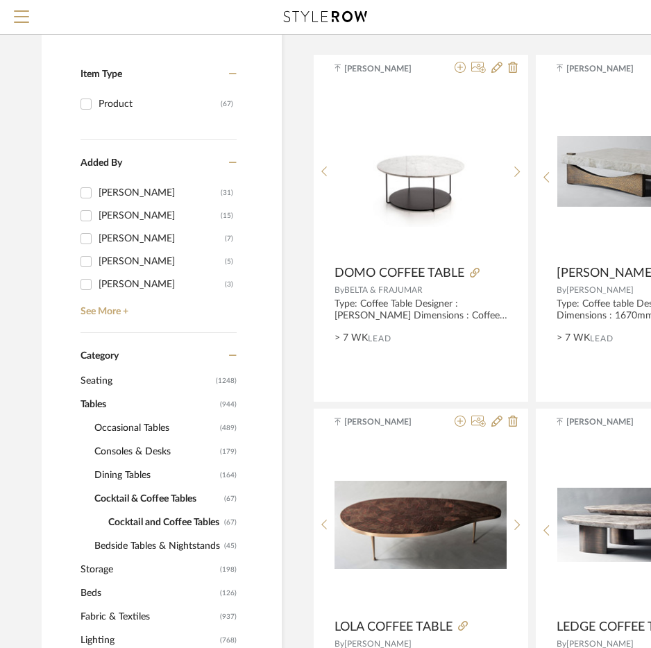
click at [131, 422] on span "Occasional Tables" at bounding box center [155, 428] width 122 height 24
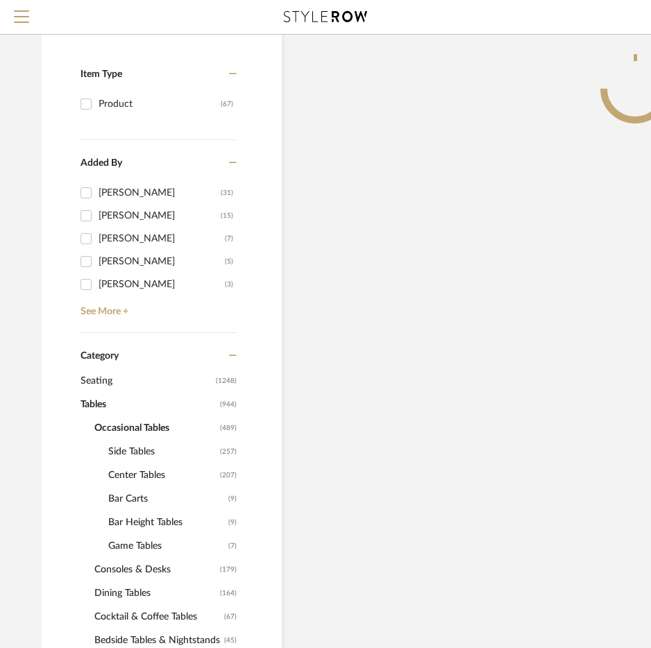
click at [141, 480] on span "Center Tables" at bounding box center [162, 475] width 108 height 24
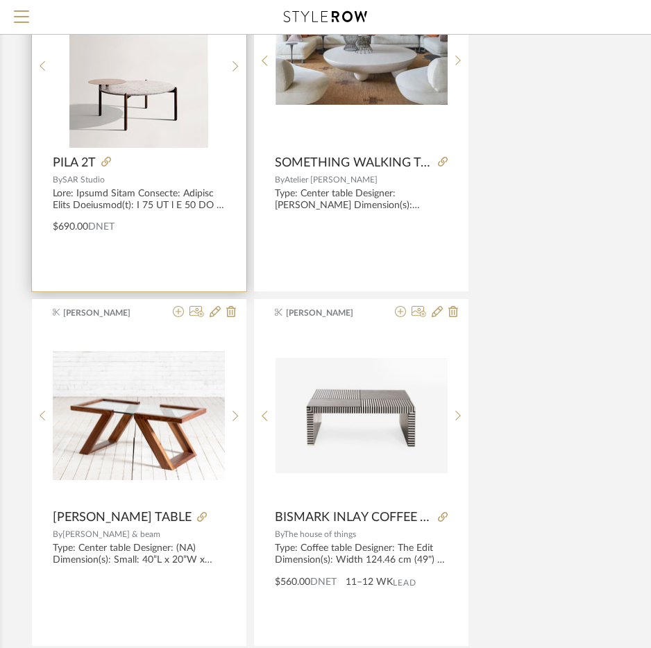
scroll to position [1942, 282]
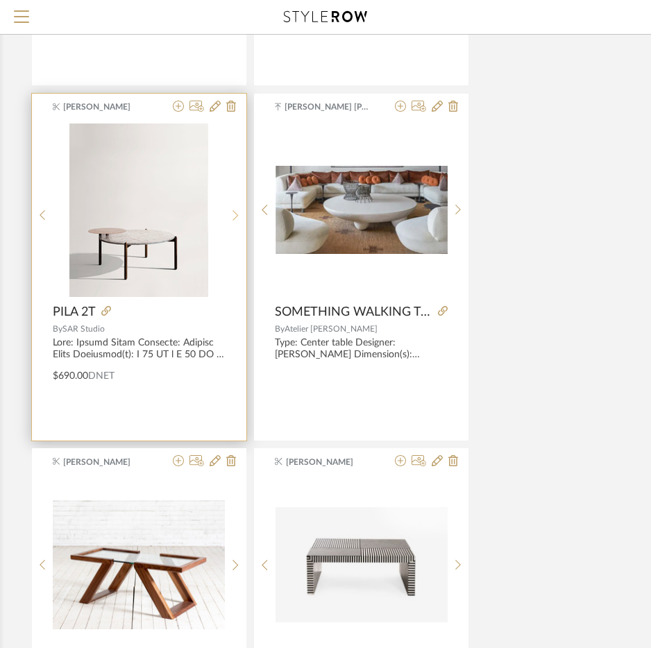
click at [238, 217] on icon at bounding box center [235, 215] width 6 height 12
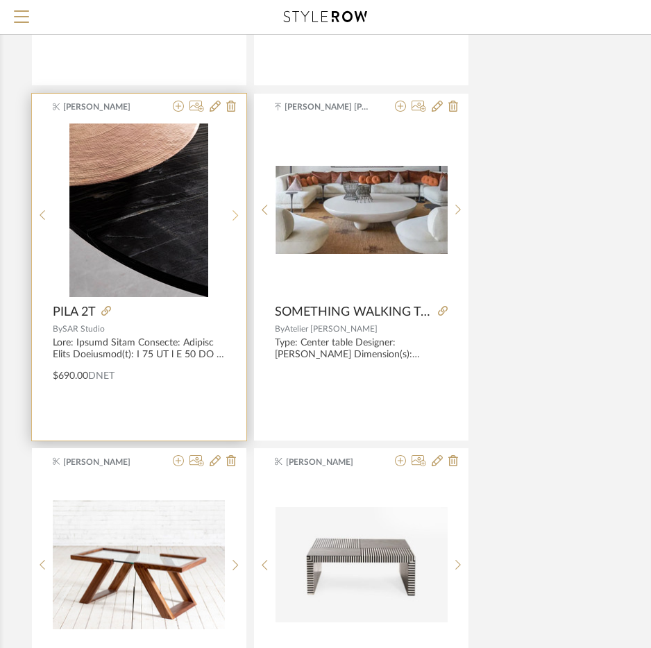
click at [238, 217] on icon at bounding box center [235, 215] width 6 height 12
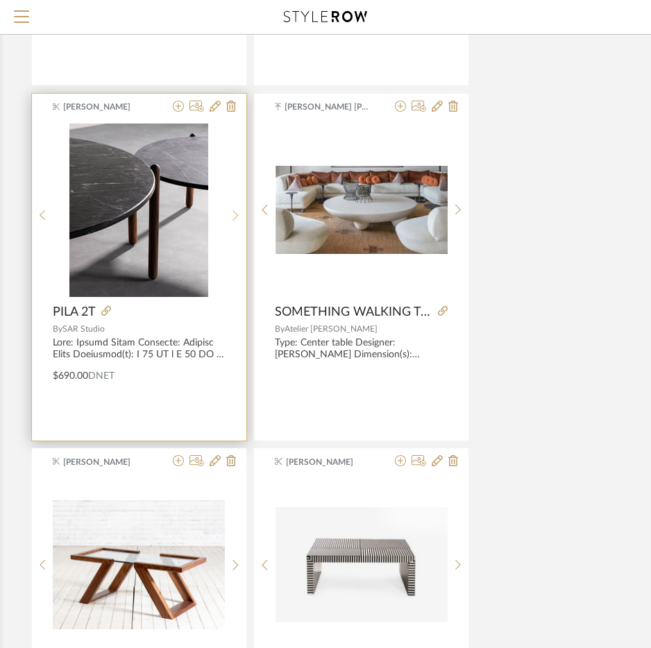
click at [238, 217] on icon at bounding box center [235, 215] width 6 height 12
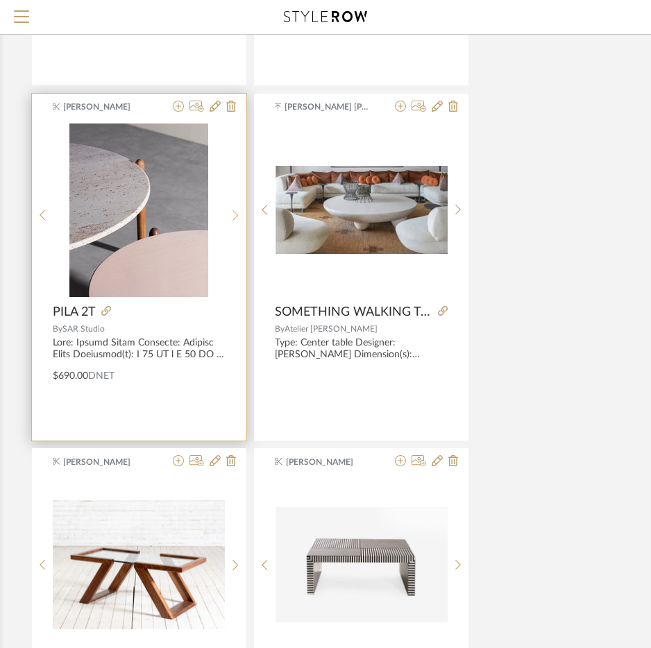
click at [238, 217] on icon at bounding box center [235, 215] width 6 height 12
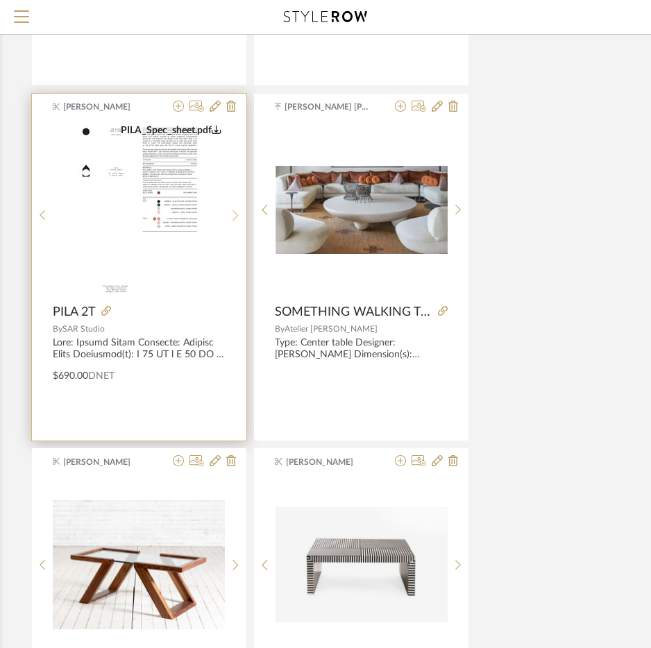
click at [238, 217] on icon at bounding box center [235, 215] width 6 height 12
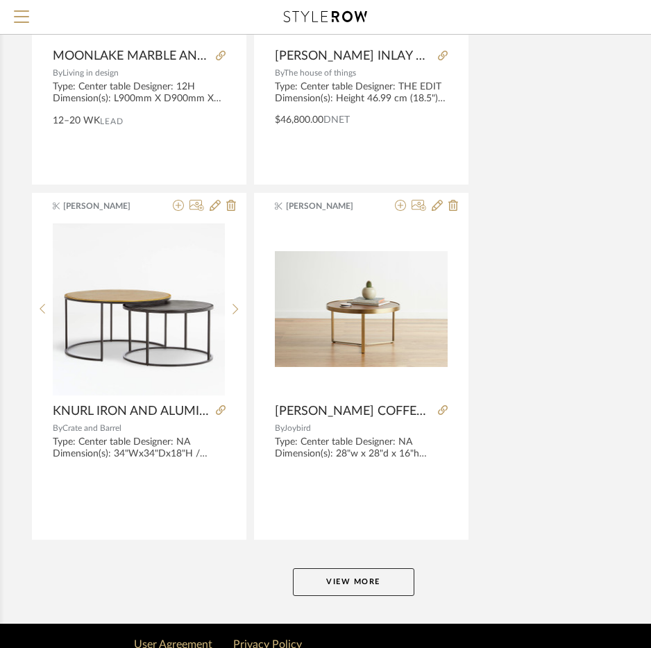
scroll to position [6109, 282]
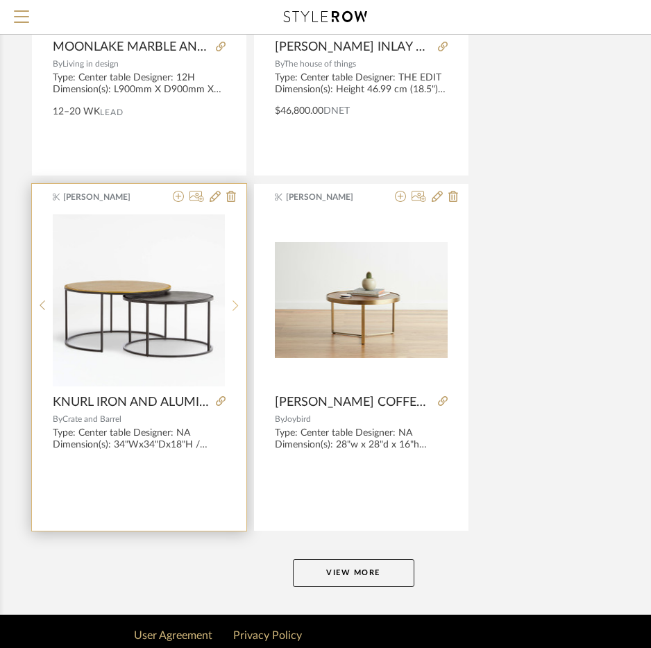
click at [239, 304] on sr-next-btn at bounding box center [235, 306] width 21 height 12
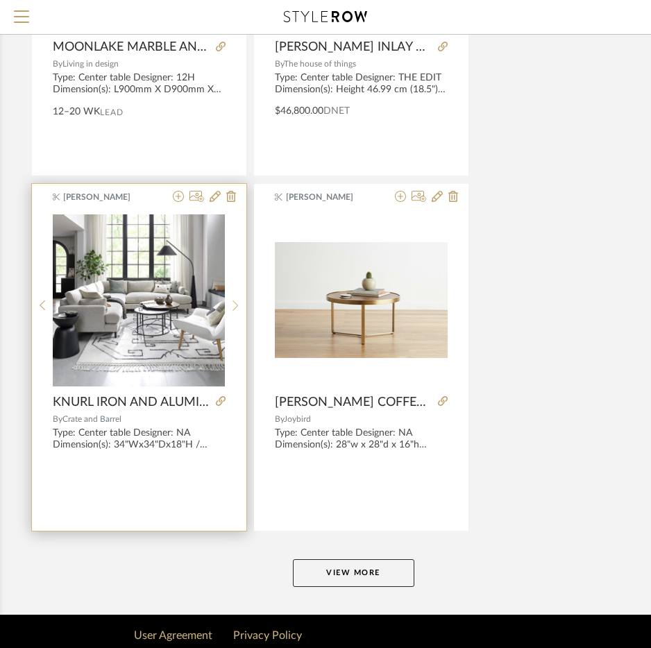
click at [239, 304] on sr-next-btn at bounding box center [235, 306] width 21 height 12
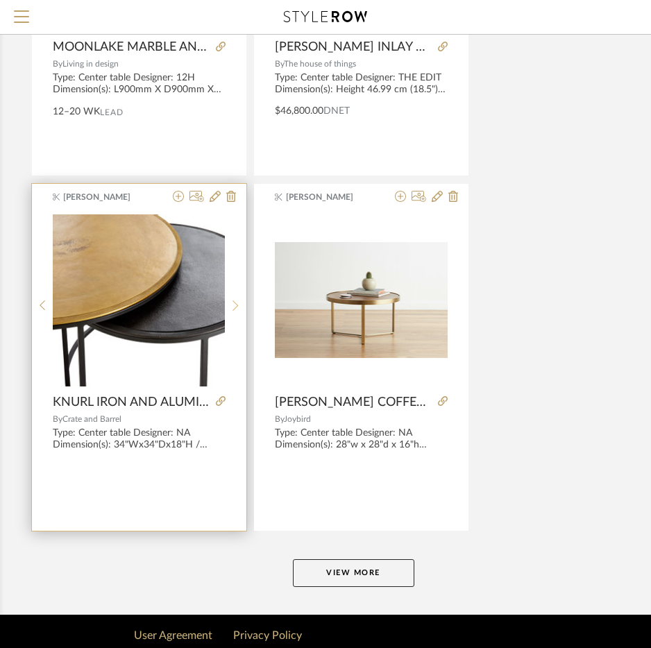
click at [239, 304] on sr-next-btn at bounding box center [235, 306] width 21 height 12
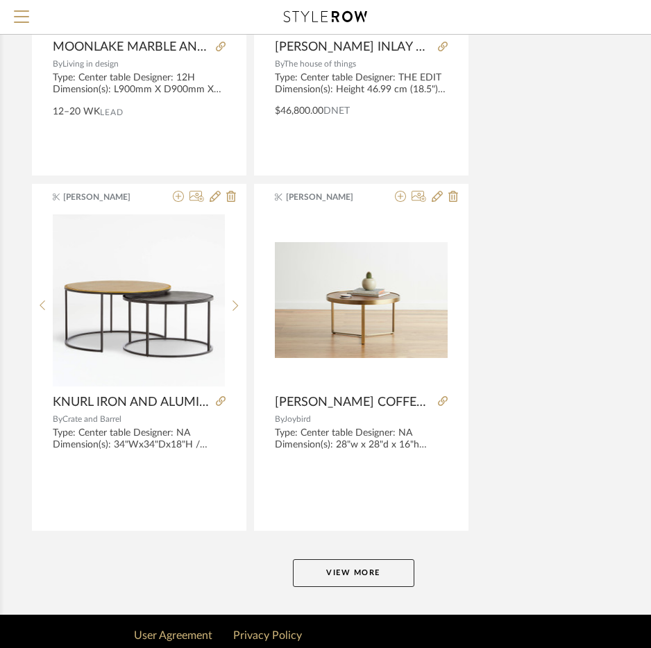
click at [362, 572] on button "View More" at bounding box center [353, 573] width 121 height 28
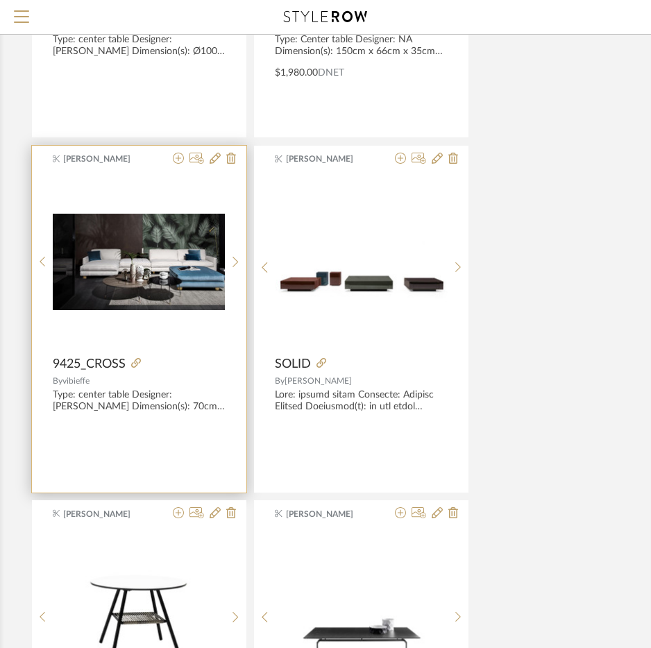
scroll to position [7565, 282]
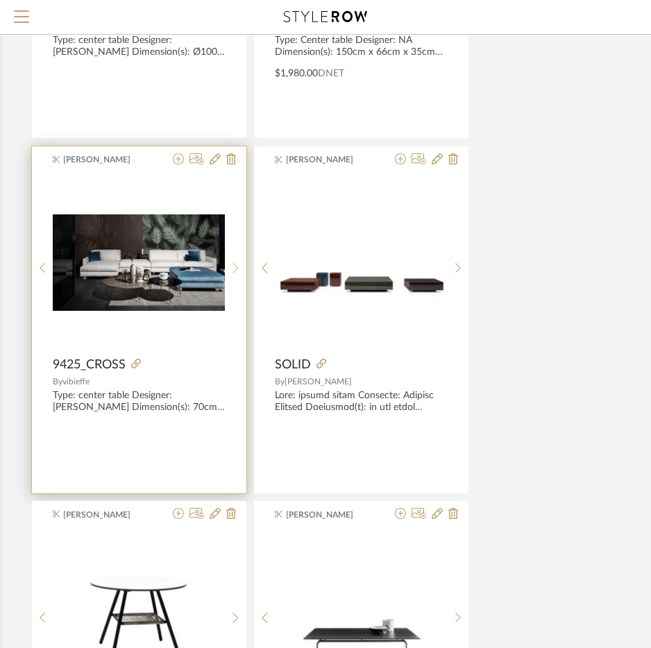
click at [236, 264] on icon at bounding box center [235, 268] width 6 height 12
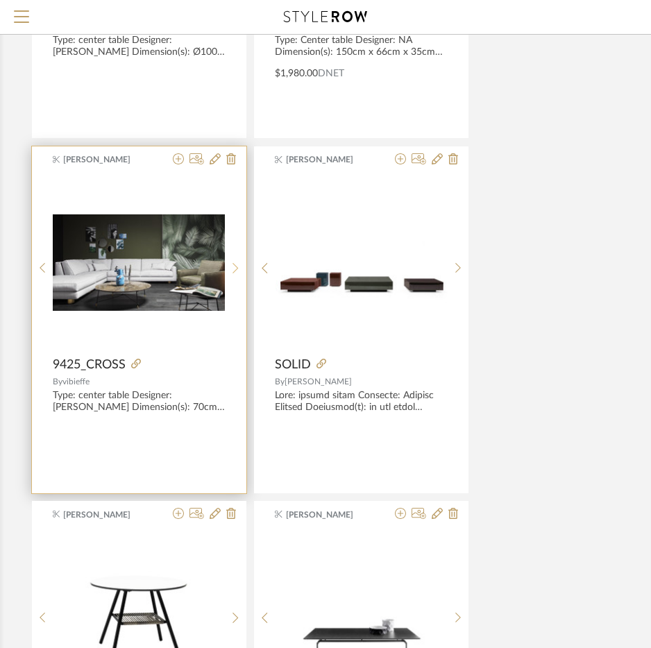
click at [236, 264] on icon at bounding box center [235, 268] width 6 height 12
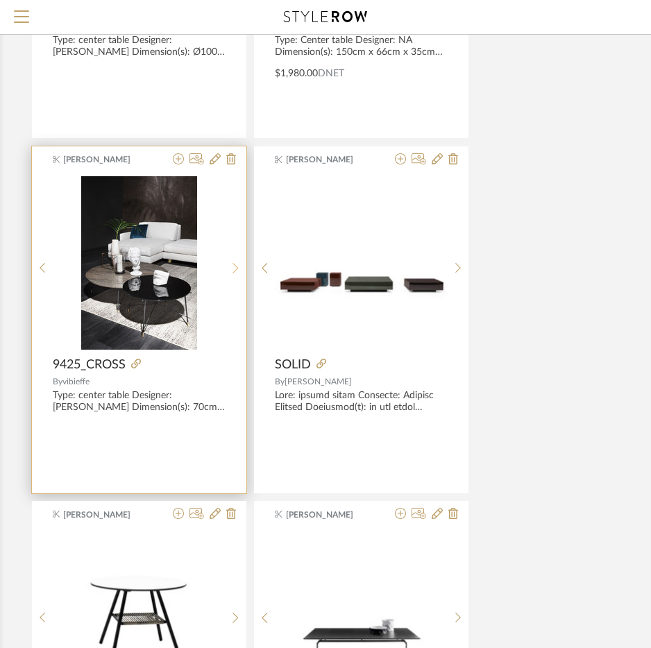
click at [236, 264] on icon at bounding box center [235, 268] width 6 height 12
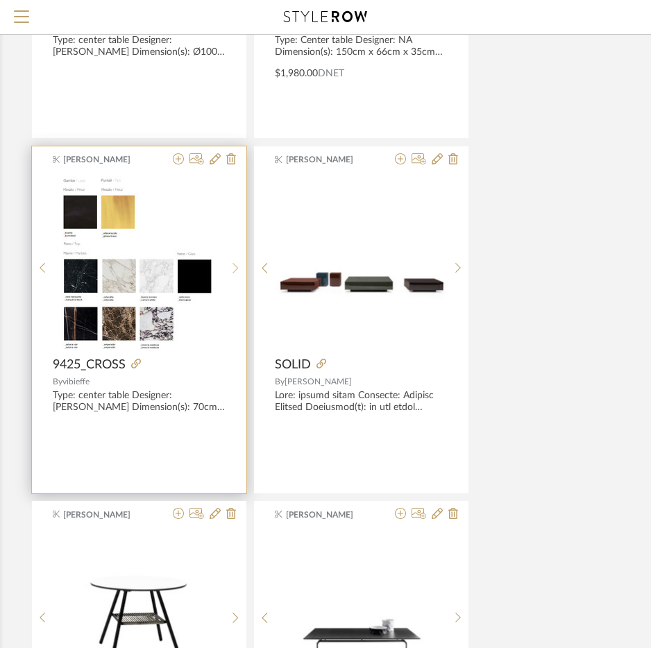
click at [236, 264] on icon at bounding box center [235, 268] width 6 height 12
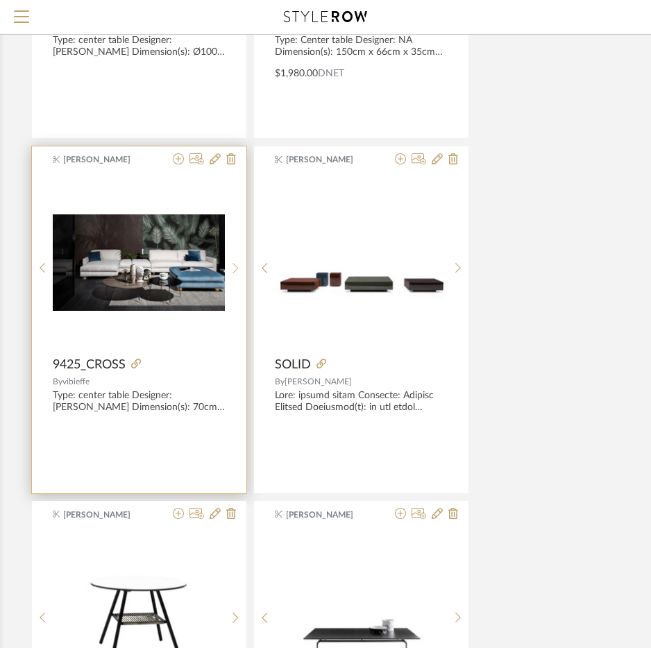
click at [236, 264] on icon at bounding box center [235, 268] width 6 height 12
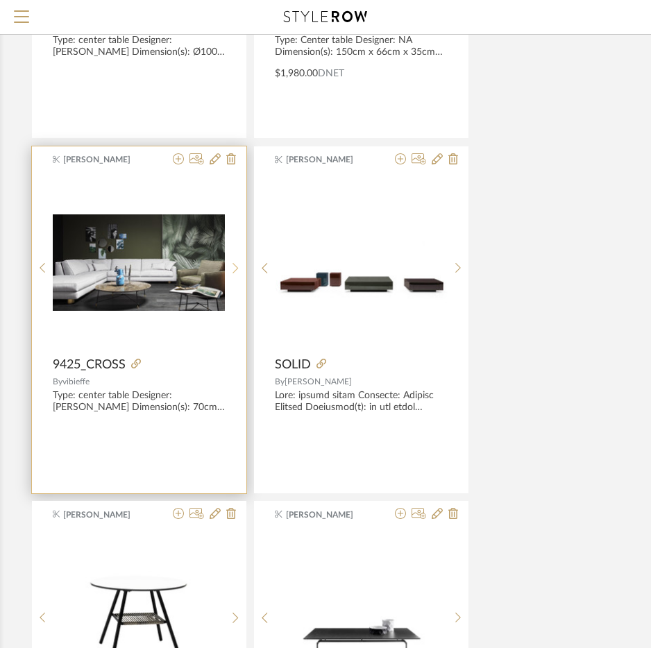
click at [236, 264] on icon at bounding box center [235, 268] width 6 height 12
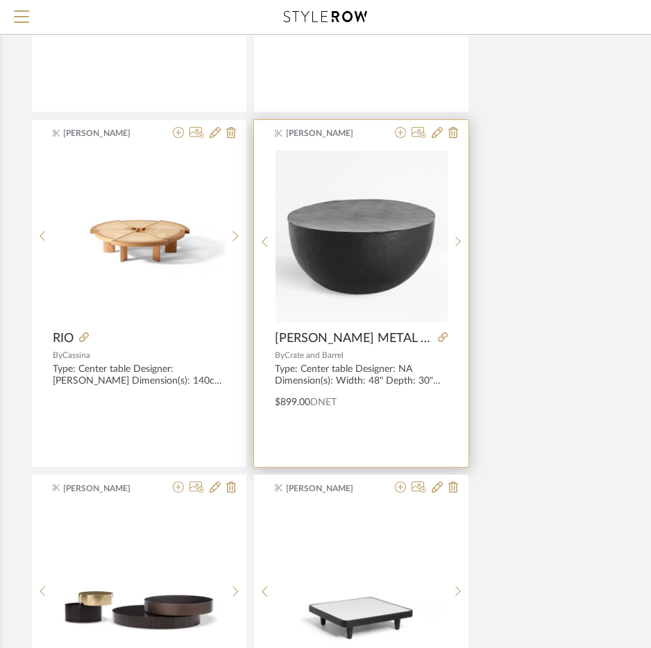
scroll to position [8328, 282]
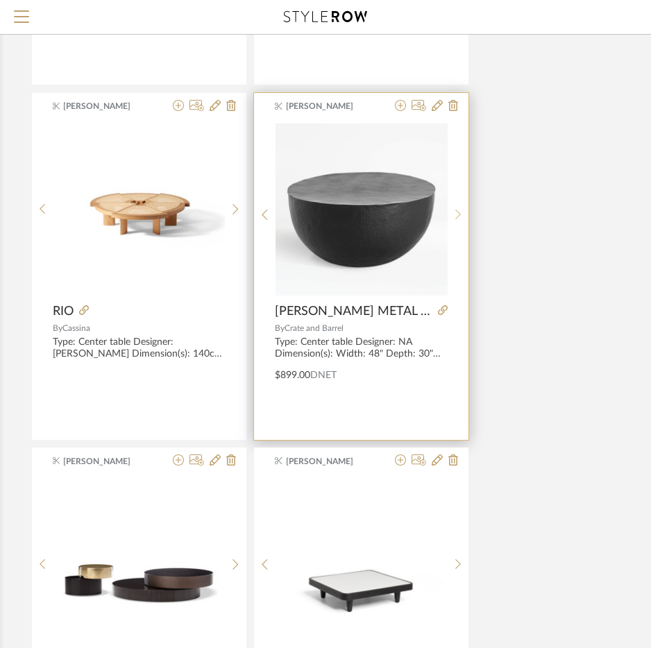
click at [455, 214] on icon at bounding box center [458, 215] width 6 height 12
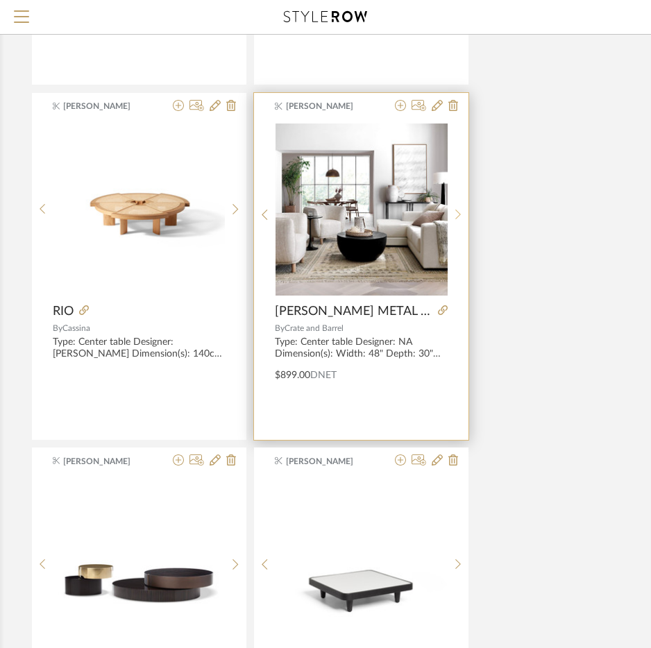
click at [455, 214] on icon at bounding box center [458, 215] width 6 height 12
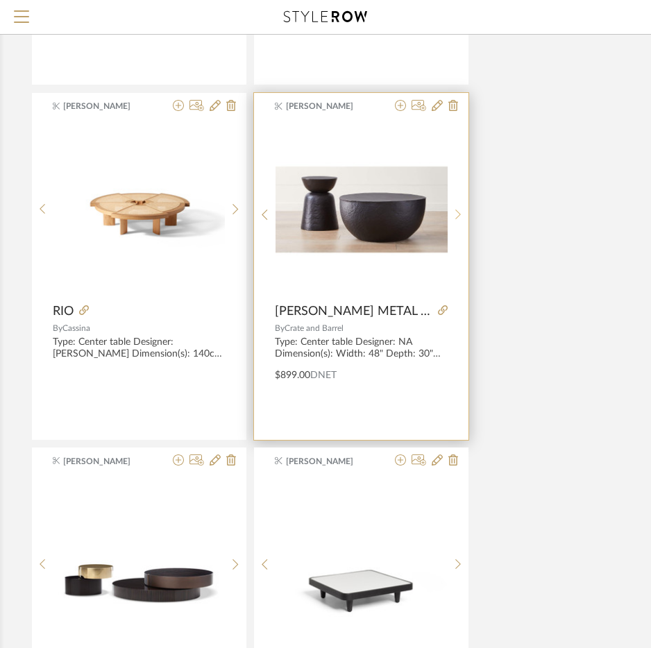
click at [455, 214] on icon at bounding box center [458, 215] width 6 height 12
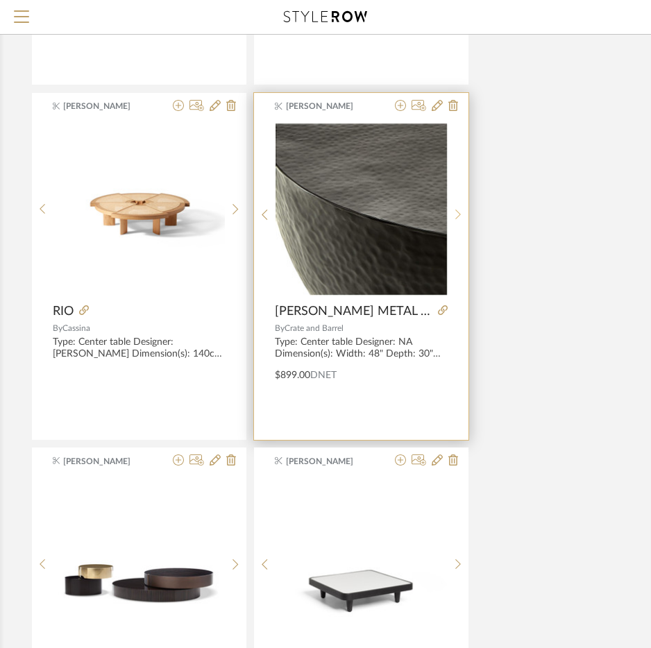
click at [455, 214] on icon at bounding box center [458, 215] width 6 height 12
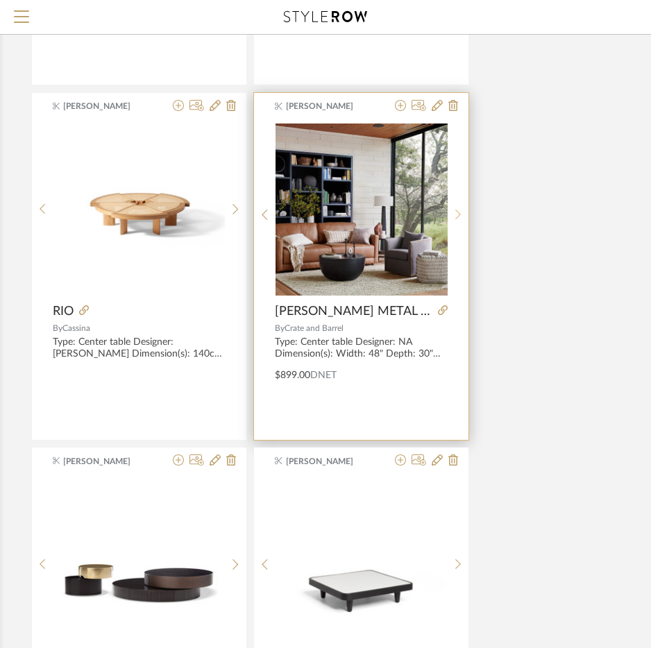
click at [455, 214] on icon at bounding box center [458, 215] width 6 height 12
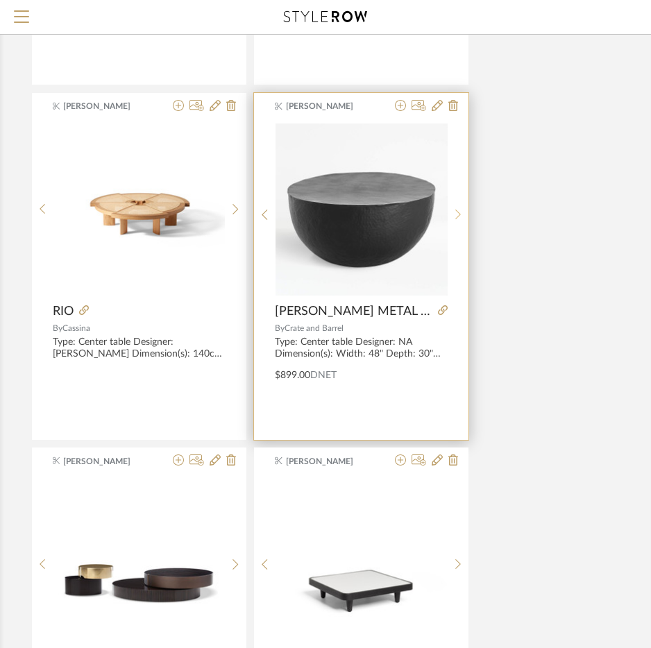
click at [455, 214] on icon at bounding box center [458, 215] width 6 height 12
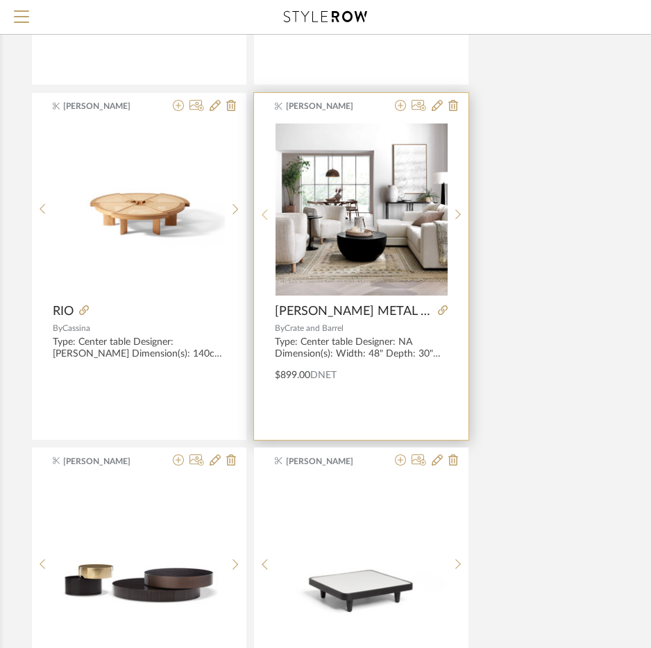
click at [261, 208] on div at bounding box center [264, 215] width 21 height 184
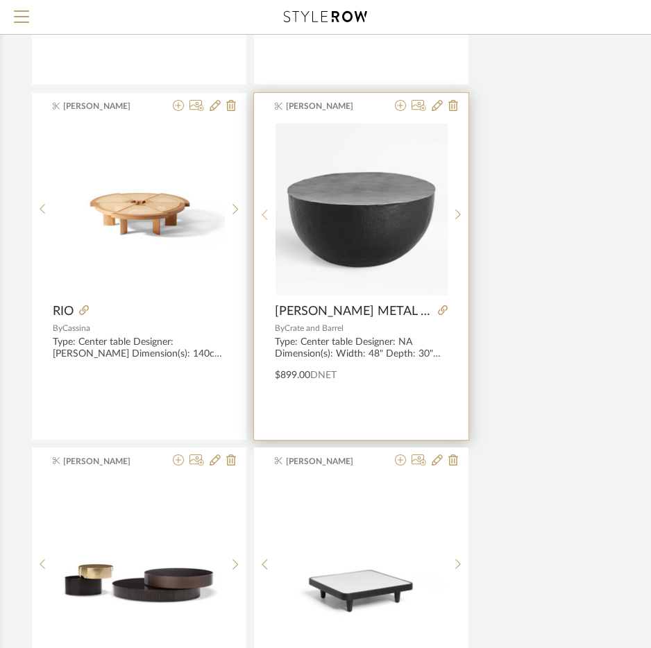
click at [261, 208] on div at bounding box center [264, 215] width 21 height 184
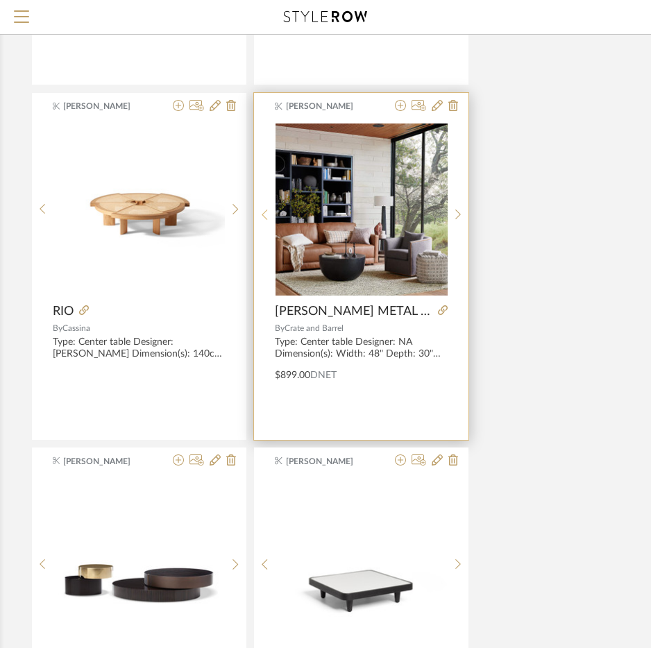
click at [261, 208] on div at bounding box center [264, 215] width 21 height 184
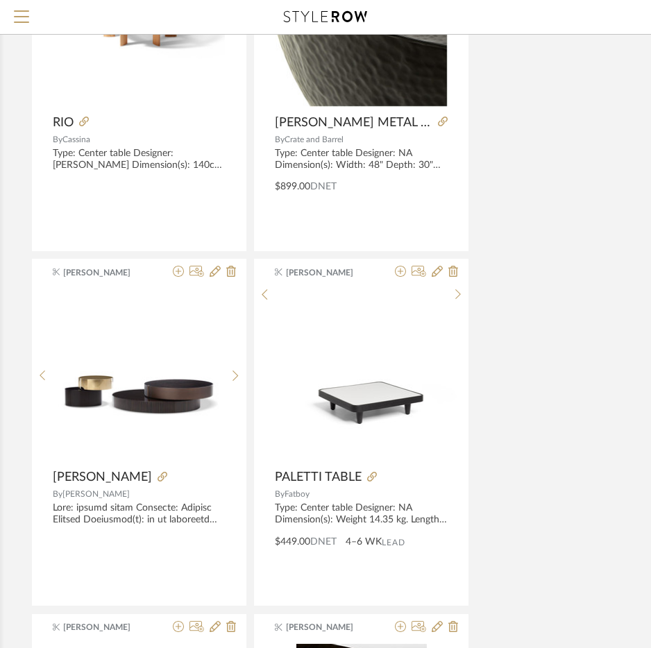
scroll to position [8744, 282]
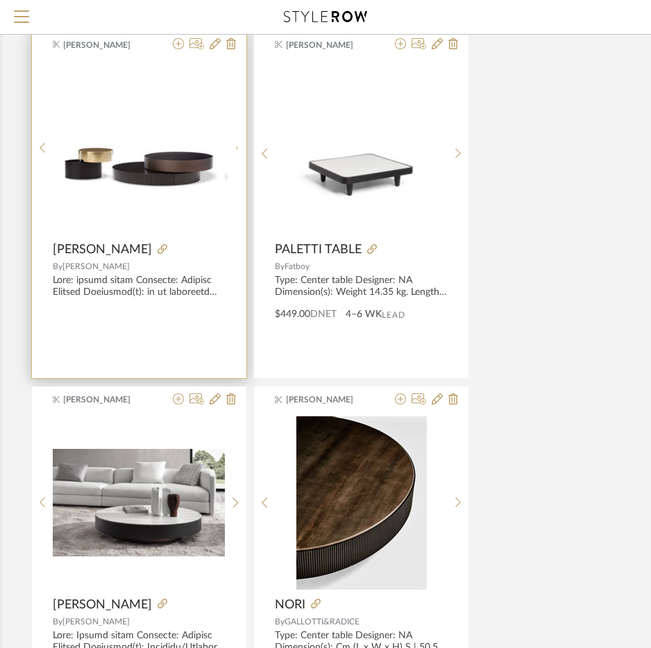
click at [236, 152] on icon at bounding box center [235, 148] width 6 height 10
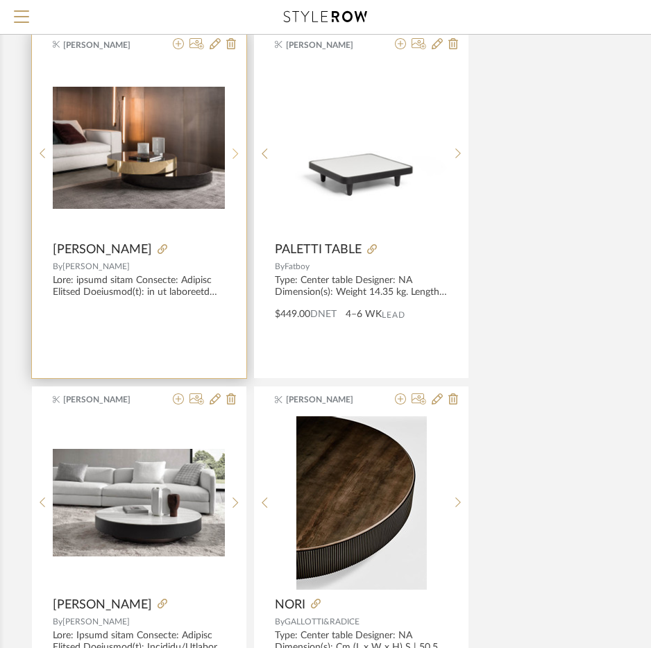
click at [236, 152] on icon at bounding box center [235, 153] width 6 height 10
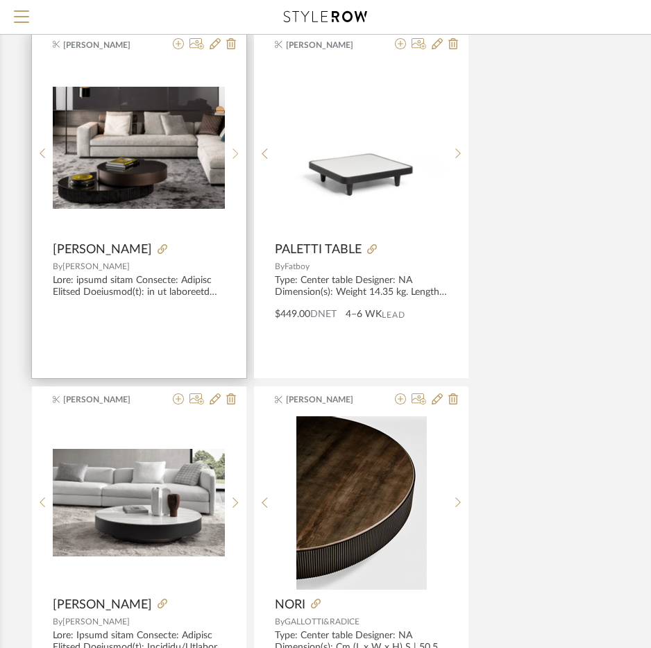
click at [236, 152] on icon at bounding box center [235, 153] width 6 height 10
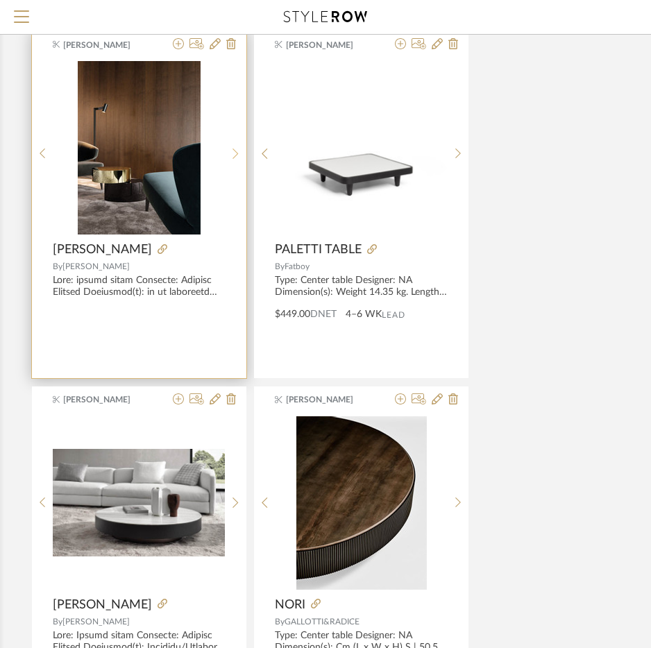
click at [236, 152] on icon at bounding box center [235, 153] width 6 height 10
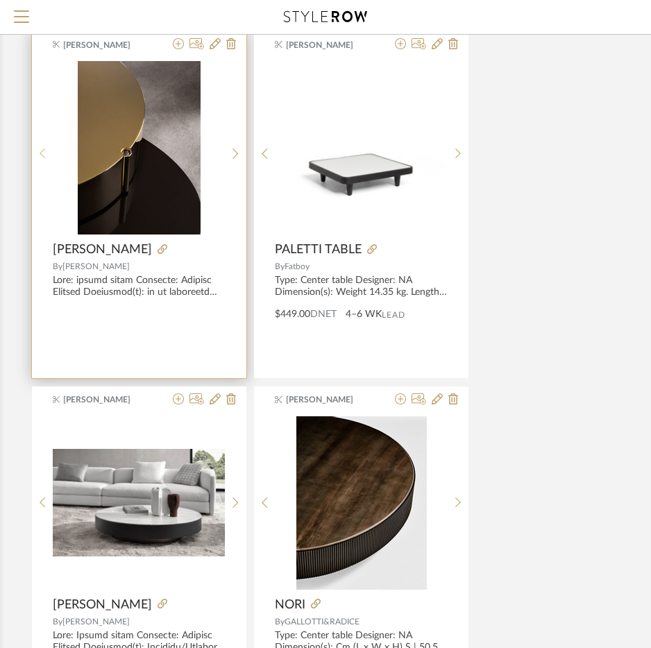
click at [44, 156] on icon at bounding box center [43, 154] width 6 height 12
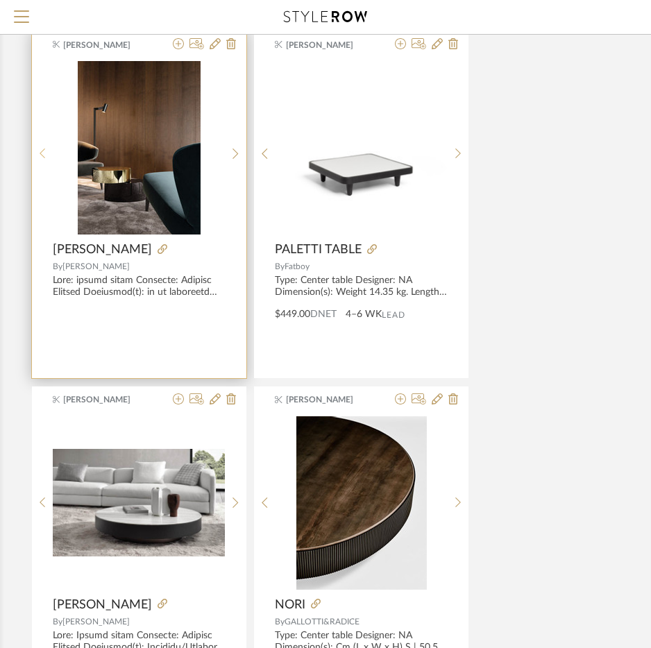
click at [44, 156] on icon at bounding box center [43, 154] width 6 height 12
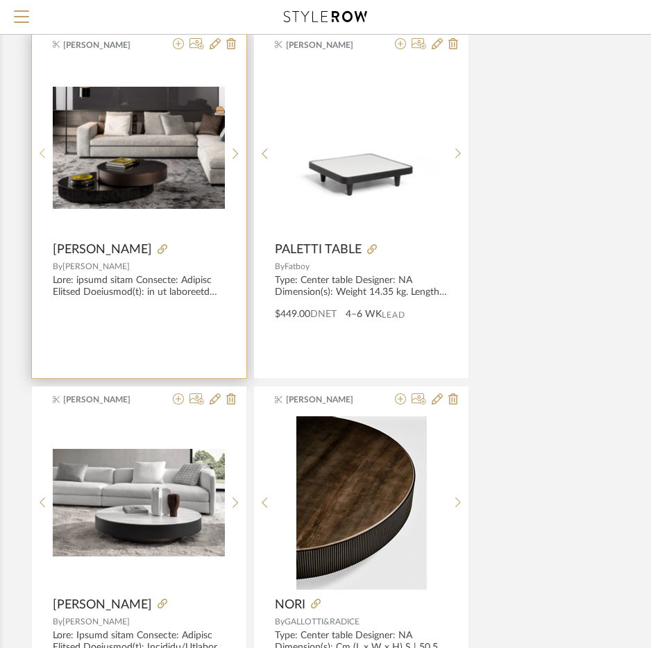
click at [44, 156] on icon at bounding box center [43, 154] width 6 height 12
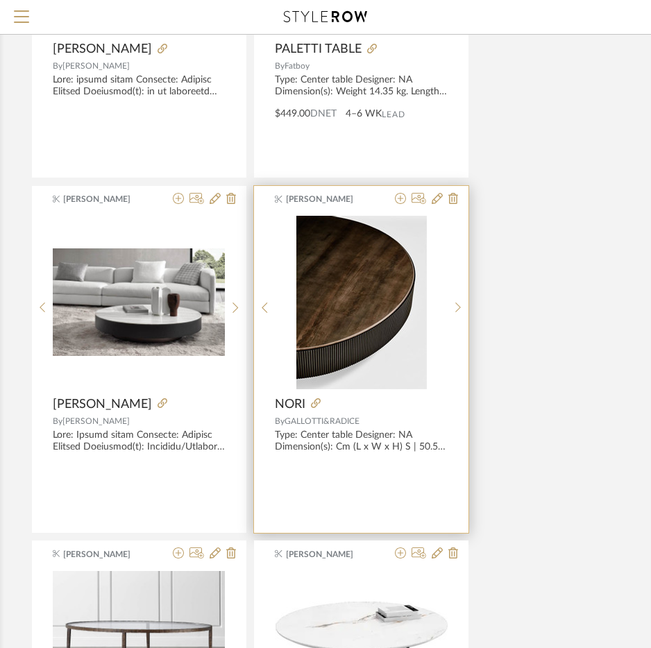
scroll to position [8952, 282]
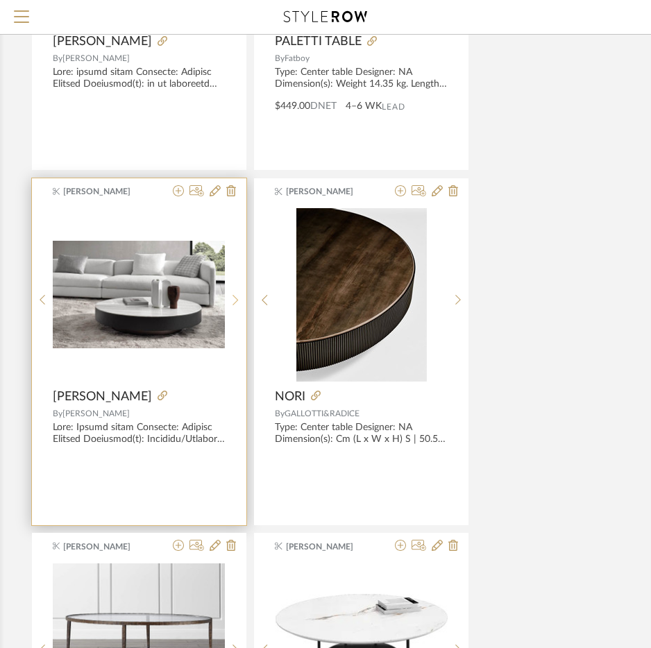
click at [241, 307] on div at bounding box center [235, 300] width 21 height 184
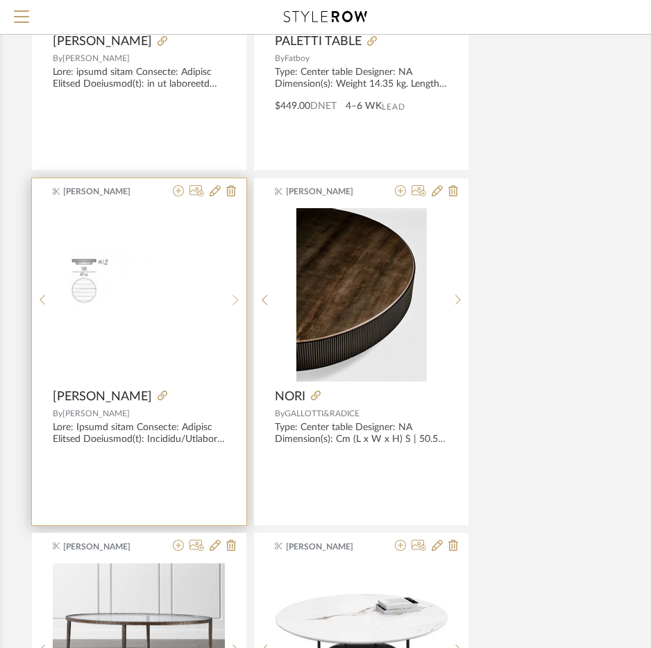
click at [241, 307] on div at bounding box center [235, 300] width 21 height 184
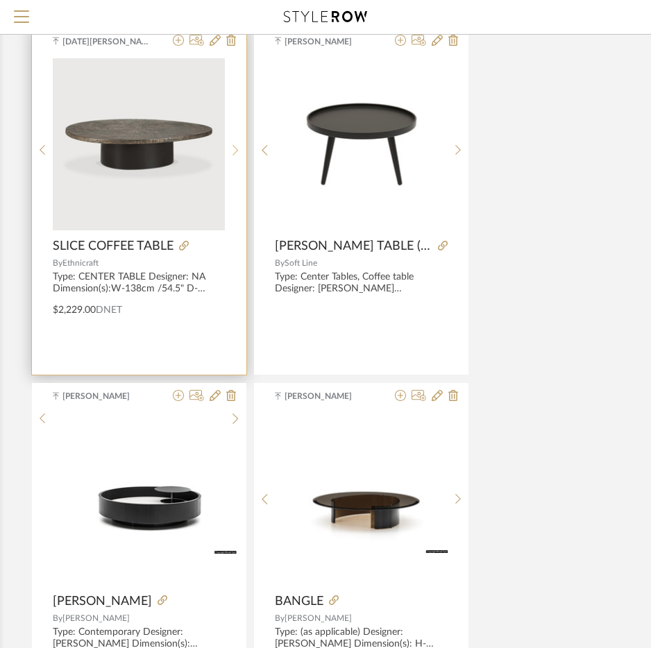
scroll to position [10200, 282]
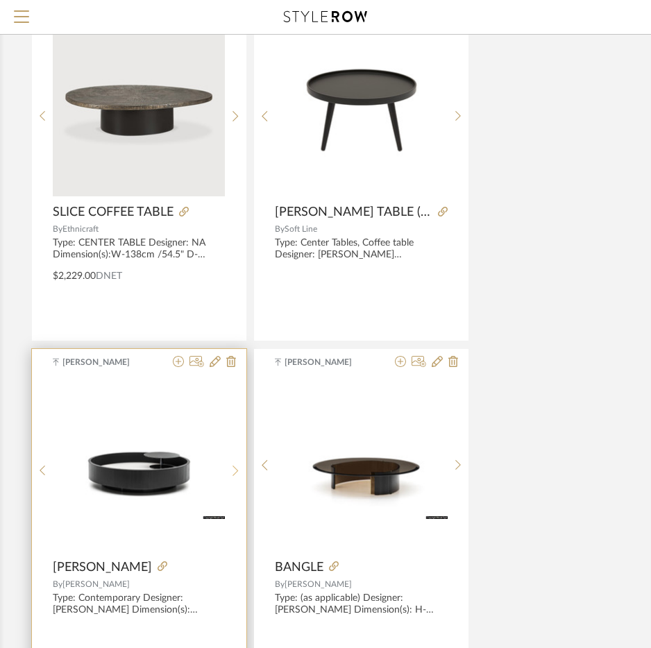
click at [231, 474] on sr-next-btn at bounding box center [235, 471] width 21 height 12
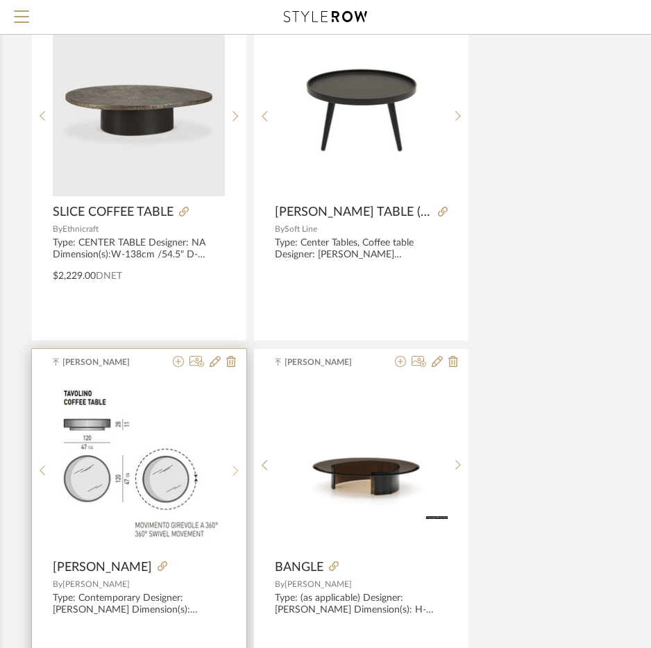
click at [231, 474] on sr-next-btn at bounding box center [235, 471] width 21 height 12
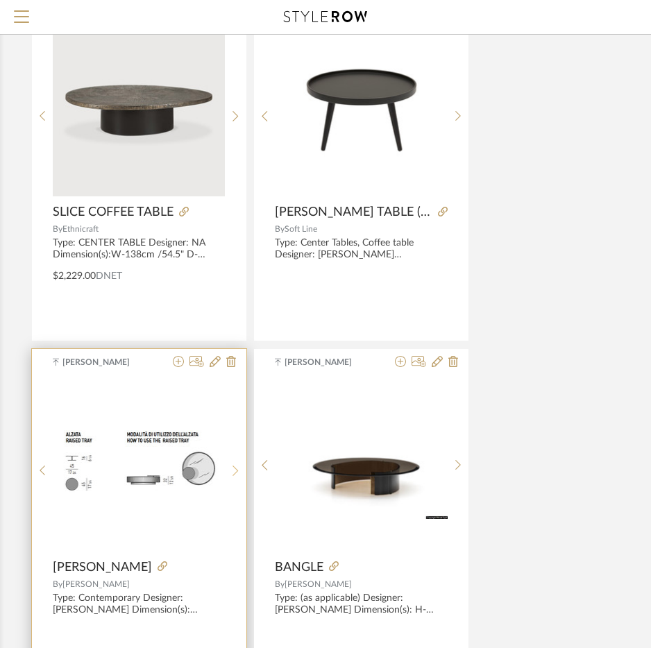
click at [231, 474] on sr-next-btn at bounding box center [235, 471] width 21 height 12
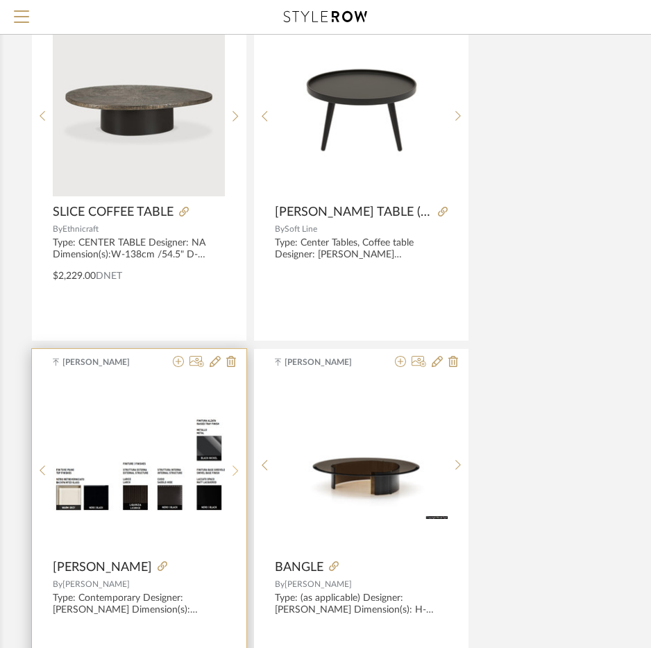
click at [231, 474] on sr-next-btn at bounding box center [235, 471] width 21 height 12
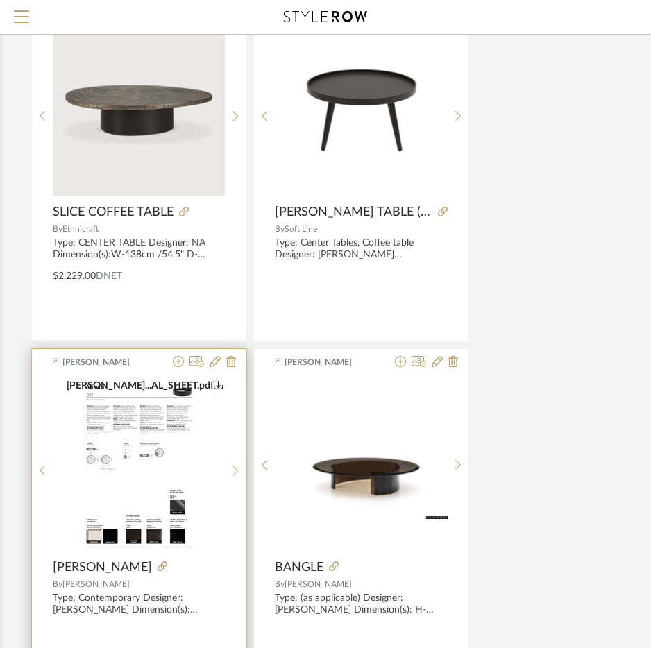
click at [231, 474] on sr-next-btn at bounding box center [235, 471] width 21 height 12
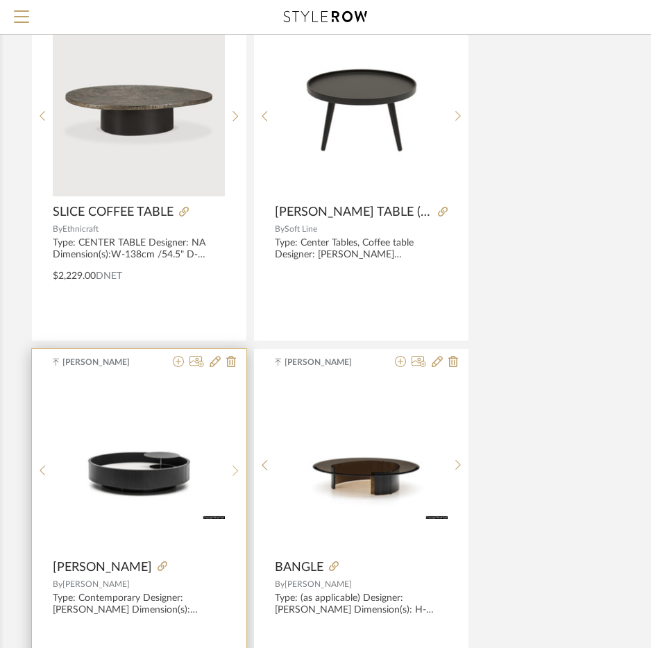
click at [231, 474] on sr-next-btn at bounding box center [235, 471] width 21 height 12
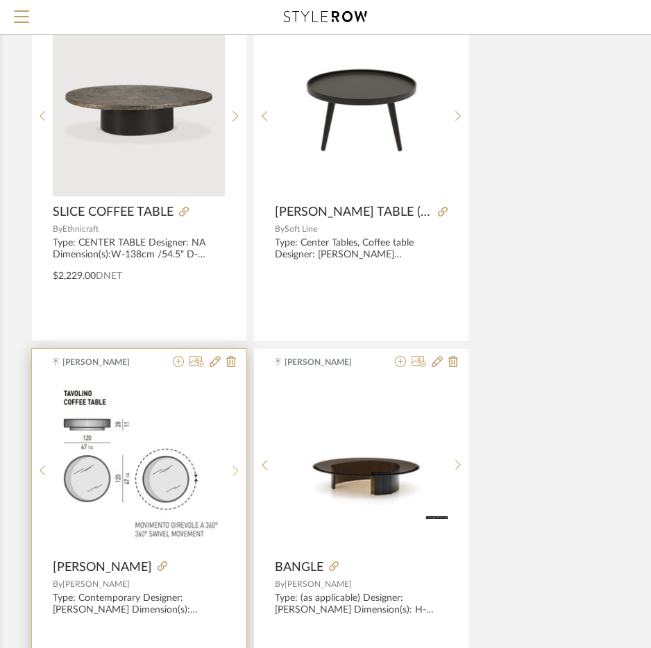
click at [231, 474] on sr-next-btn at bounding box center [235, 471] width 21 height 12
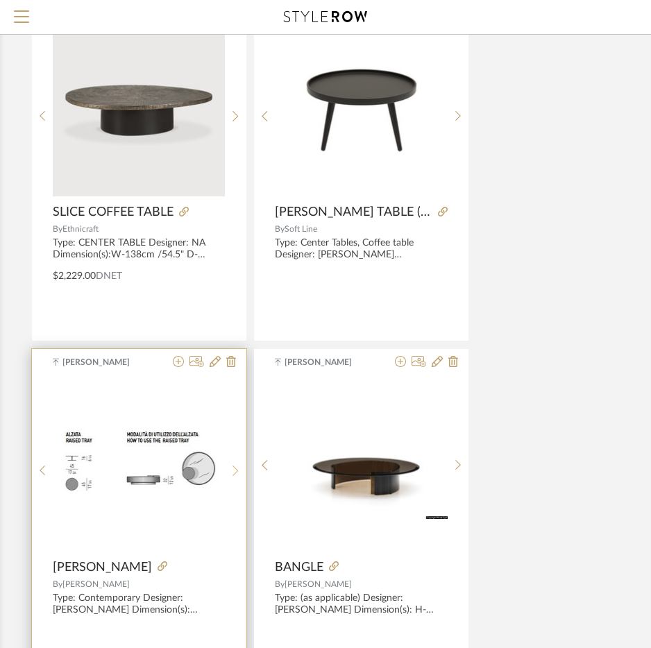
click at [231, 474] on sr-next-btn at bounding box center [235, 471] width 21 height 12
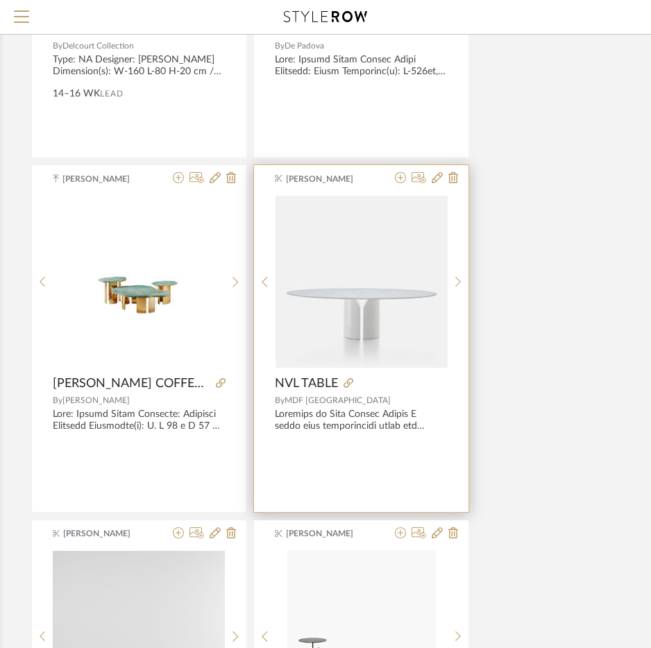
scroll to position [12489, 282]
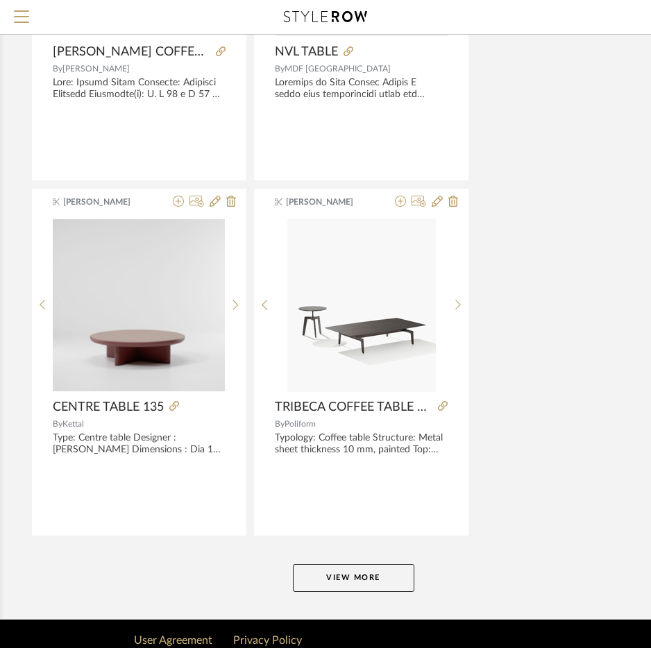
click at [347, 578] on button "View More" at bounding box center [353, 578] width 121 height 28
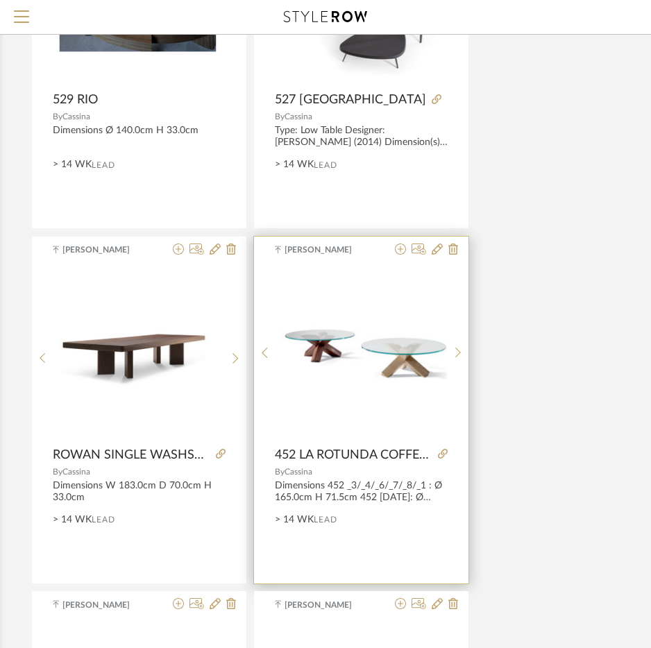
scroll to position [17552, 282]
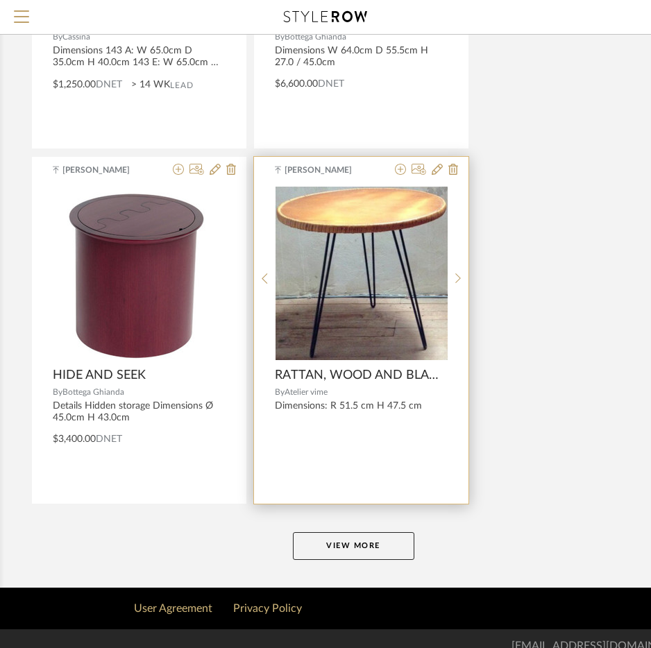
scroll to position [18922, 282]
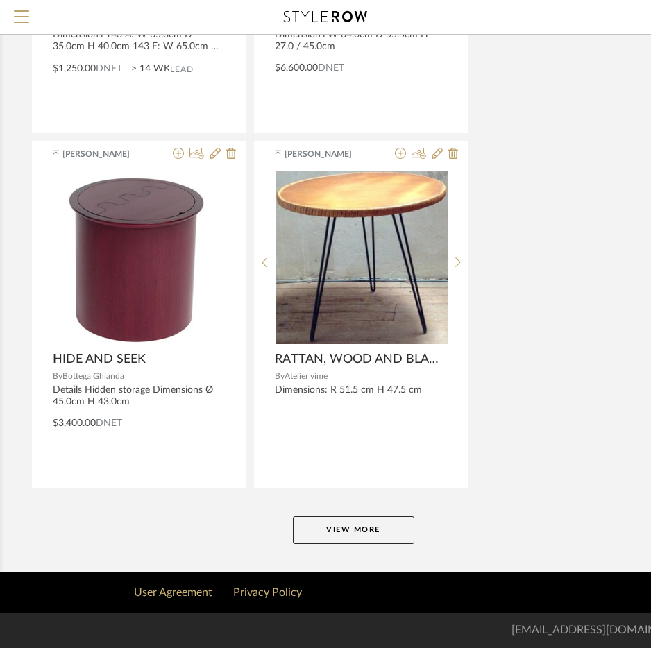
click at [339, 517] on button "View More" at bounding box center [353, 530] width 121 height 28
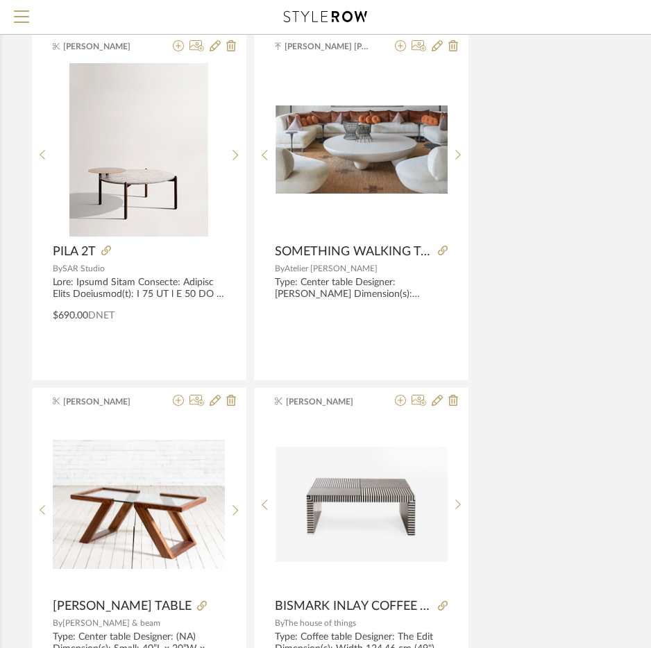
scroll to position [2011, 282]
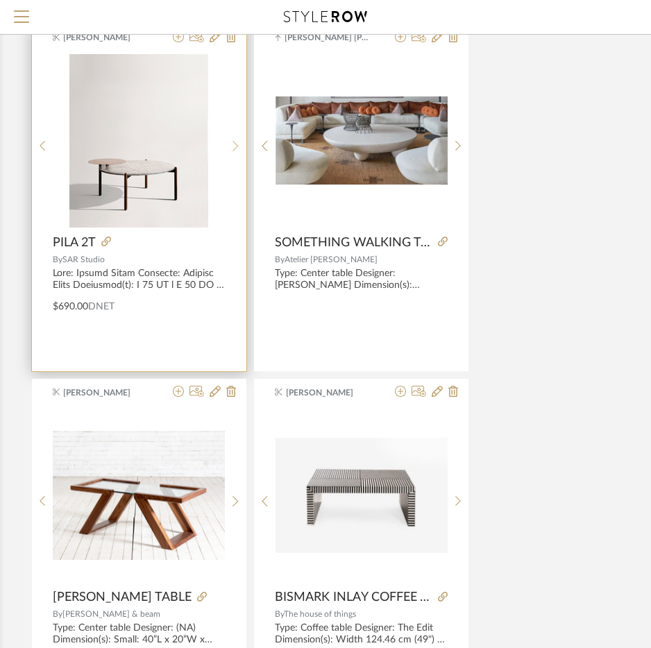
click at [236, 148] on icon at bounding box center [235, 146] width 6 height 12
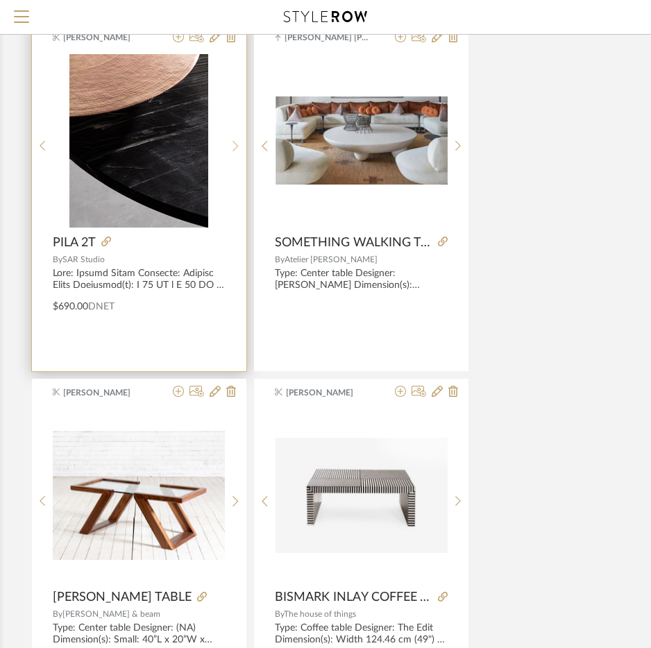
click at [236, 148] on icon at bounding box center [235, 146] width 6 height 12
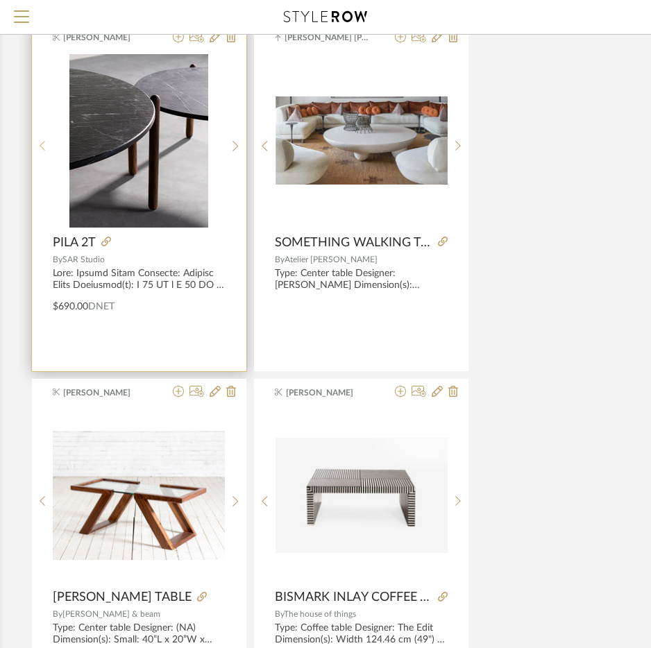
click at [45, 144] on sr-prev-btn at bounding box center [42, 146] width 21 height 12
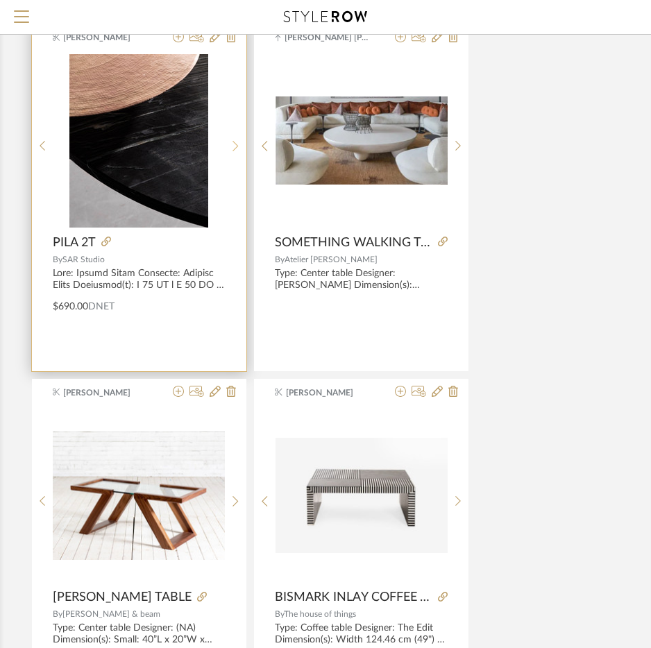
click at [237, 145] on icon at bounding box center [235, 146] width 6 height 12
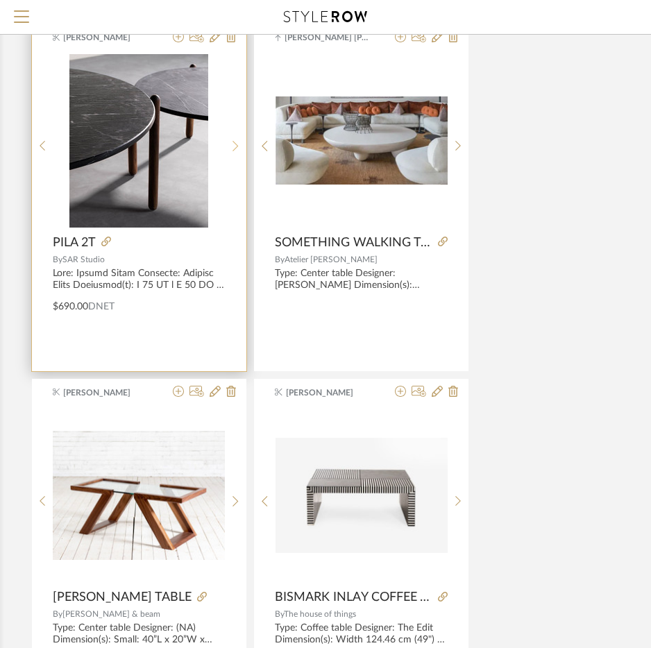
click at [237, 145] on icon at bounding box center [235, 146] width 6 height 12
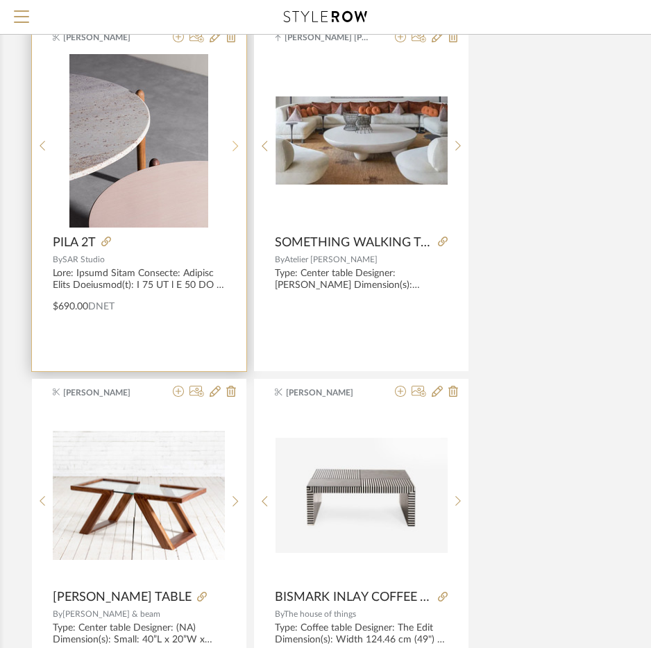
click at [237, 145] on icon at bounding box center [235, 146] width 6 height 12
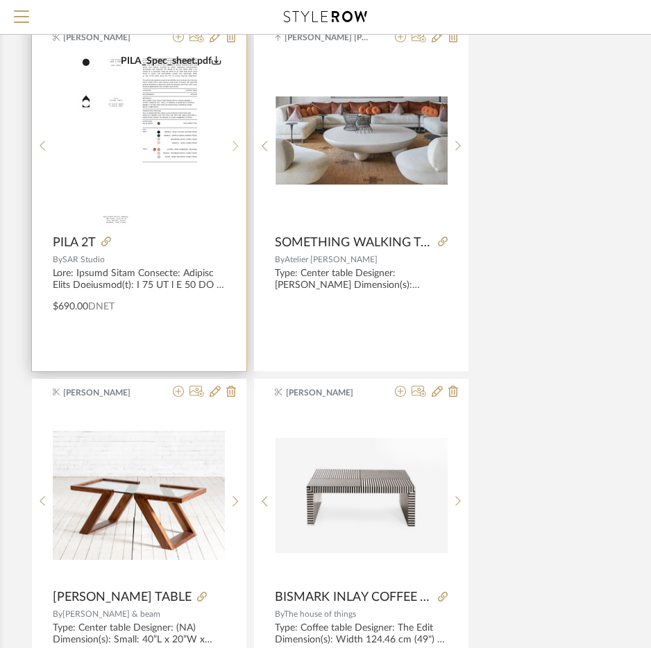
click at [237, 145] on icon at bounding box center [235, 146] width 6 height 12
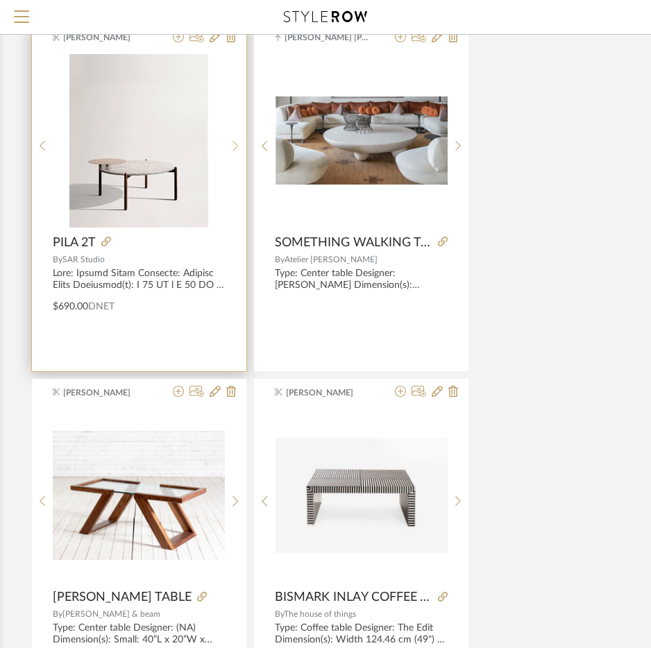
click at [237, 145] on icon at bounding box center [235, 146] width 6 height 12
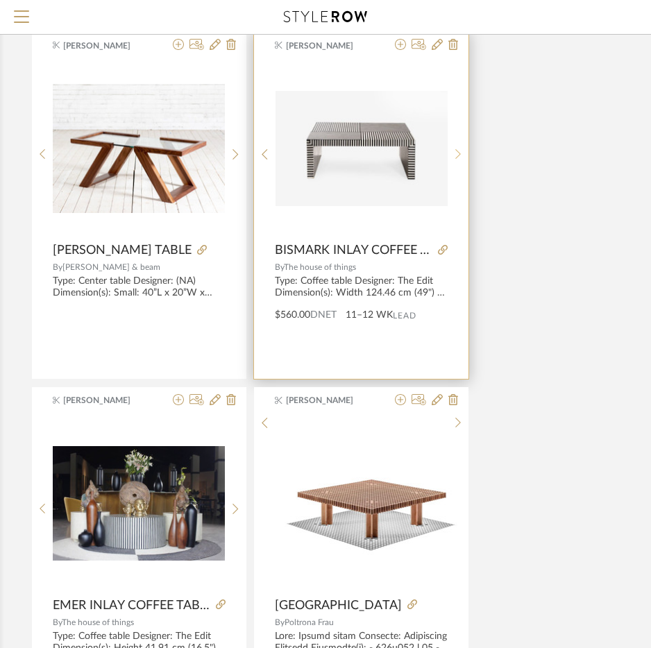
scroll to position [2705, 282]
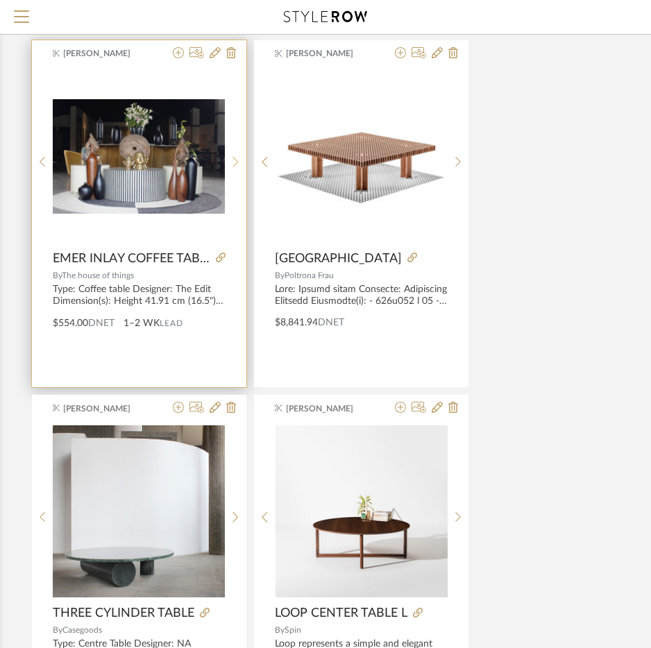
click at [236, 166] on icon at bounding box center [235, 162] width 6 height 12
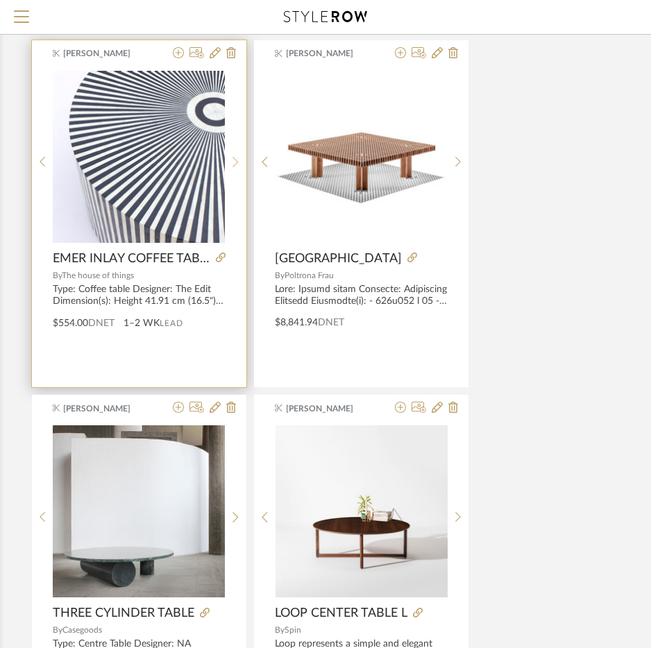
click at [236, 166] on icon at bounding box center [235, 162] width 6 height 12
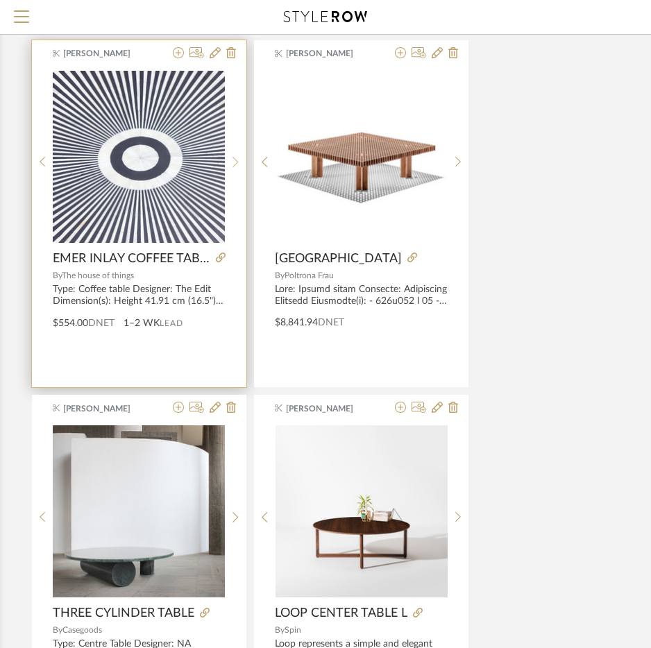
click at [236, 166] on icon at bounding box center [235, 162] width 6 height 12
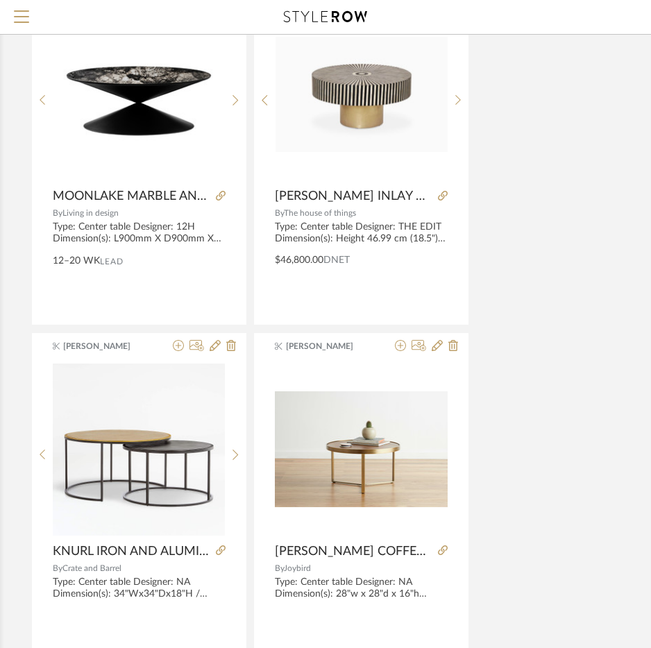
scroll to position [5964, 282]
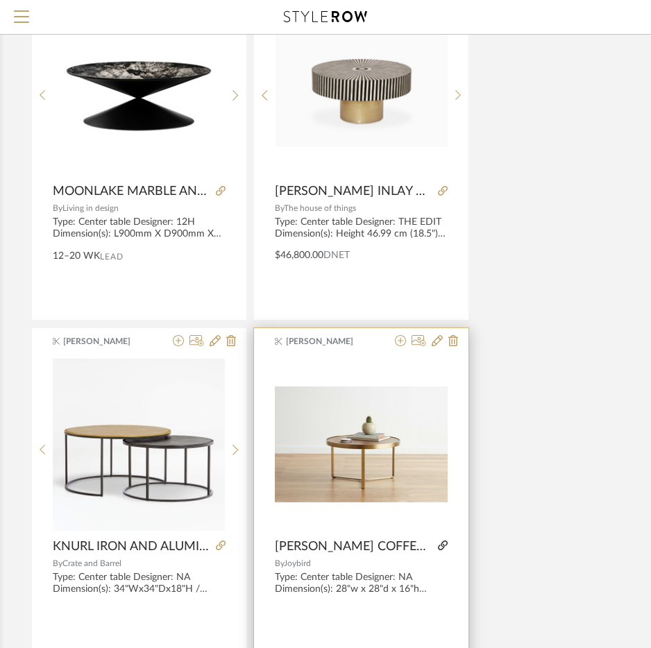
click at [438, 543] on icon at bounding box center [443, 545] width 10 height 10
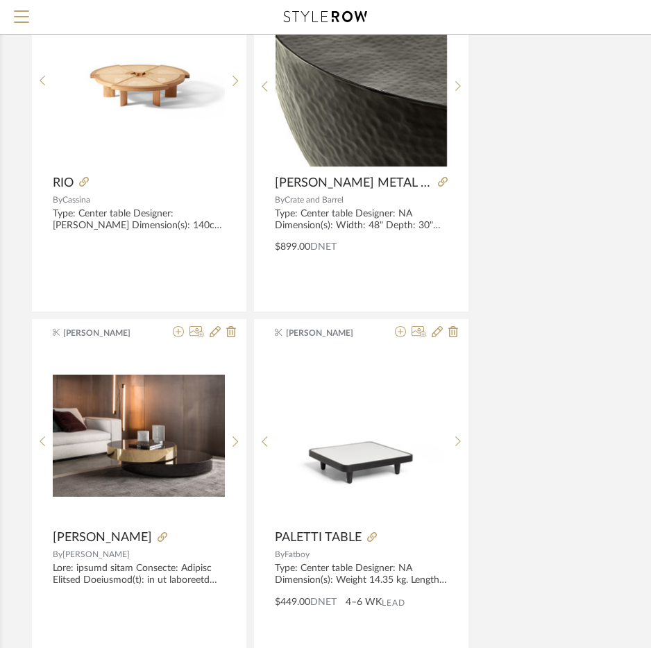
scroll to position [8461, 282]
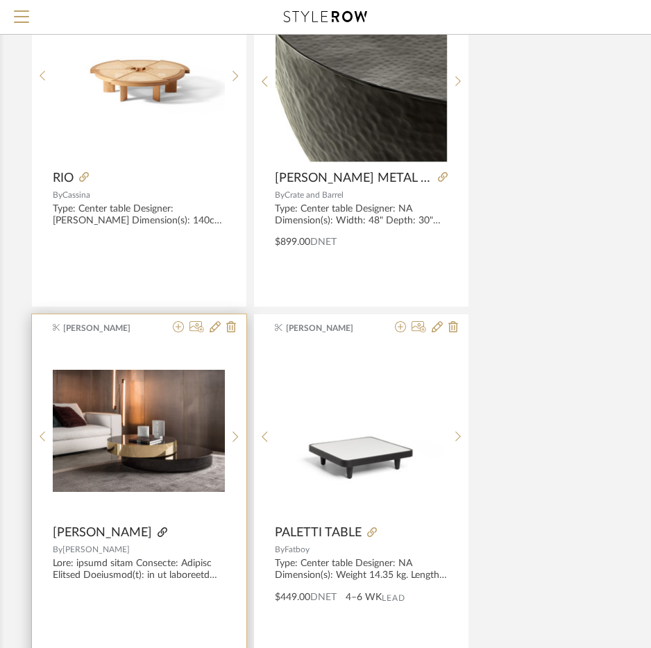
click at [157, 527] on icon at bounding box center [162, 532] width 10 height 10
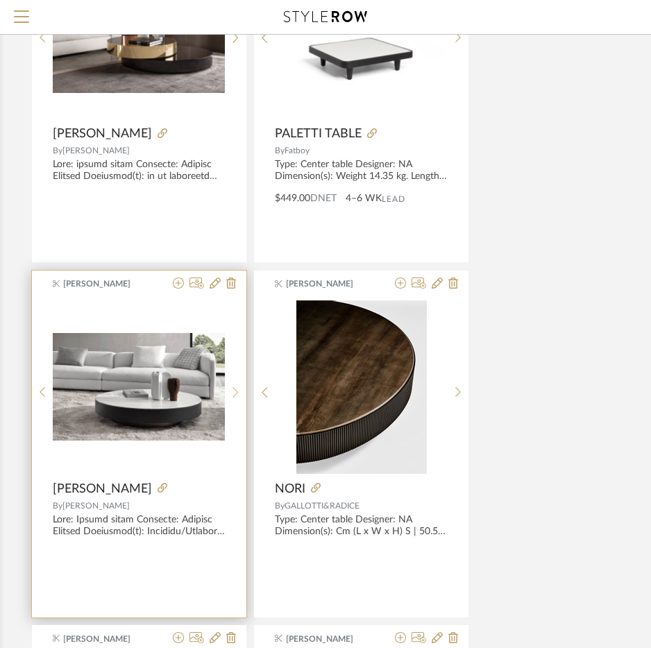
scroll to position [8883, 282]
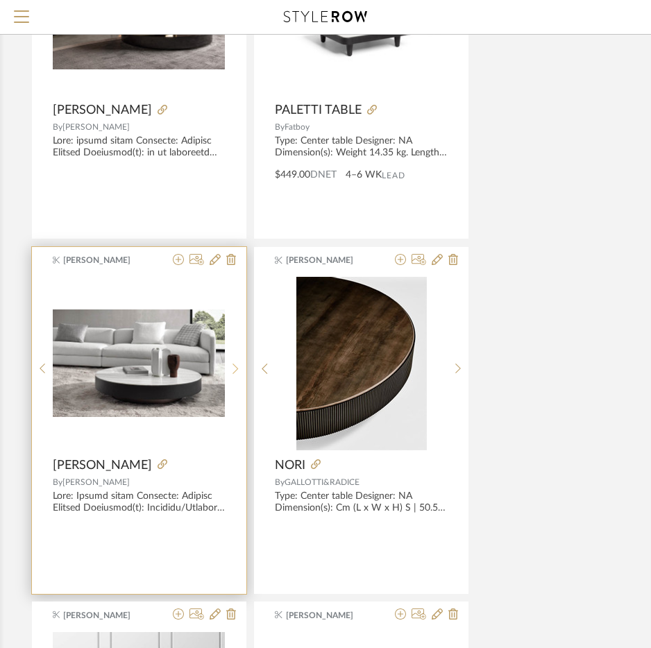
click at [230, 368] on sr-next-btn at bounding box center [235, 369] width 21 height 12
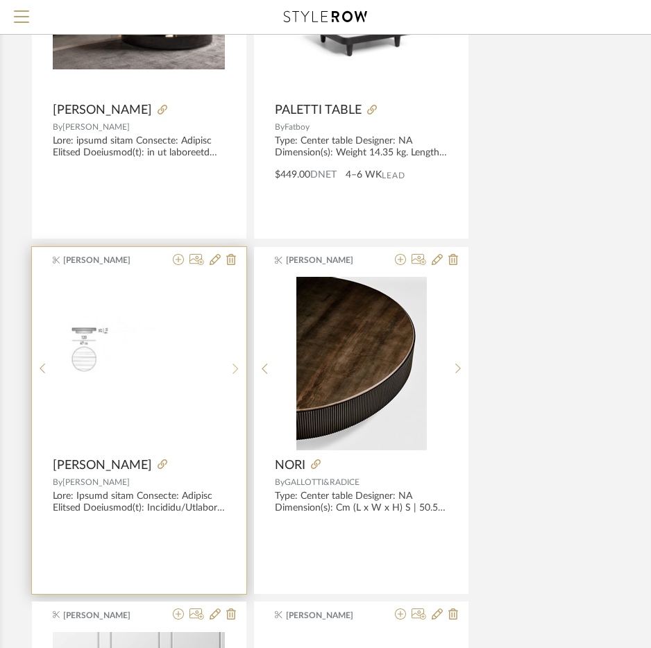
click at [230, 369] on sr-next-btn at bounding box center [235, 369] width 21 height 12
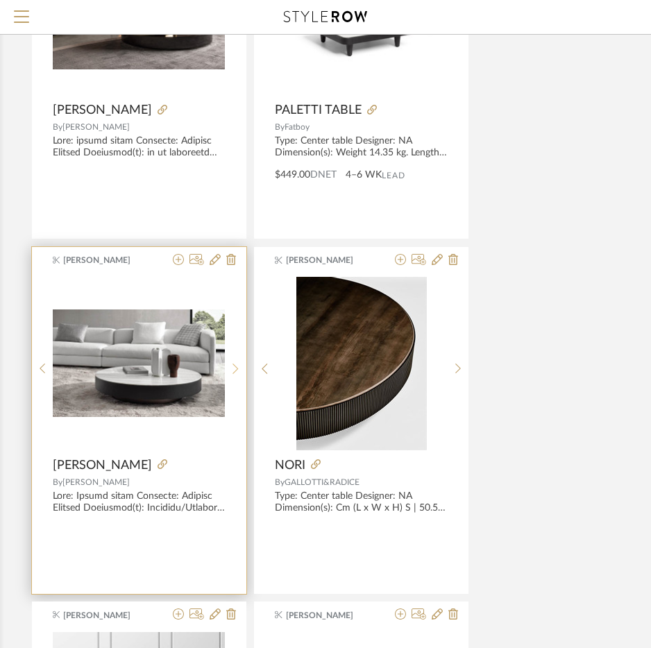
click at [230, 369] on sr-next-btn at bounding box center [235, 369] width 21 height 12
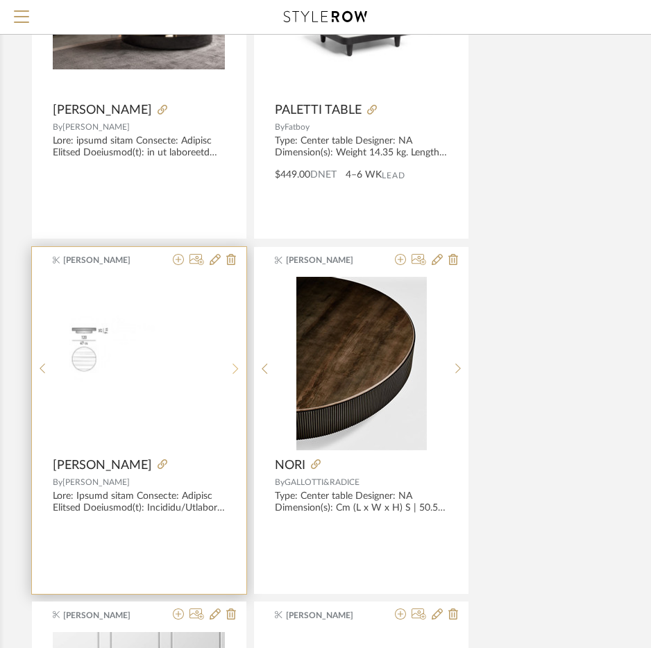
click at [230, 369] on sr-next-btn at bounding box center [235, 369] width 21 height 12
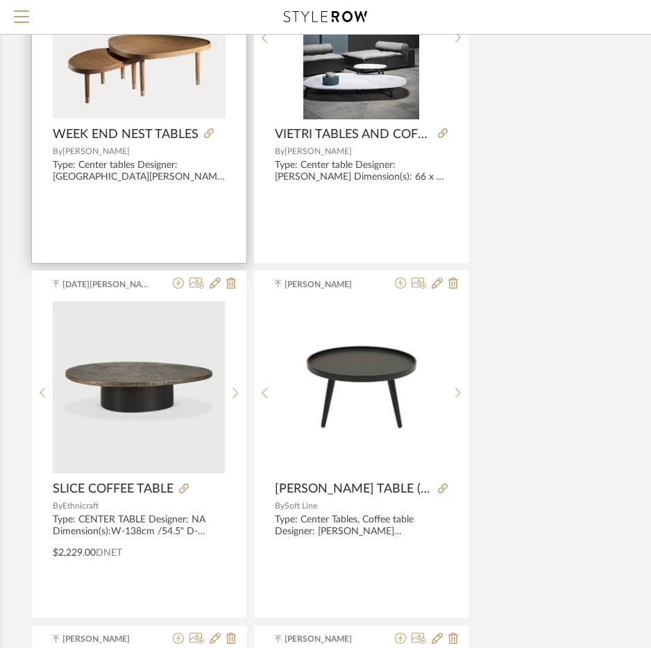
scroll to position [10132, 282]
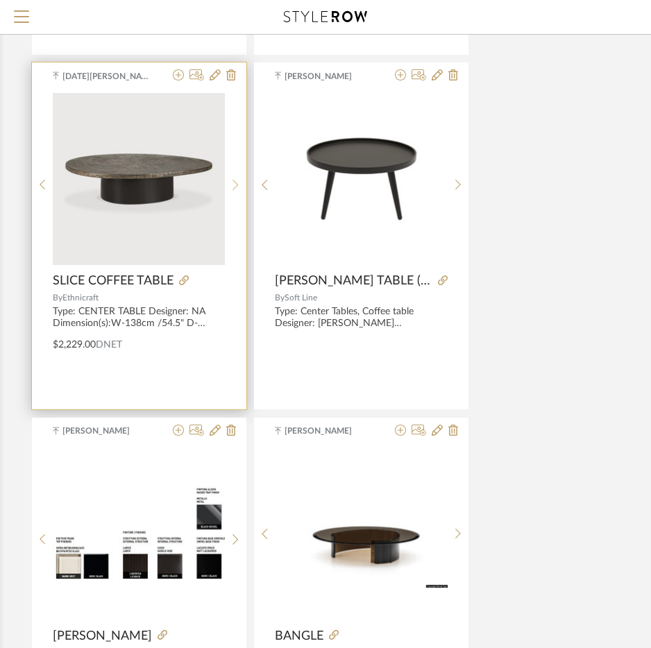
click at [232, 192] on div at bounding box center [235, 184] width 21 height 184
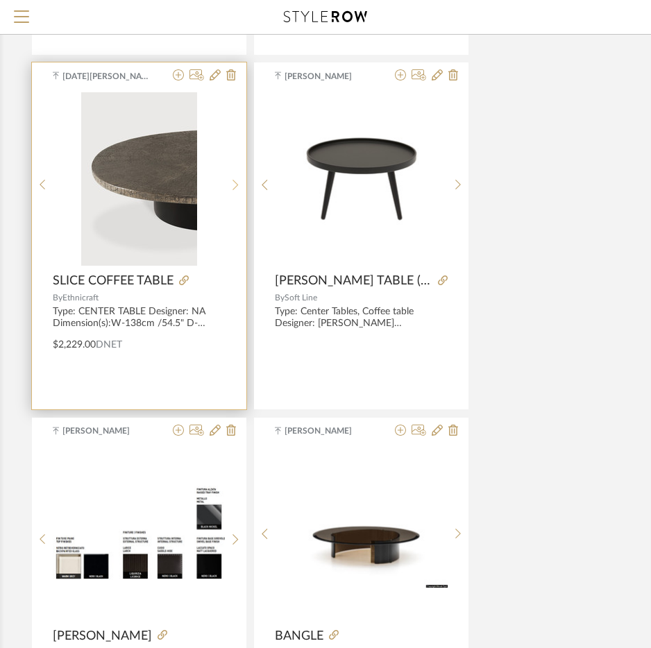
click at [232, 192] on div at bounding box center [235, 184] width 21 height 184
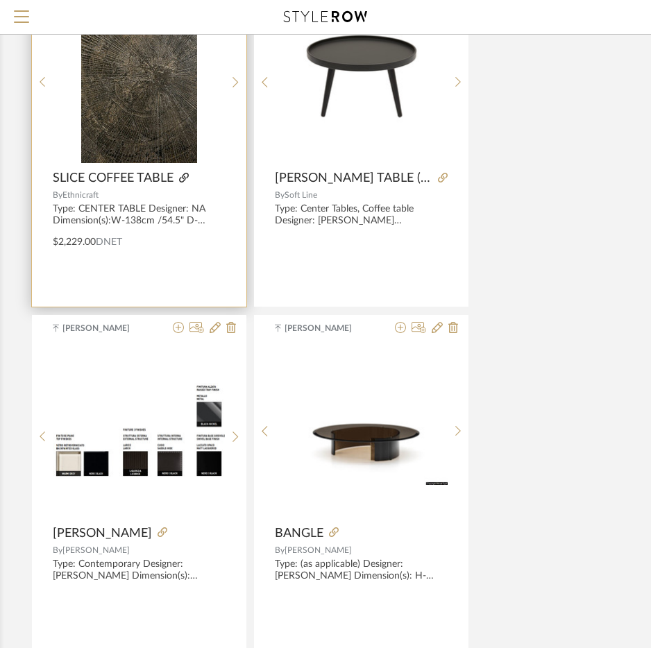
scroll to position [10270, 282]
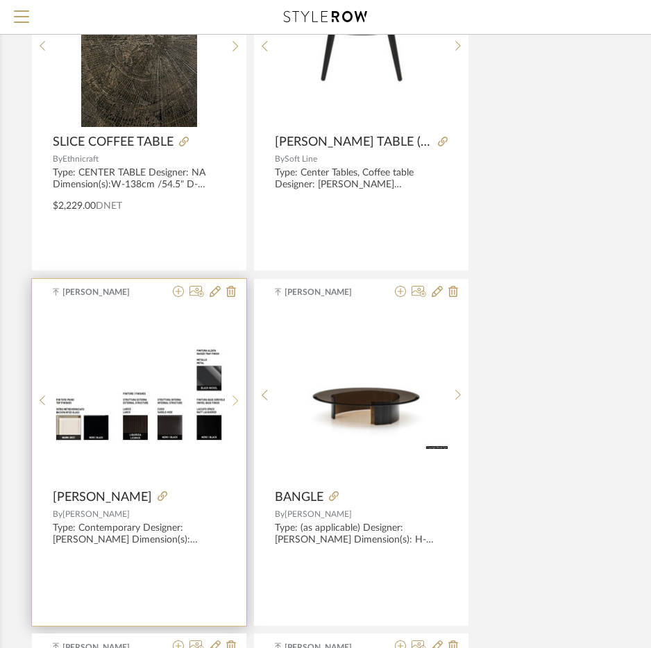
click at [240, 407] on div at bounding box center [235, 401] width 21 height 184
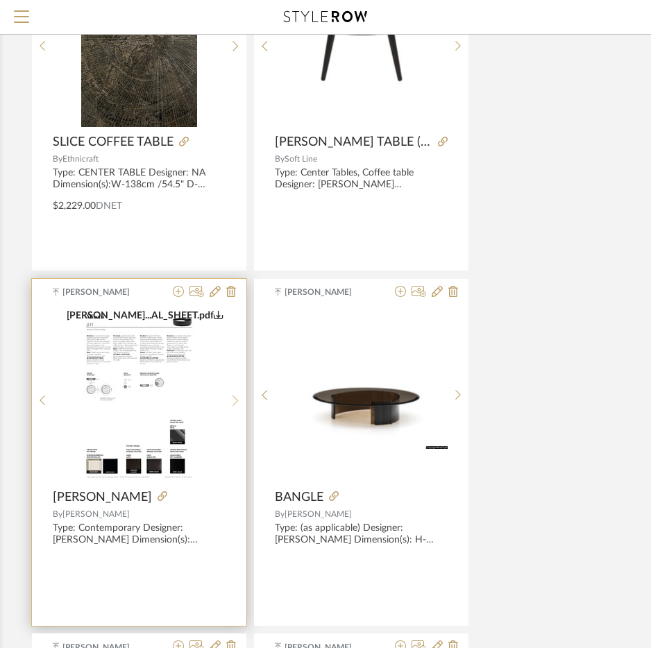
click at [240, 407] on div at bounding box center [235, 401] width 21 height 184
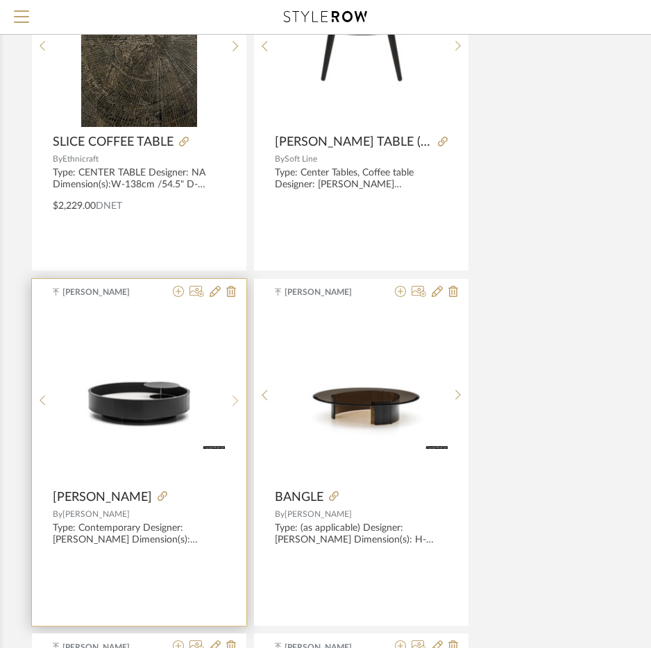
click at [240, 407] on div at bounding box center [235, 401] width 21 height 184
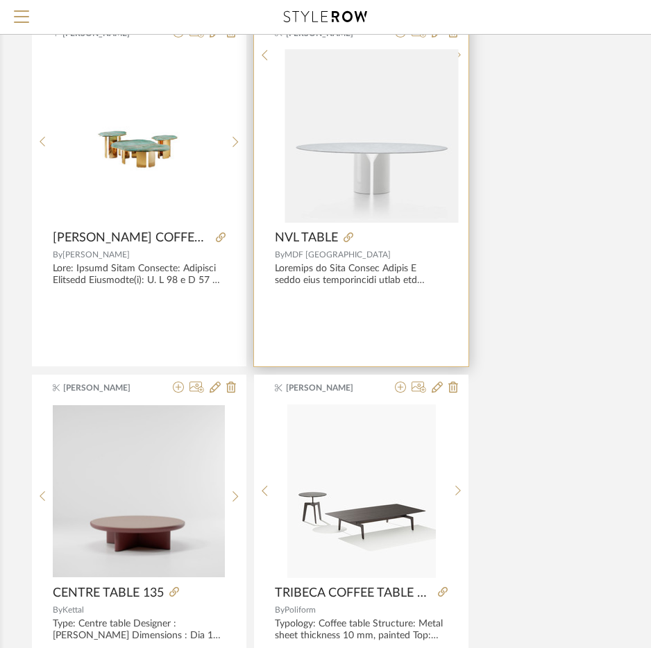
scroll to position [12282, 282]
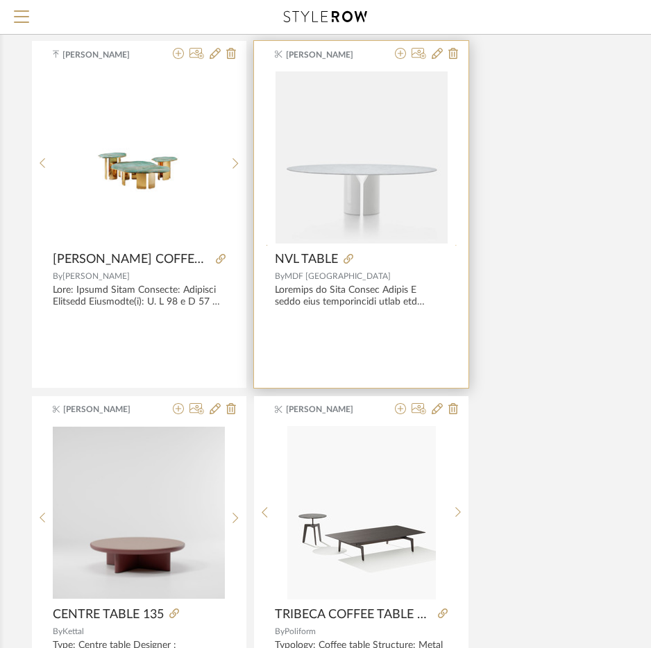
click at [455, 244] on icon at bounding box center [458, 250] width 6 height 12
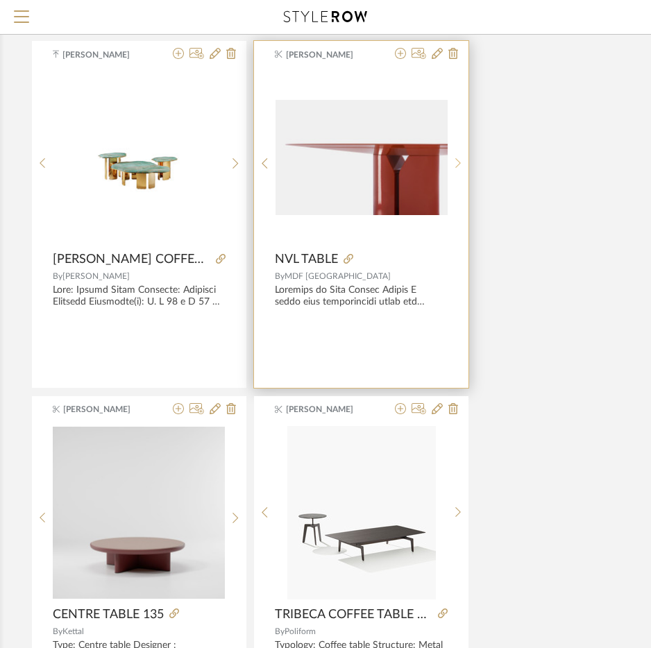
click at [455, 161] on icon at bounding box center [458, 163] width 6 height 12
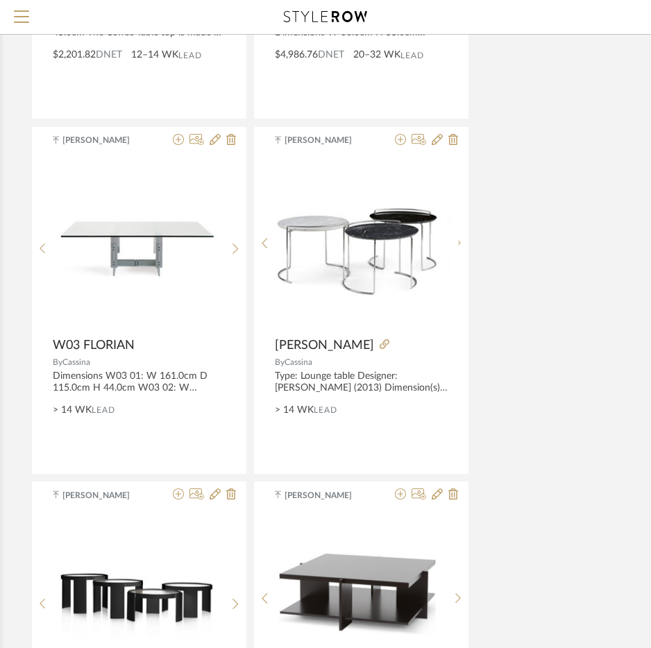
scroll to position [15611, 282]
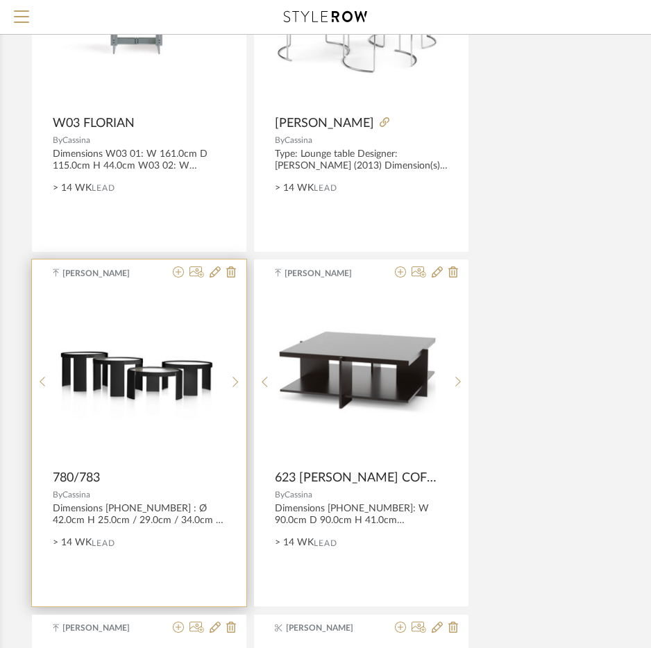
click at [223, 376] on img "0" at bounding box center [139, 375] width 172 height 87
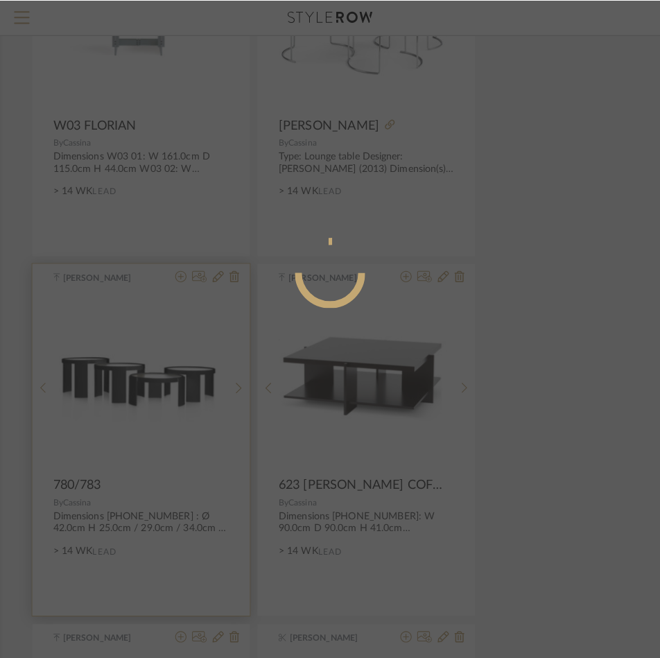
scroll to position [0, 0]
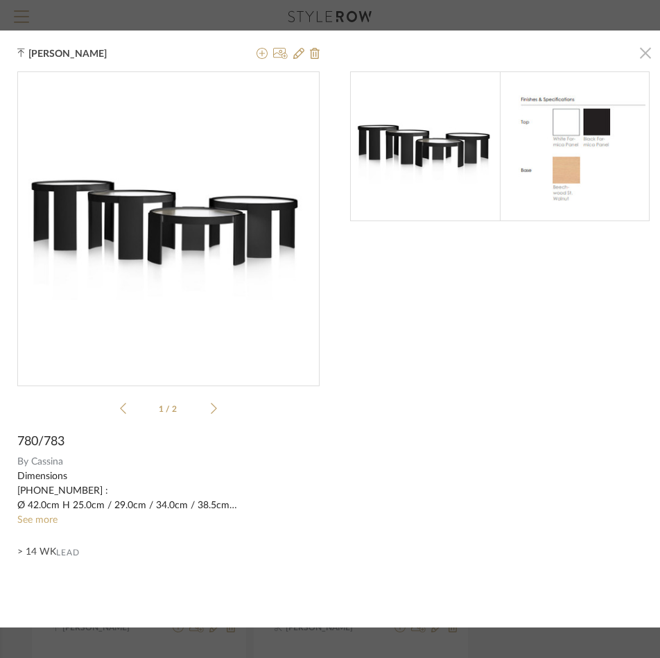
click at [637, 52] on span "button" at bounding box center [646, 53] width 28 height 28
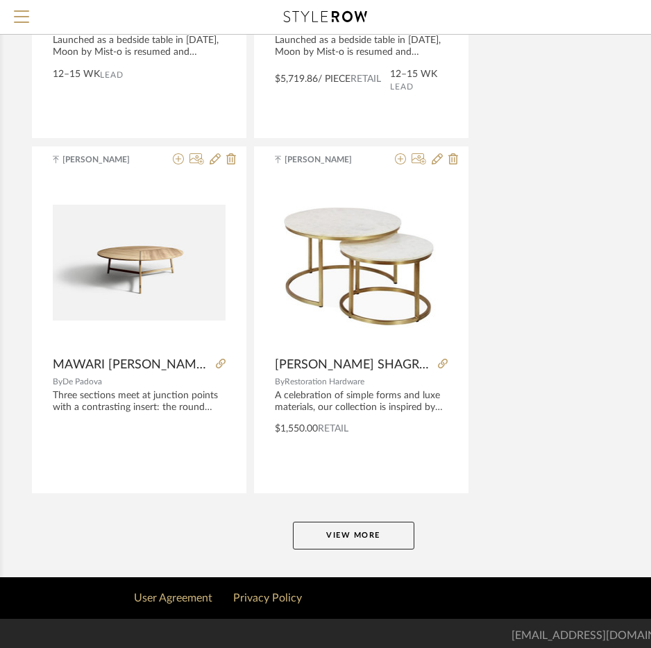
scroll to position [25308, 282]
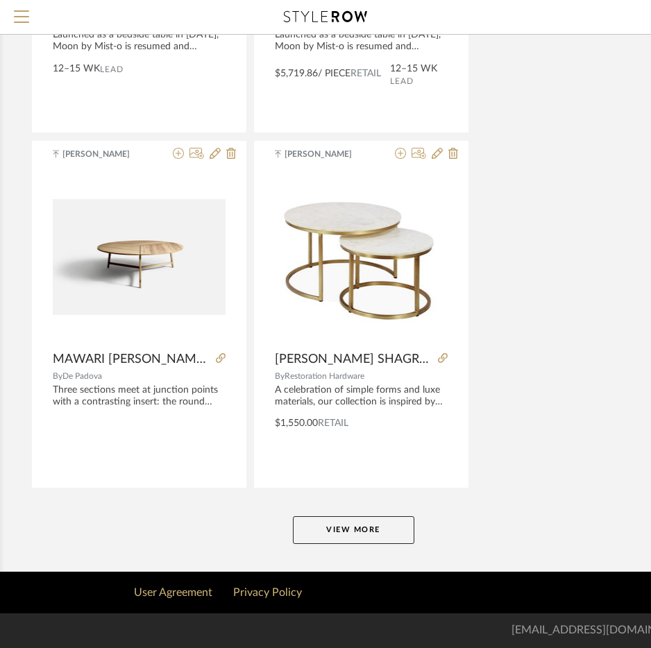
click at [329, 528] on button "View More" at bounding box center [353, 530] width 121 height 28
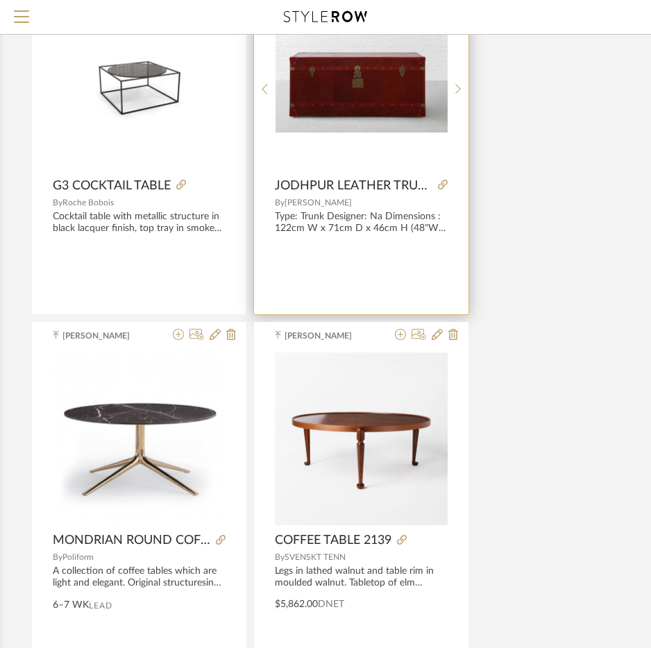
scroll to position [26903, 282]
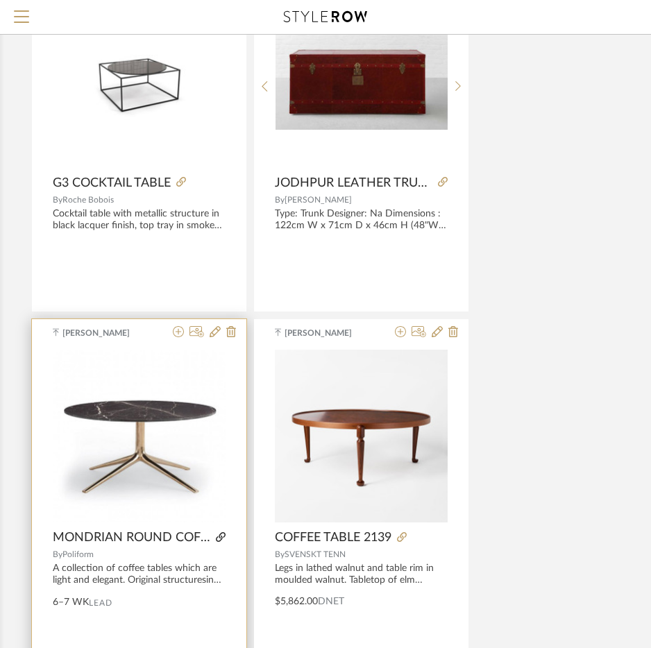
click at [221, 538] on icon at bounding box center [221, 537] width 10 height 10
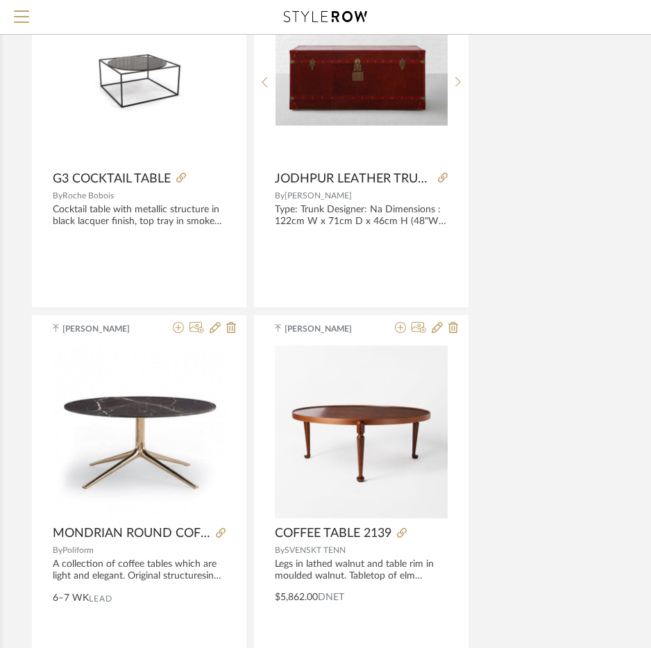
scroll to position [26972, 282]
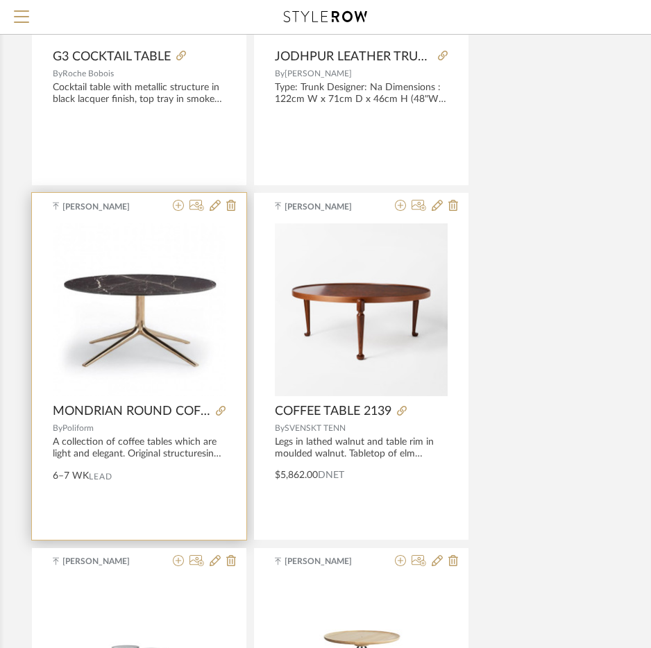
scroll to position [27319, 282]
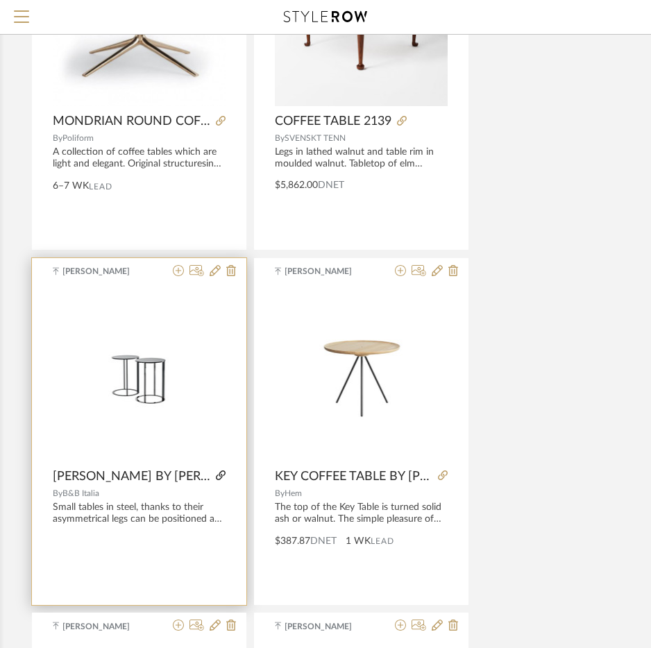
click at [218, 480] on icon at bounding box center [221, 475] width 10 height 10
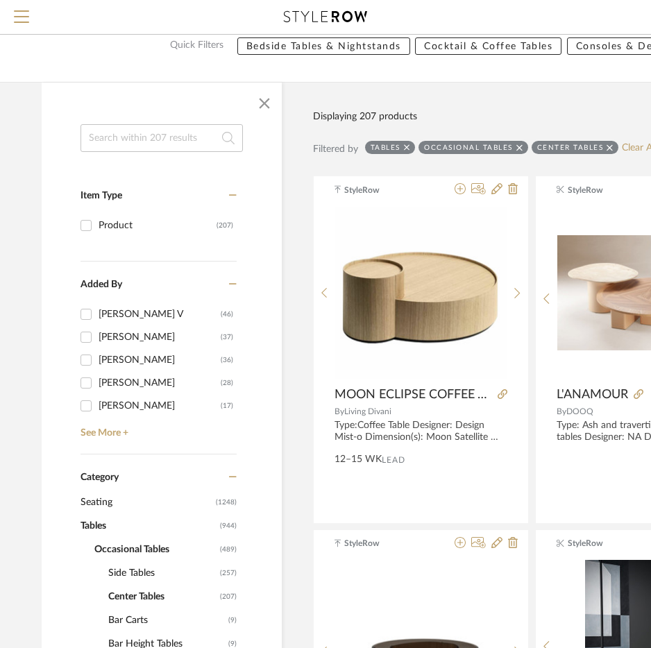
scroll to position [208, 0]
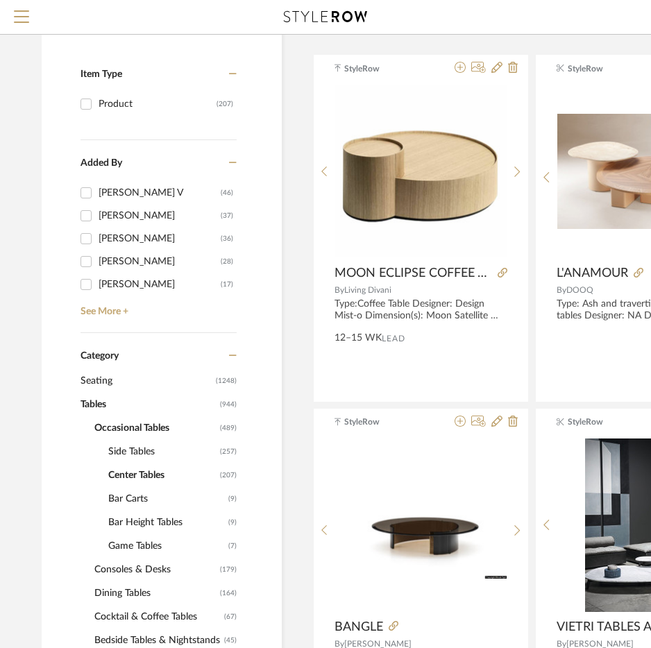
click at [126, 451] on span "Side Tables" at bounding box center [162, 452] width 108 height 24
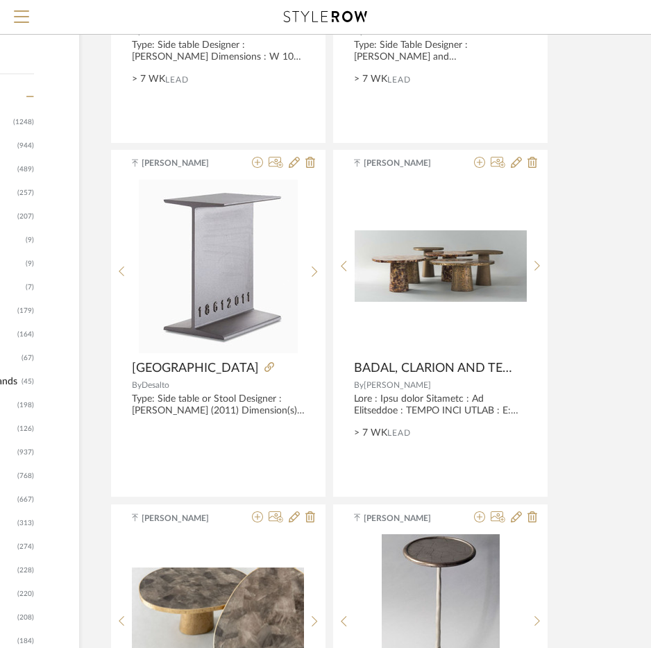
scroll to position [763, 203]
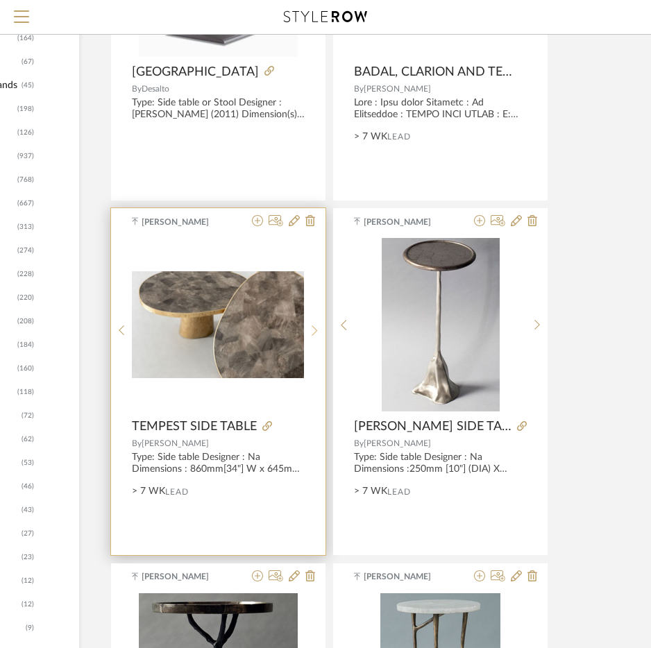
click at [321, 332] on sr-next-btn at bounding box center [314, 331] width 21 height 12
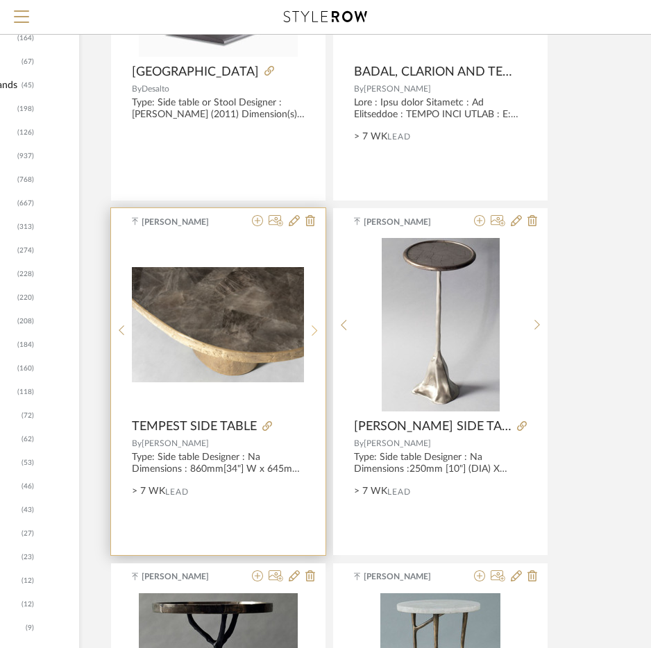
click at [321, 332] on sr-next-btn at bounding box center [314, 331] width 21 height 12
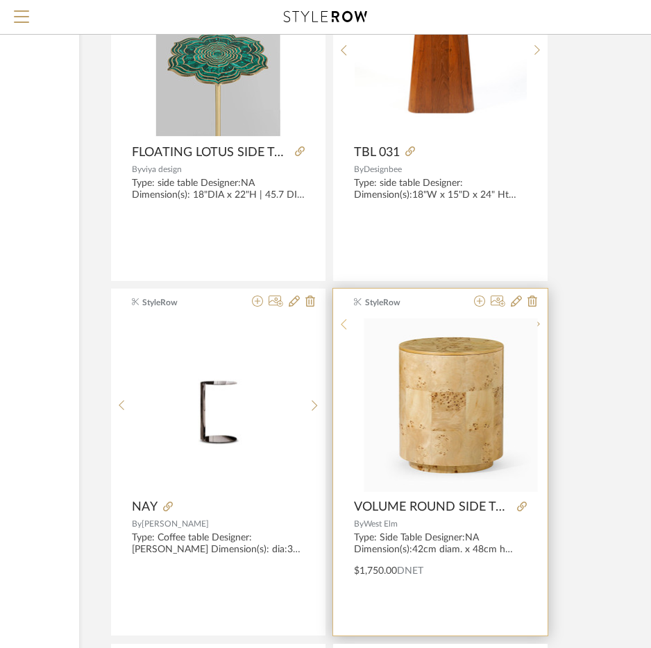
scroll to position [4231, 203]
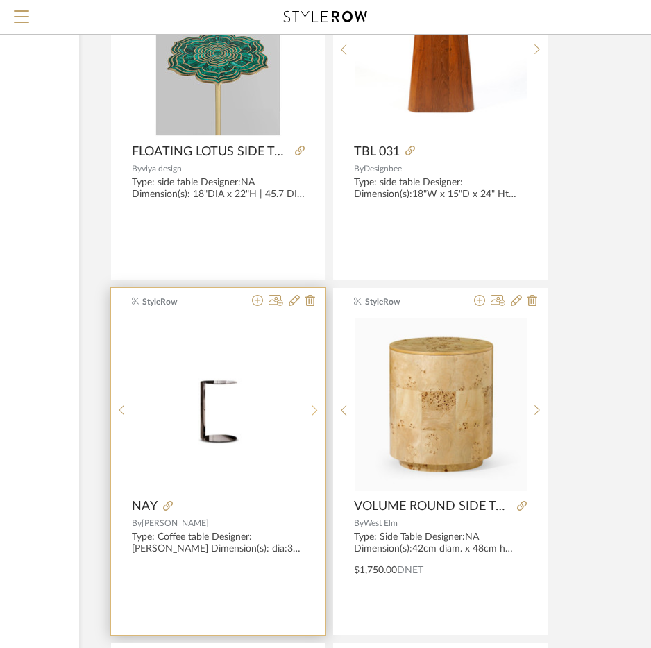
click at [312, 414] on icon at bounding box center [314, 410] width 6 height 10
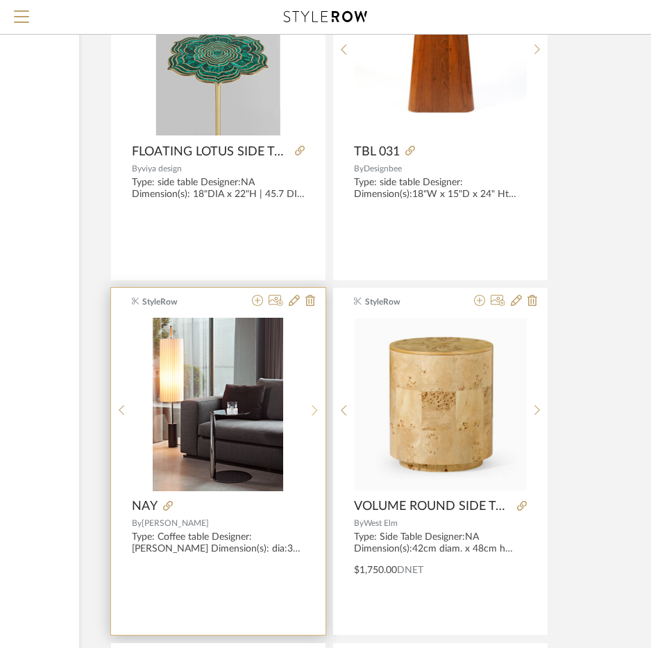
click at [312, 414] on icon at bounding box center [314, 410] width 6 height 10
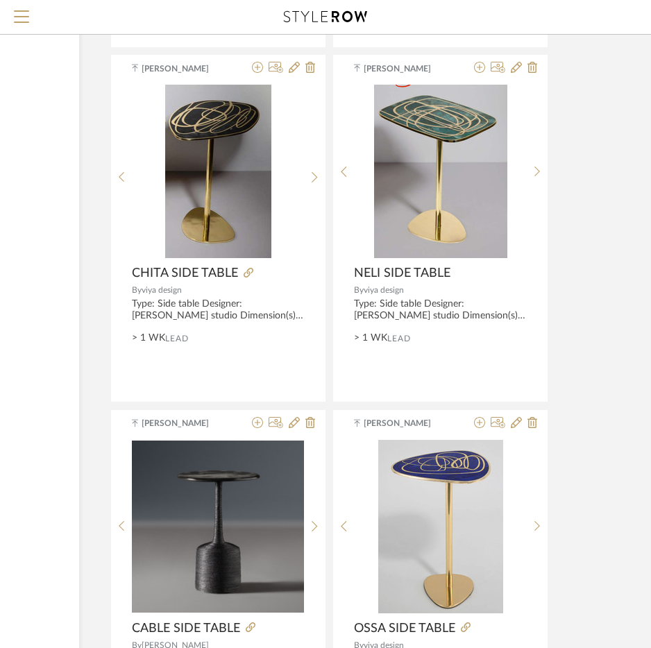
scroll to position [5201, 203]
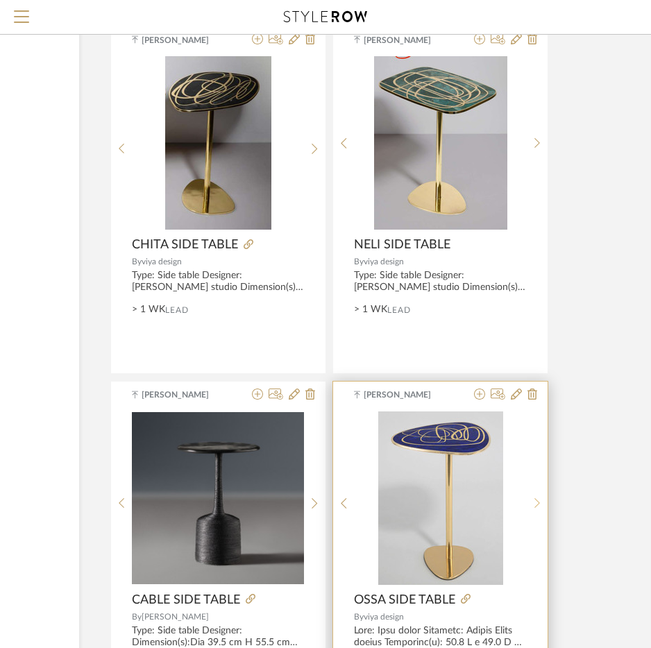
click at [533, 505] on sr-next-btn at bounding box center [536, 503] width 21 height 12
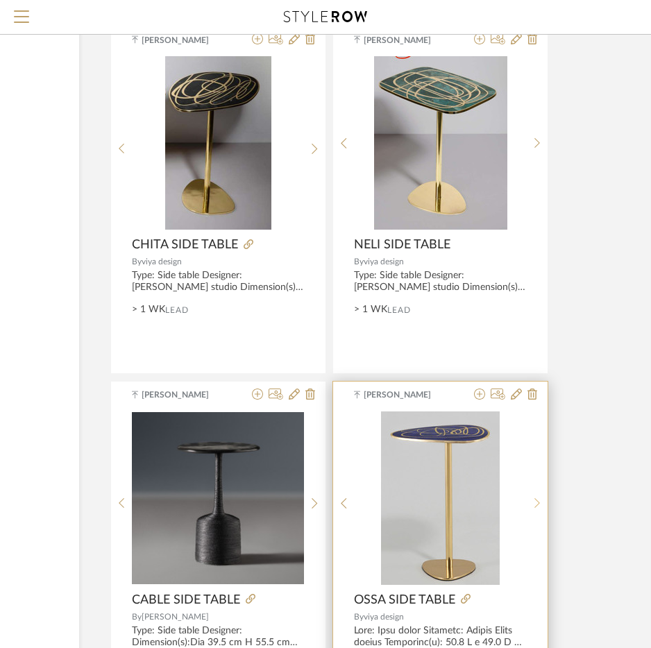
click at [533, 505] on sr-next-btn at bounding box center [536, 503] width 21 height 12
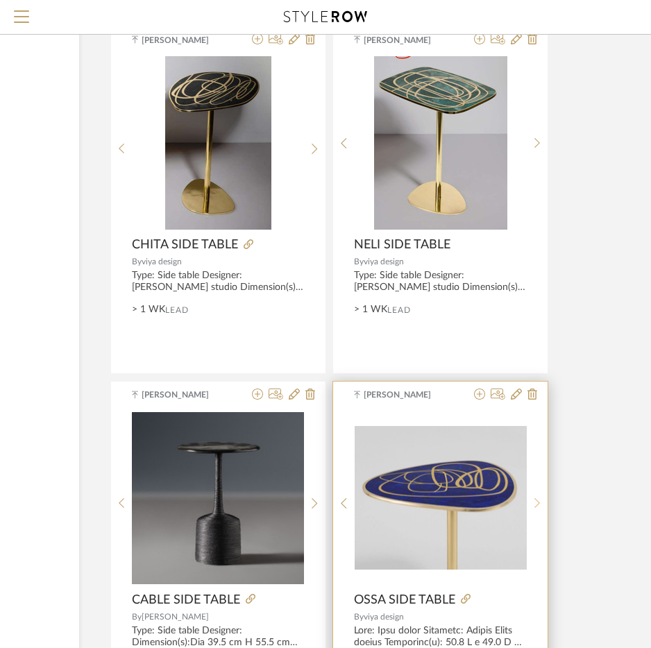
click at [533, 505] on sr-next-btn at bounding box center [536, 503] width 21 height 12
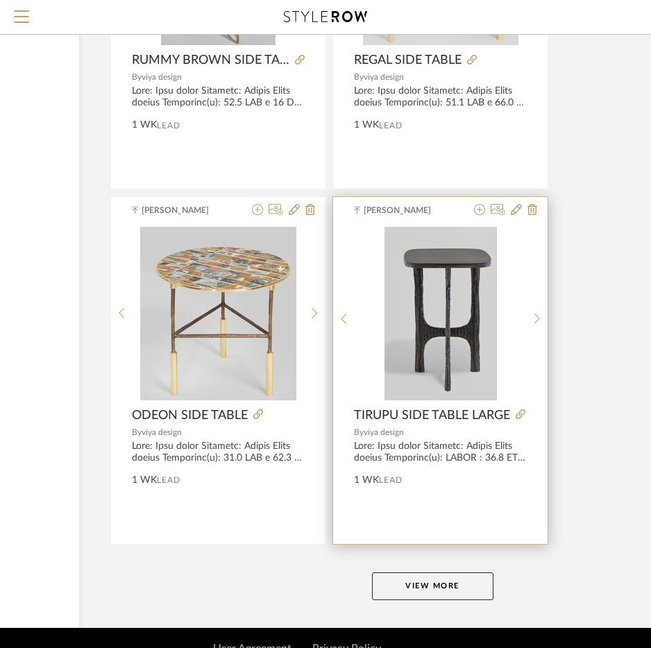
scroll to position [6152, 203]
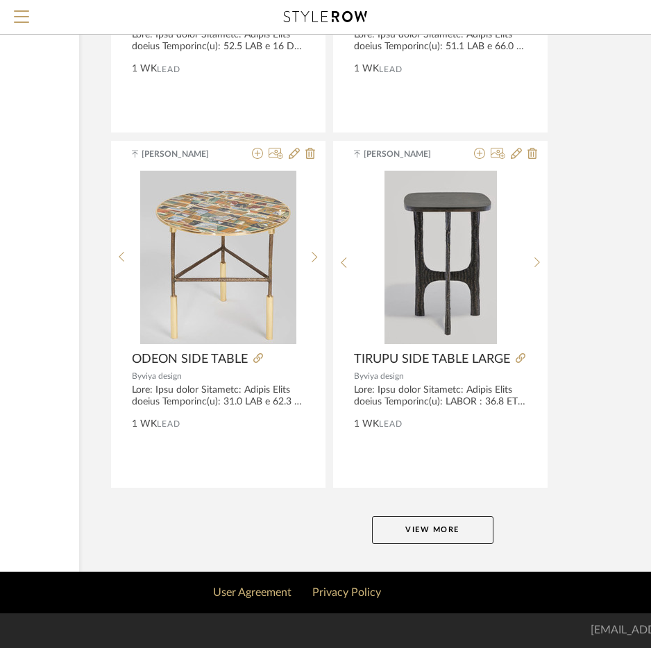
click at [424, 528] on button "View More" at bounding box center [432, 530] width 121 height 28
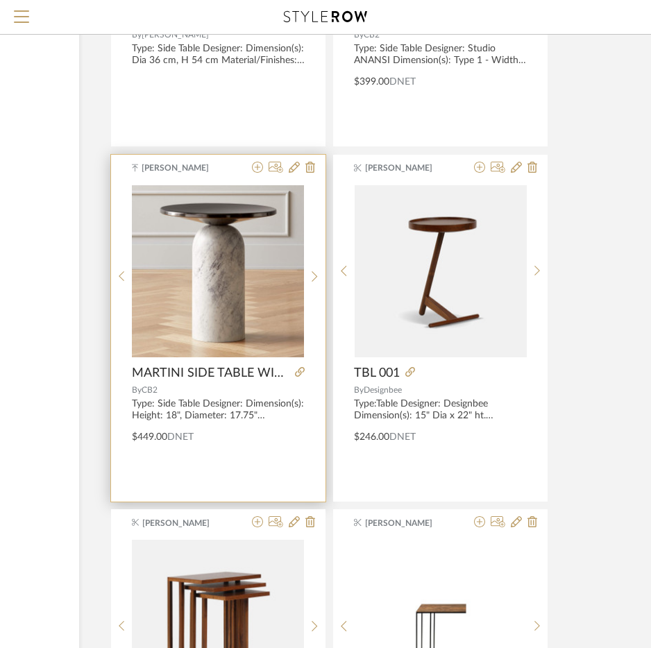
scroll to position [9689, 203]
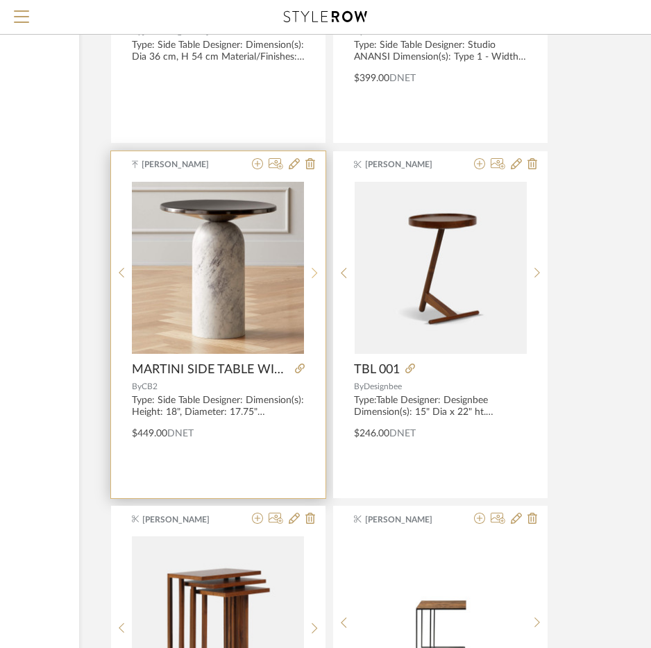
click at [316, 277] on icon at bounding box center [314, 273] width 6 height 12
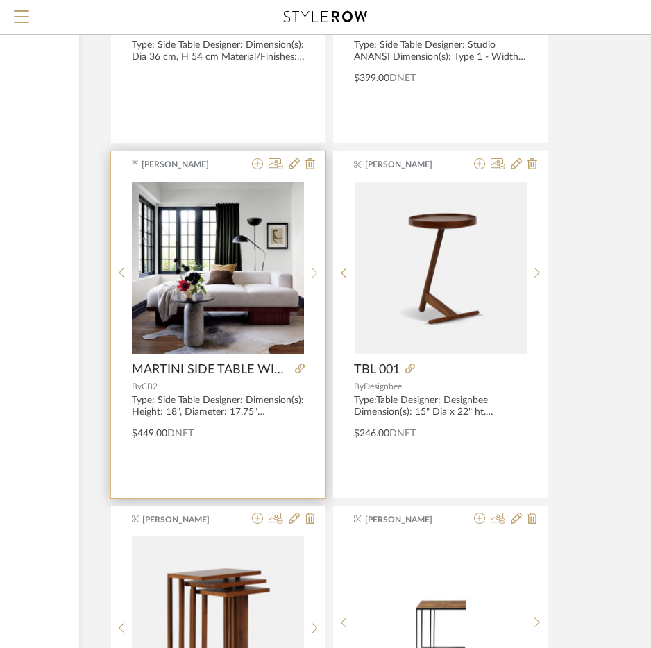
click at [316, 277] on icon at bounding box center [314, 273] width 6 height 12
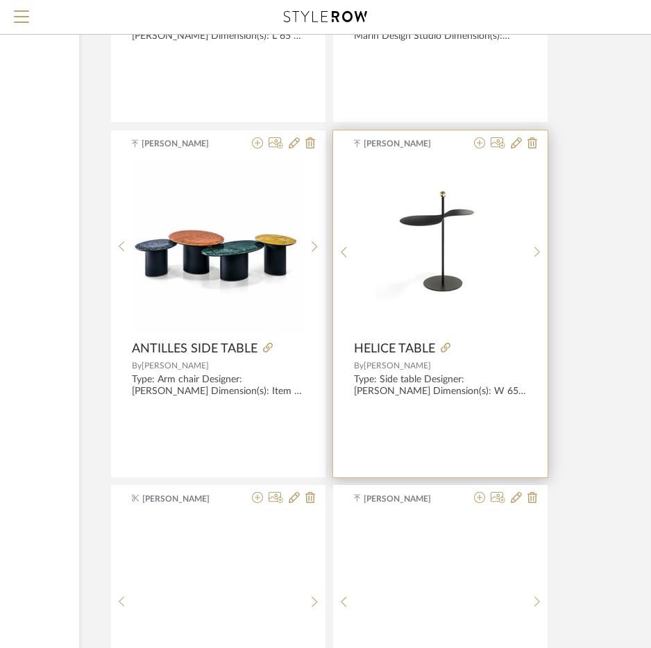
scroll to position [11839, 203]
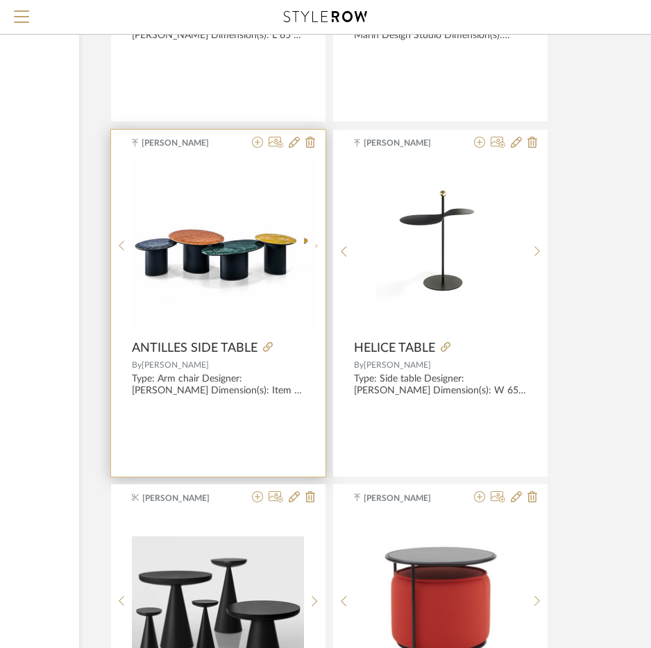
click at [308, 252] on sr-next-btn at bounding box center [314, 246] width 21 height 12
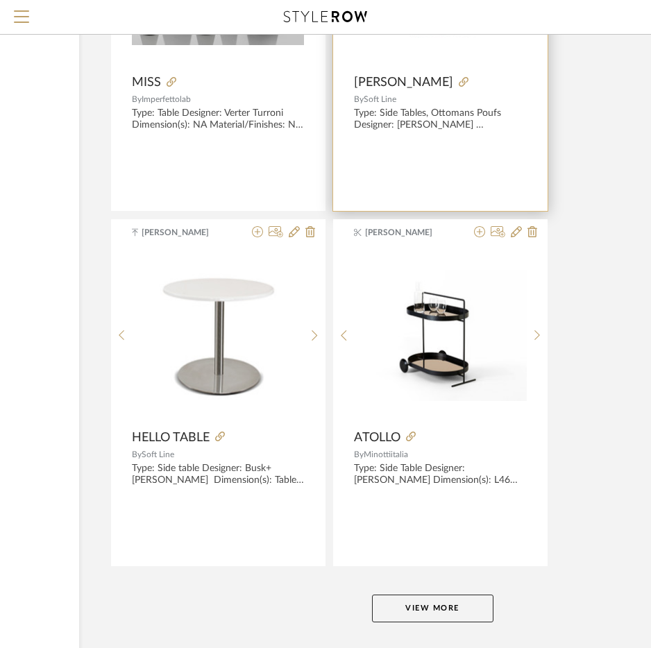
scroll to position [12463, 203]
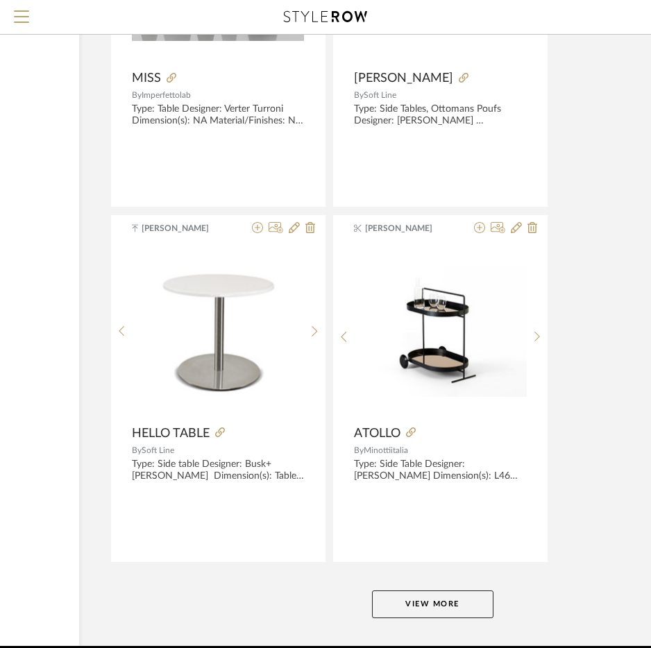
click at [411, 593] on button "View More" at bounding box center [432, 604] width 121 height 28
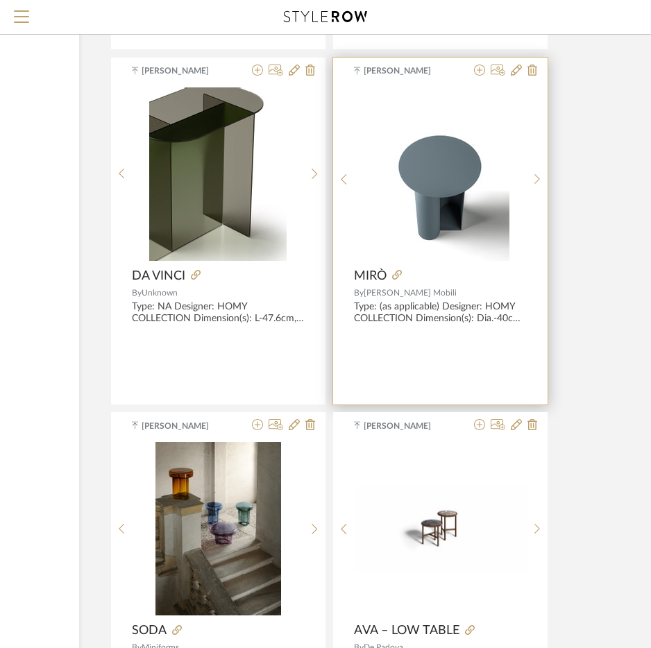
scroll to position [14890, 203]
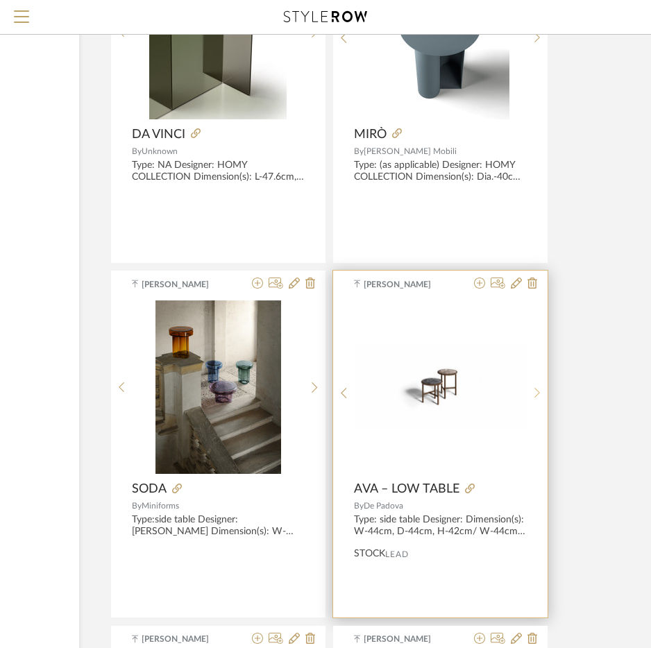
click at [537, 390] on icon at bounding box center [537, 393] width 6 height 10
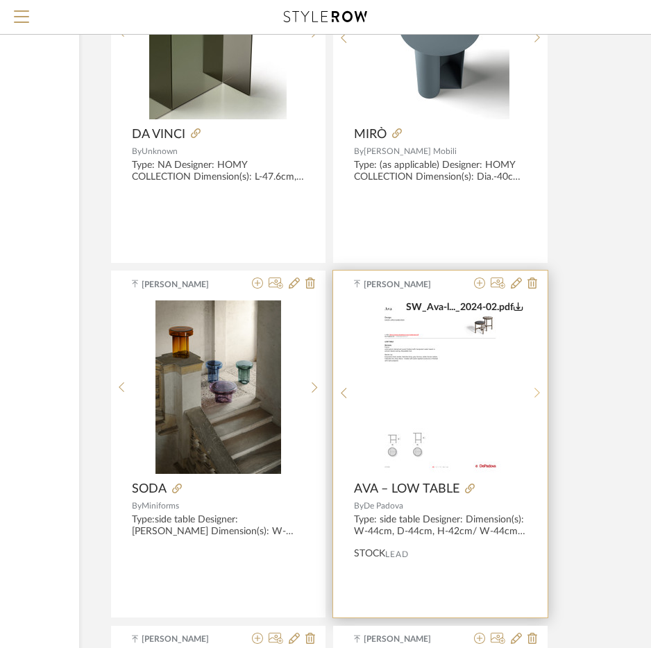
click at [537, 390] on icon at bounding box center [537, 393] width 6 height 10
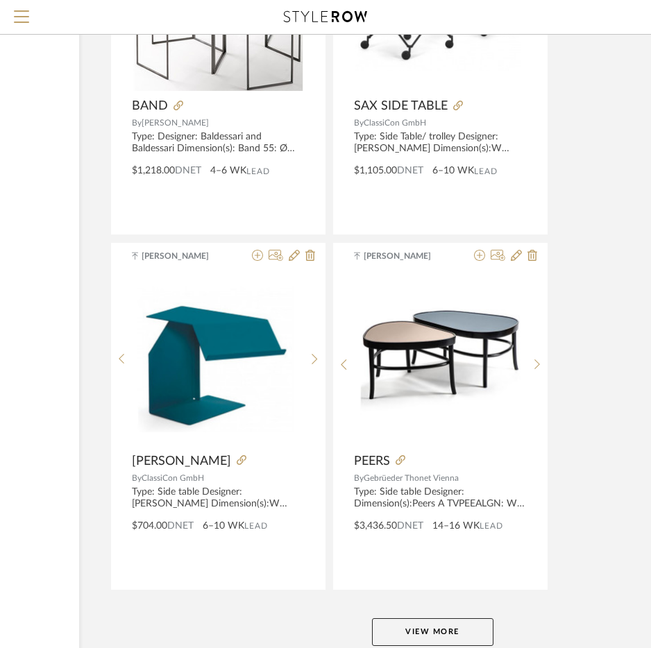
scroll to position [18922, 203]
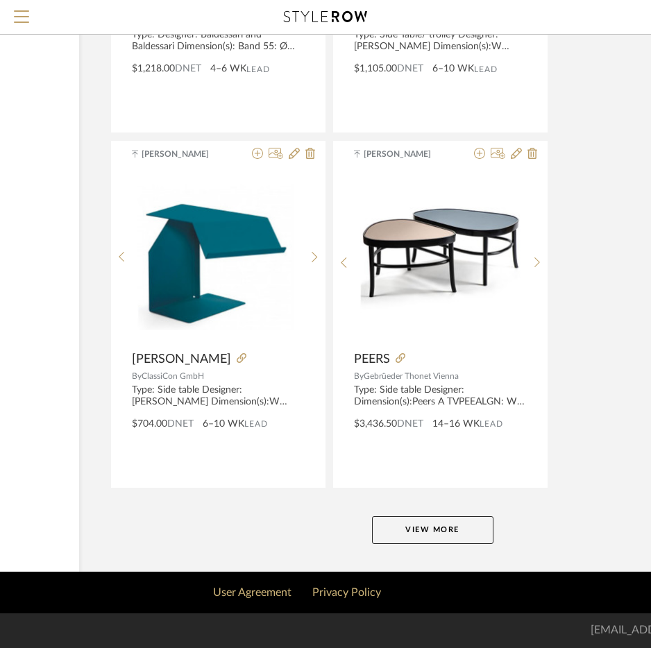
click at [442, 530] on button "View More" at bounding box center [432, 530] width 121 height 28
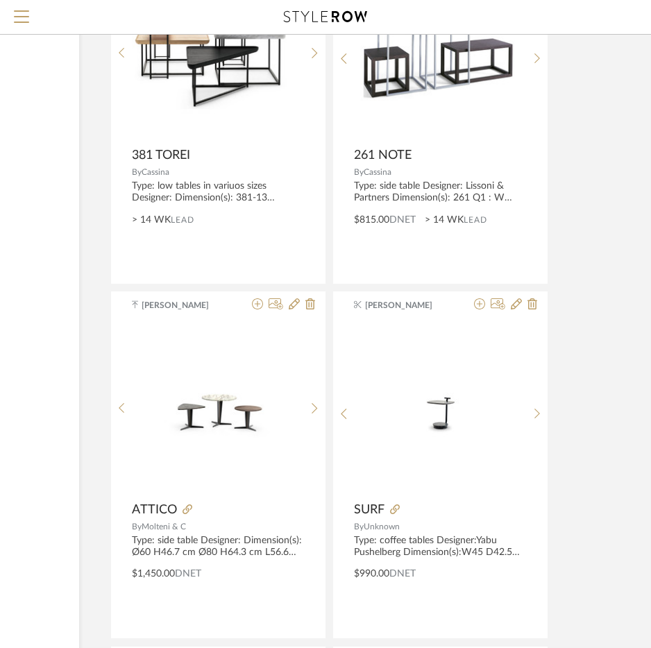
scroll to position [22112, 203]
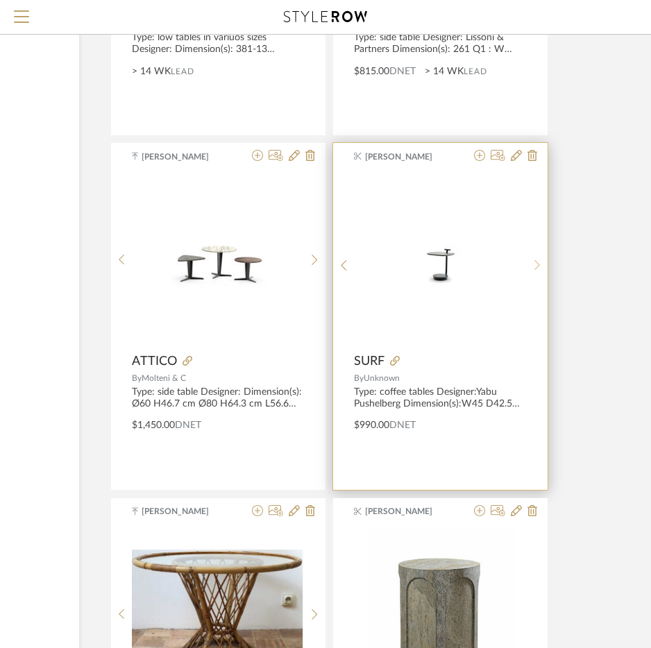
click at [531, 277] on div at bounding box center [536, 265] width 21 height 184
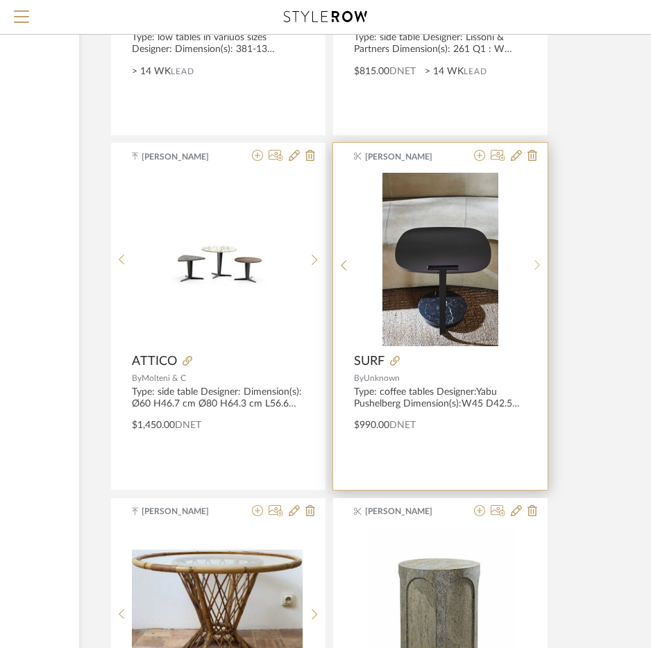
click at [531, 277] on div at bounding box center [536, 265] width 21 height 184
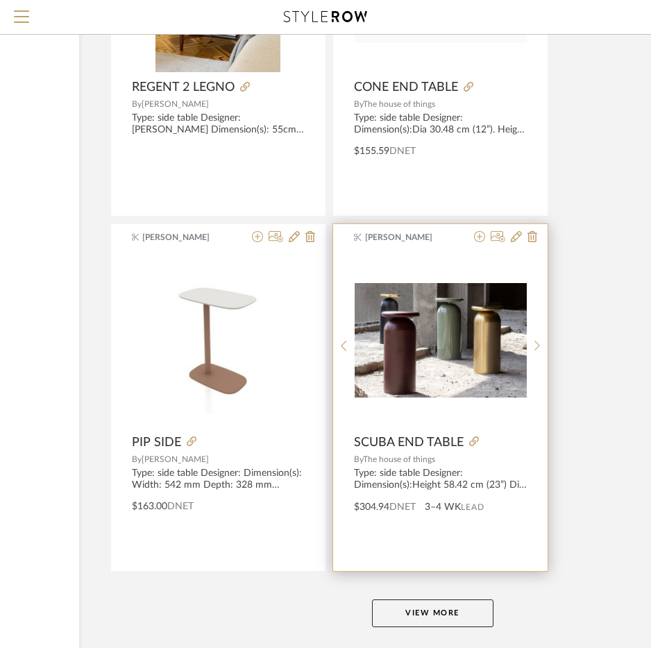
scroll to position [25308, 203]
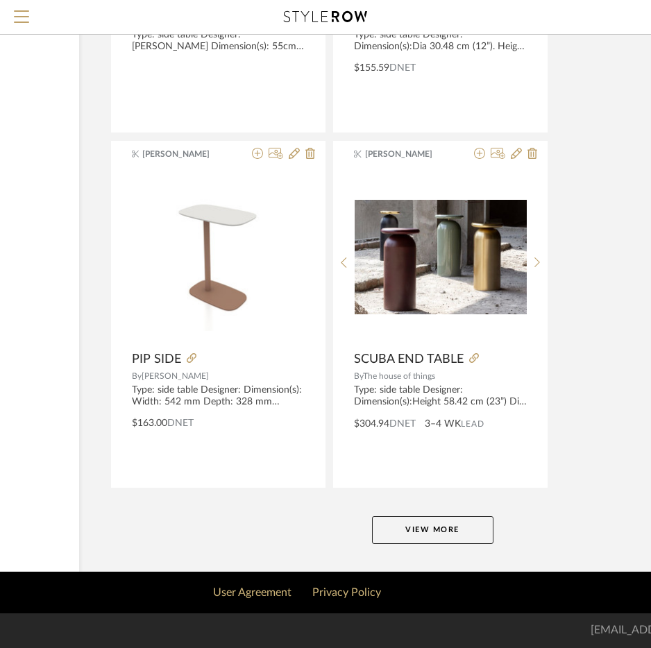
click at [442, 526] on button "View More" at bounding box center [432, 530] width 121 height 28
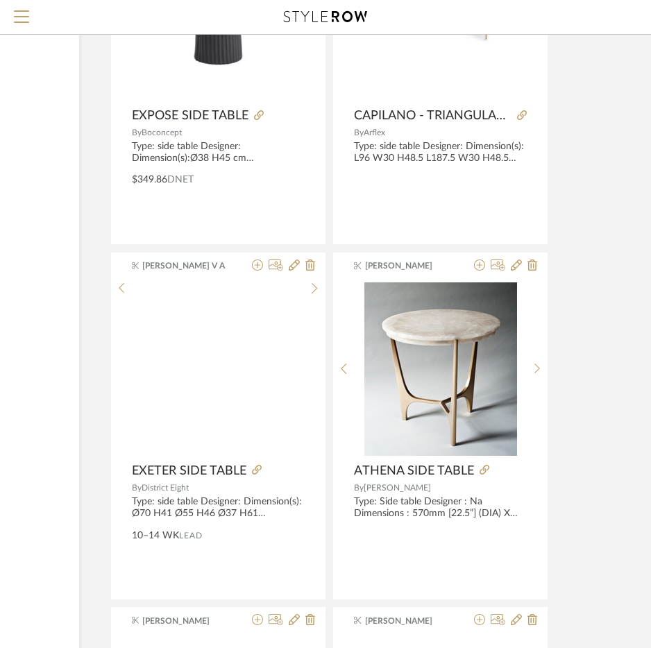
scroll to position [27333, 203]
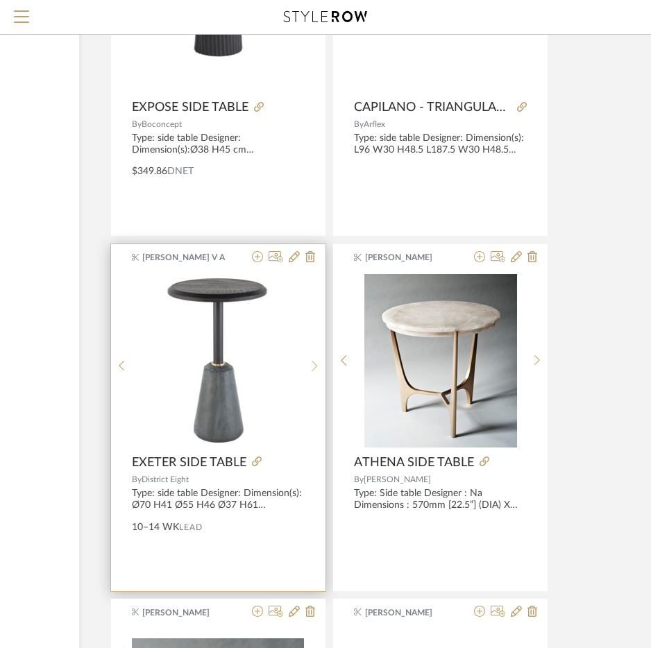
click at [321, 367] on sr-next-btn at bounding box center [314, 366] width 21 height 12
click at [318, 368] on sr-next-btn at bounding box center [314, 366] width 21 height 12
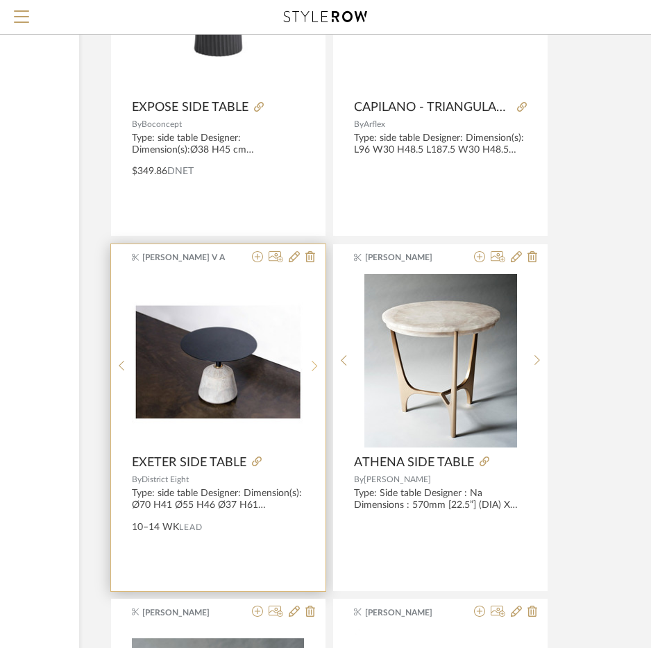
click at [318, 368] on sr-next-btn at bounding box center [314, 366] width 21 height 12
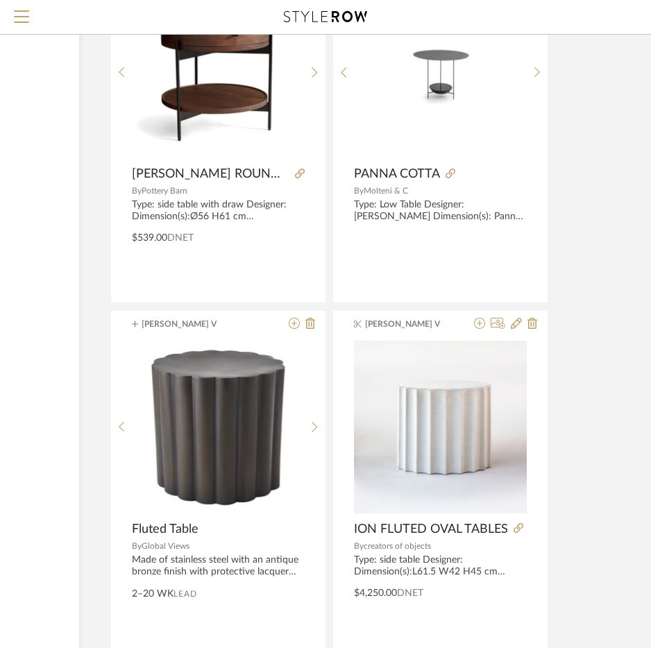
scroll to position [28512, 203]
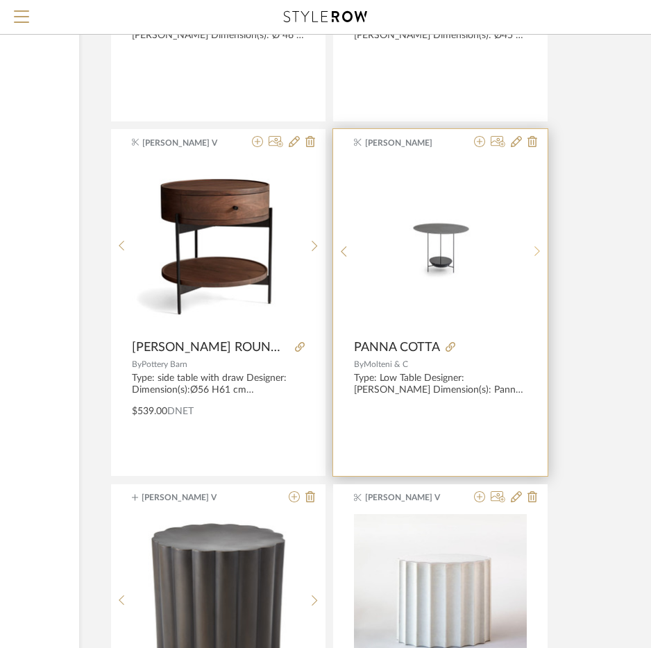
click at [537, 248] on icon at bounding box center [537, 252] width 6 height 12
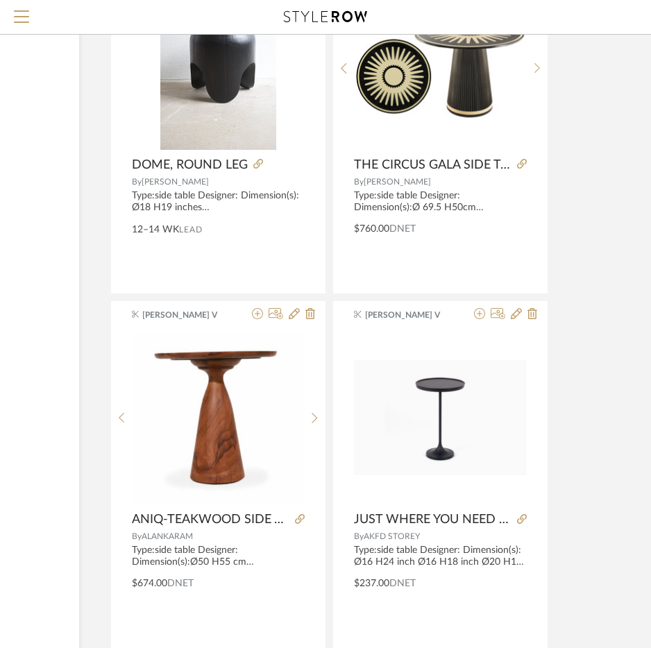
scroll to position [29760, 203]
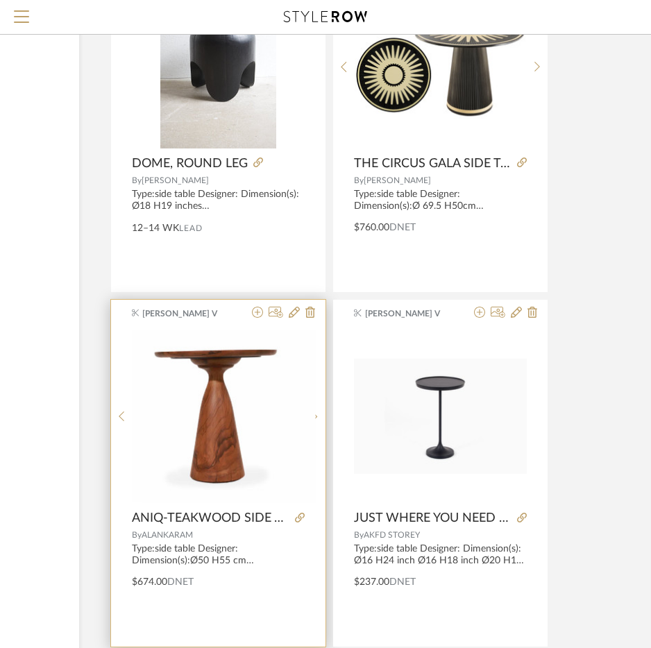
click at [302, 419] on img "0" at bounding box center [227, 415] width 173 height 173
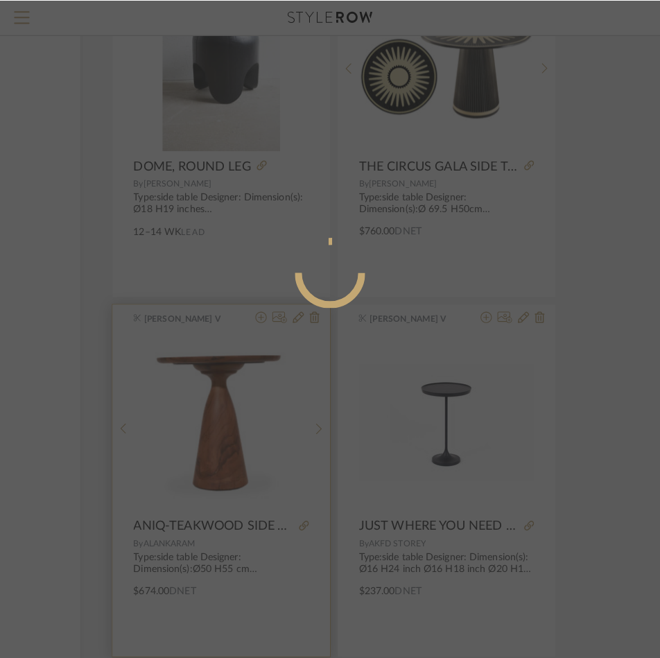
scroll to position [0, 0]
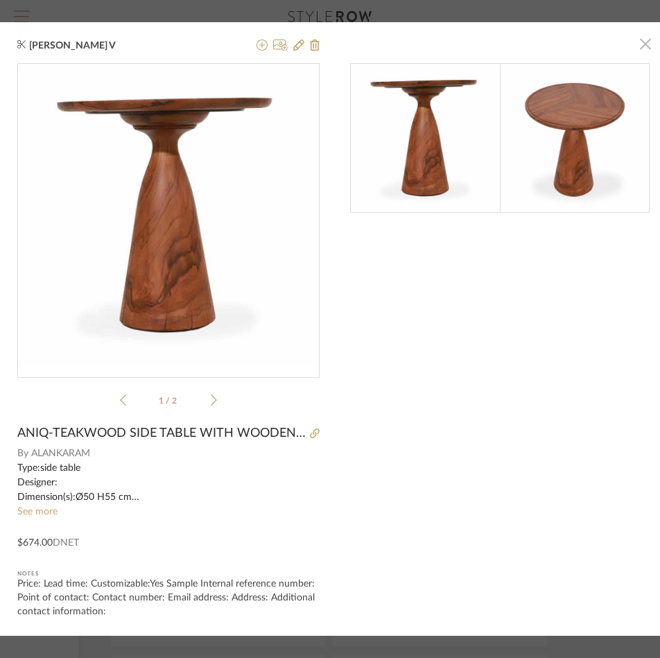
click at [641, 43] on span "button" at bounding box center [646, 45] width 28 height 28
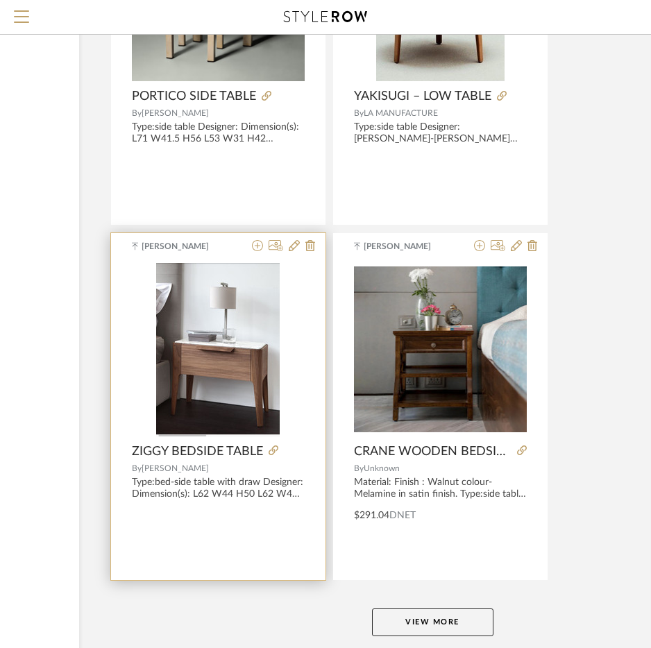
scroll to position [31693, 203]
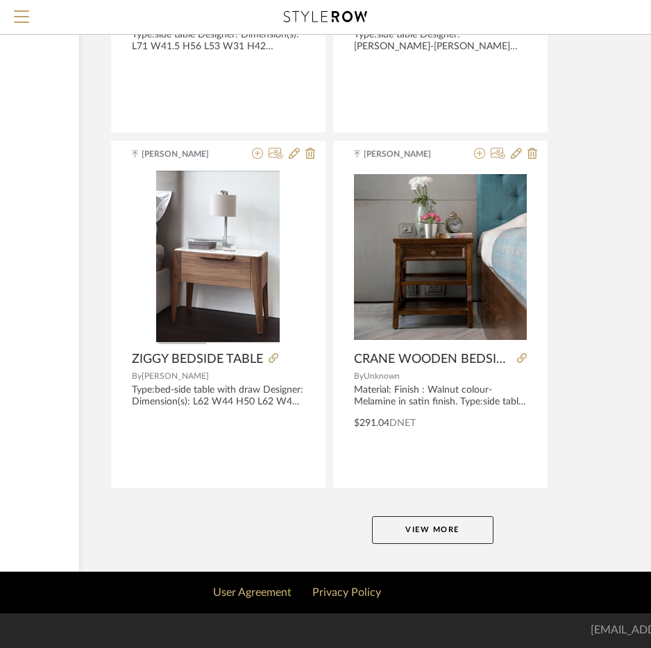
click at [429, 528] on button "View More" at bounding box center [432, 530] width 121 height 28
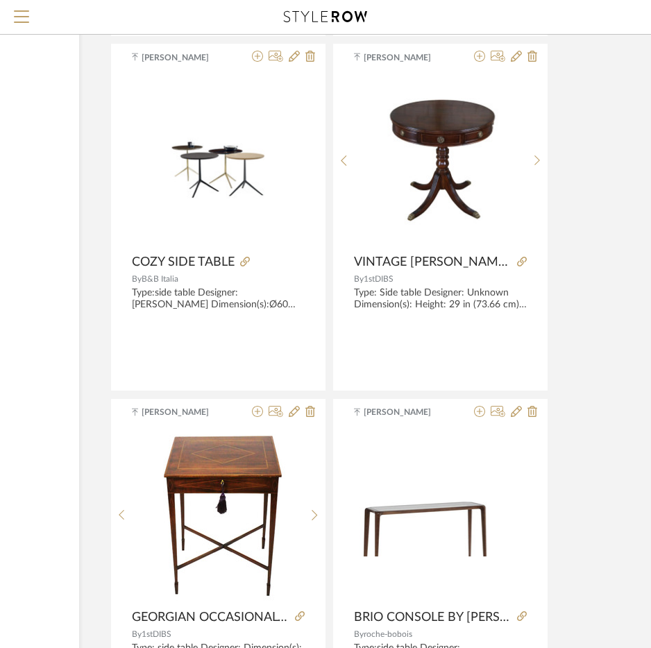
scroll to position [33565, 203]
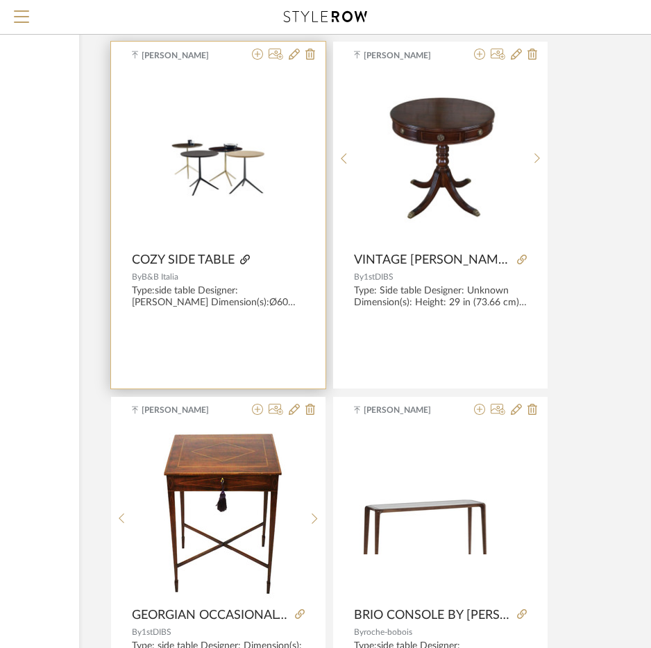
click at [243, 257] on icon at bounding box center [245, 260] width 10 height 10
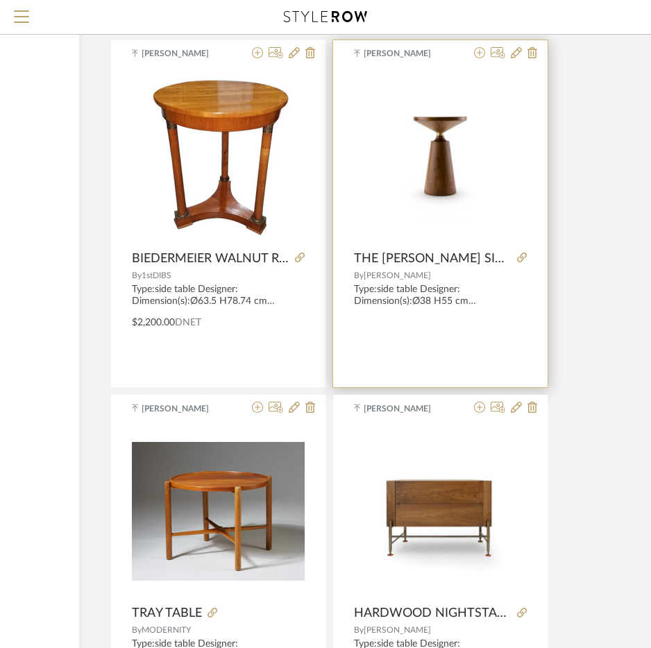
scroll to position [37449, 203]
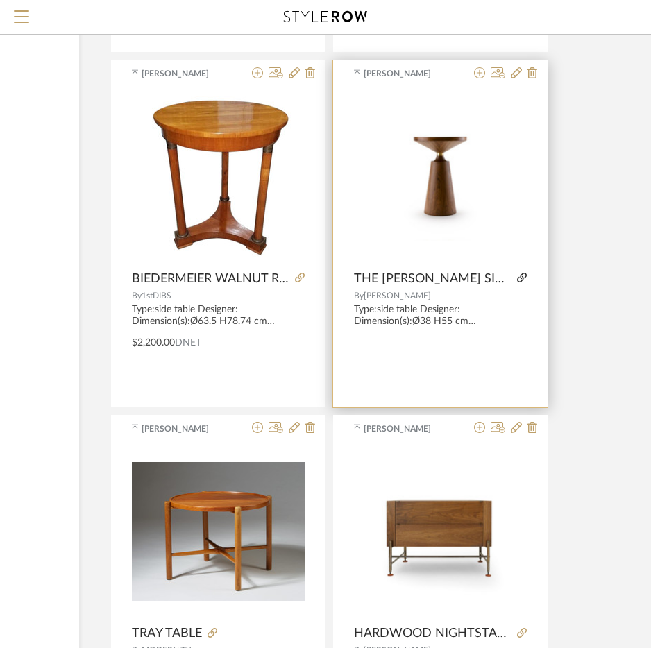
click at [517, 281] on icon at bounding box center [522, 278] width 10 height 10
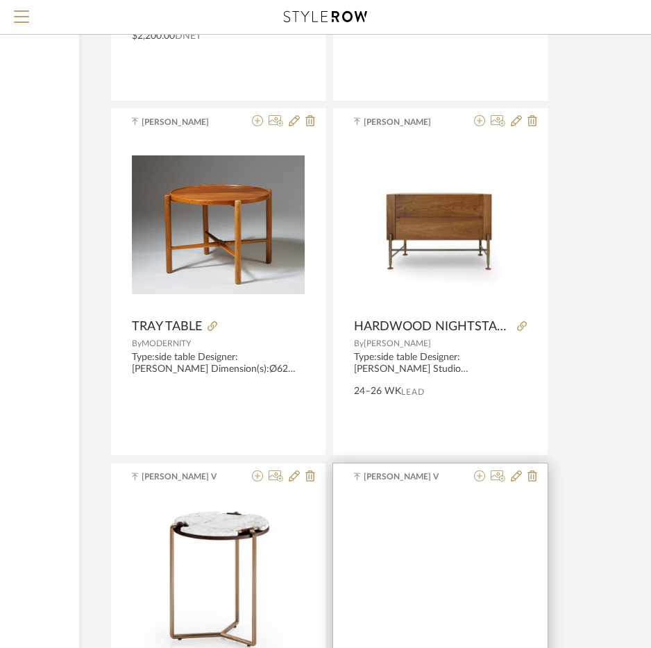
scroll to position [38004, 203]
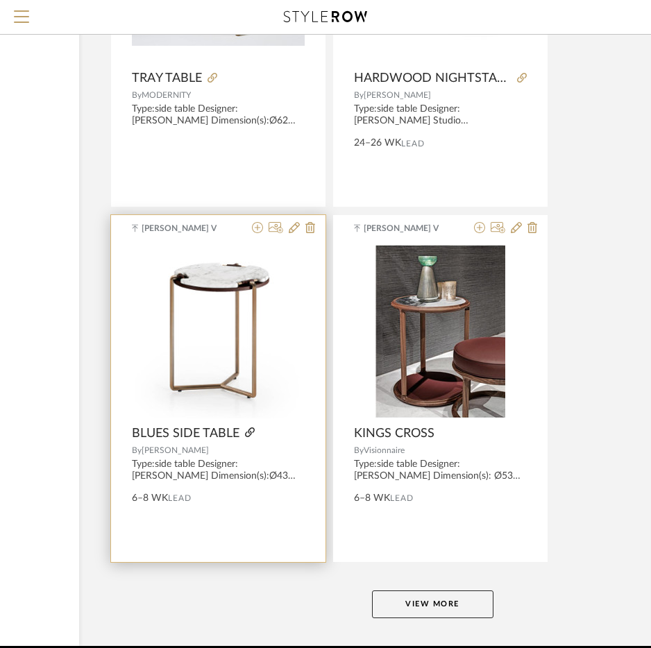
click at [247, 435] on icon at bounding box center [250, 432] width 10 height 10
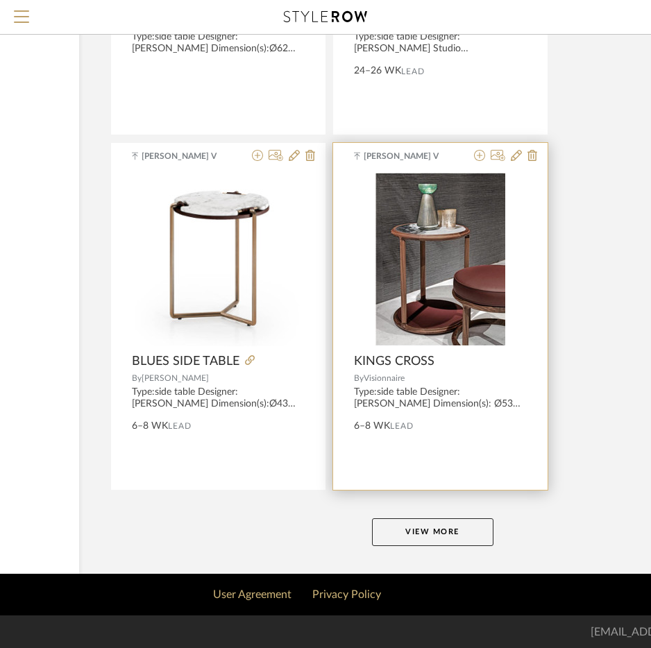
scroll to position [38078, 203]
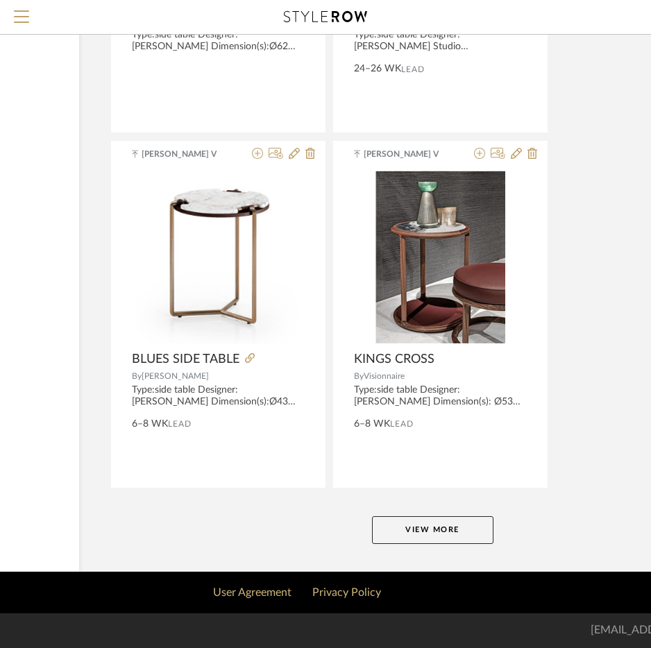
click at [452, 524] on button "View More" at bounding box center [432, 530] width 121 height 28
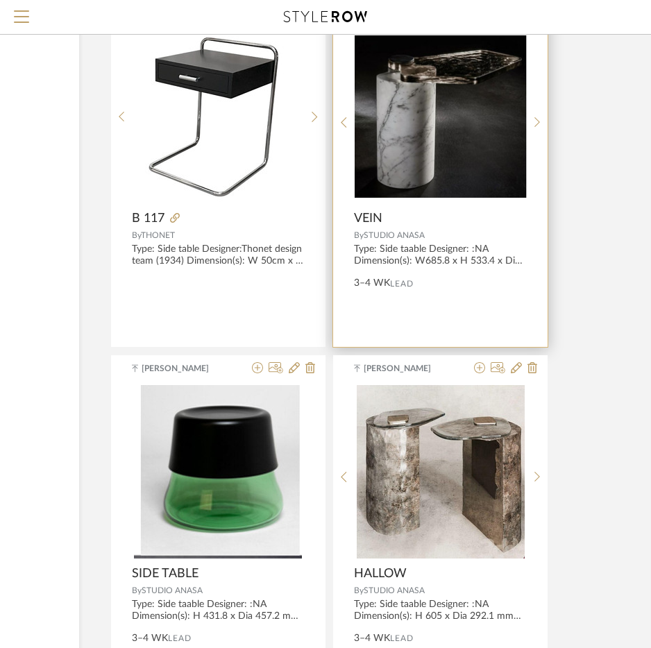
scroll to position [2566, 203]
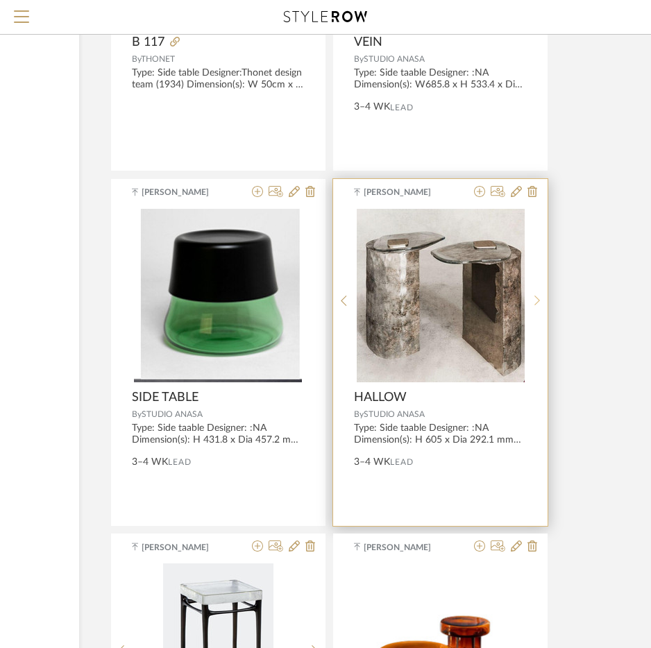
click at [537, 309] on div at bounding box center [536, 301] width 21 height 184
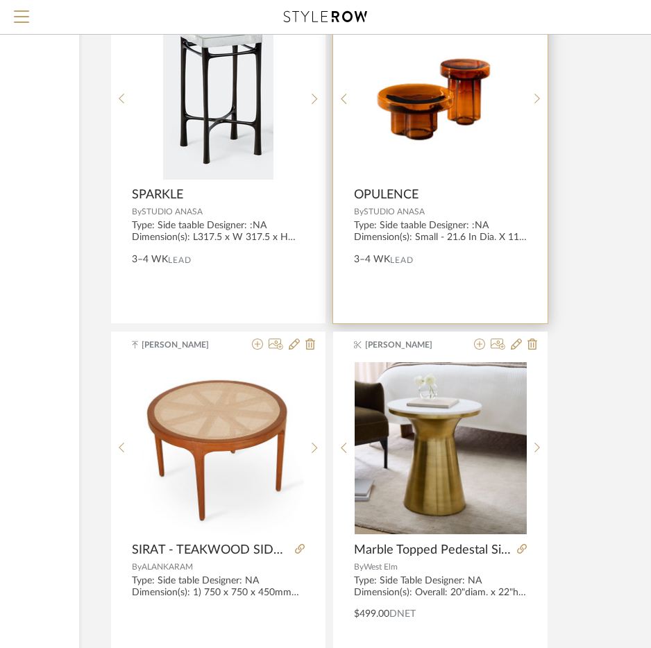
scroll to position [3190, 203]
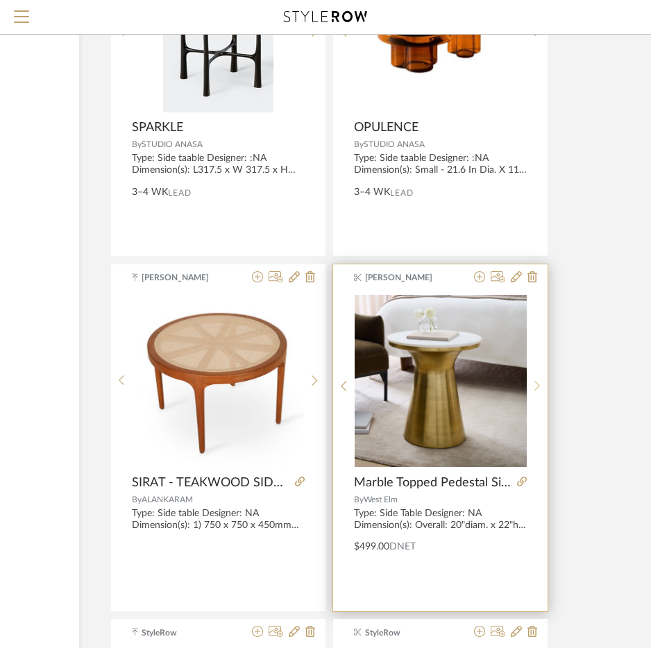
click at [542, 385] on sr-next-btn at bounding box center [536, 386] width 21 height 12
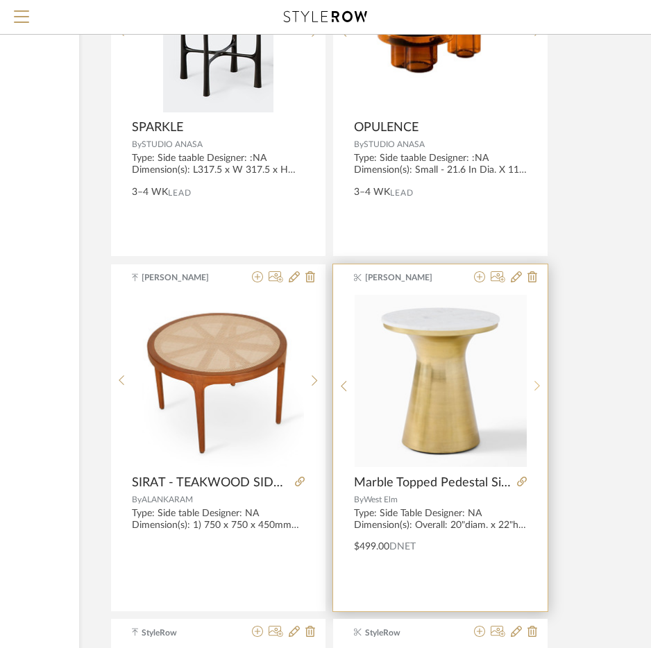
click at [542, 385] on sr-next-btn at bounding box center [536, 386] width 21 height 12
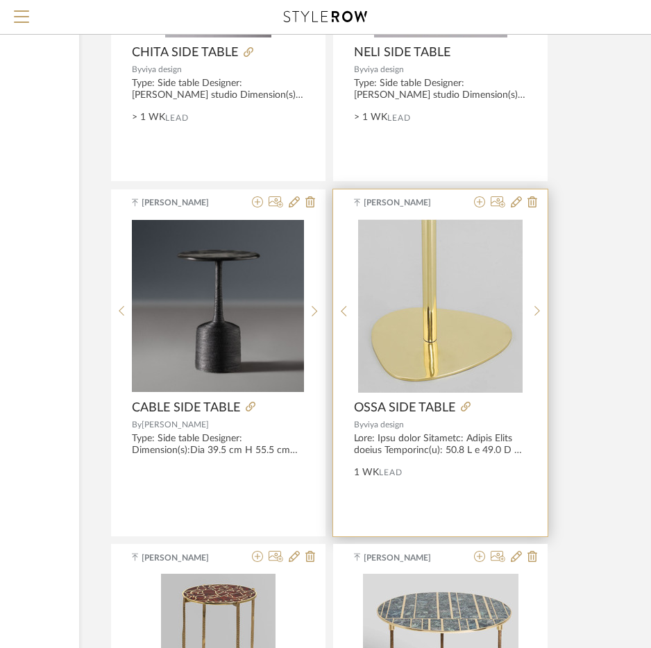
scroll to position [5410, 203]
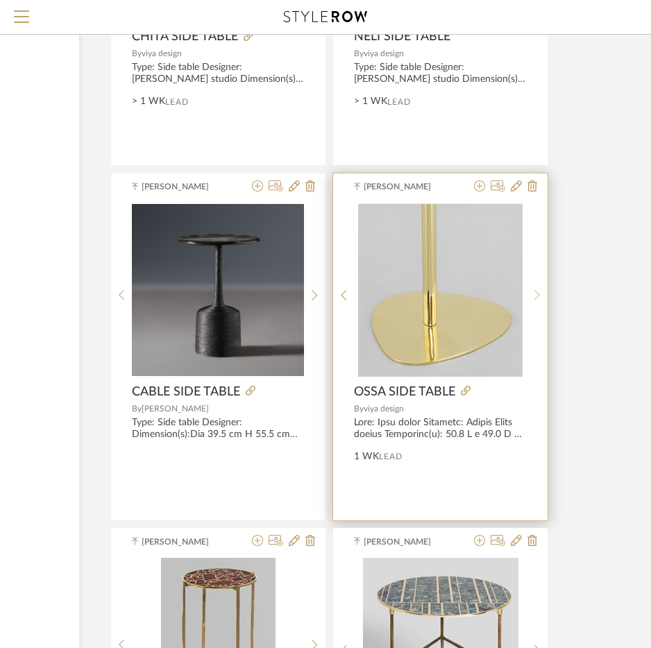
click at [545, 292] on sr-next-btn at bounding box center [536, 295] width 21 height 12
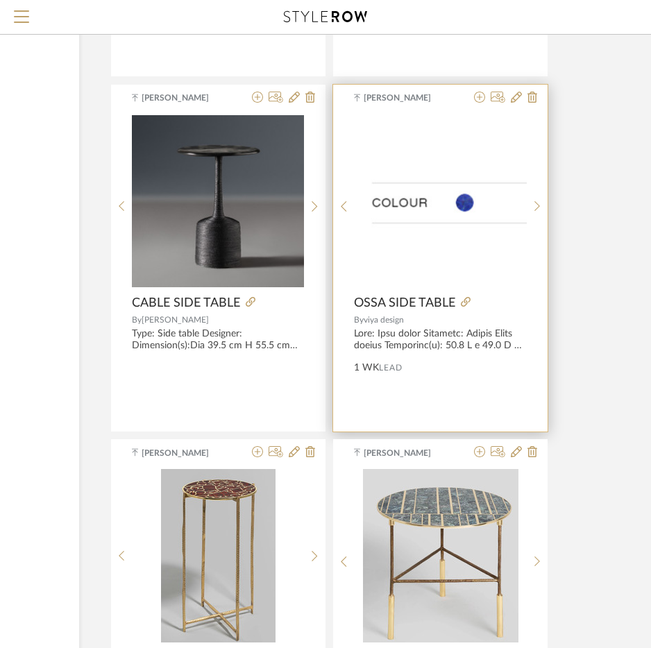
scroll to position [5618, 203]
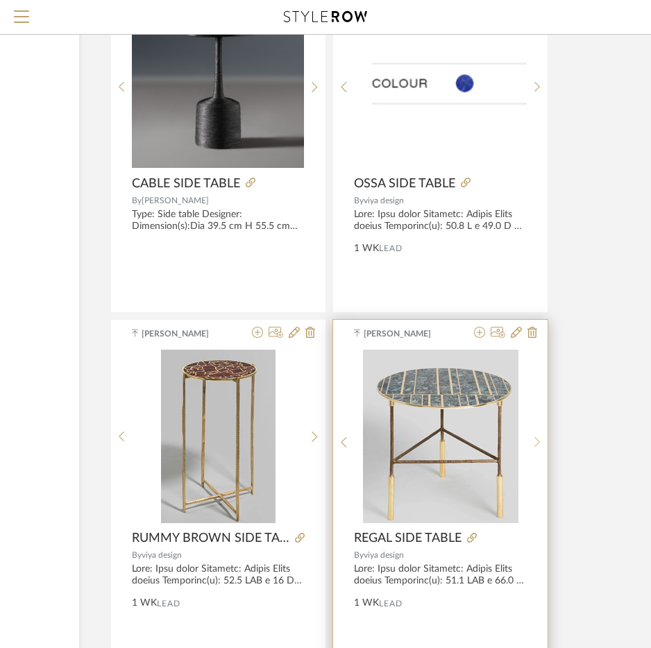
click at [534, 447] on icon at bounding box center [537, 442] width 6 height 10
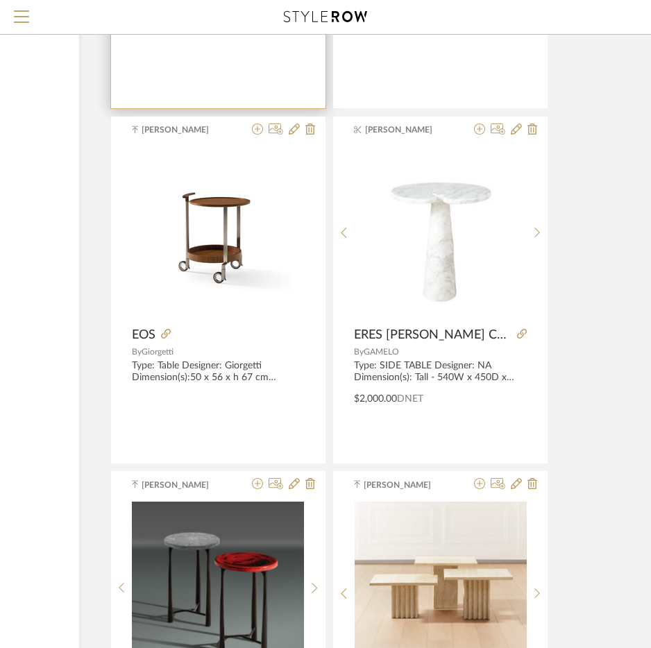
scroll to position [9085, 203]
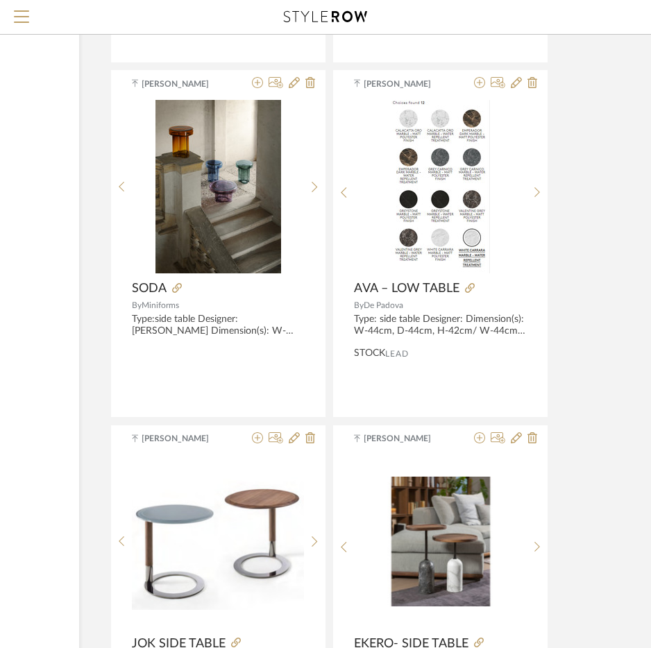
scroll to position [15258, 203]
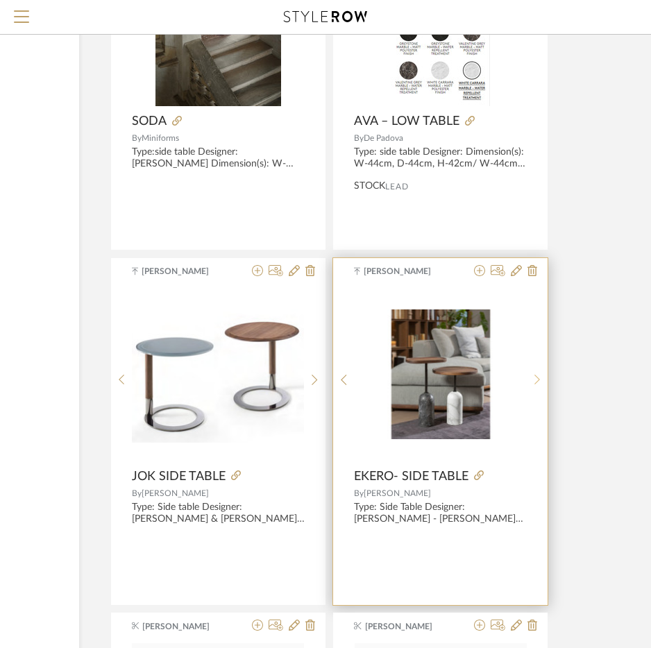
click at [533, 384] on sr-next-btn at bounding box center [536, 380] width 21 height 12
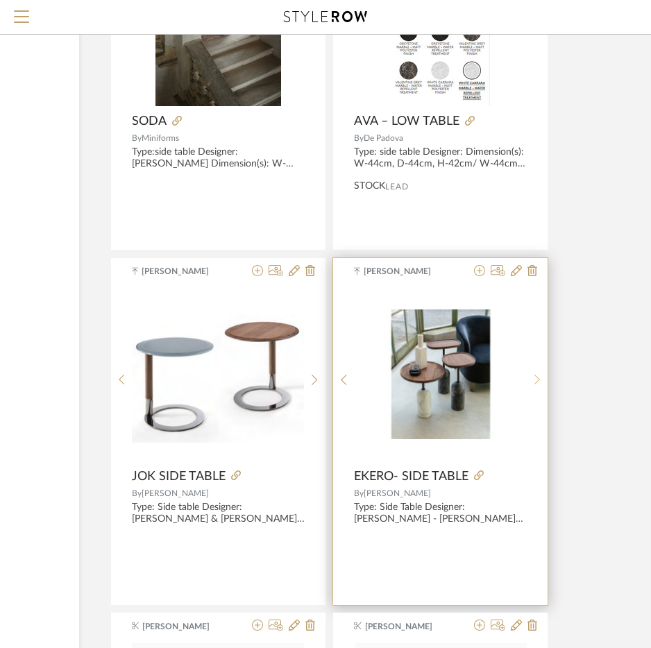
click at [534, 384] on icon at bounding box center [537, 380] width 6 height 12
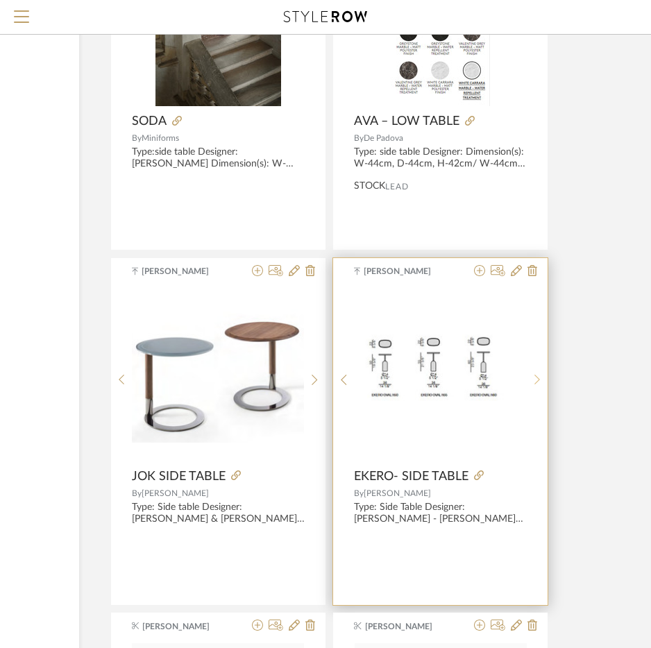
click at [534, 384] on icon at bounding box center [537, 380] width 6 height 12
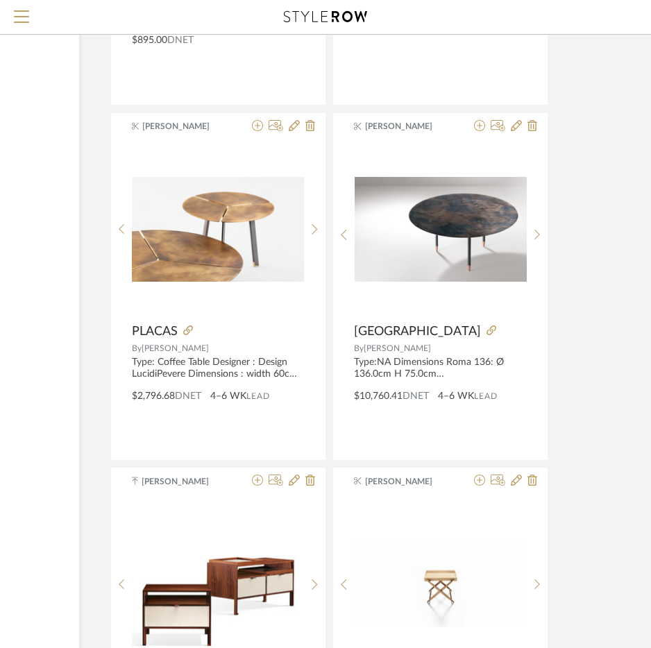
scroll to position [16991, 203]
